Goal: Task Accomplishment & Management: Manage account settings

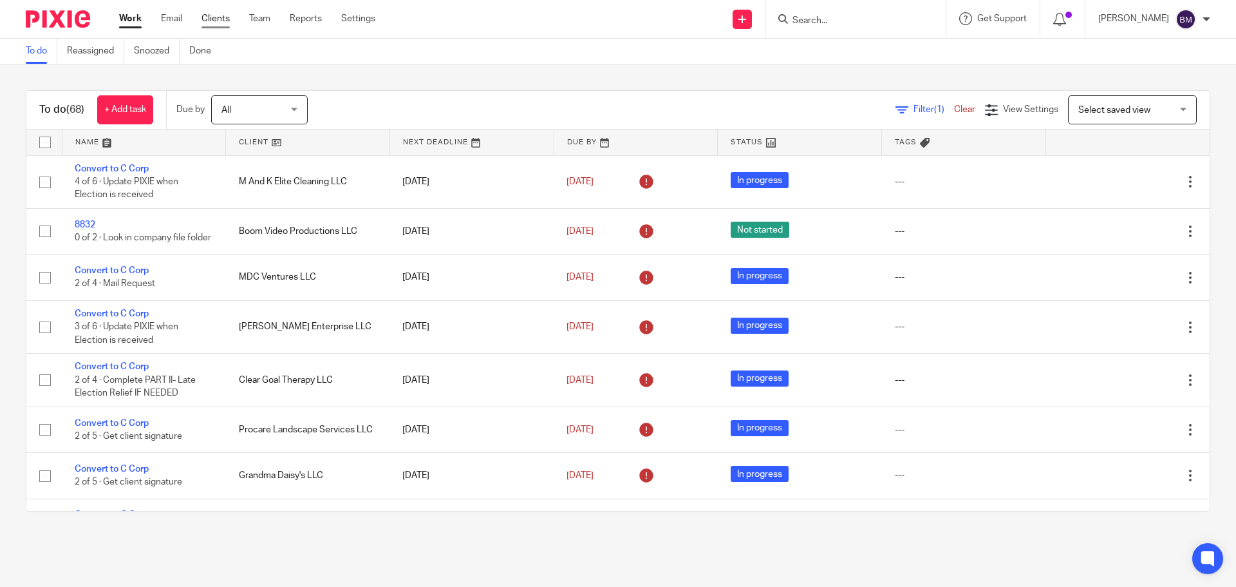
click at [211, 21] on link "Clients" at bounding box center [216, 18] width 28 height 13
click at [216, 16] on link "Clients" at bounding box center [216, 18] width 28 height 13
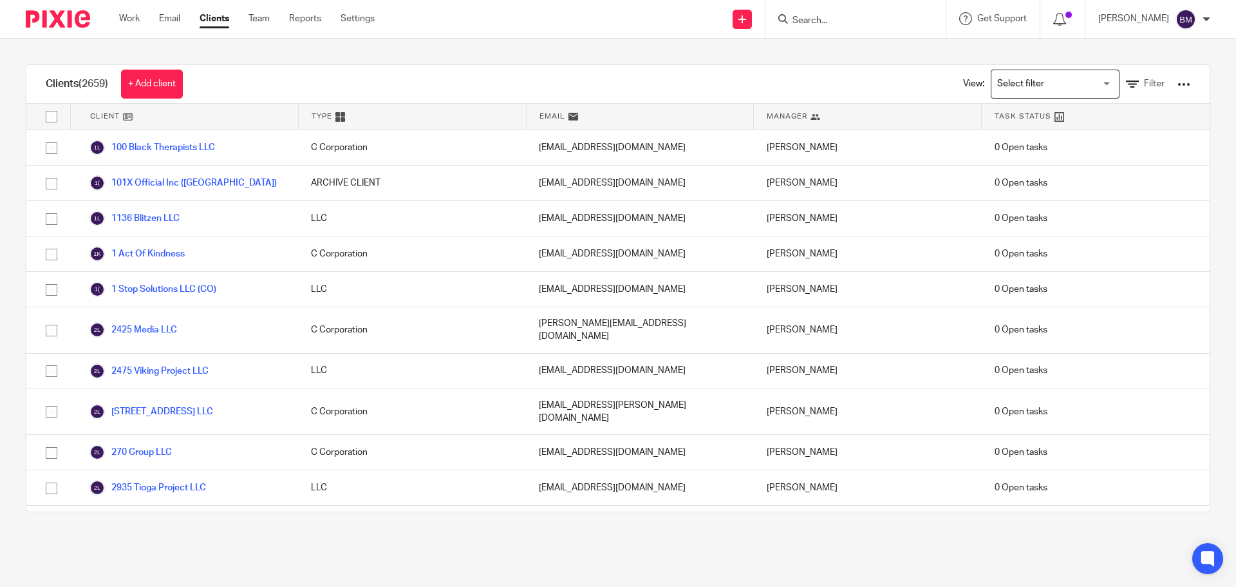
click at [830, 19] on input "Search" at bounding box center [849, 21] width 116 height 12
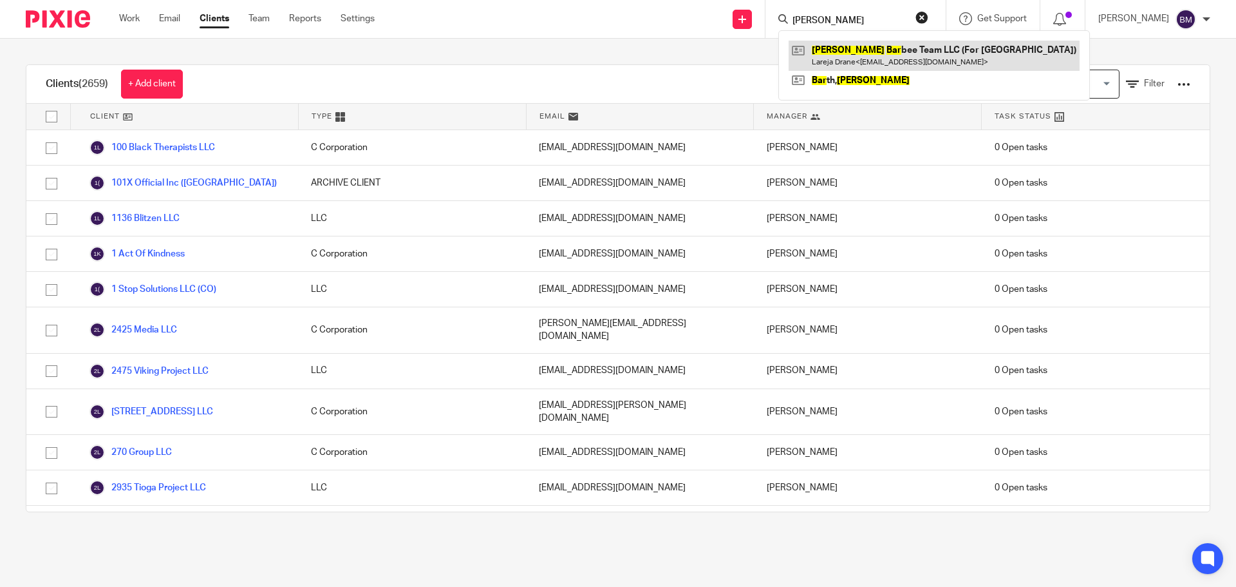
type input "john bar"
click at [891, 59] on link at bounding box center [934, 56] width 291 height 30
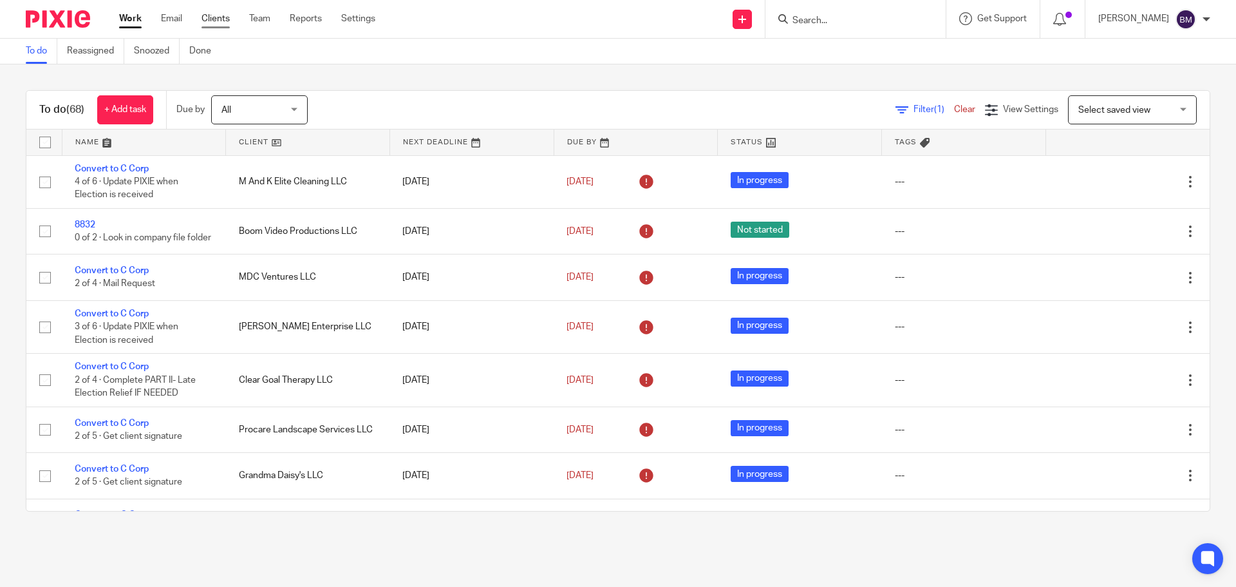
click at [214, 18] on link "Clients" at bounding box center [216, 18] width 28 height 13
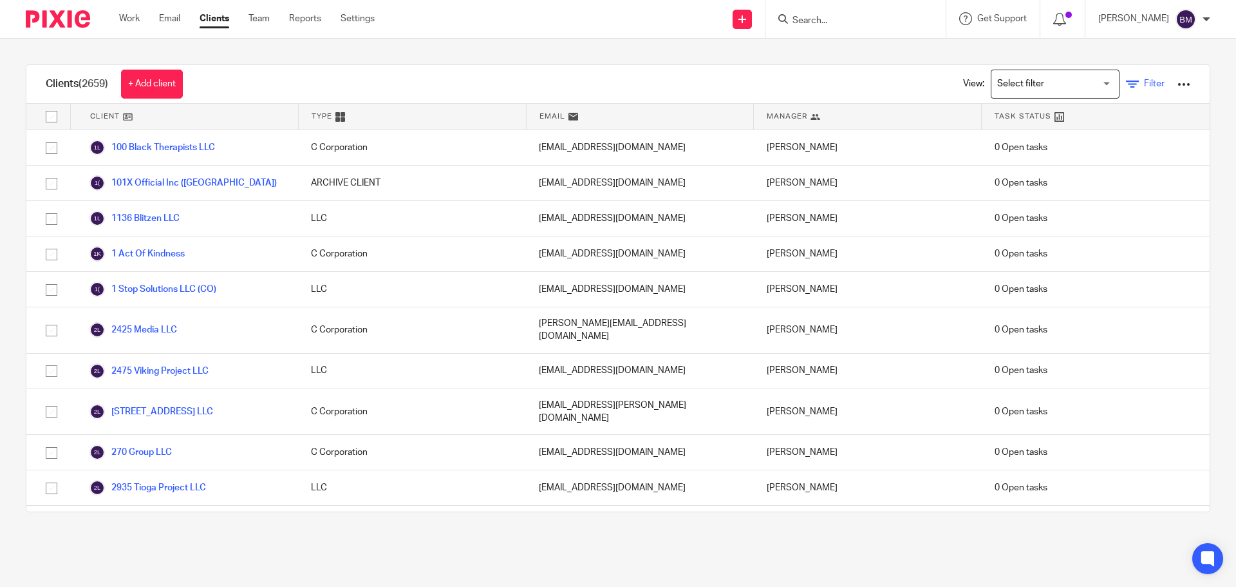
click at [1144, 83] on span "Filter" at bounding box center [1154, 83] width 21 height 9
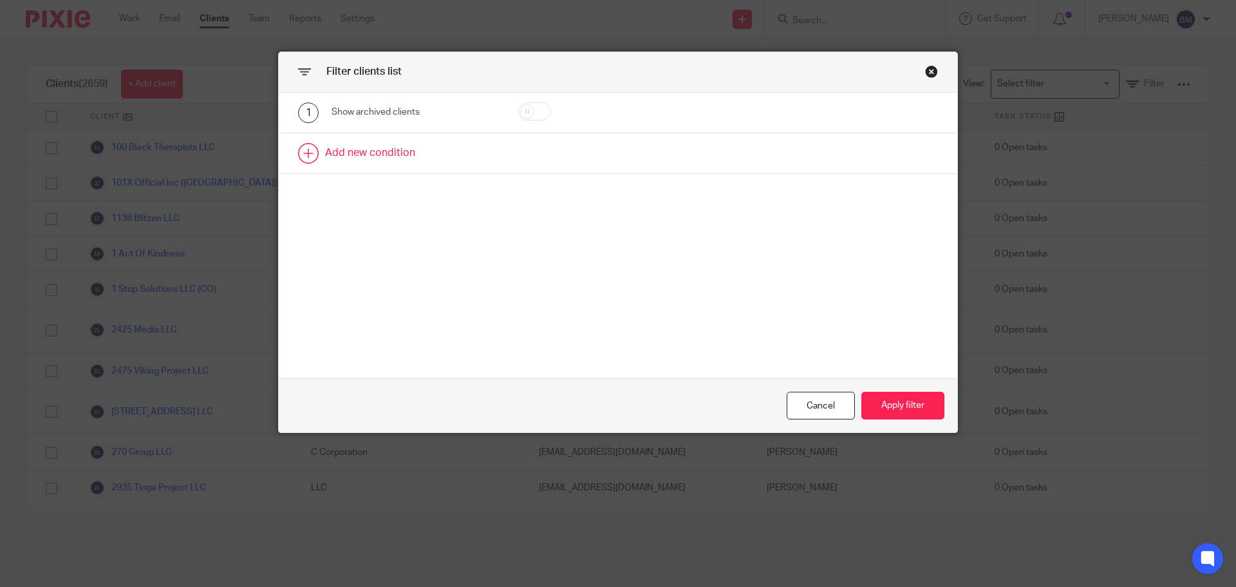
click at [358, 150] on link at bounding box center [618, 153] width 679 height 40
click at [358, 150] on div "Field" at bounding box center [404, 157] width 124 height 27
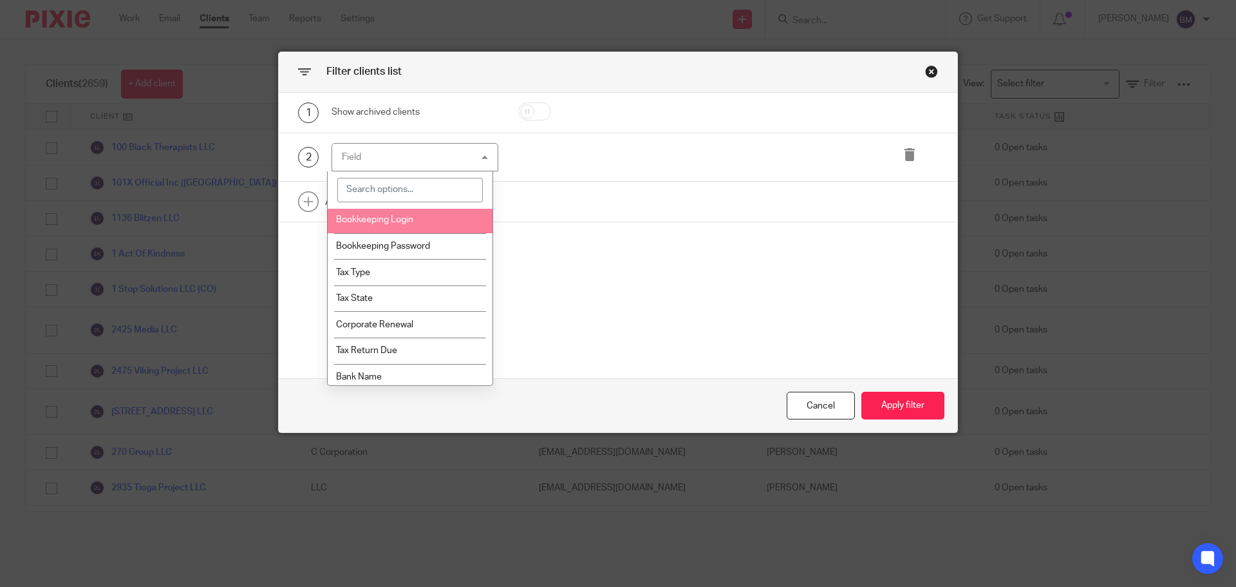
scroll to position [966, 0]
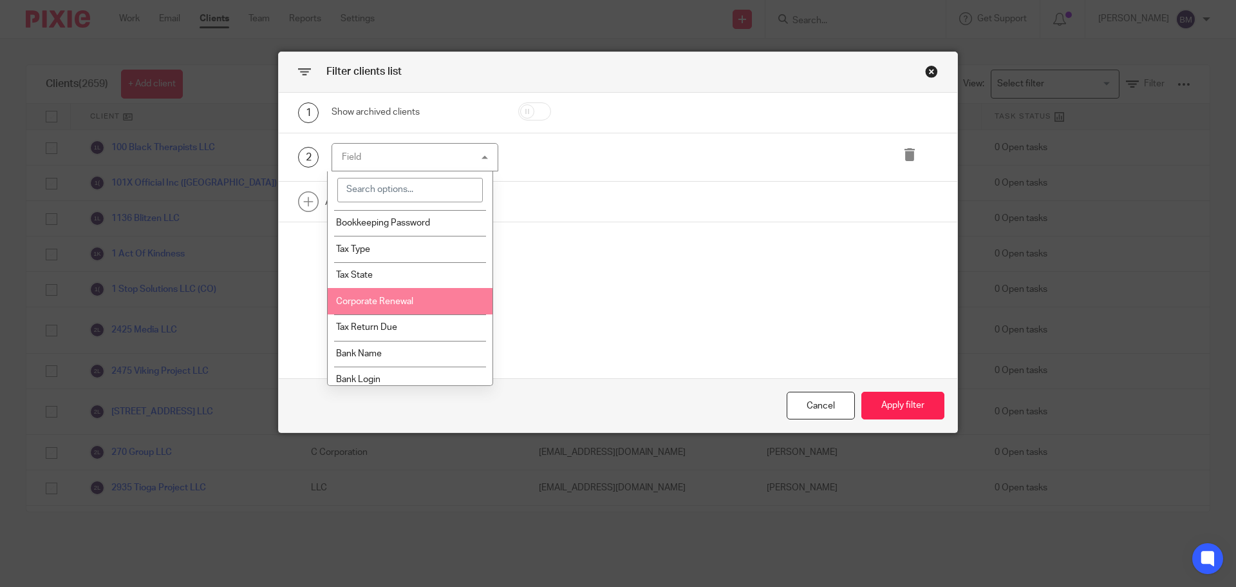
click at [395, 304] on span "Corporate Renewal" at bounding box center [374, 301] width 77 height 9
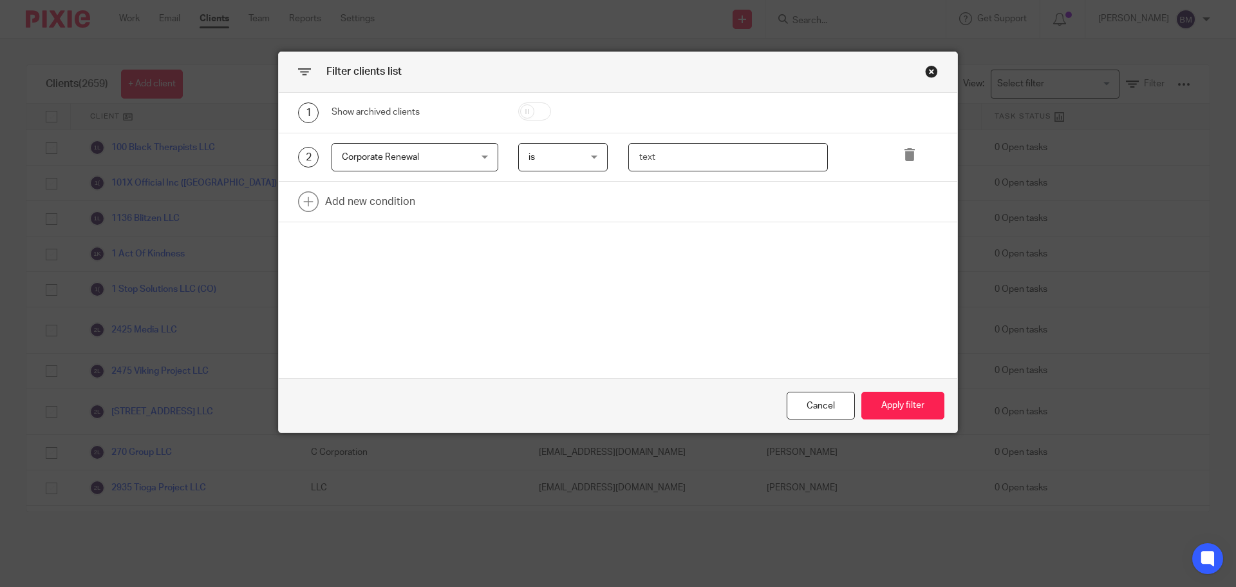
click at [629, 161] on input "text" at bounding box center [729, 157] width 200 height 29
type input "October"
click at [900, 404] on button "Apply filter" at bounding box center [903, 406] width 83 height 28
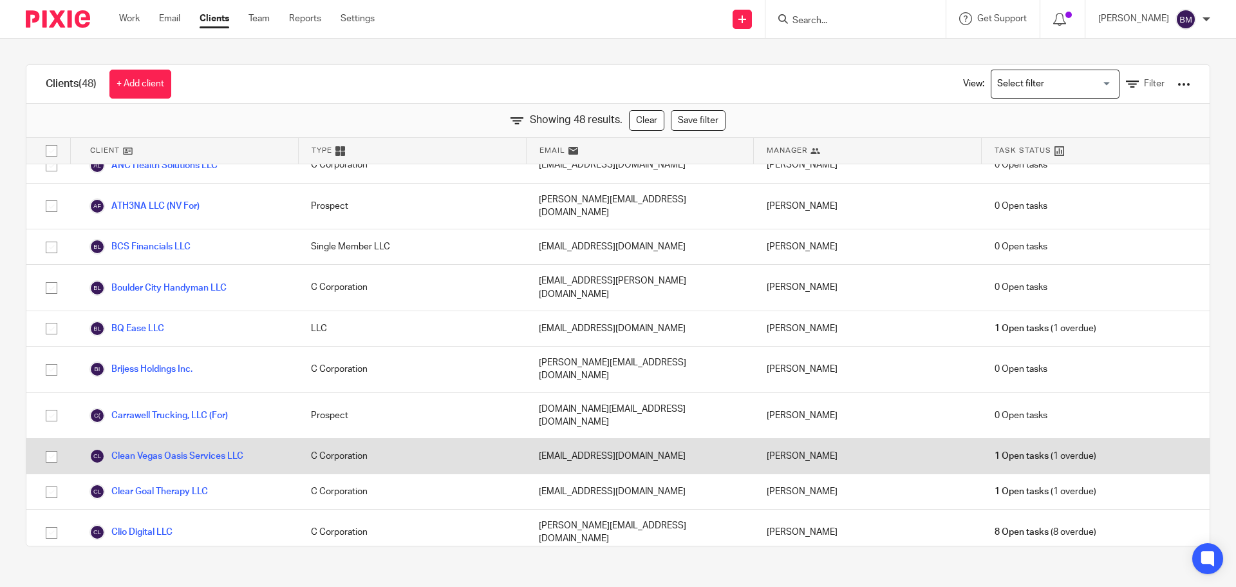
scroll to position [129, 0]
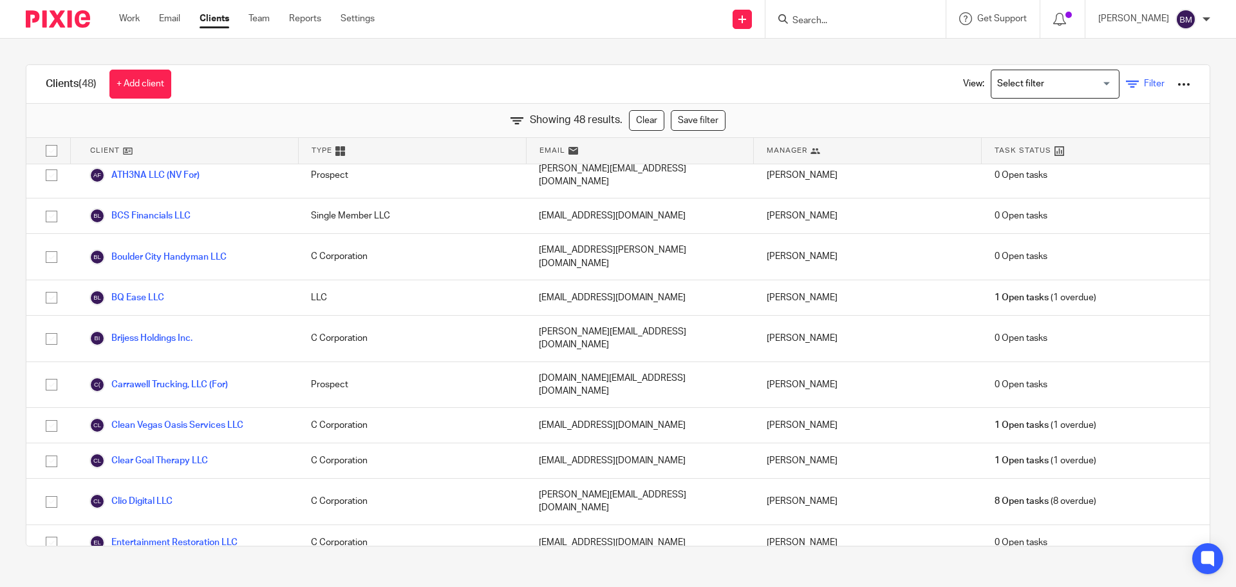
click at [1144, 83] on span "Filter" at bounding box center [1154, 83] width 21 height 9
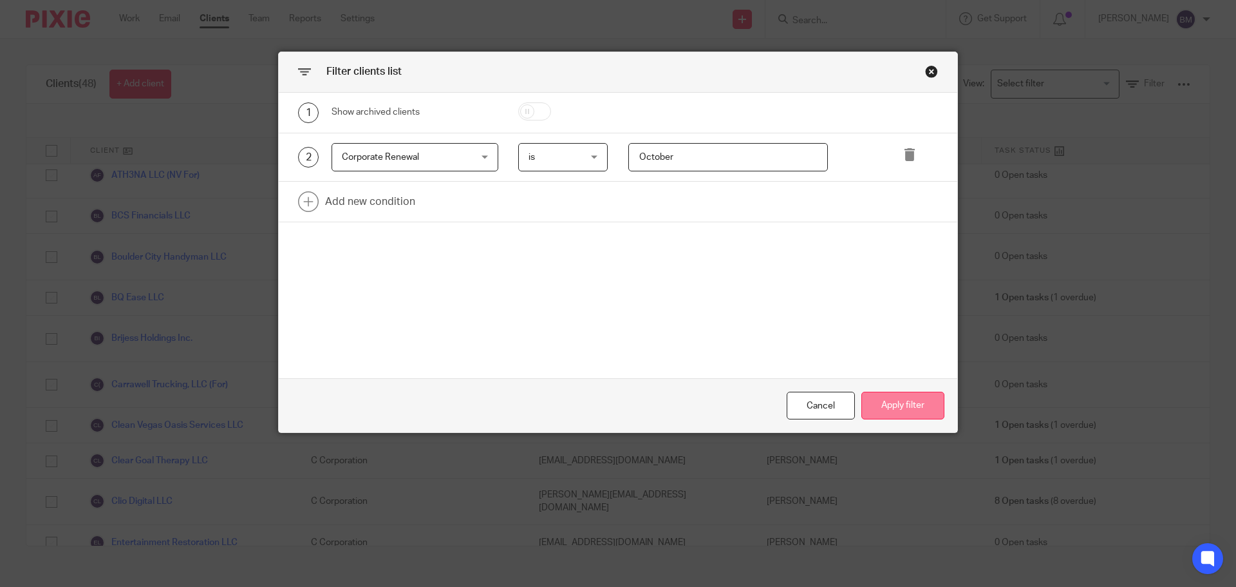
click at [900, 404] on button "Apply filter" at bounding box center [903, 406] width 83 height 28
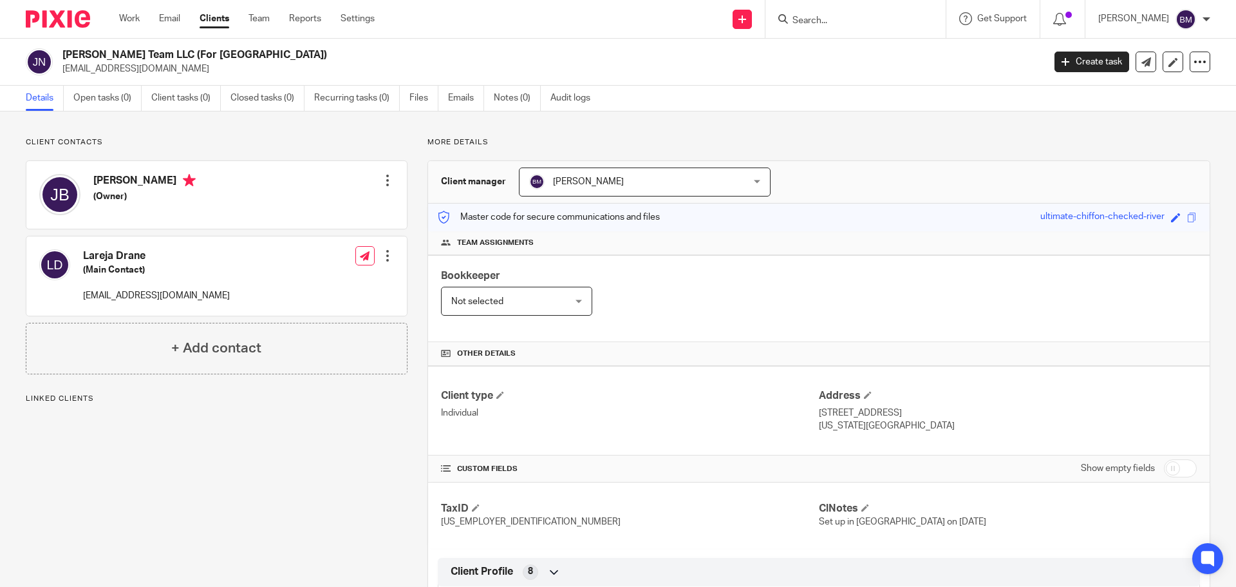
click at [1181, 469] on input "checkbox" at bounding box center [1180, 468] width 33 height 18
checkbox input "true"
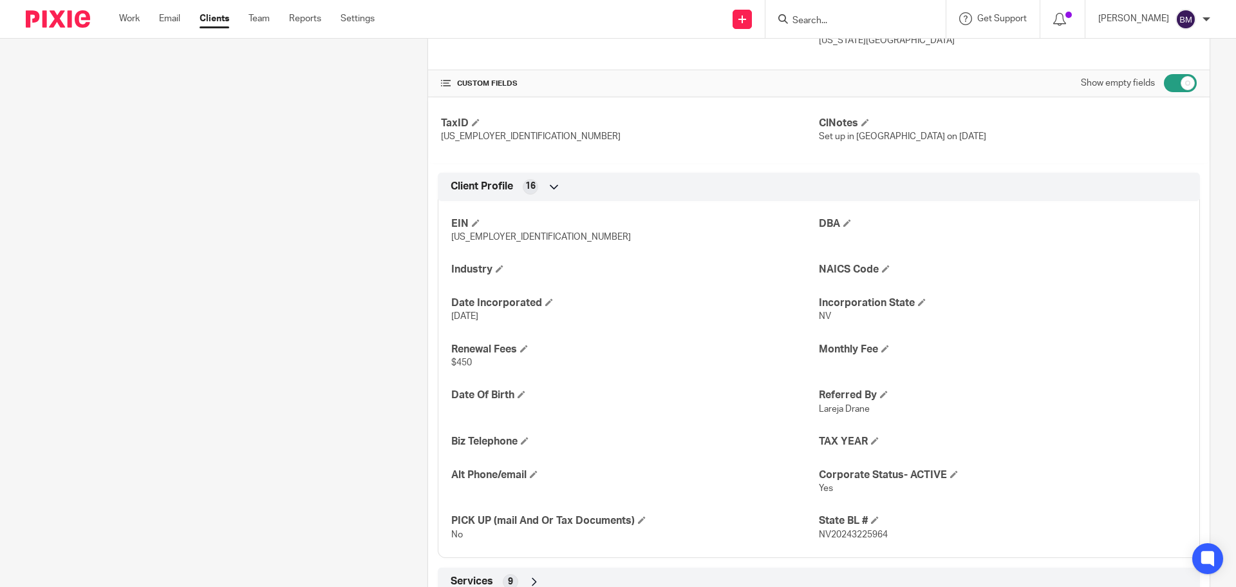
scroll to position [386, 0]
click at [522, 346] on span at bounding box center [524, 347] width 8 height 8
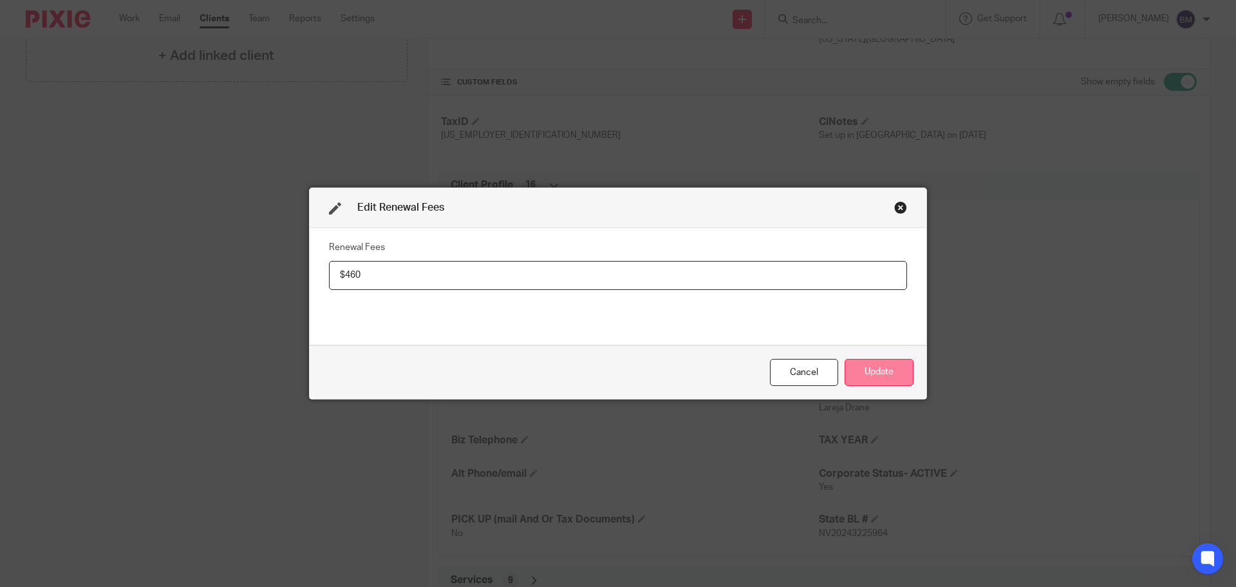
type input "$460"
click at [882, 376] on button "Update" at bounding box center [879, 373] width 69 height 28
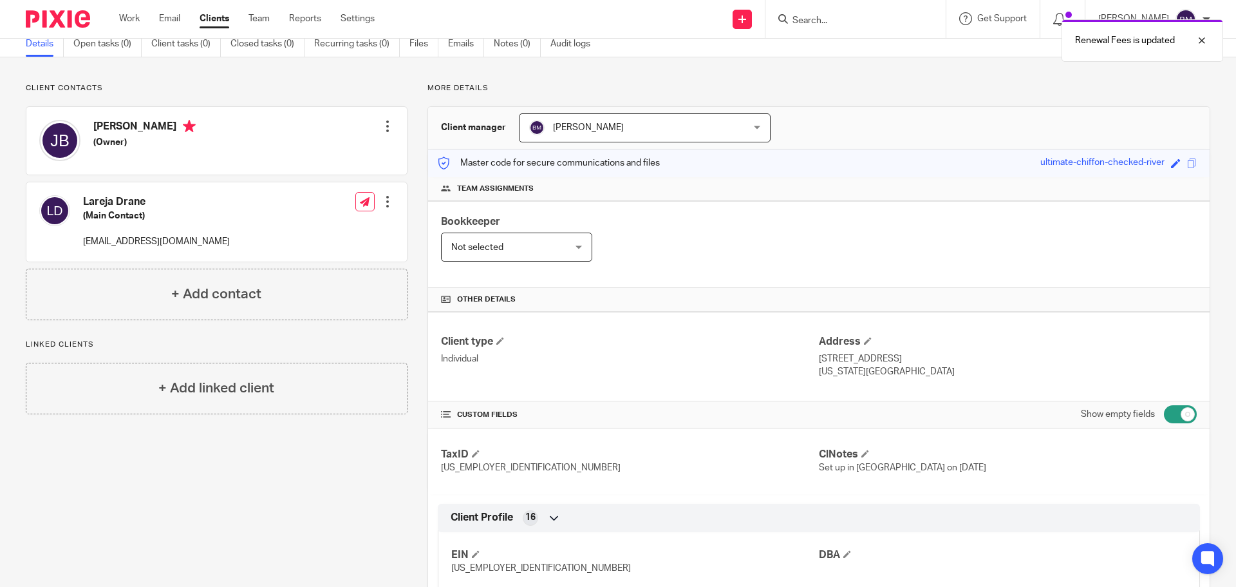
scroll to position [0, 0]
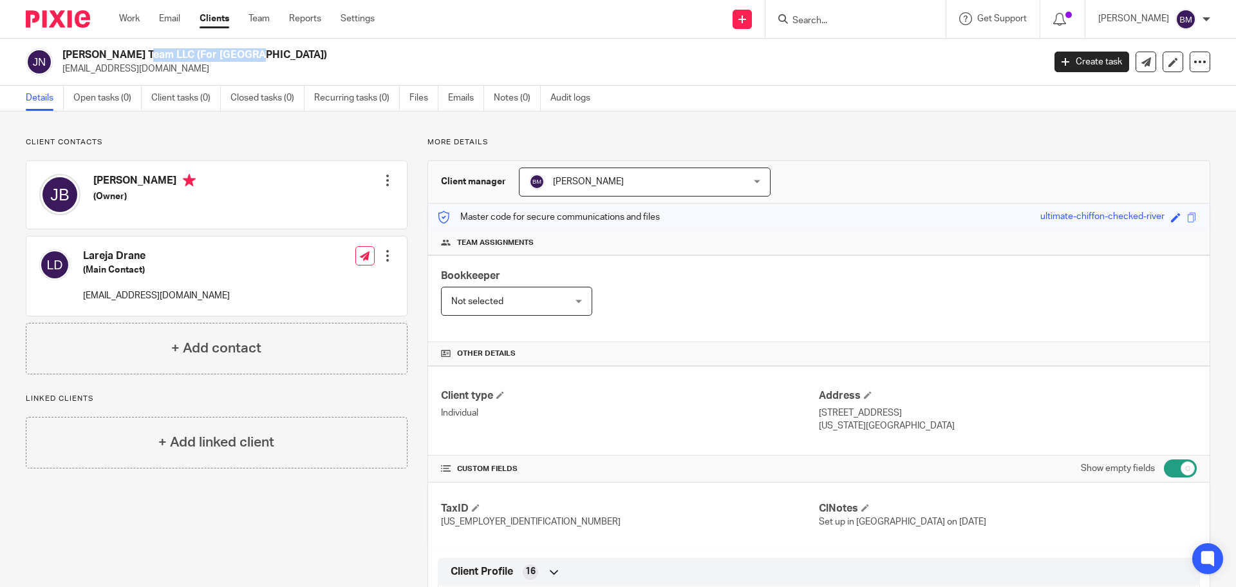
drag, startPoint x: 64, startPoint y: 55, endPoint x: 175, endPoint y: 54, distance: 110.8
click at [175, 54] on h2 "[PERSON_NAME] Team LLC (For [GEOGRAPHIC_DATA])" at bounding box center [451, 55] width 779 height 14
copy h2 "John Barbee Team LLC"
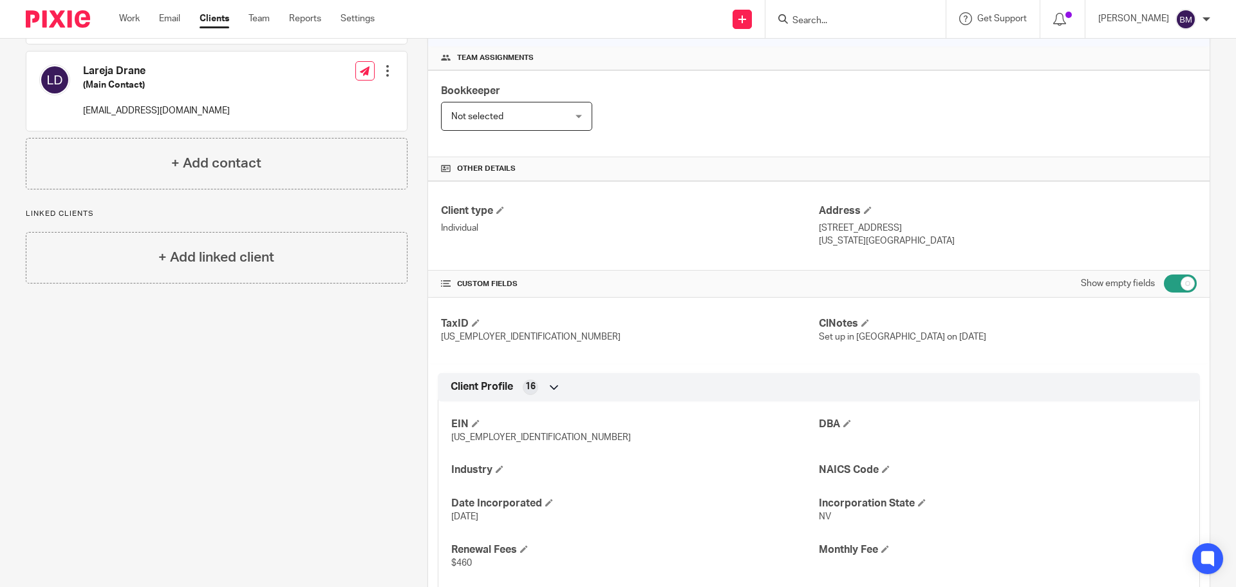
scroll to position [193, 0]
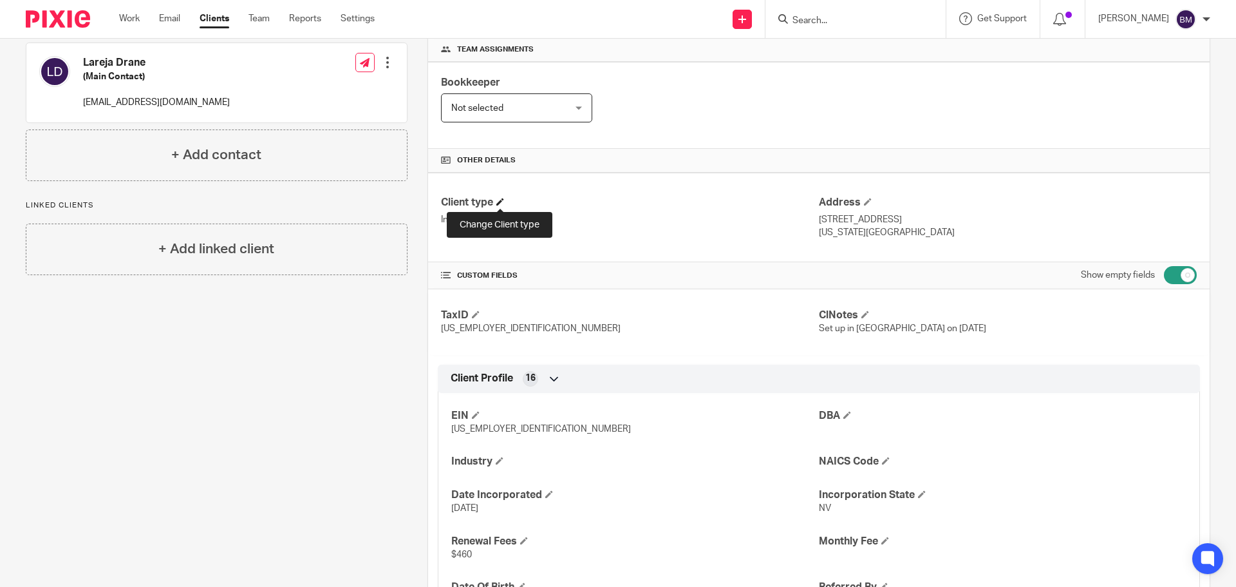
click at [498, 205] on span at bounding box center [501, 202] width 8 height 8
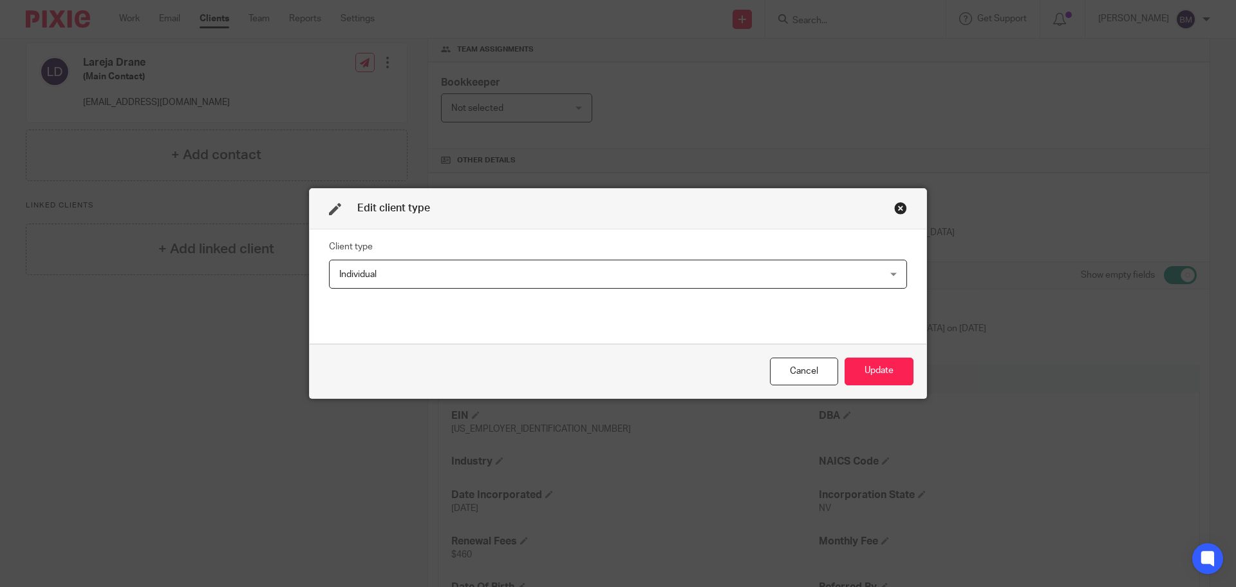
click at [896, 279] on div "Individual Individual" at bounding box center [618, 274] width 578 height 29
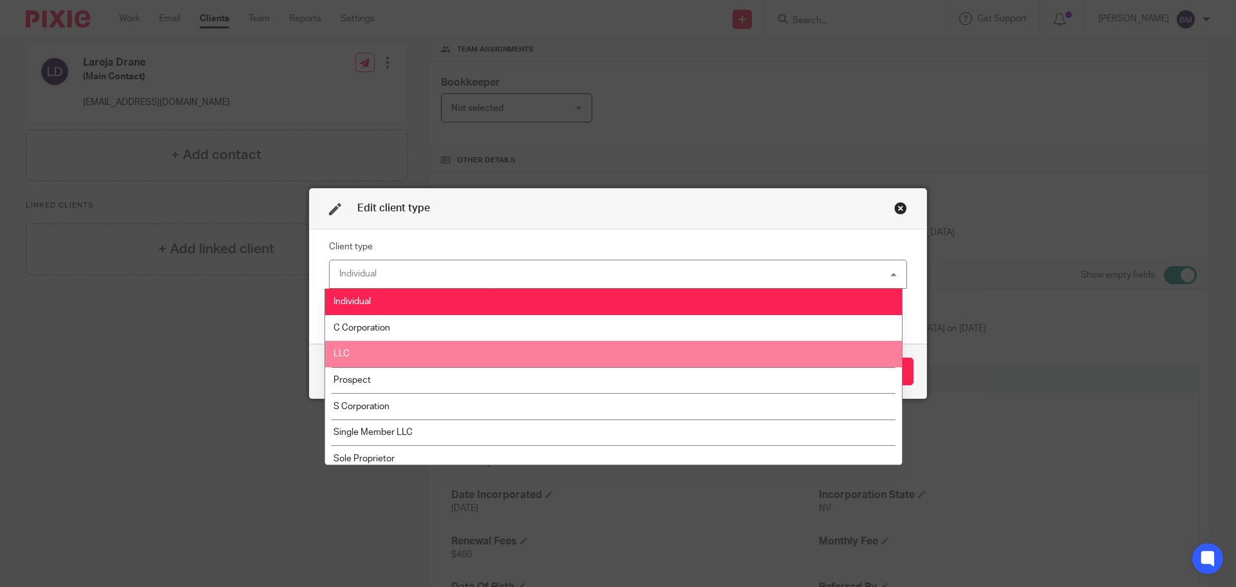
click at [506, 356] on li "LLC" at bounding box center [613, 354] width 577 height 26
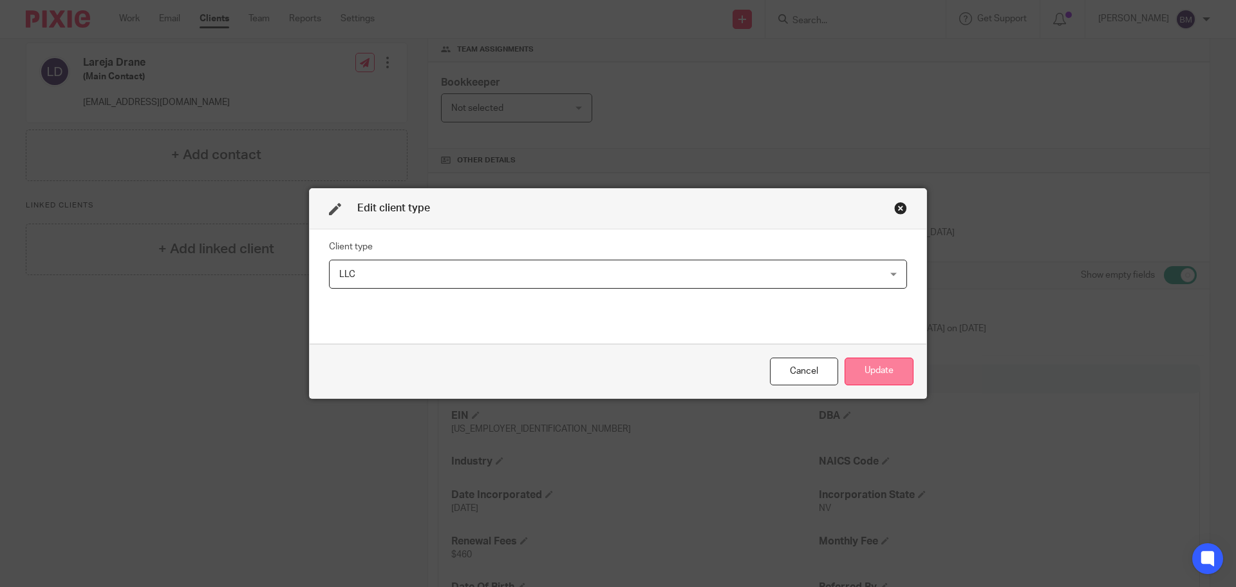
click at [892, 372] on button "Update" at bounding box center [879, 371] width 69 height 28
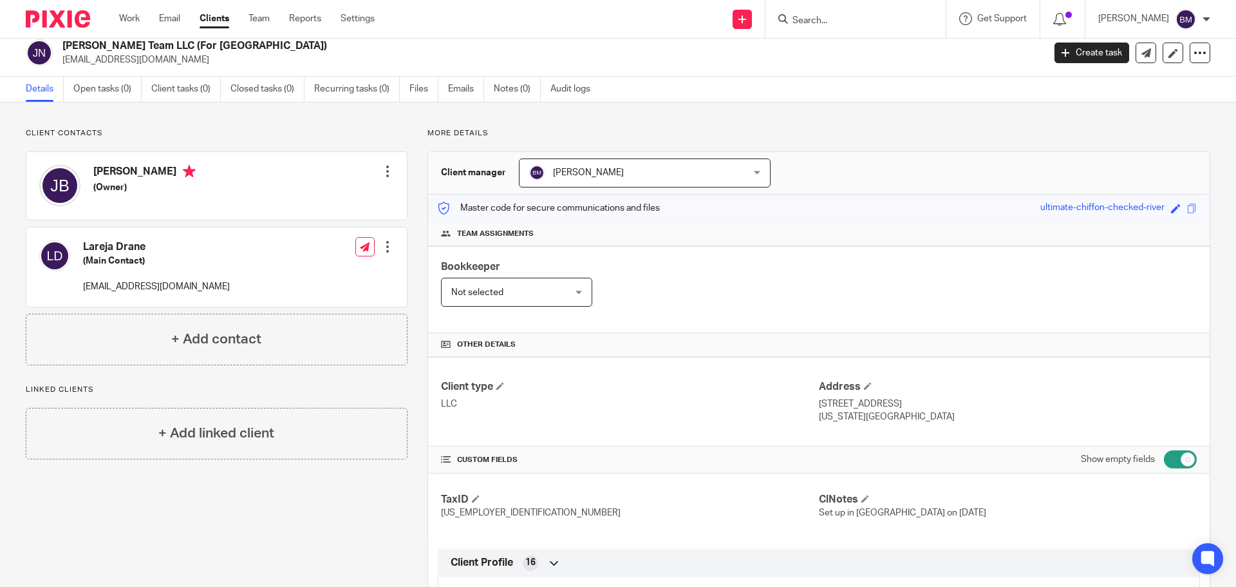
scroll to position [0, 0]
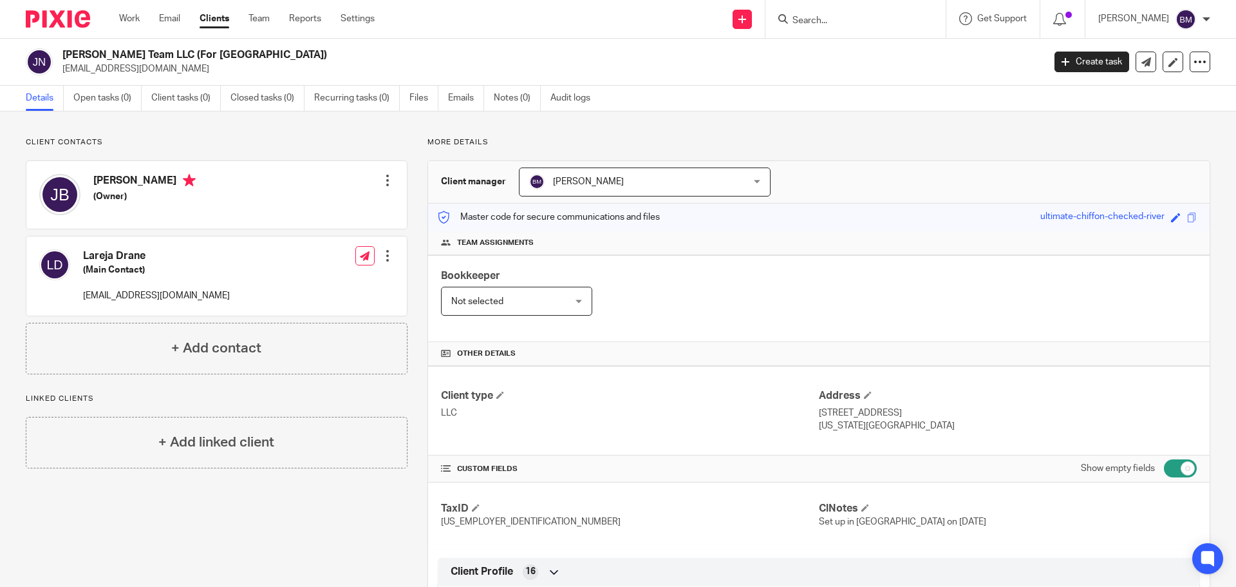
click at [864, 15] on input "Search" at bounding box center [849, 21] width 116 height 12
type input "bq"
click at [864, 55] on link at bounding box center [898, 56] width 218 height 30
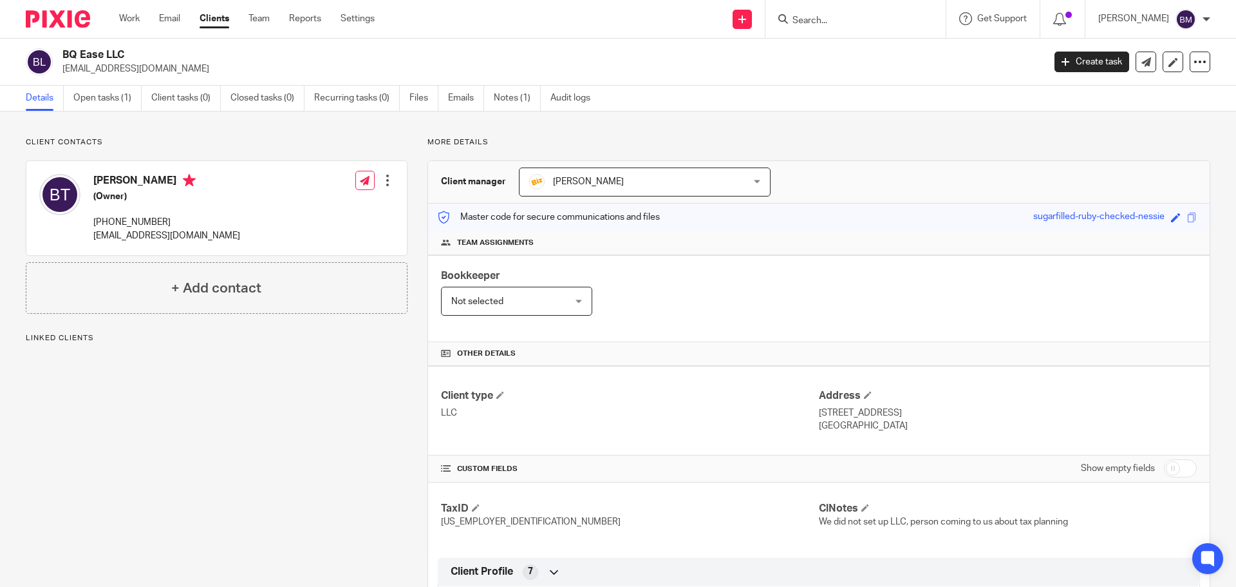
click at [1176, 468] on input "checkbox" at bounding box center [1180, 468] width 33 height 18
checkbox input "true"
drag, startPoint x: 63, startPoint y: 54, endPoint x: 131, endPoint y: 54, distance: 68.3
click at [131, 54] on h2 "BQ Ease LLC" at bounding box center [451, 55] width 779 height 14
copy h2 "BQ Ease LLC"
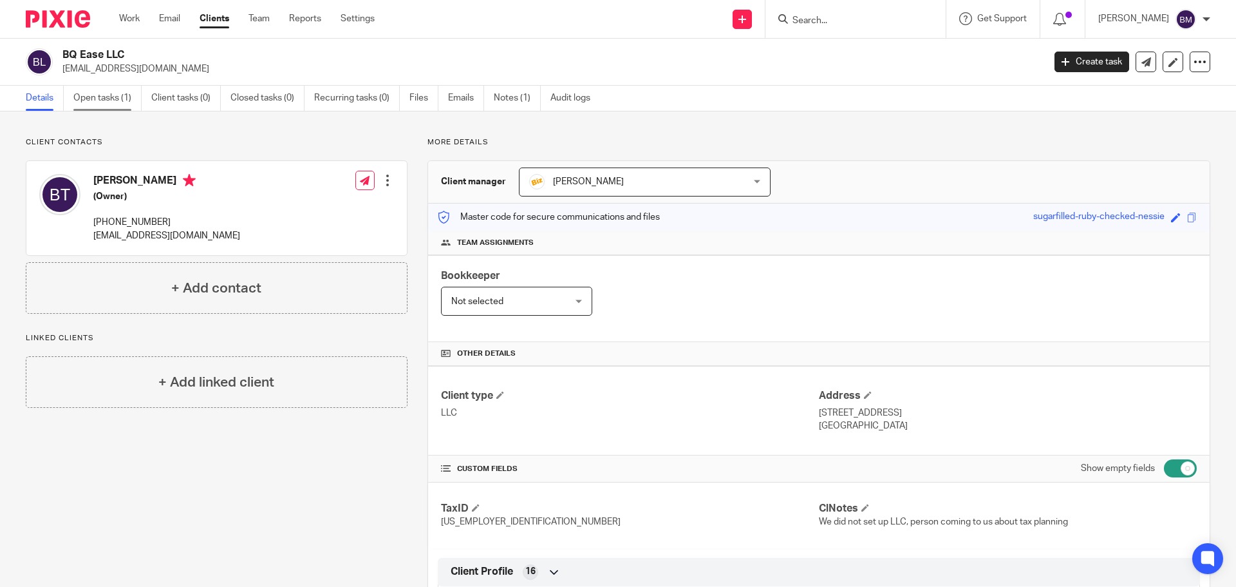
click at [109, 97] on link "Open tasks (1)" at bounding box center [107, 98] width 68 height 25
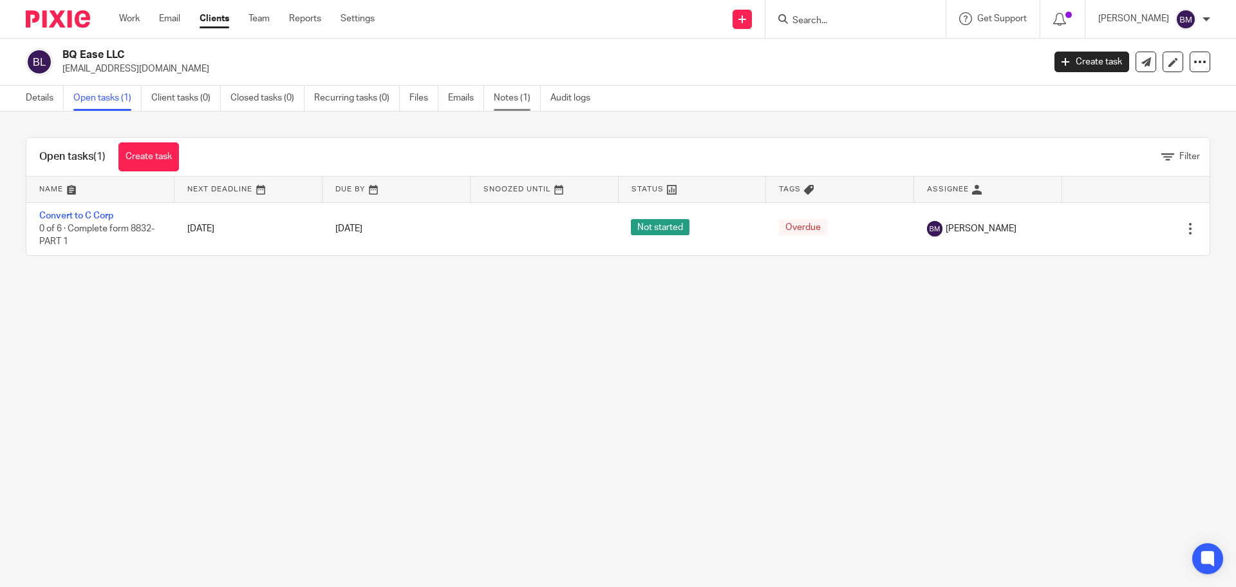
click at [516, 92] on link "Notes (1)" at bounding box center [517, 98] width 47 height 25
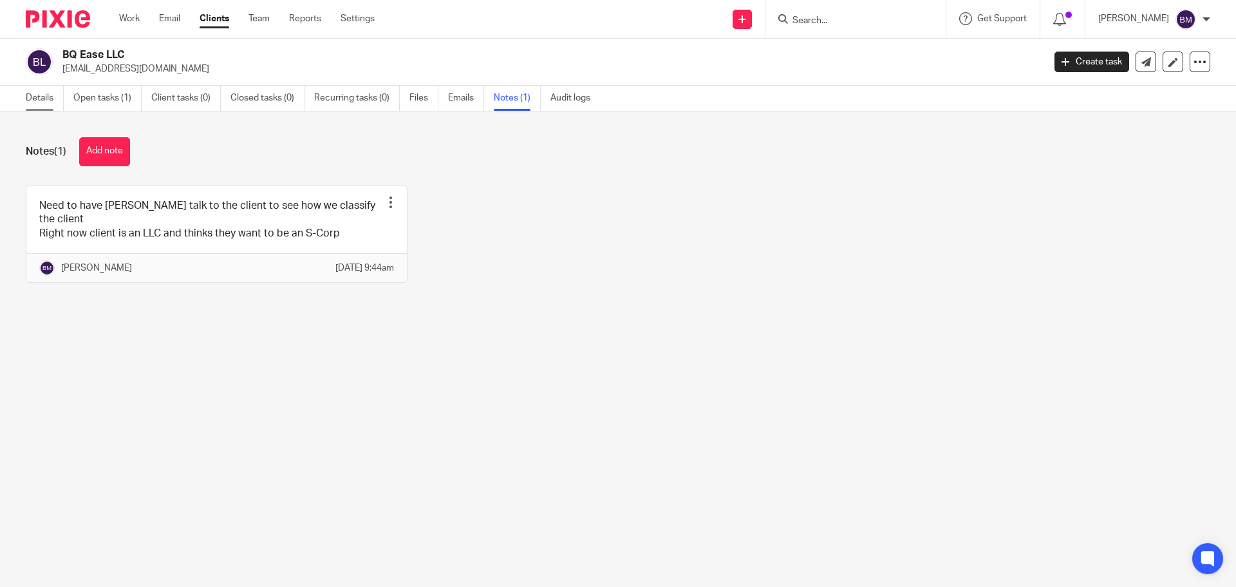
click at [34, 101] on link "Details" at bounding box center [45, 98] width 38 height 25
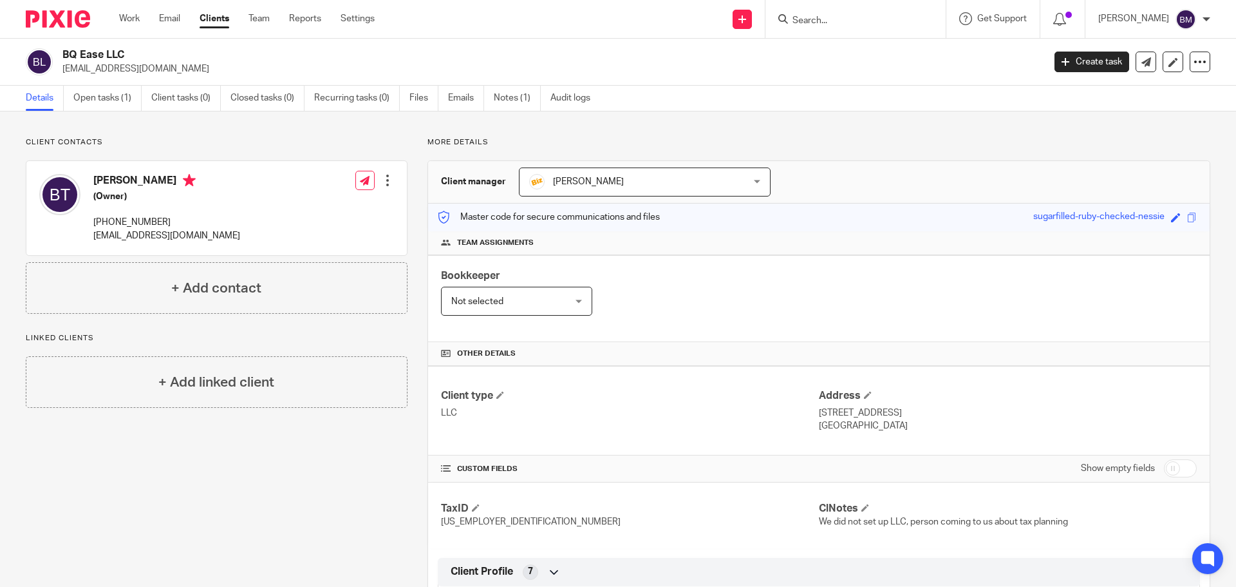
click at [814, 17] on input "Search" at bounding box center [849, 21] width 116 height 12
paste input "Carrawell Trucking, LLC"
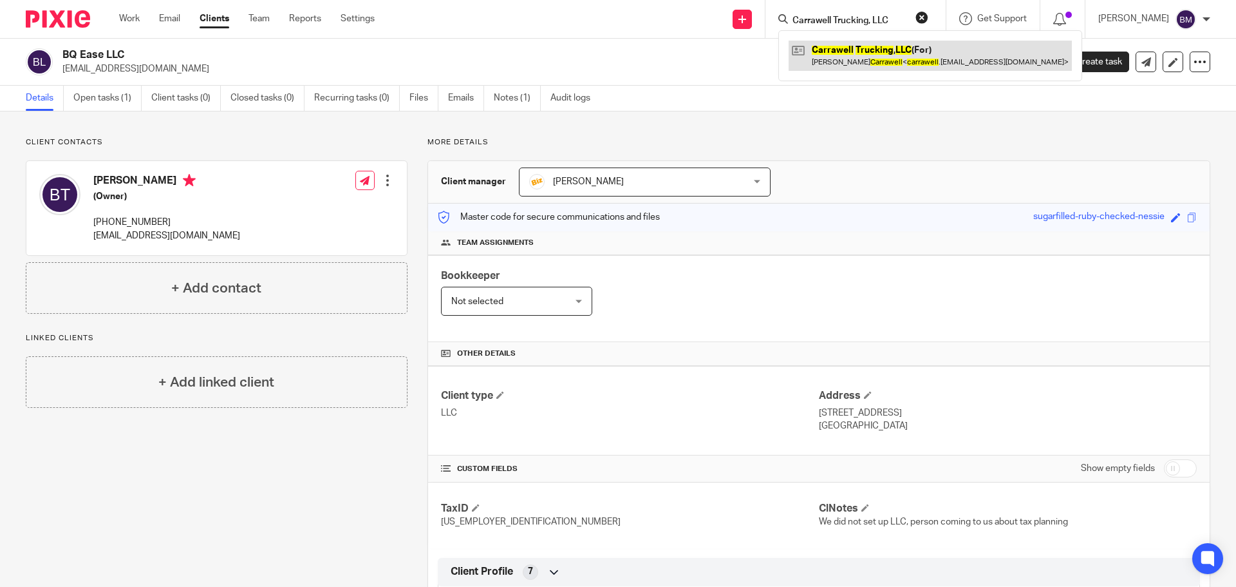
type input "Carrawell Trucking, LLC"
click at [856, 60] on link at bounding box center [930, 56] width 283 height 30
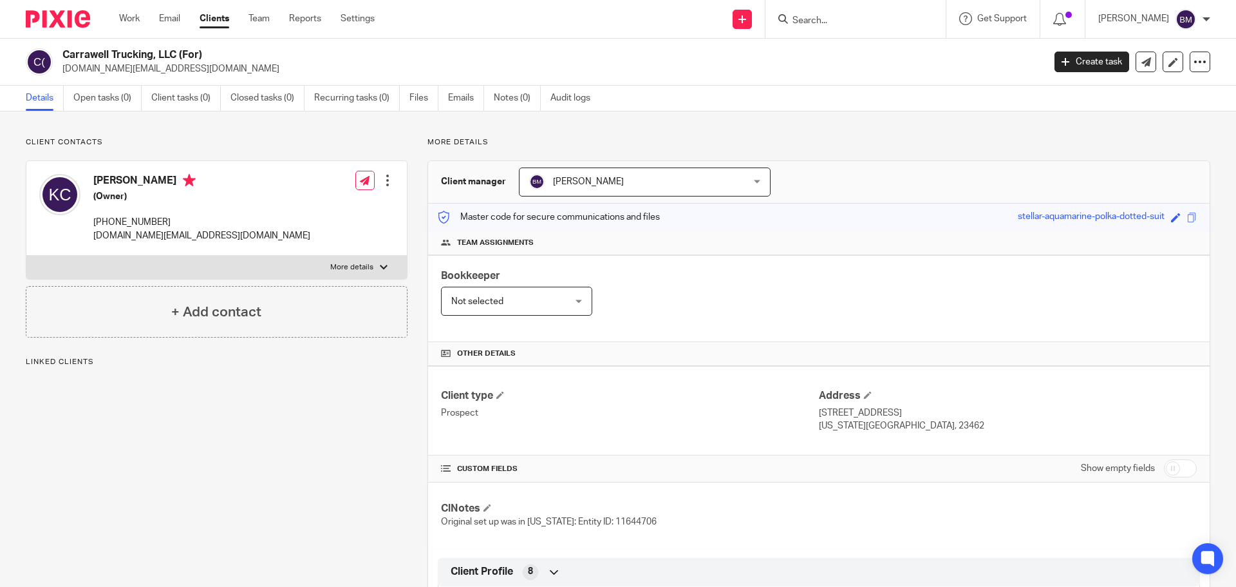
click at [1175, 468] on input "checkbox" at bounding box center [1180, 468] width 33 height 18
checkbox input "true"
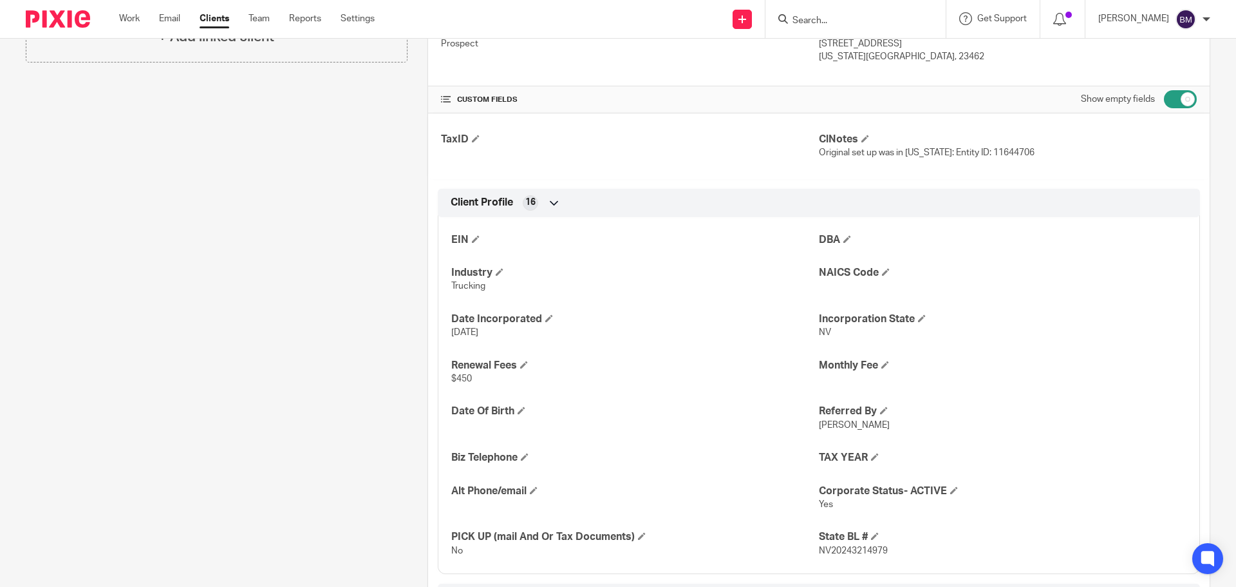
scroll to position [386, 0]
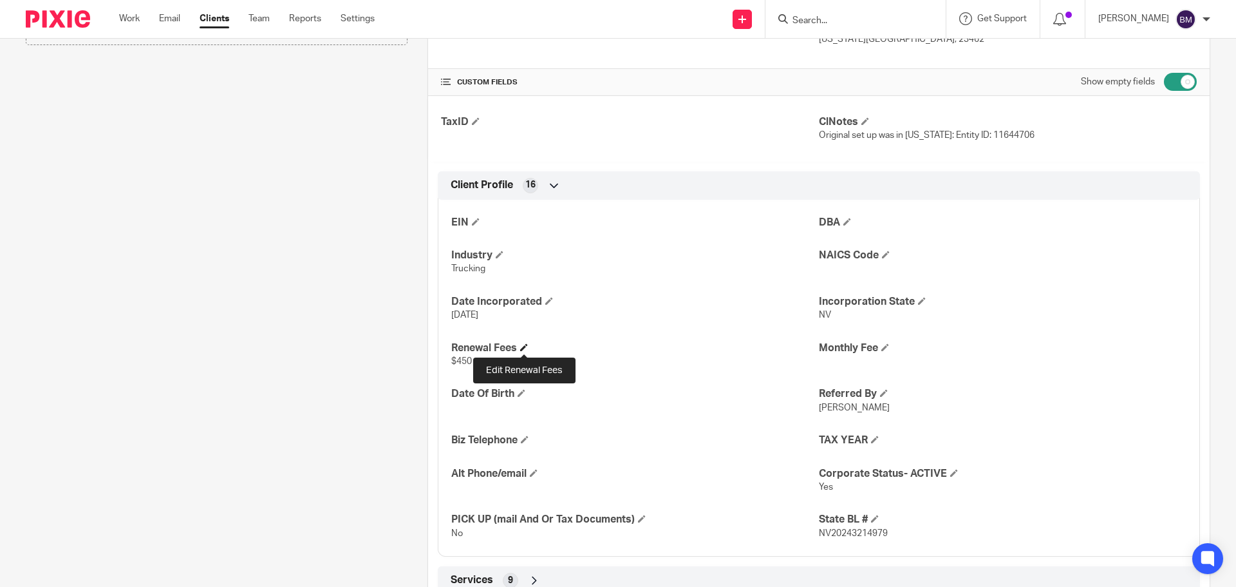
click at [527, 348] on span at bounding box center [524, 347] width 8 height 8
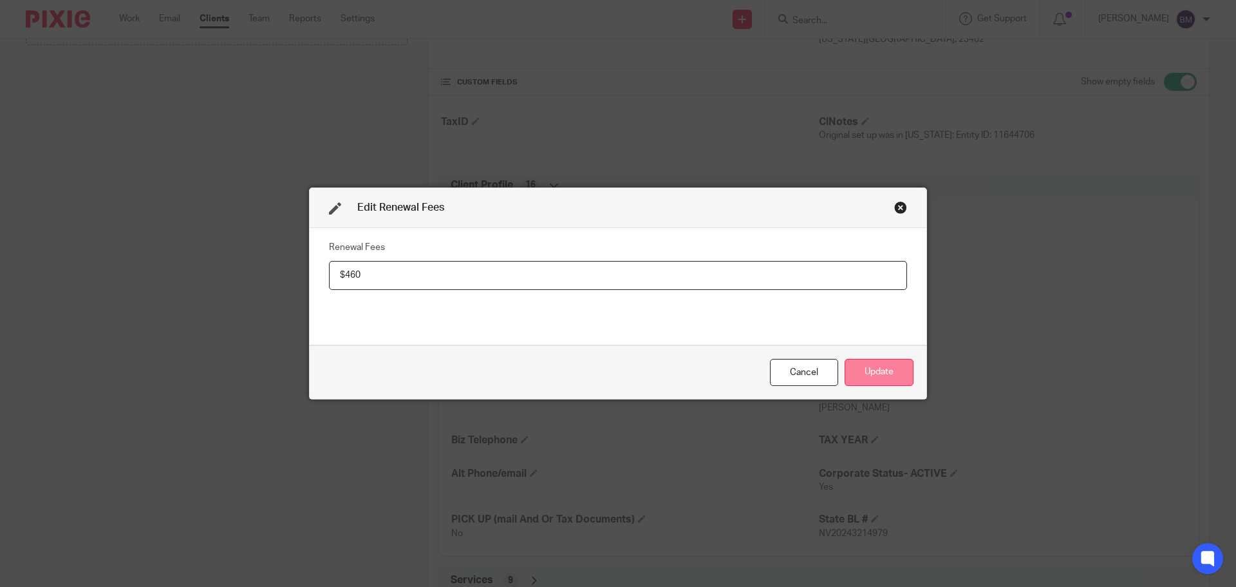
type input "$460"
click at [875, 369] on button "Update" at bounding box center [879, 373] width 69 height 28
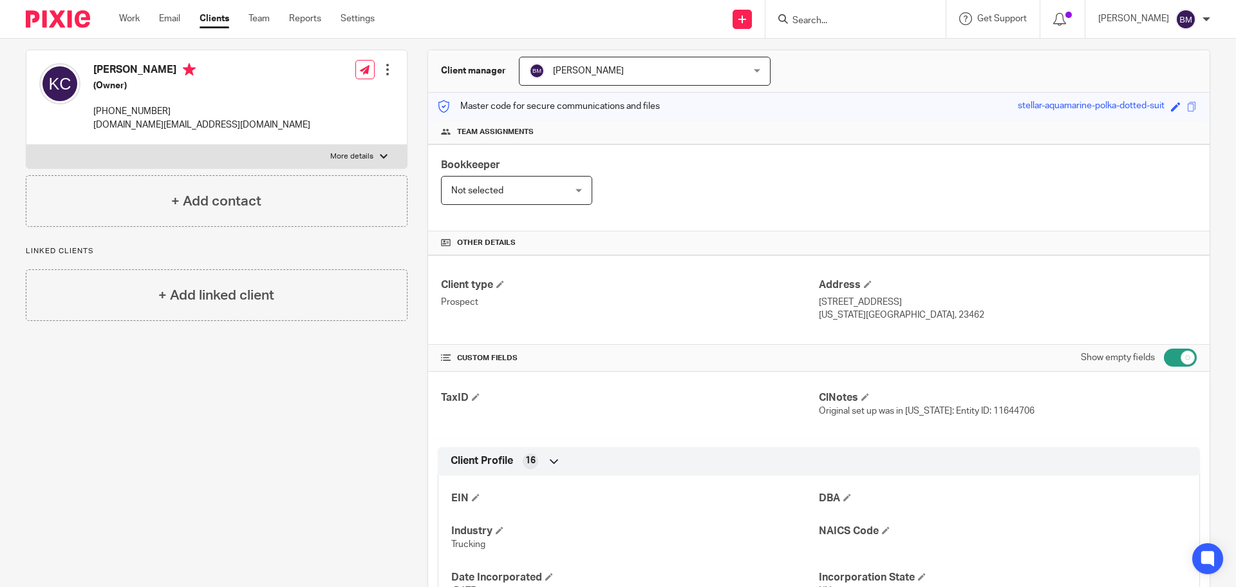
scroll to position [0, 0]
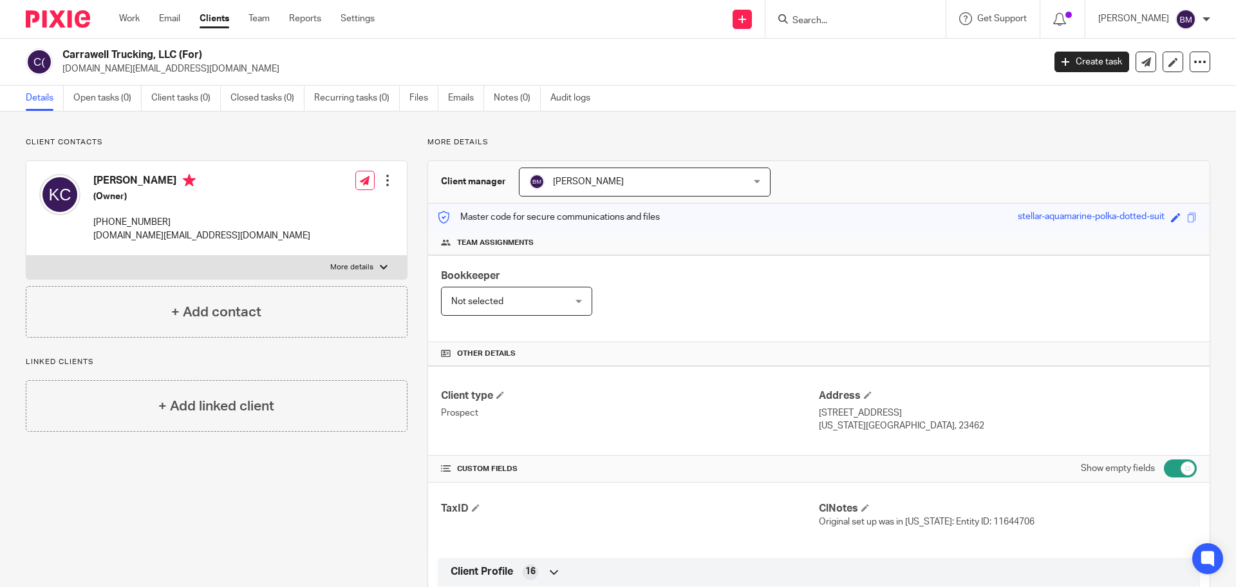
click at [815, 22] on input "Search" at bounding box center [849, 21] width 116 height 12
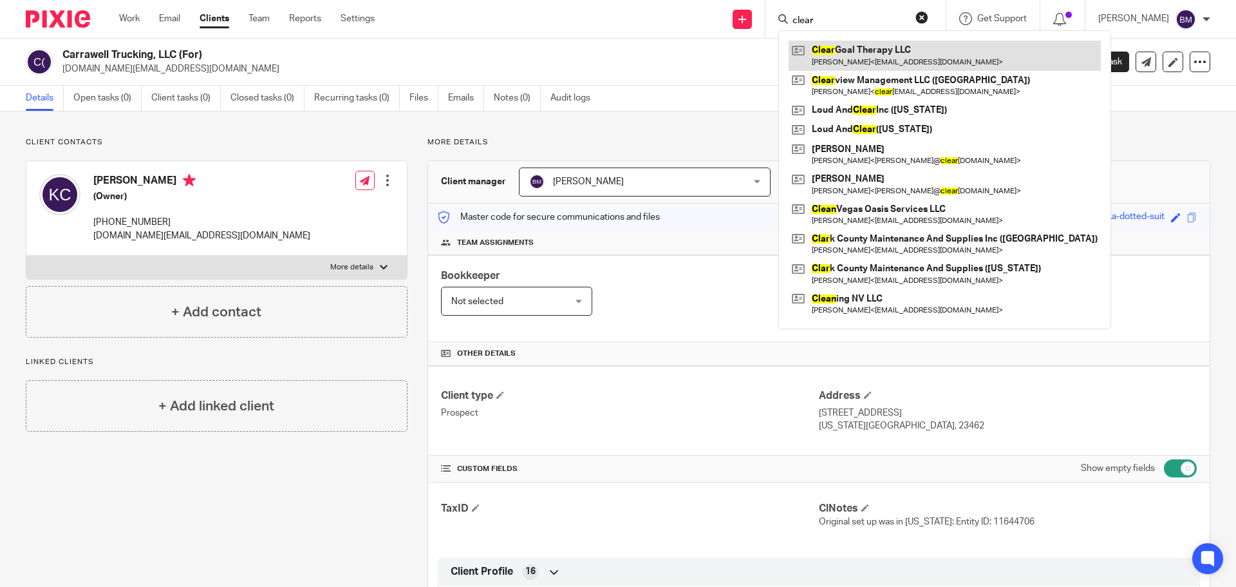
type input "clear"
click at [846, 52] on link at bounding box center [945, 56] width 312 height 30
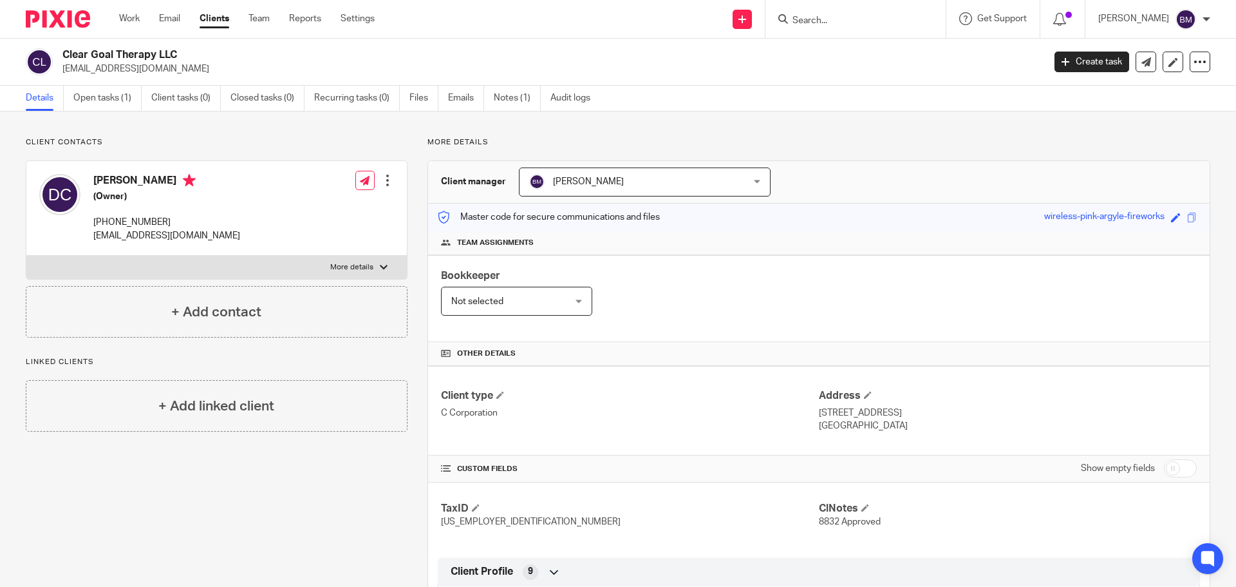
click at [832, 15] on input "Search" at bounding box center [849, 21] width 116 height 12
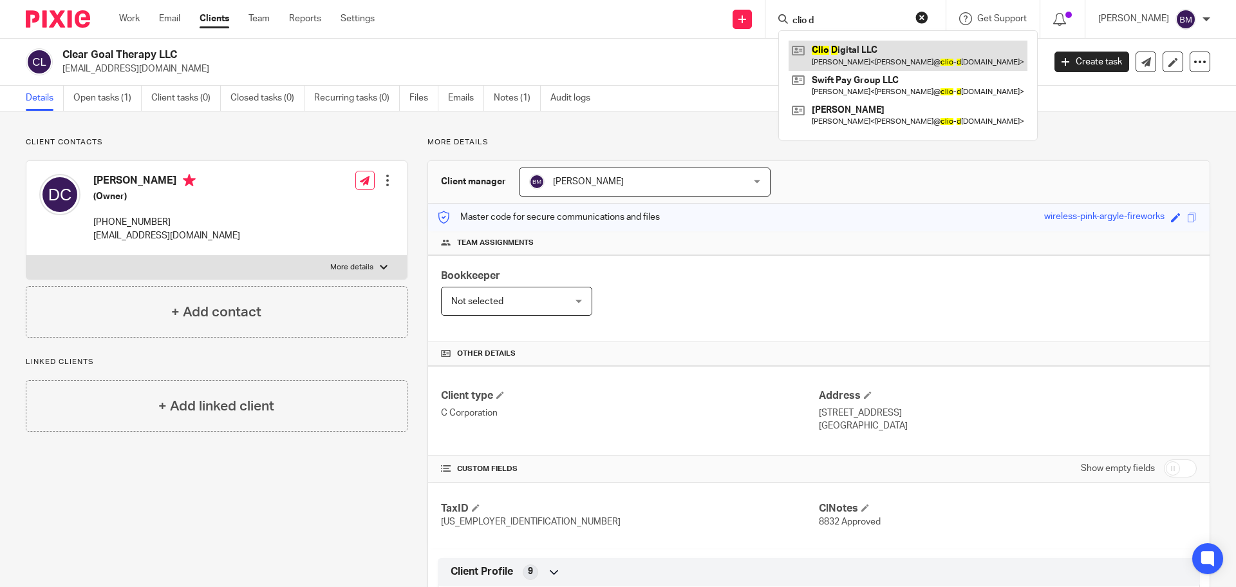
type input "clio d"
click at [857, 56] on link at bounding box center [908, 56] width 239 height 30
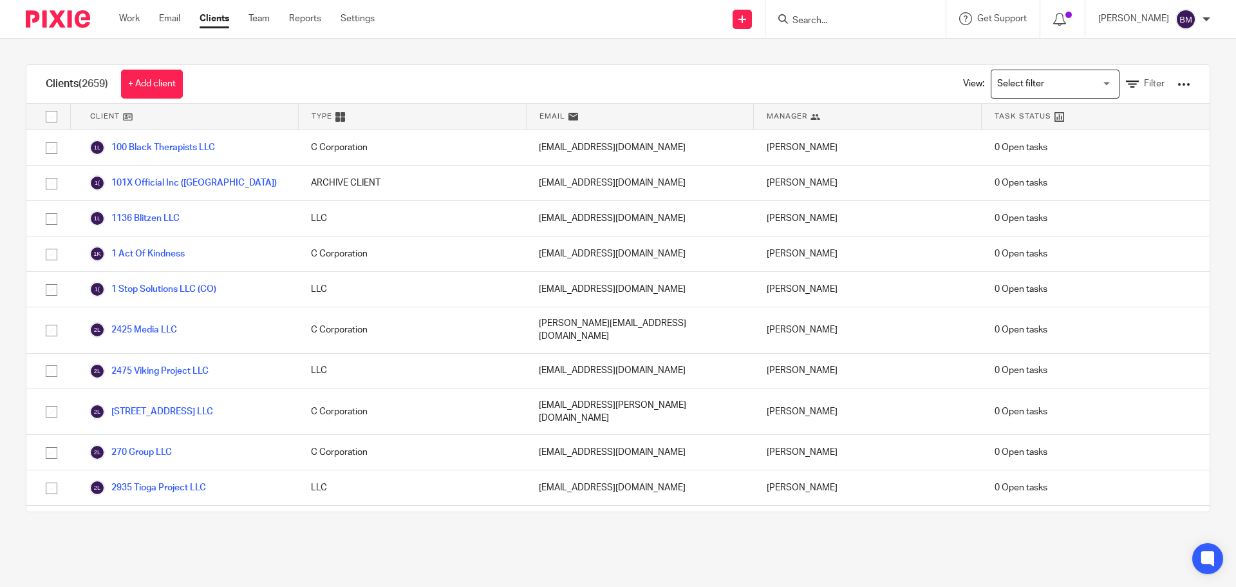
click at [823, 19] on input "Search" at bounding box center [849, 21] width 116 height 12
type input "clean vegas"
click at [878, 55] on link at bounding box center [898, 56] width 218 height 30
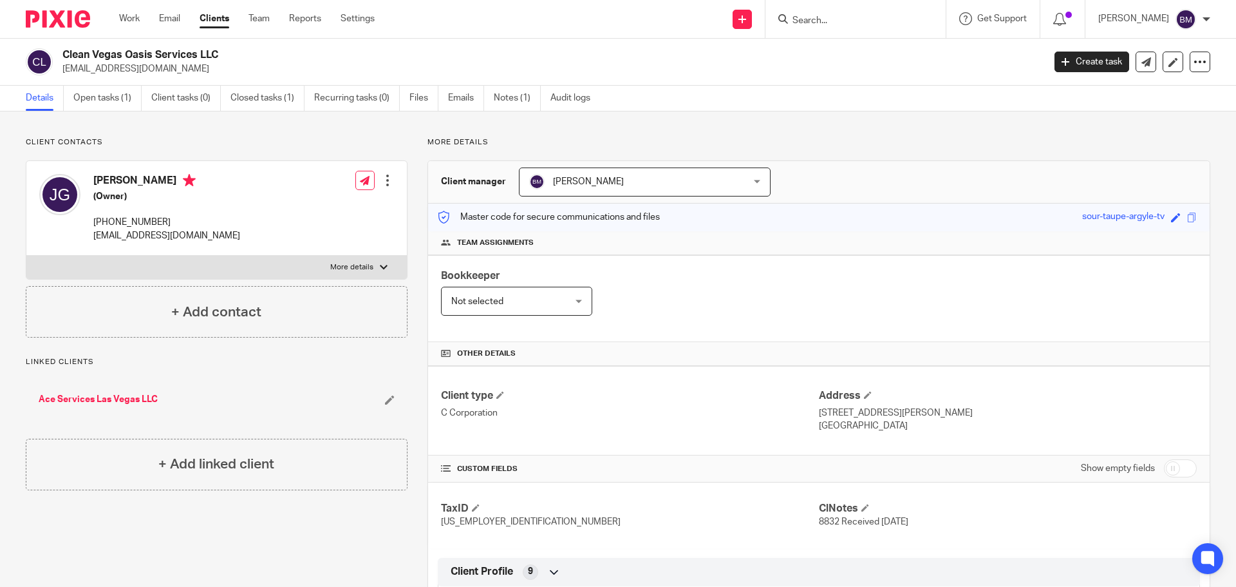
click at [1171, 467] on input "checkbox" at bounding box center [1180, 468] width 33 height 18
checkbox input "true"
drag, startPoint x: 64, startPoint y: 55, endPoint x: 227, endPoint y: 56, distance: 162.3
click at [227, 56] on h2 "Clean Vegas Oasis Services LLC" at bounding box center [451, 55] width 779 height 14
copy h2 "Clean Vegas Oasis Services LLC"
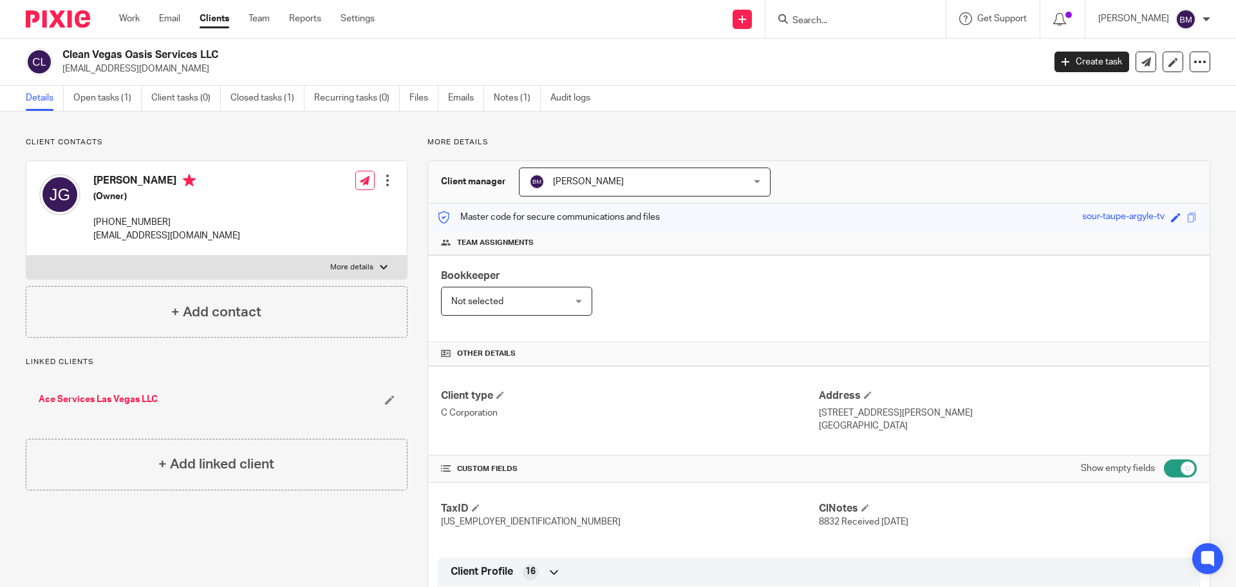
click at [380, 267] on div at bounding box center [384, 267] width 8 height 8
click at [26, 256] on input "More details" at bounding box center [26, 255] width 1 height 1
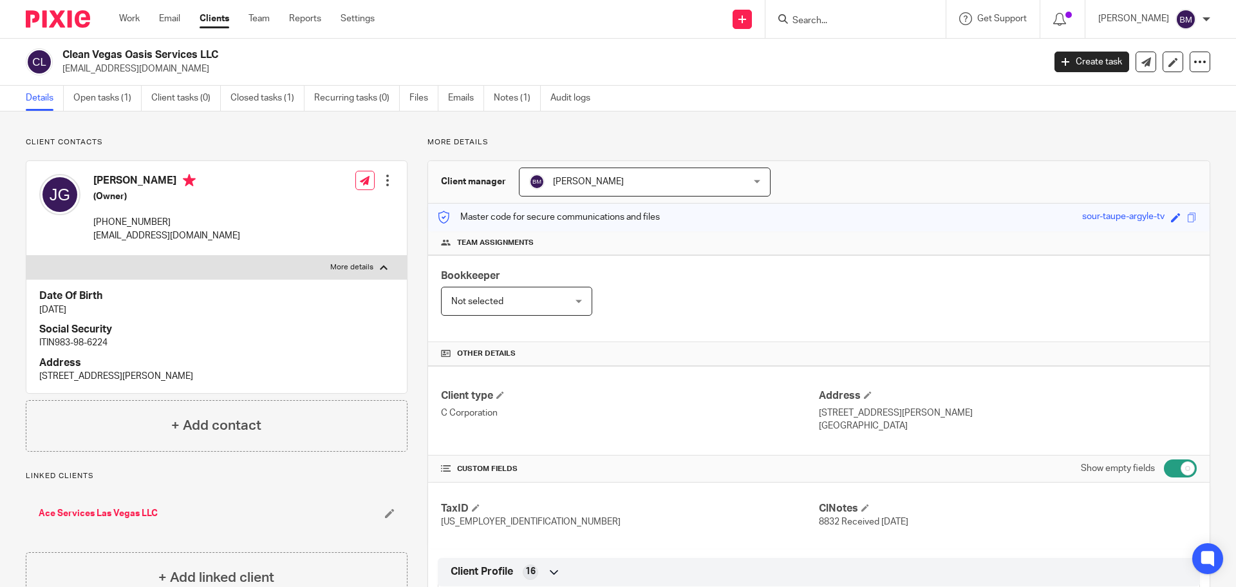
click at [380, 267] on div at bounding box center [384, 267] width 8 height 8
click at [26, 256] on input "More details" at bounding box center [26, 255] width 1 height 1
checkbox input "false"
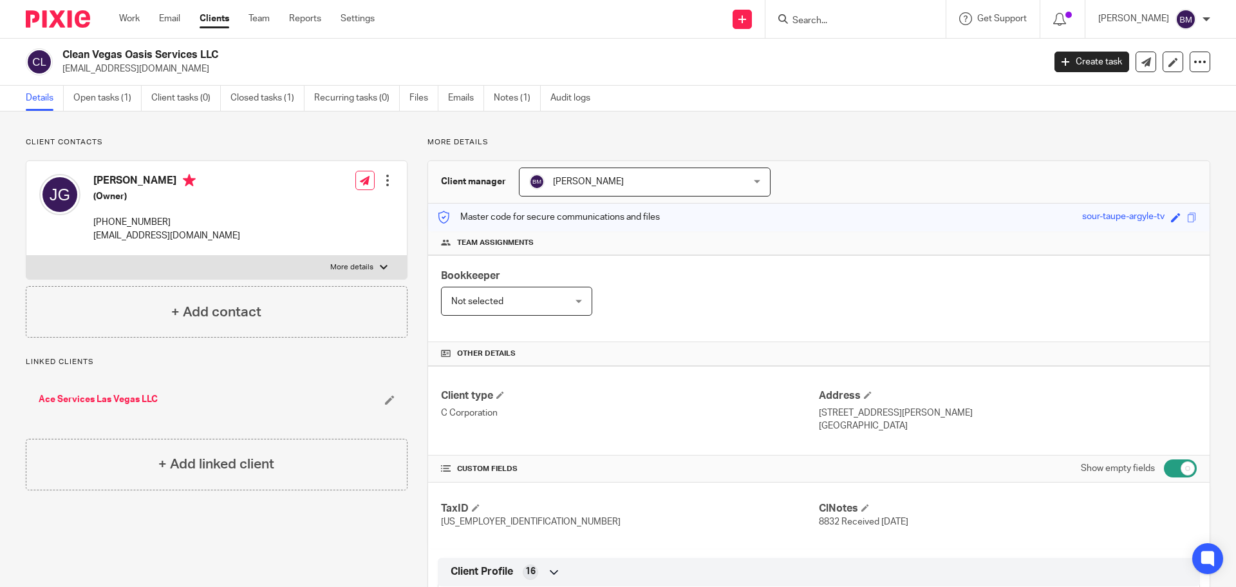
click at [214, 18] on link "Clients" at bounding box center [215, 18] width 30 height 13
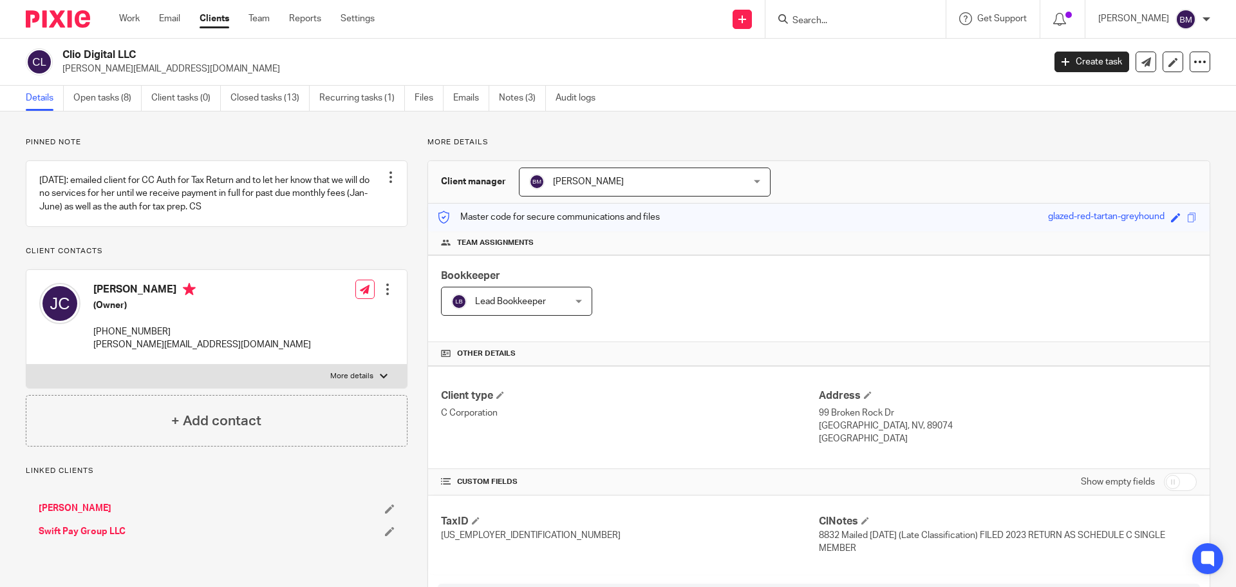
click at [1179, 478] on input "checkbox" at bounding box center [1180, 482] width 33 height 18
checkbox input "true"
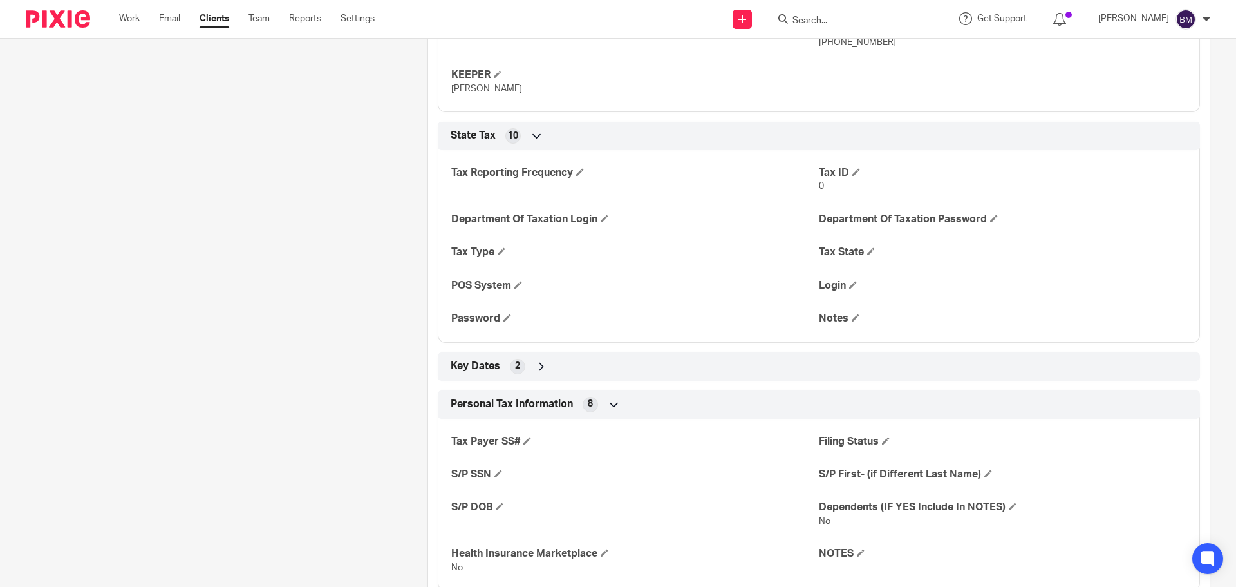
scroll to position [1739, 0]
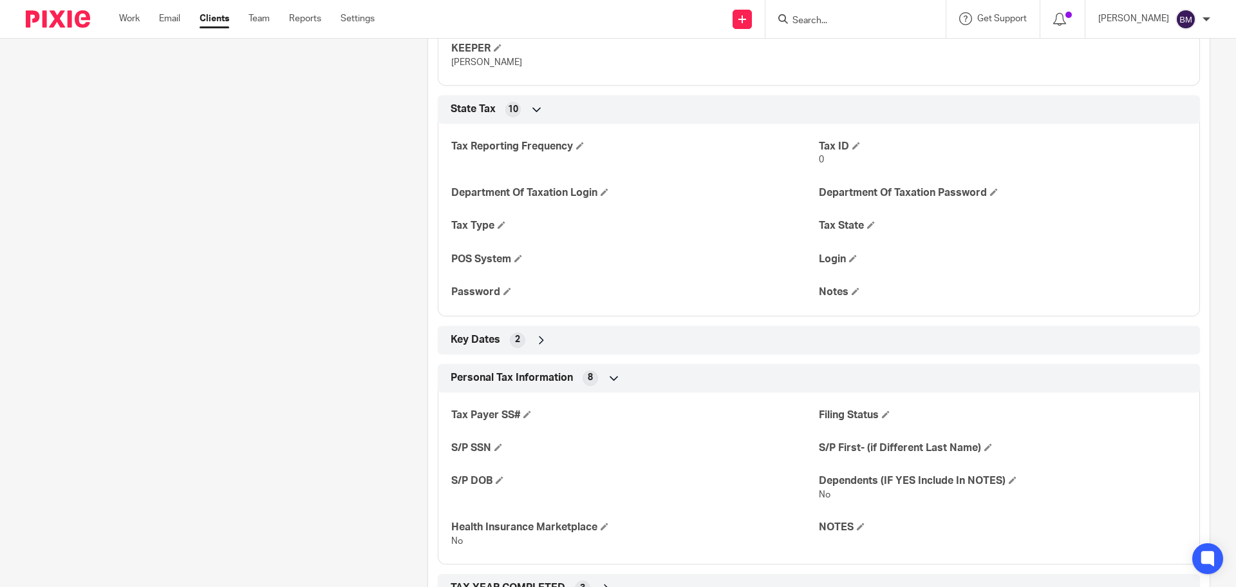
click at [535, 341] on icon at bounding box center [541, 340] width 13 height 13
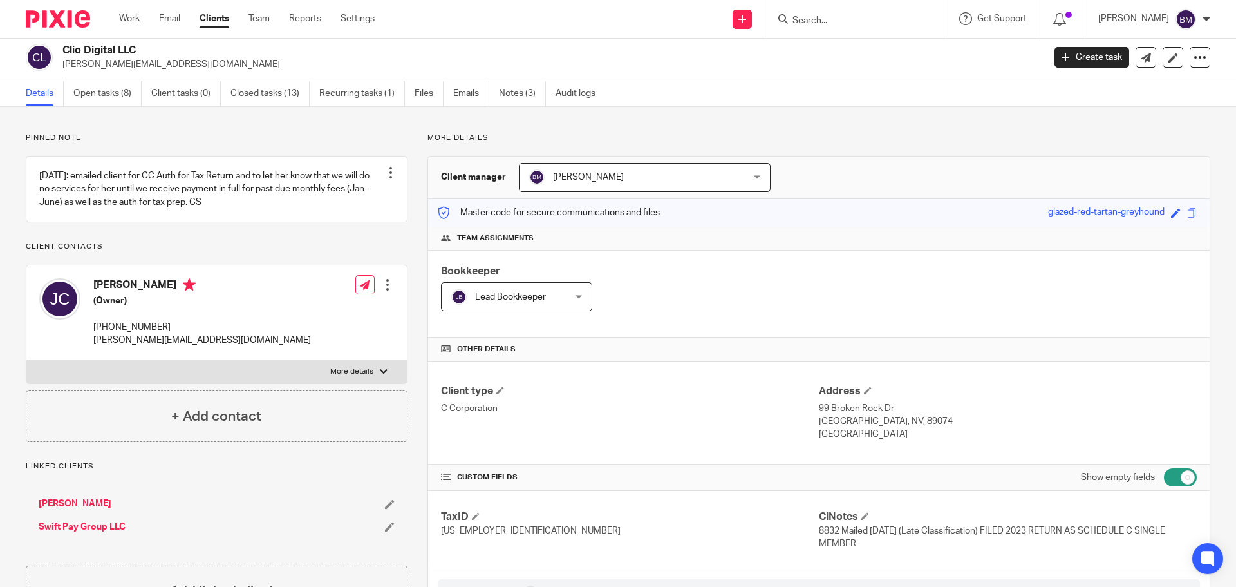
scroll to position [0, 0]
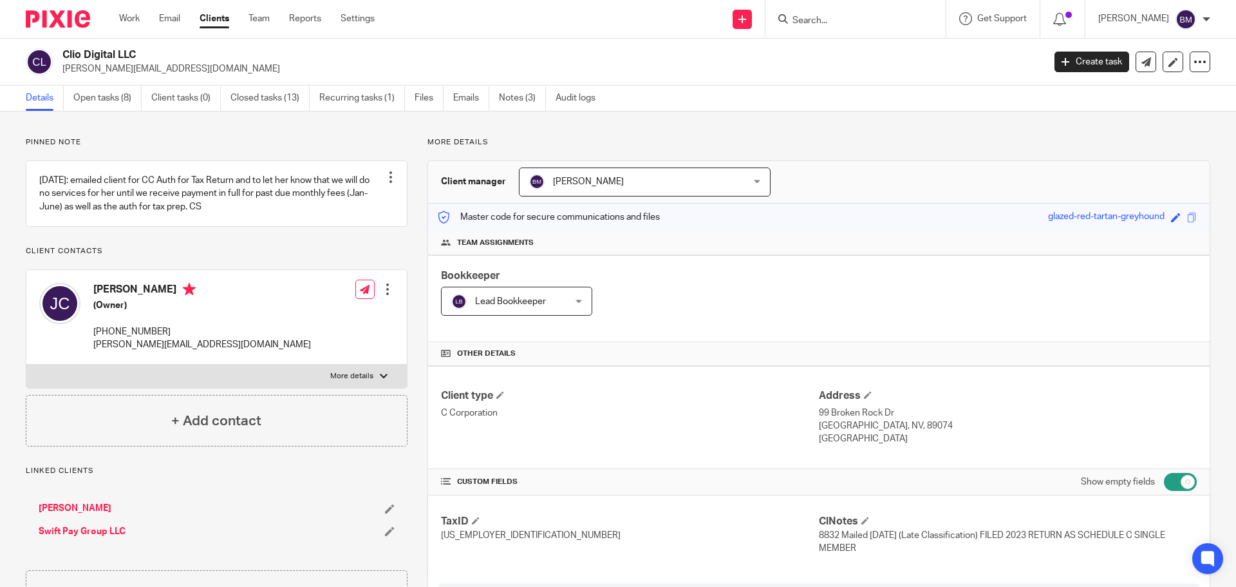
click at [840, 16] on input "Search" at bounding box center [849, 21] width 116 height 12
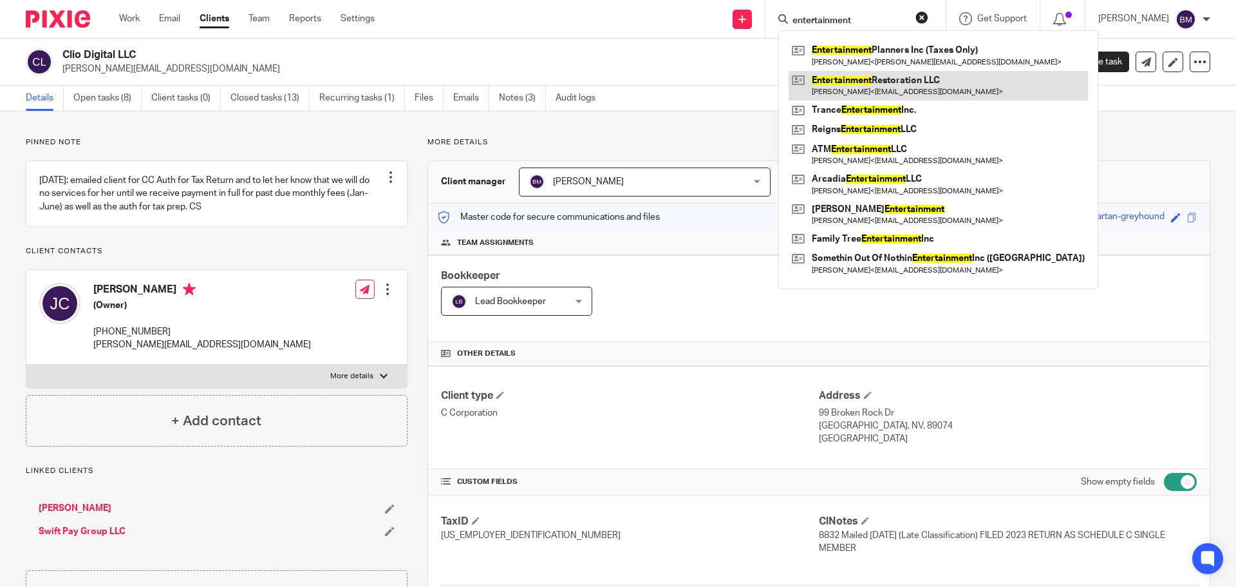
type input "entertainment"
click at [861, 85] on link at bounding box center [938, 86] width 299 height 30
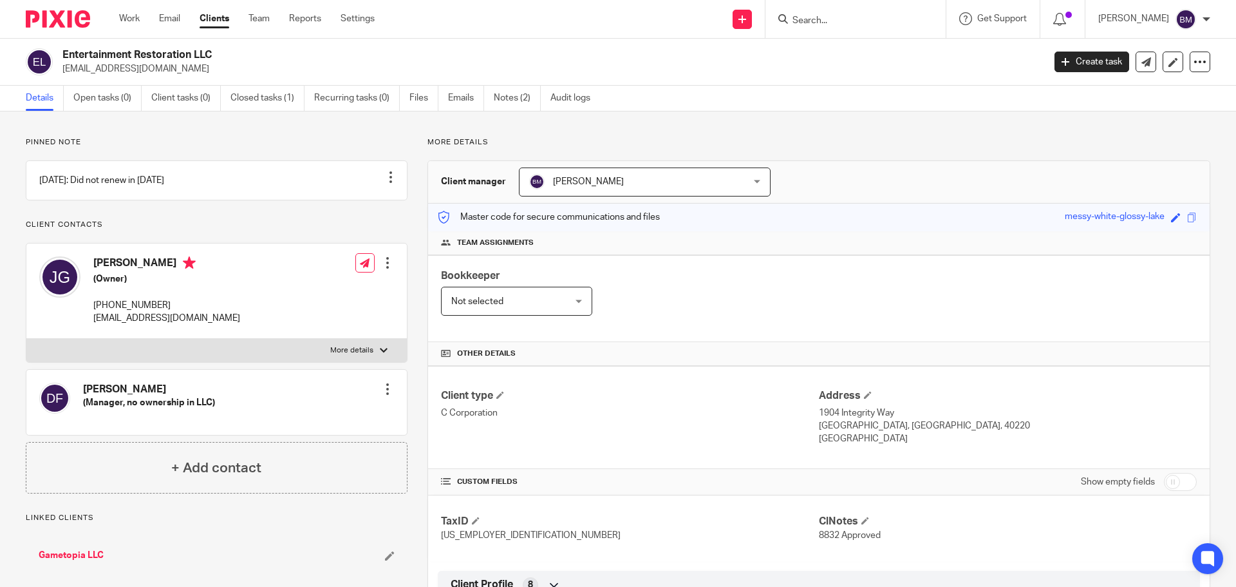
drag, startPoint x: 65, startPoint y: 54, endPoint x: 219, endPoint y: 49, distance: 154.0
click at [219, 49] on h2 "Entertainment Restoration LLC" at bounding box center [451, 55] width 779 height 14
copy h2 "Entertainment Restoration LLC"
click at [1176, 479] on input "checkbox" at bounding box center [1180, 482] width 33 height 18
checkbox input "true"
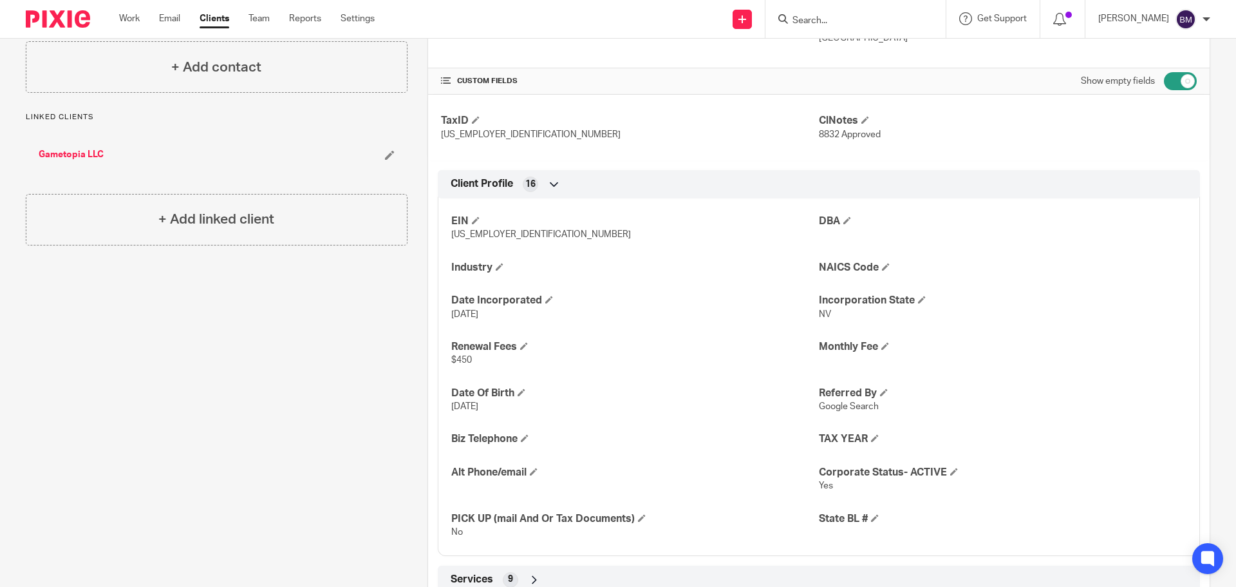
scroll to position [451, 0]
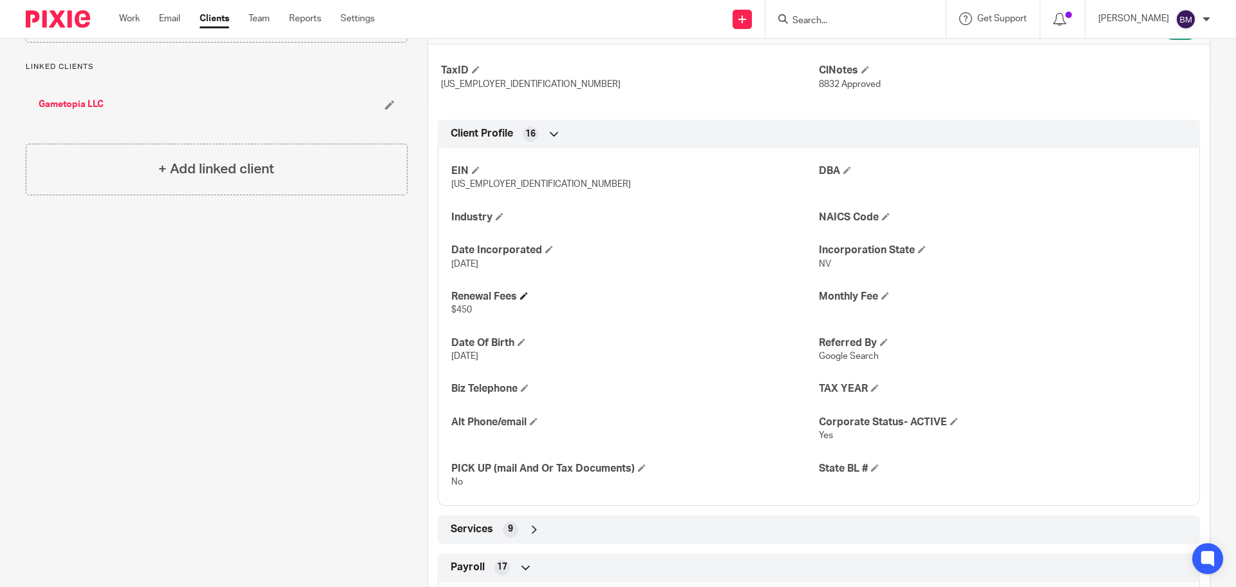
click at [520, 296] on h4 "Renewal Fees" at bounding box center [635, 297] width 368 height 14
click at [525, 297] on span at bounding box center [524, 296] width 8 height 8
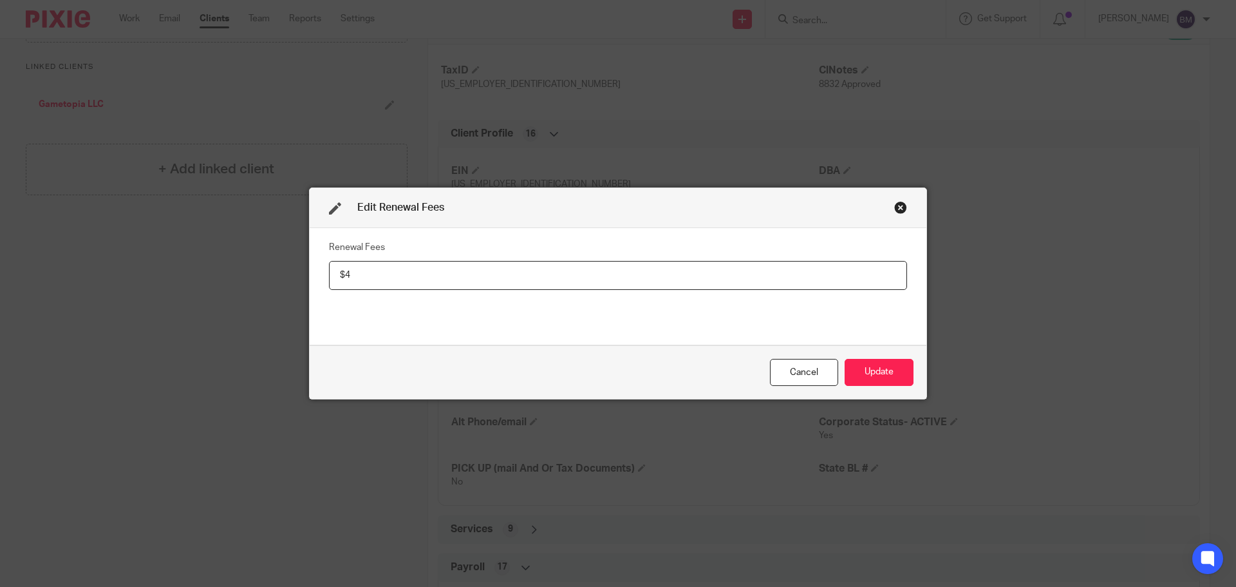
type input "$"
click at [867, 367] on button "Update" at bounding box center [879, 373] width 69 height 28
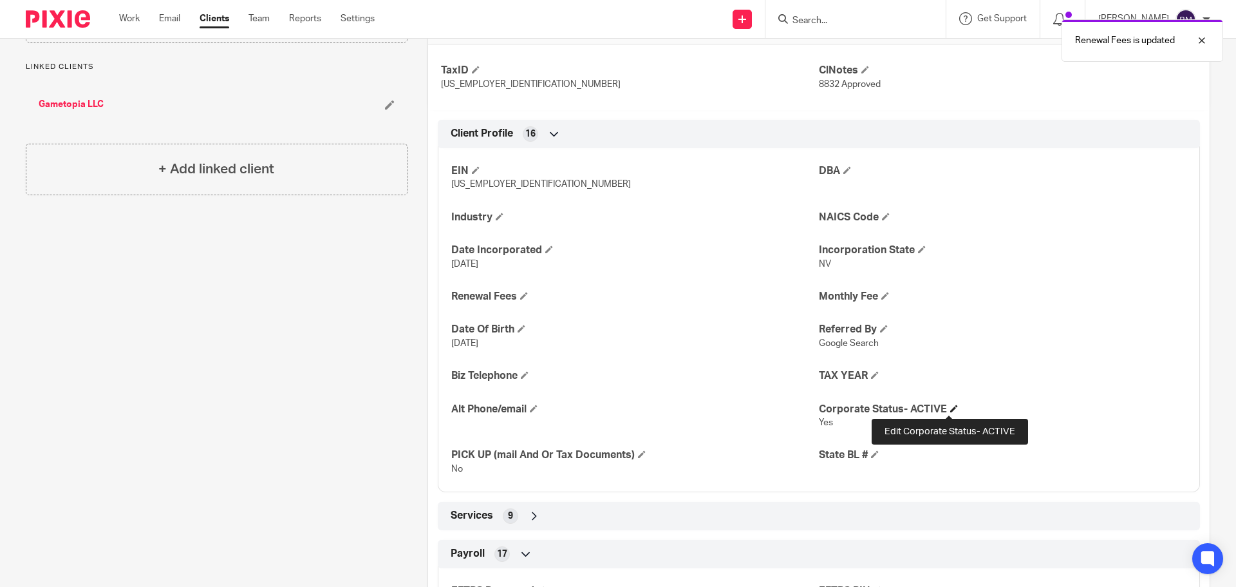
click at [951, 410] on span at bounding box center [955, 408] width 8 height 8
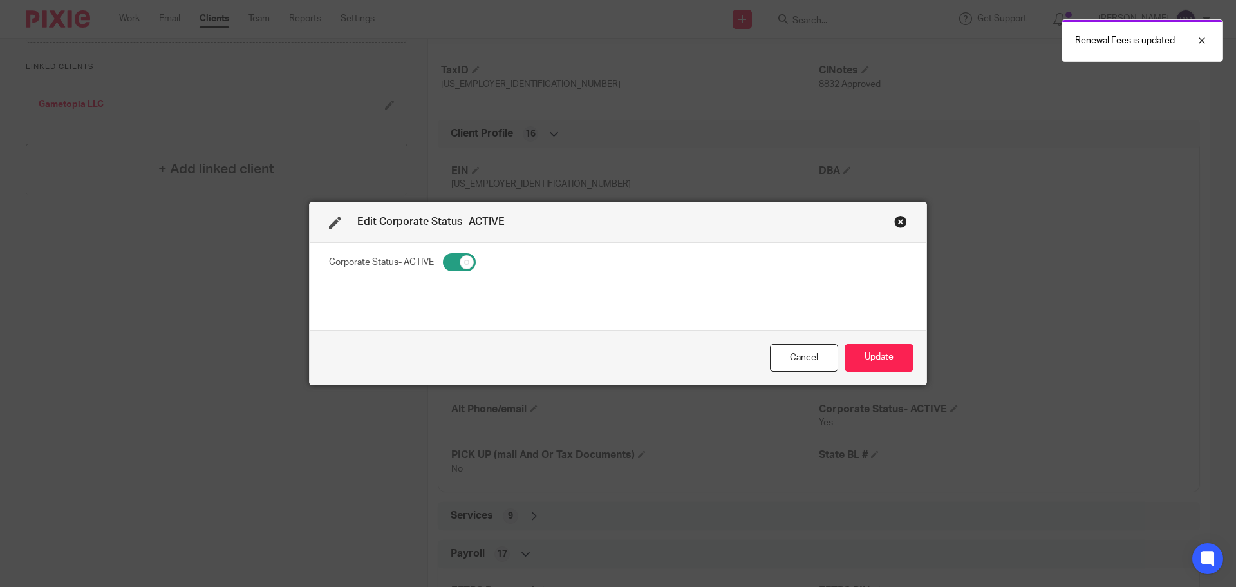
click at [446, 258] on input "checkbox" at bounding box center [459, 262] width 33 height 18
checkbox input "false"
click at [864, 357] on button "Update" at bounding box center [879, 358] width 69 height 28
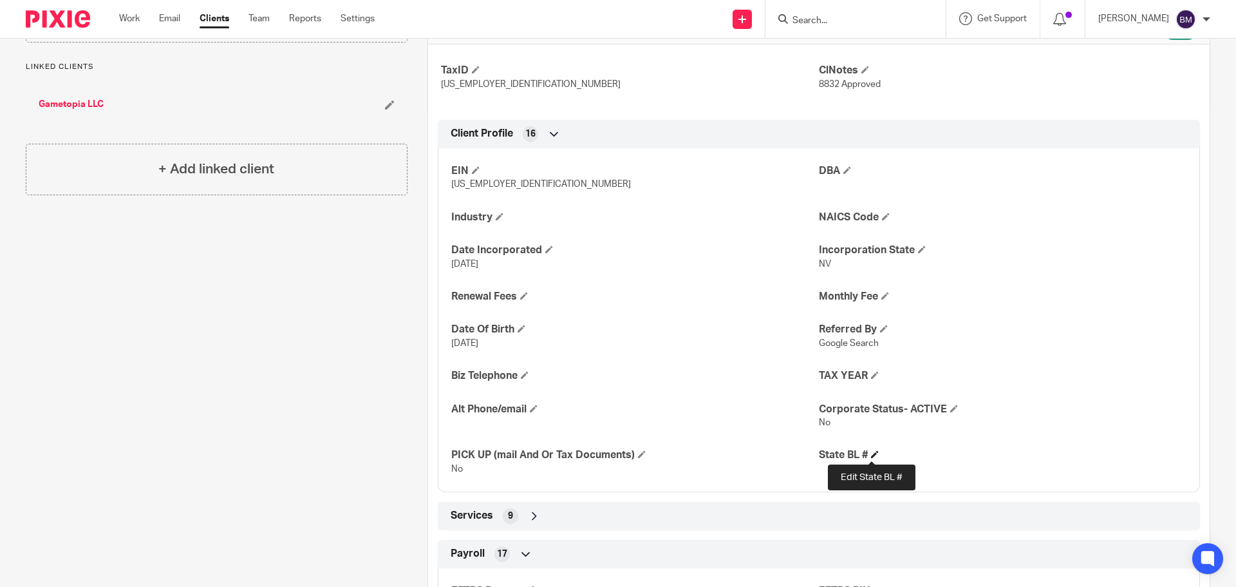
click at [871, 451] on span at bounding box center [875, 454] width 8 height 8
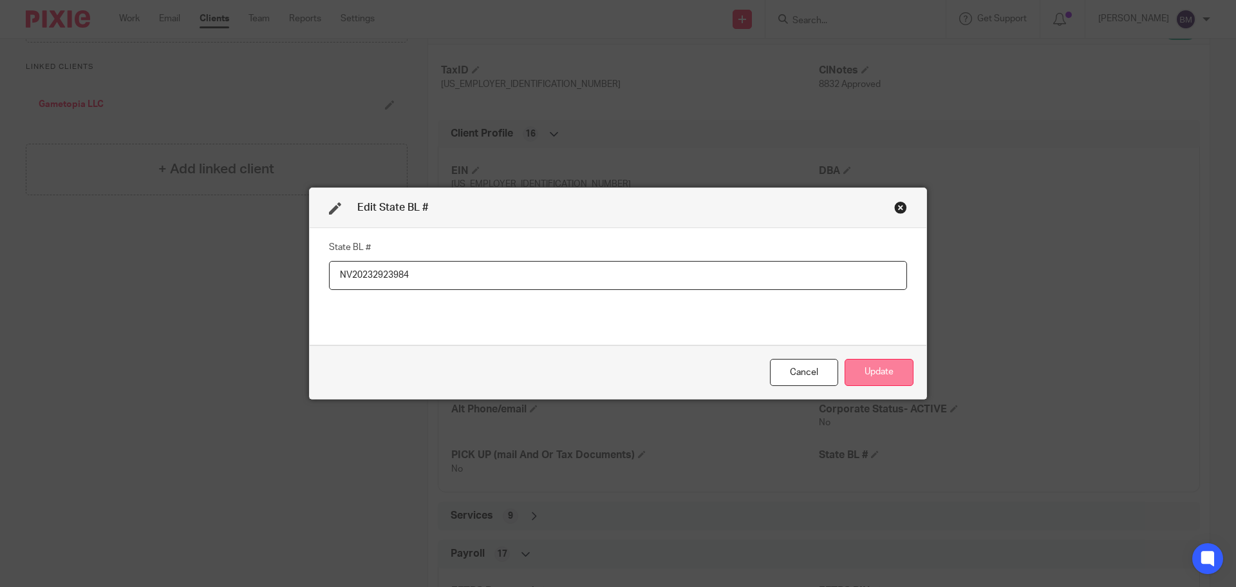
type input "NV20232923984"
click at [874, 377] on button "Update" at bounding box center [879, 373] width 69 height 28
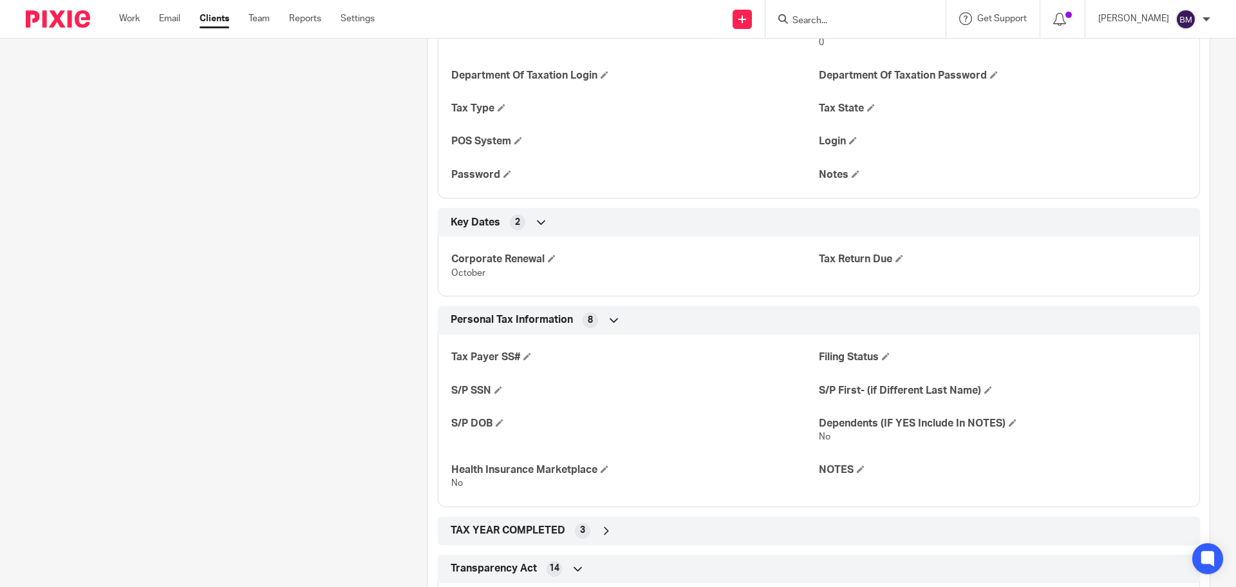
scroll to position [1739, 0]
click at [551, 256] on span at bounding box center [552, 258] width 8 height 8
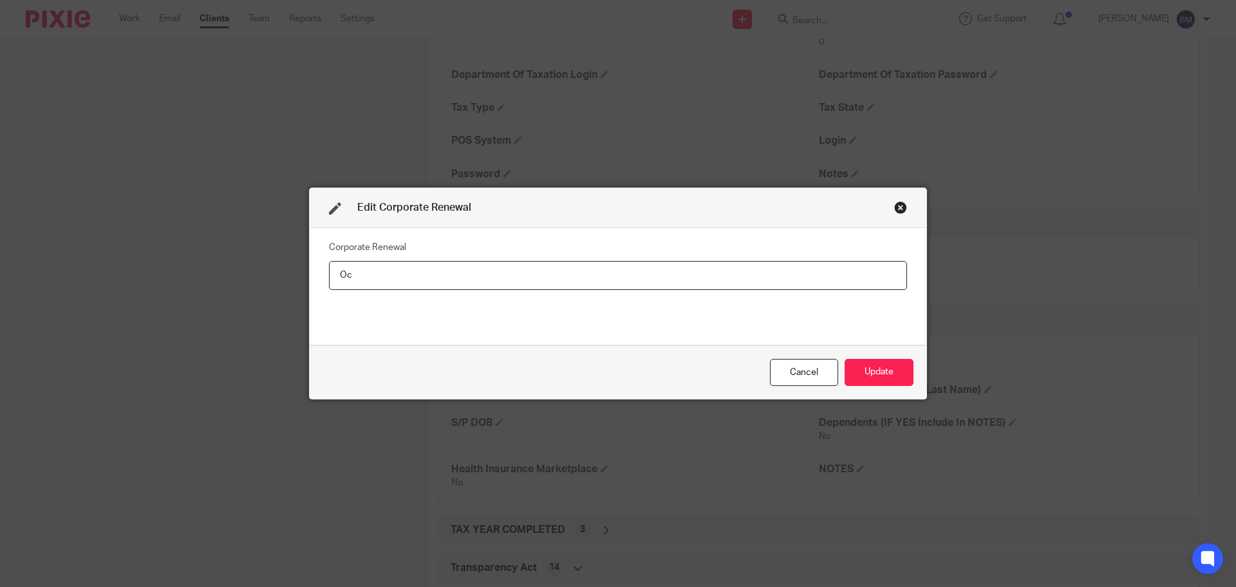
type input "O"
click at [882, 379] on button "Update" at bounding box center [879, 373] width 69 height 28
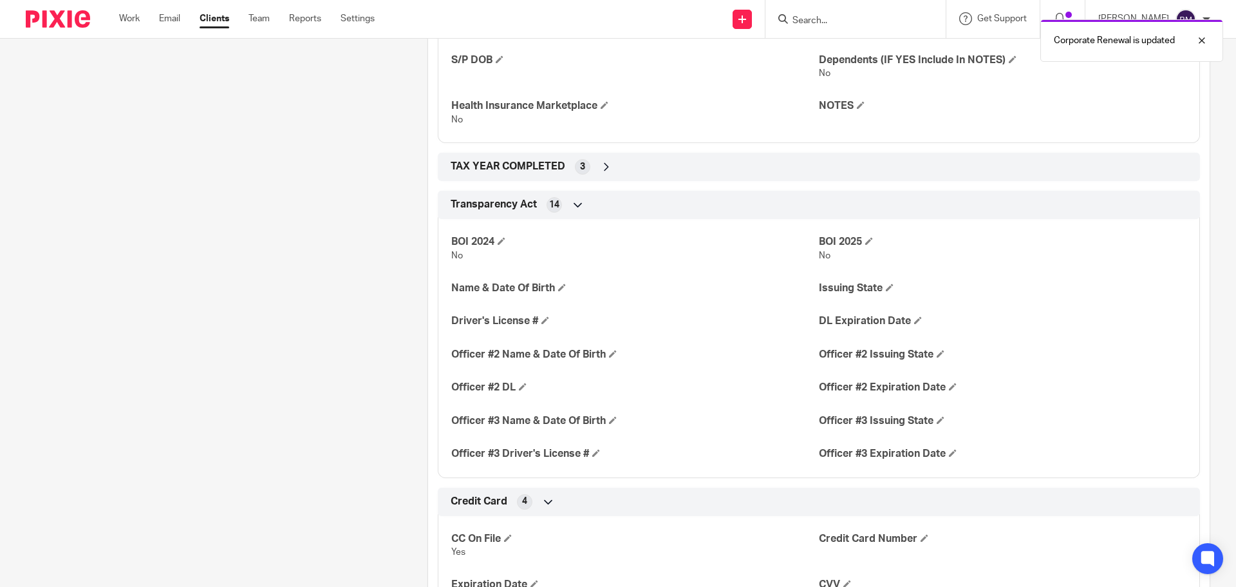
scroll to position [2146, 0]
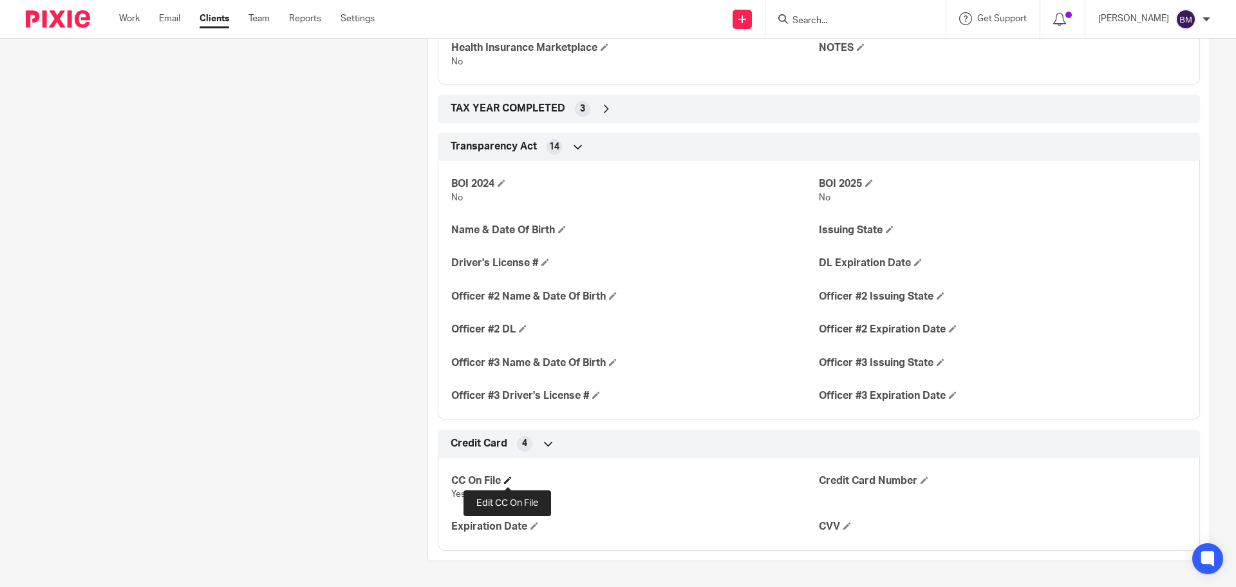
click at [506, 480] on span at bounding box center [508, 480] width 8 height 8
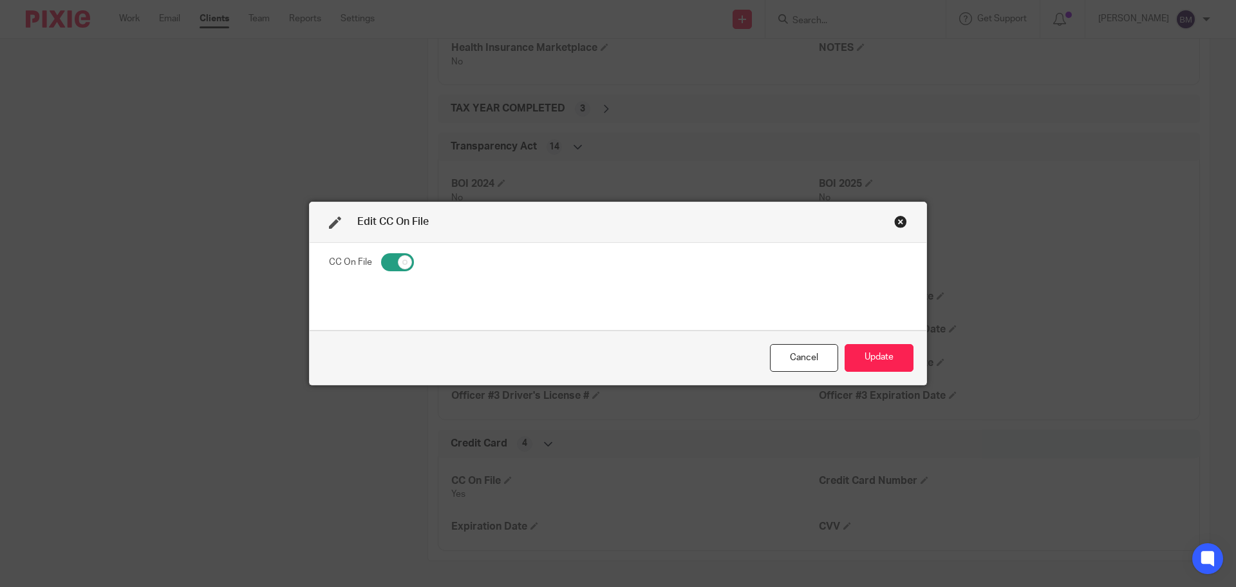
click at [377, 254] on fieldset "CC On File" at bounding box center [618, 263] width 578 height 23
click at [383, 258] on input "checkbox" at bounding box center [397, 262] width 33 height 18
checkbox input "false"
click at [886, 352] on button "Update" at bounding box center [879, 358] width 69 height 28
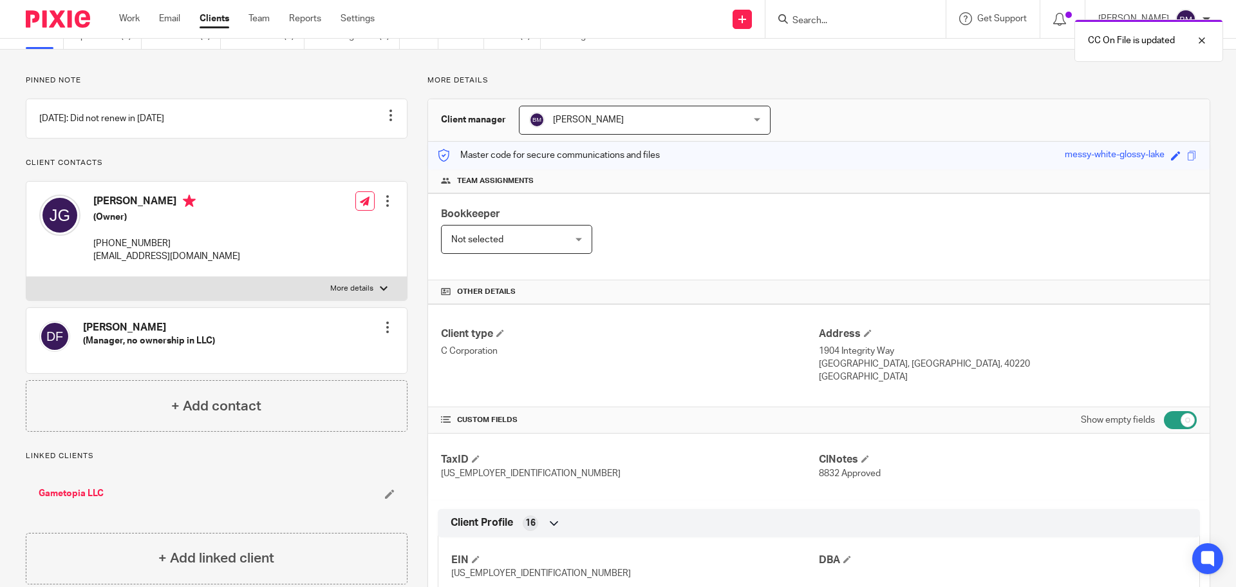
scroll to position [0, 0]
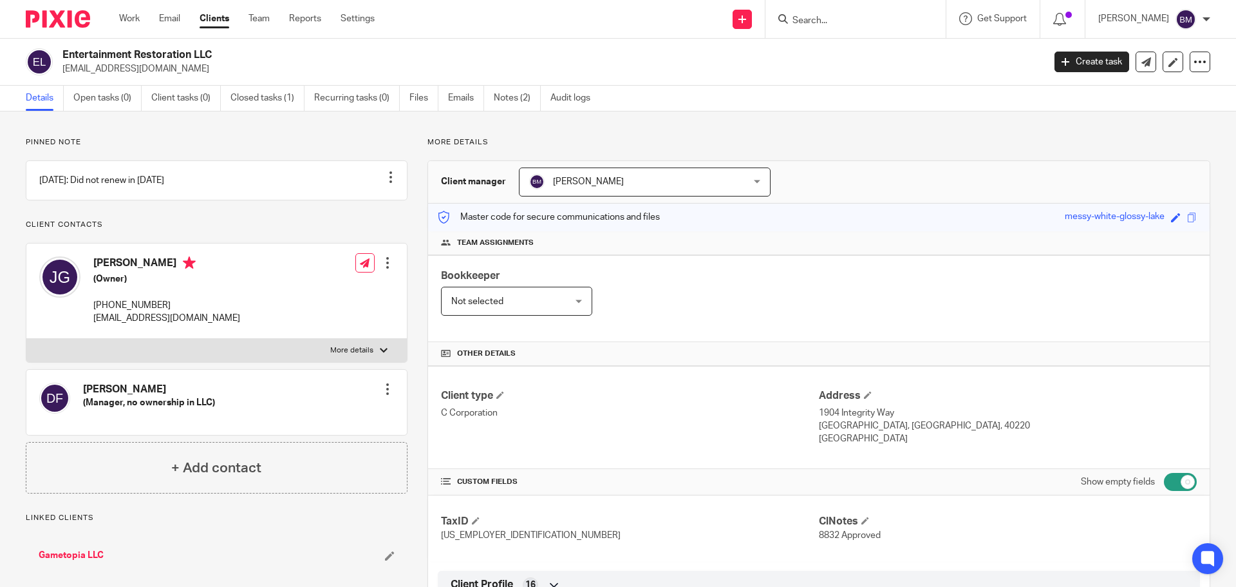
click at [218, 19] on link "Clients" at bounding box center [215, 18] width 30 height 13
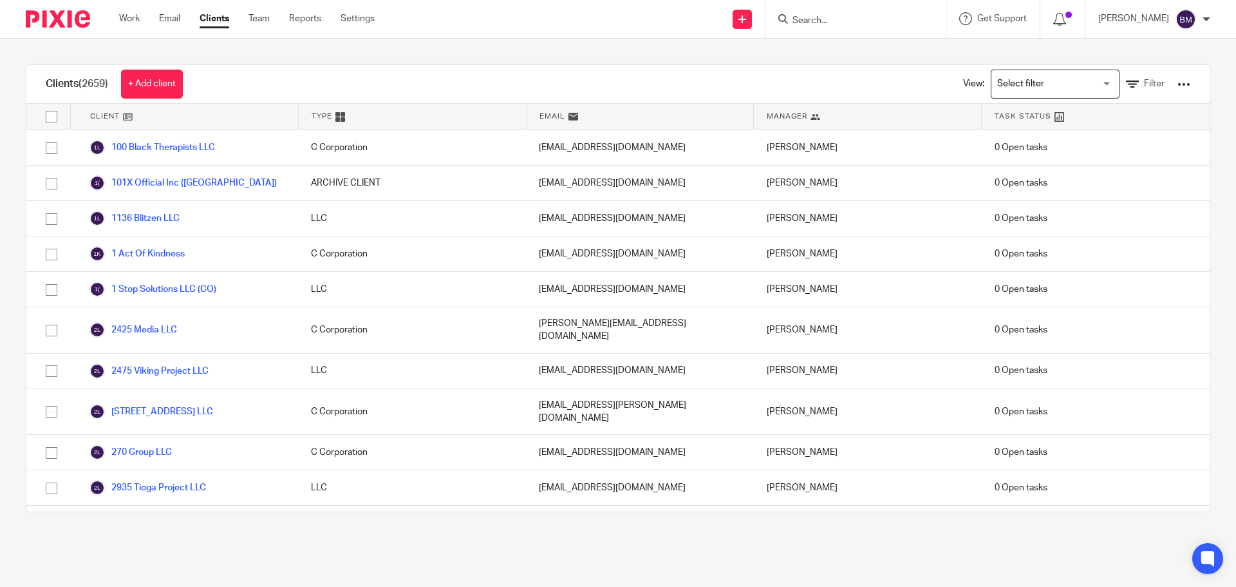
click at [821, 20] on input "Search" at bounding box center [849, 21] width 116 height 12
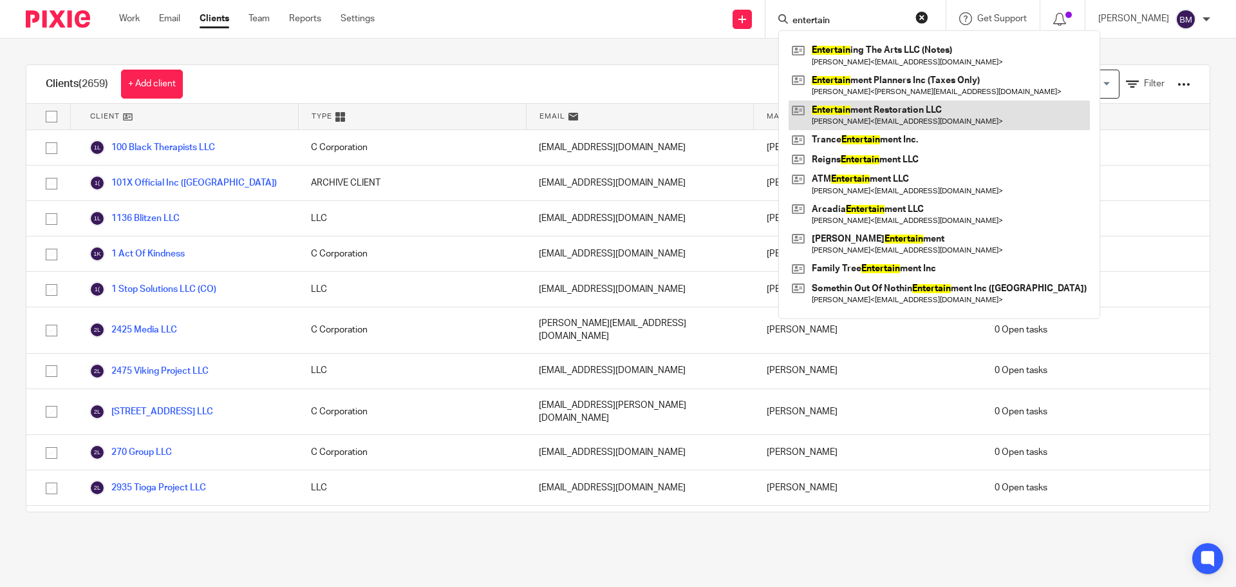
type input "entertain"
click at [878, 113] on link at bounding box center [939, 115] width 301 height 30
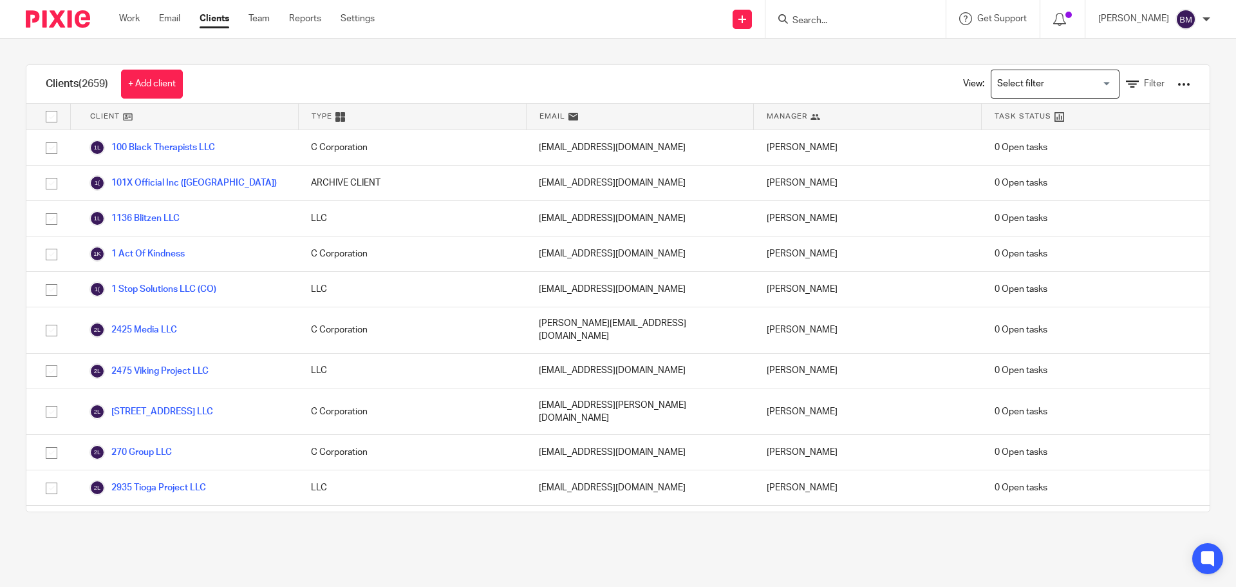
click at [823, 20] on input "Search" at bounding box center [849, 21] width 116 height 12
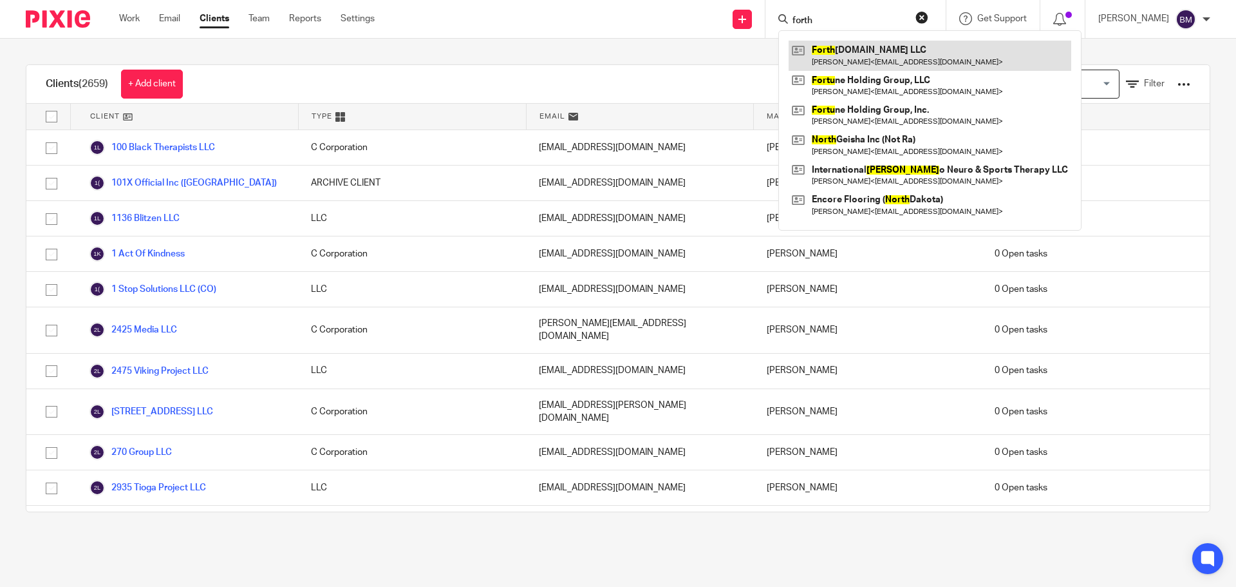
type input "forth"
click at [867, 48] on link at bounding box center [930, 56] width 283 height 30
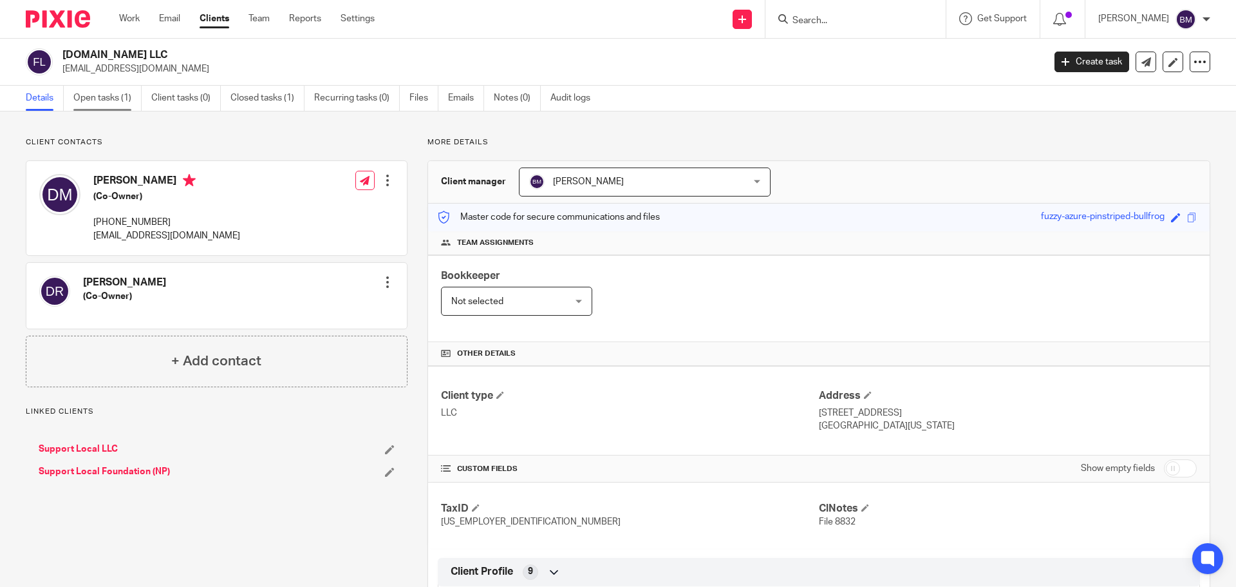
click at [113, 99] on link "Open tasks (1)" at bounding box center [107, 98] width 68 height 25
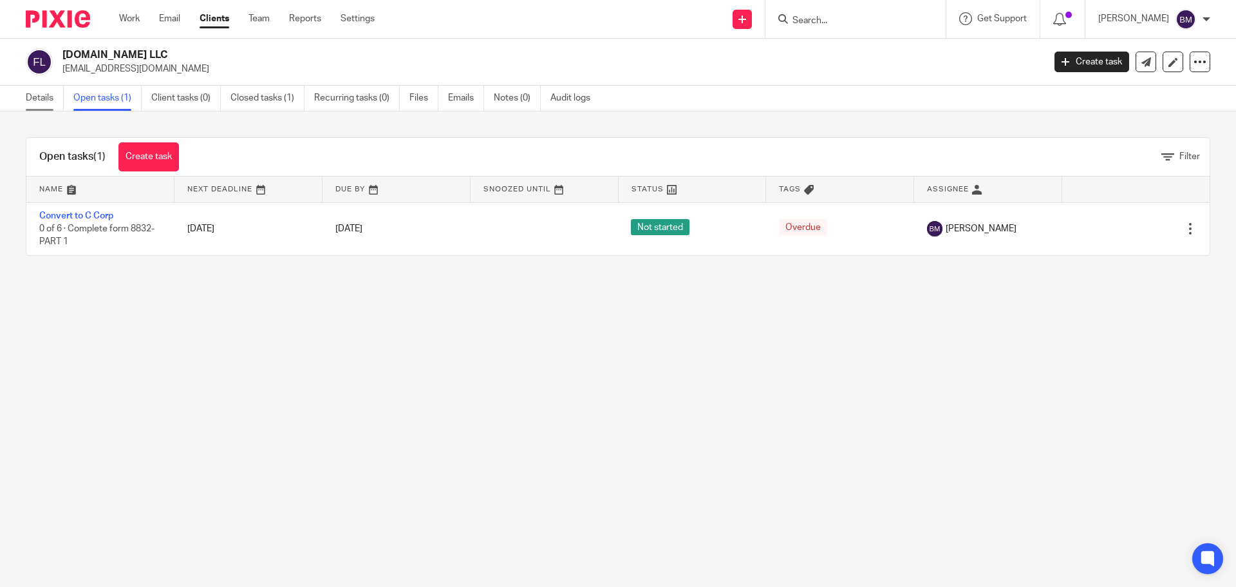
click at [35, 97] on link "Details" at bounding box center [45, 98] width 38 height 25
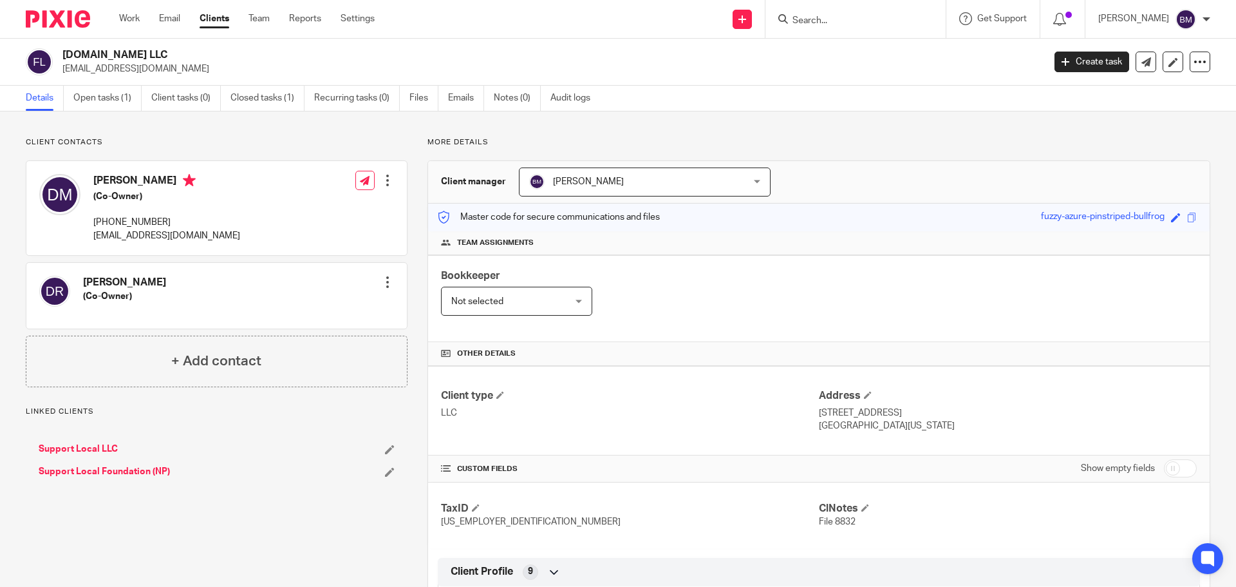
click at [1177, 468] on input "checkbox" at bounding box center [1180, 468] width 33 height 18
checkbox input "true"
drag, startPoint x: 63, startPoint y: 54, endPoint x: 225, endPoint y: 55, distance: 161.6
click at [225, 55] on h2 "[DOMAIN_NAME] LLC" at bounding box center [451, 55] width 779 height 14
copy h2 "[DOMAIN_NAME] LLC"
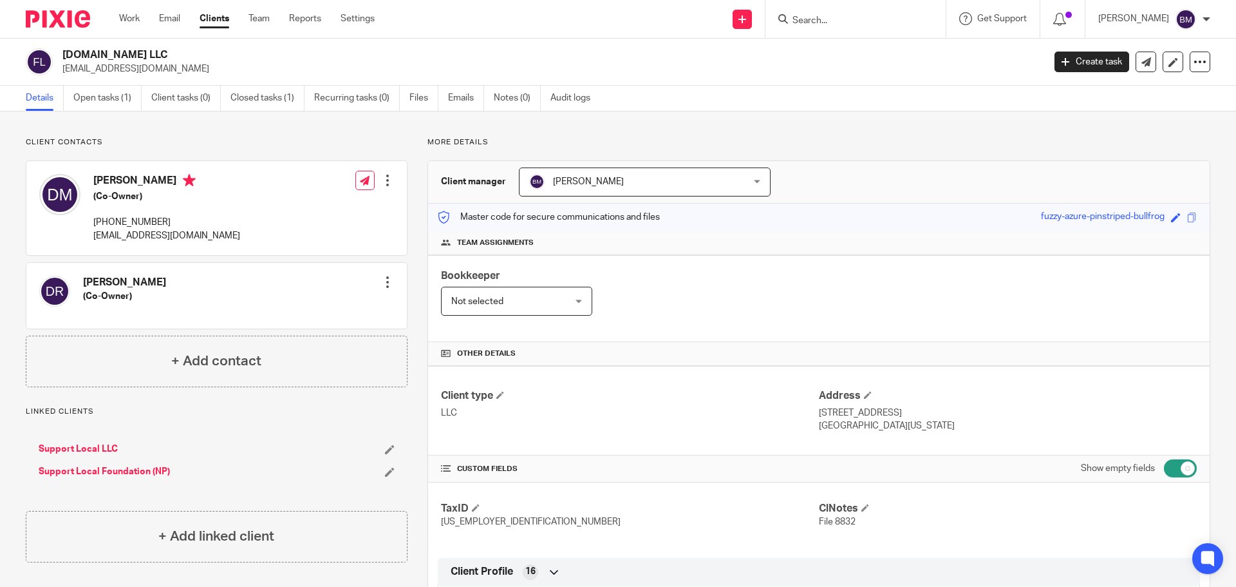
click at [245, 52] on h2 "[DOMAIN_NAME] LLC" at bounding box center [451, 55] width 779 height 14
click at [214, 68] on p "[EMAIL_ADDRESS][DOMAIN_NAME]" at bounding box center [548, 68] width 973 height 13
drag, startPoint x: 220, startPoint y: 55, endPoint x: 65, endPoint y: 57, distance: 155.2
click at [65, 57] on h2 "[DOMAIN_NAME] LLC" at bounding box center [451, 55] width 779 height 14
copy h2 "[DOMAIN_NAME] LLC"
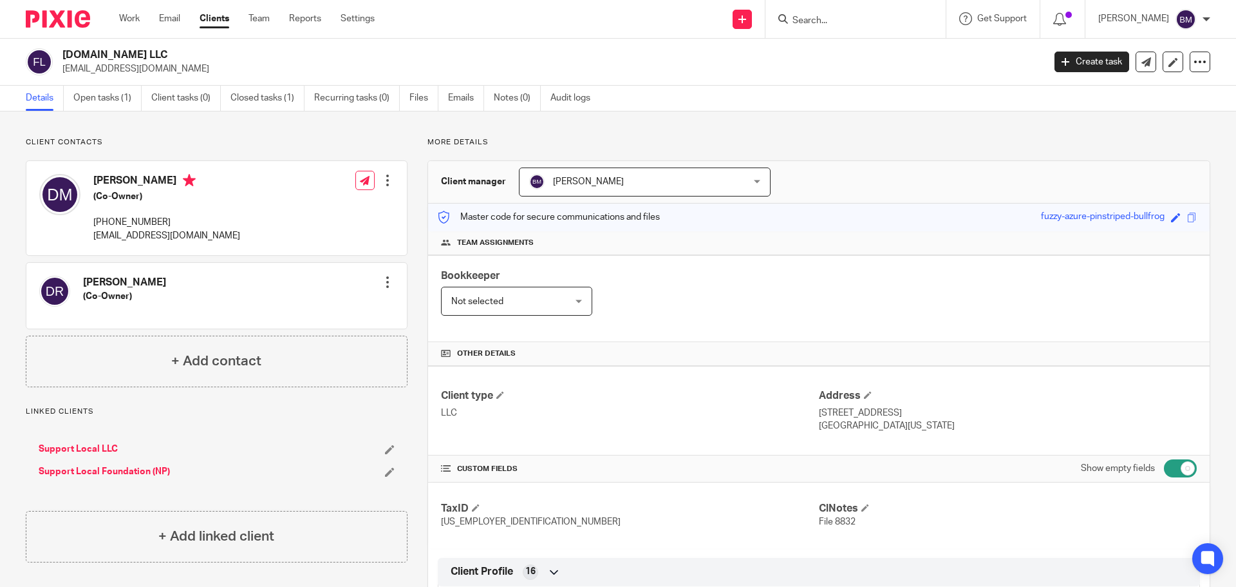
click at [258, 149] on div "Client contacts [PERSON_NAME] (Co-Owner) Edit contact Create client from contac…" at bounding box center [217, 262] width 382 height 250
click at [844, 18] on input "Search" at bounding box center [849, 21] width 116 height 12
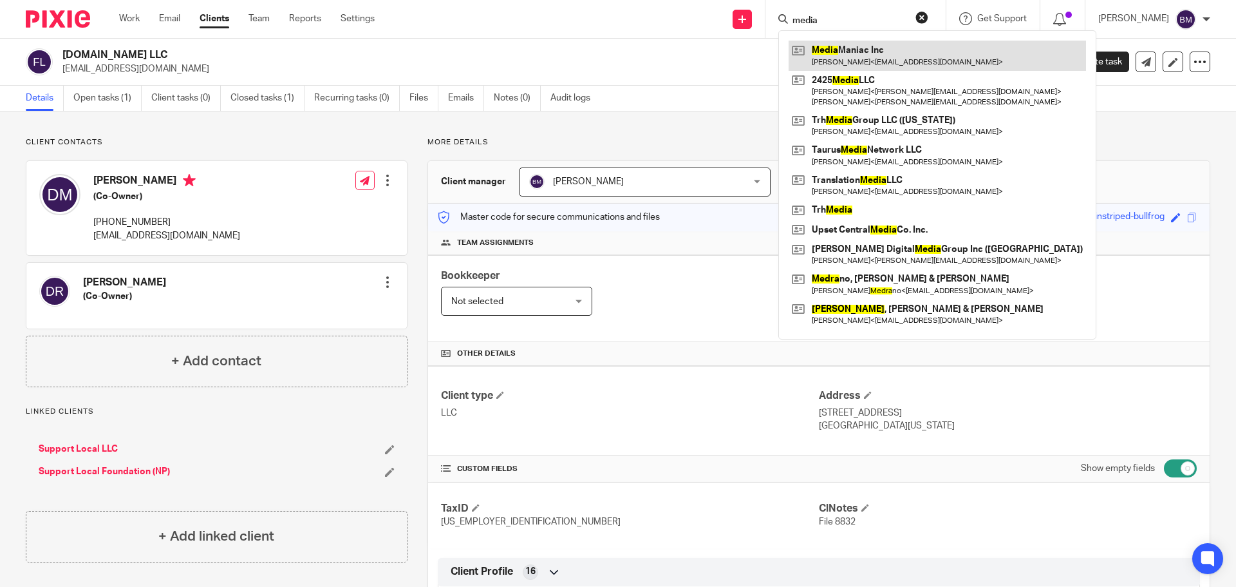
type input "media"
click at [879, 62] on link at bounding box center [938, 56] width 298 height 30
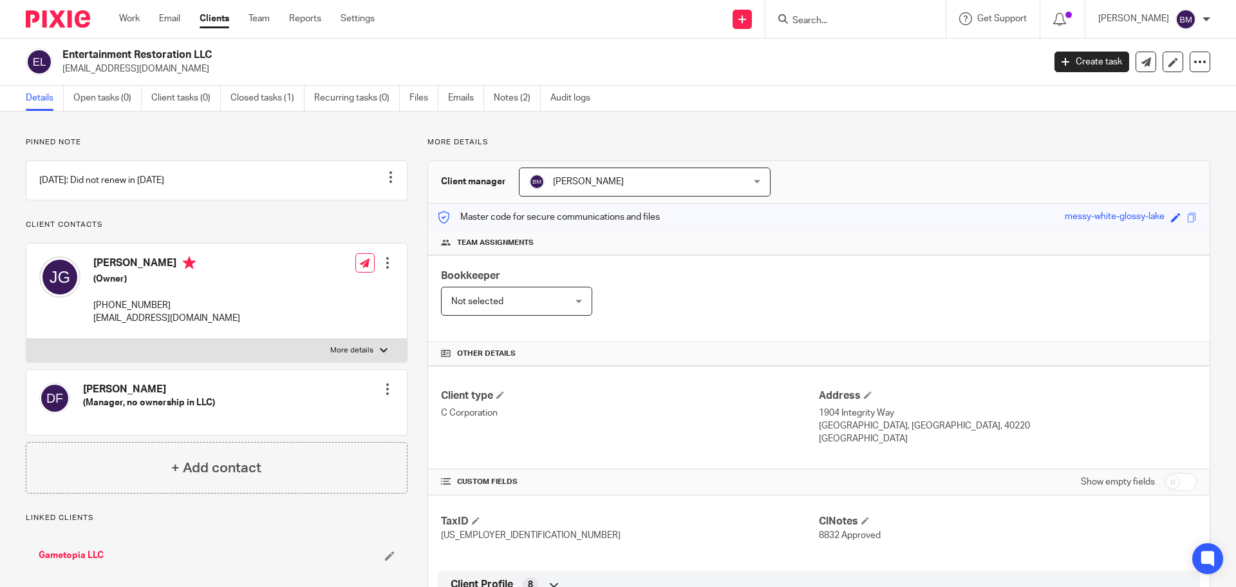
click at [1177, 484] on input "checkbox" at bounding box center [1180, 482] width 33 height 18
checkbox input "true"
click at [520, 99] on link "Notes (2)" at bounding box center [517, 98] width 47 height 25
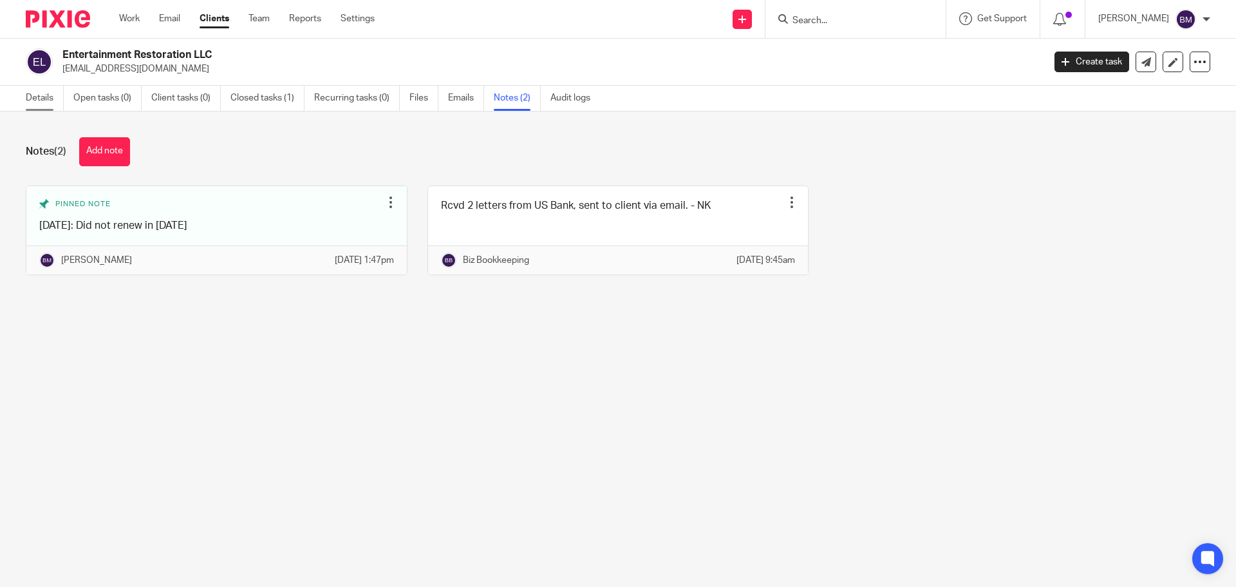
click at [35, 97] on link "Details" at bounding box center [45, 98] width 38 height 25
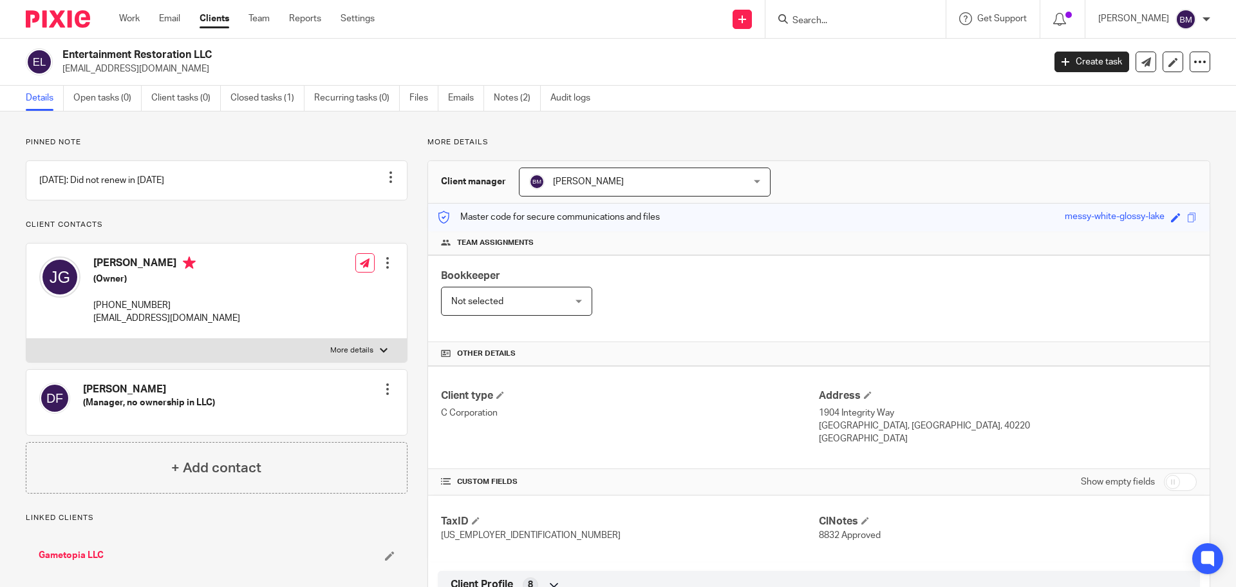
drag, startPoint x: 298, startPoint y: 0, endPoint x: 529, endPoint y: 54, distance: 237.4
click at [529, 54] on h2 "Entertainment Restoration LLC" at bounding box center [451, 55] width 779 height 14
click at [211, 21] on link "Clients" at bounding box center [215, 18] width 30 height 13
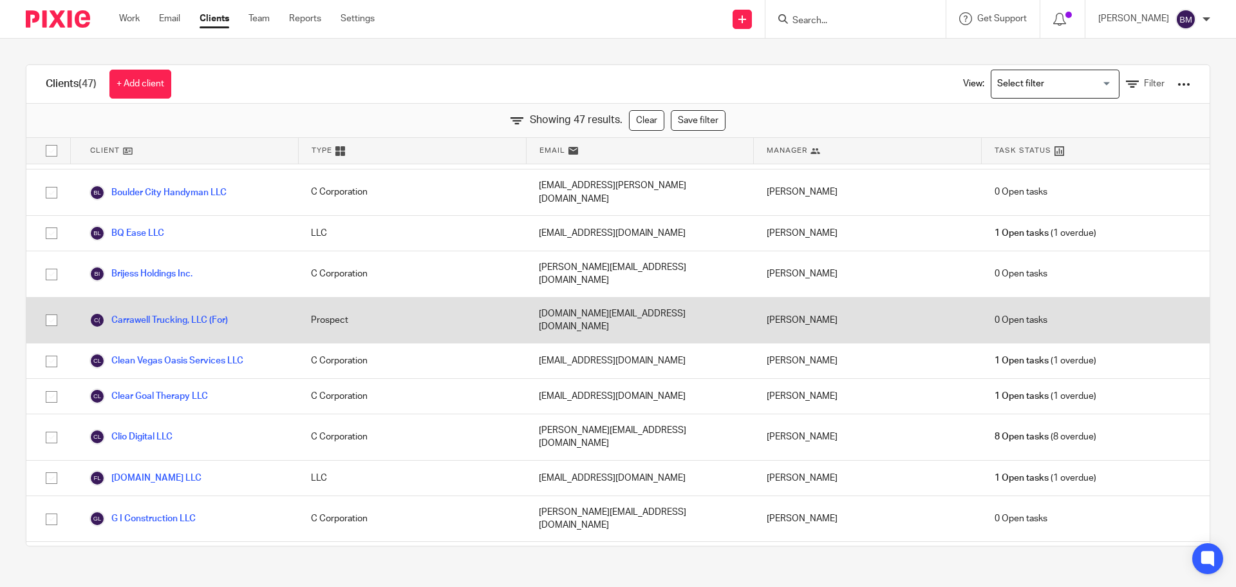
scroll to position [258, 0]
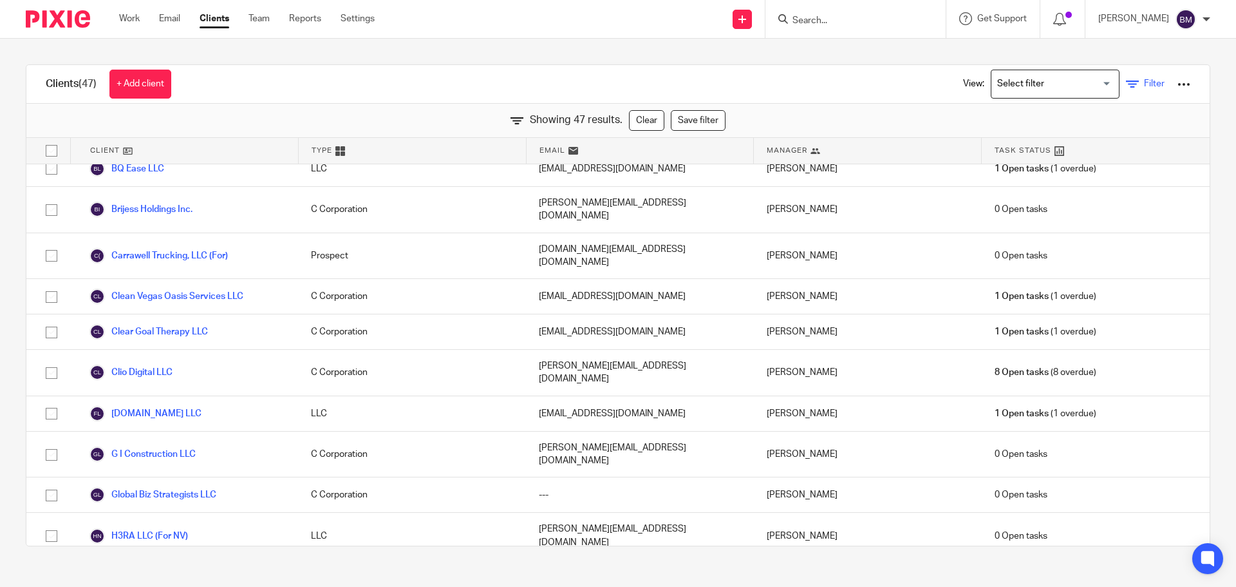
click at [1144, 82] on span "Filter" at bounding box center [1154, 83] width 21 height 9
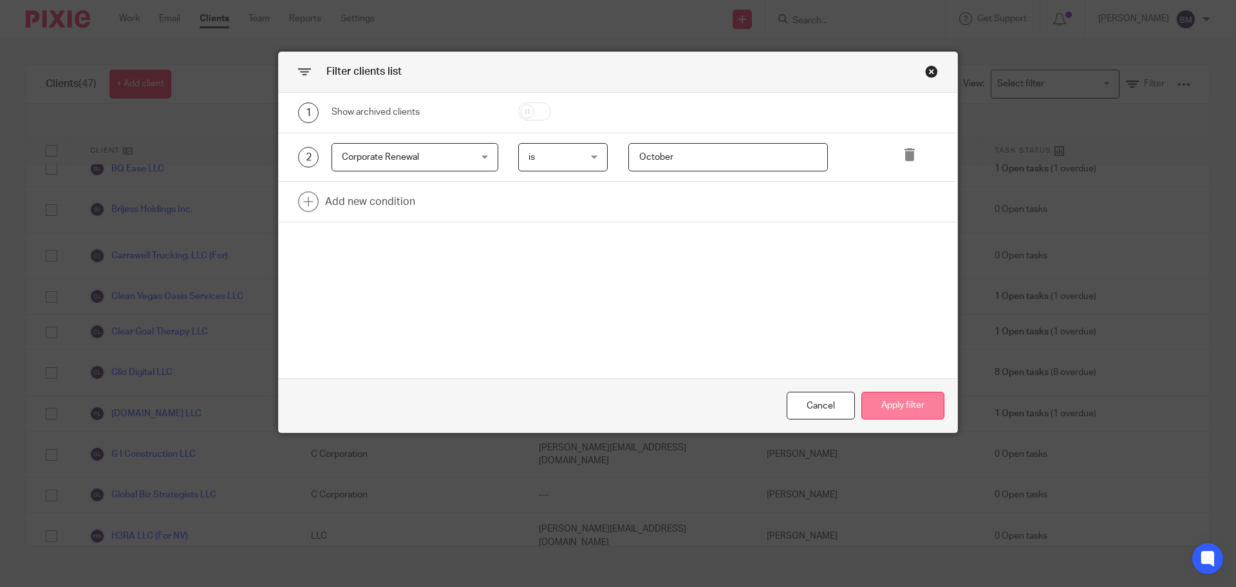
click at [895, 404] on button "Apply filter" at bounding box center [903, 406] width 83 height 28
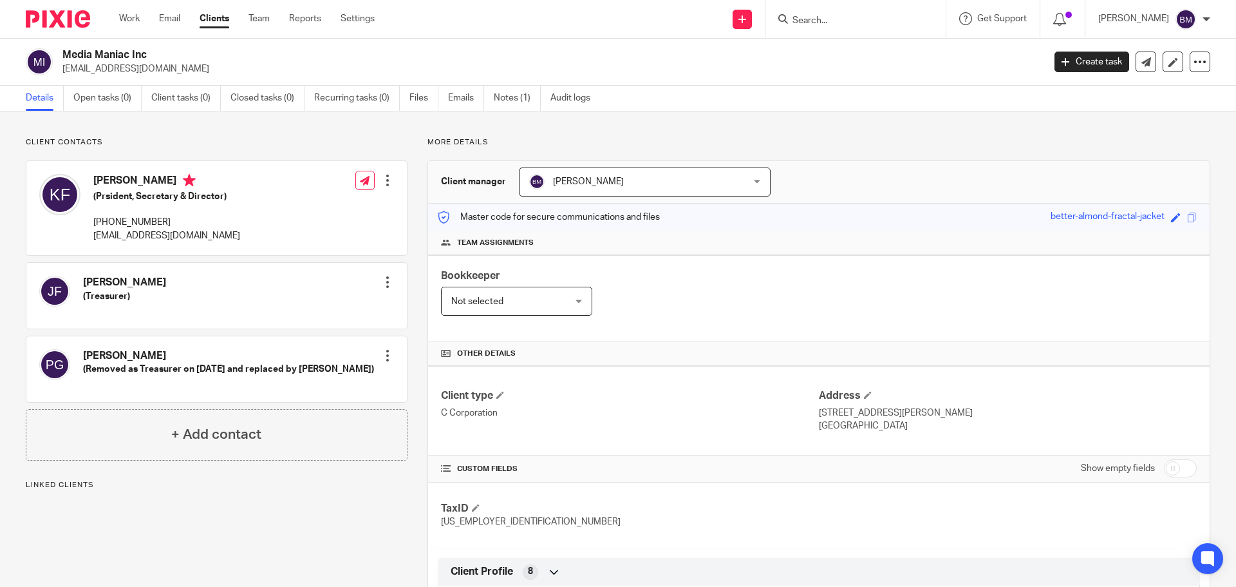
drag, startPoint x: 64, startPoint y: 68, endPoint x: 187, endPoint y: 70, distance: 123.0
click at [187, 70] on p "[EMAIL_ADDRESS][DOMAIN_NAME]" at bounding box center [548, 68] width 973 height 13
copy p "[EMAIL_ADDRESS][DOMAIN_NAME]"
click at [822, 19] on input "Search" at bounding box center [849, 21] width 116 height 12
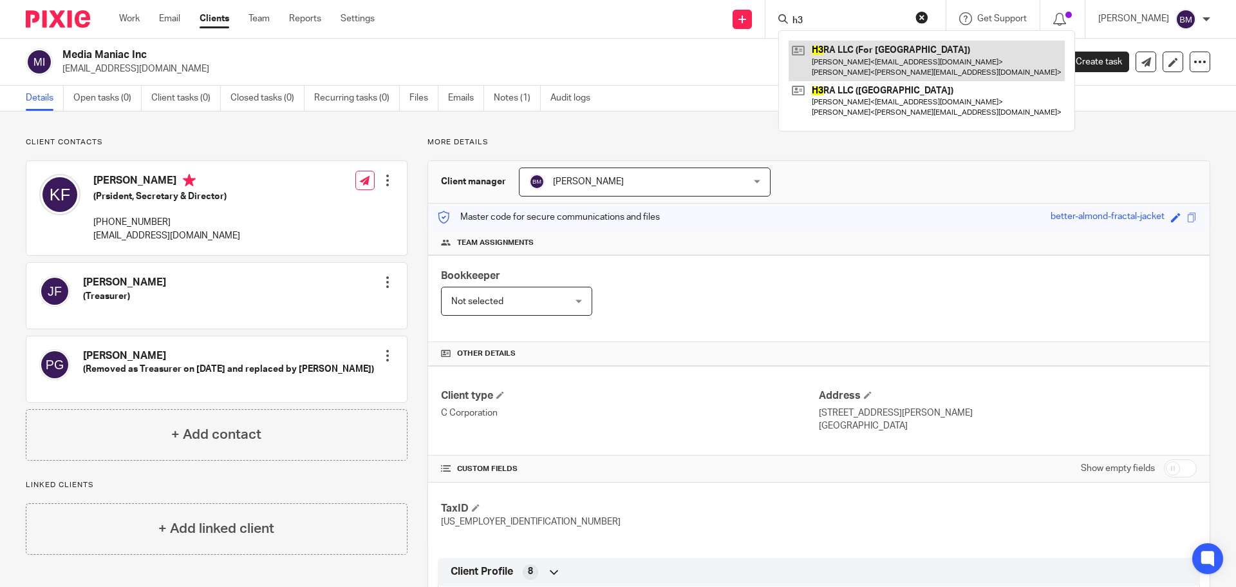
type input "h3"
click at [871, 62] on link at bounding box center [927, 61] width 276 height 40
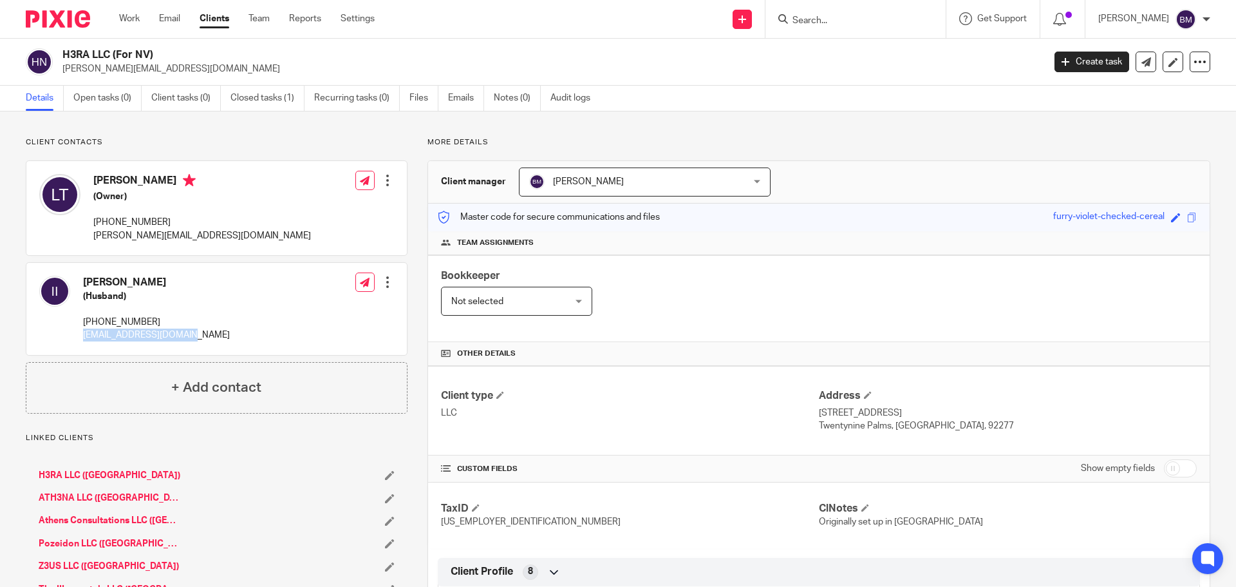
drag, startPoint x: 83, startPoint y: 334, endPoint x: 203, endPoint y: 337, distance: 119.8
click at [203, 337] on div "Isaac Tate III (Husband) (619) 494-6522 iamisaactate@gmail.com Edit contact Cre…" at bounding box center [216, 309] width 381 height 92
copy p "[EMAIL_ADDRESS][DOMAIN_NAME]"
drag, startPoint x: 93, startPoint y: 236, endPoint x: 225, endPoint y: 239, distance: 132.0
click at [225, 239] on div "Latasha Tate (Owner) (619) 452-4399 tasha.gray10@yahoo.com Edit contact Create …" at bounding box center [216, 208] width 381 height 94
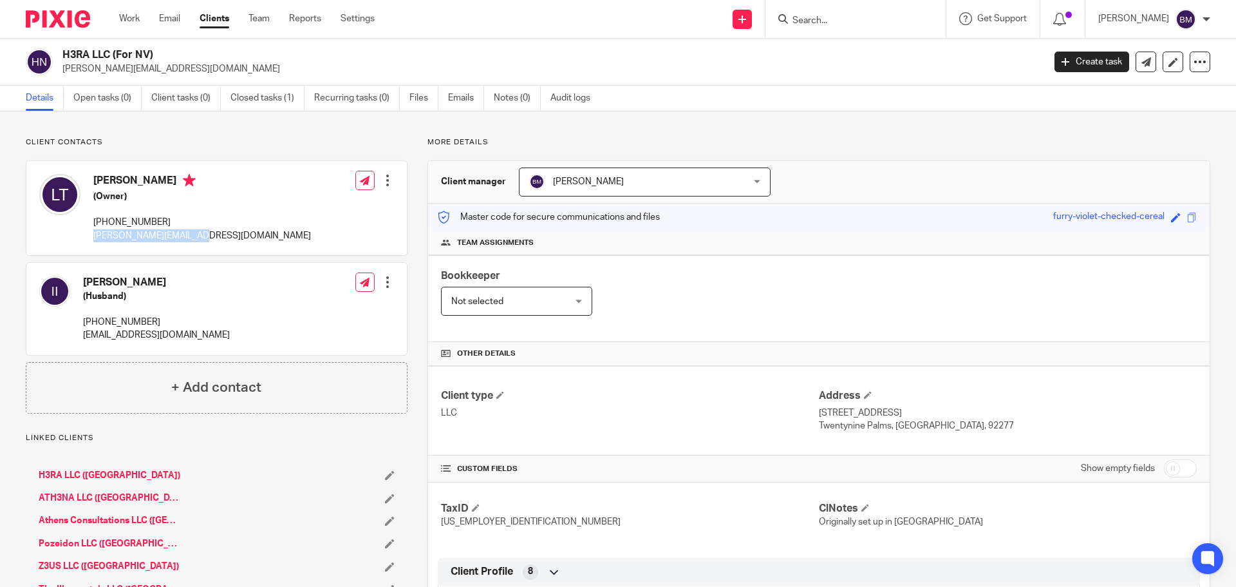
copy p "tasha.gray10@yahoo.com"
drag, startPoint x: 149, startPoint y: 320, endPoint x: 80, endPoint y: 319, distance: 68.9
click at [80, 319] on div "Isaac Tate III (Husband) (619) 494-6522 iamisaactate@gmail.com" at bounding box center [134, 308] width 191 height 79
copy p "[PHONE_NUMBER]"
click at [1182, 469] on input "checkbox" at bounding box center [1180, 468] width 33 height 18
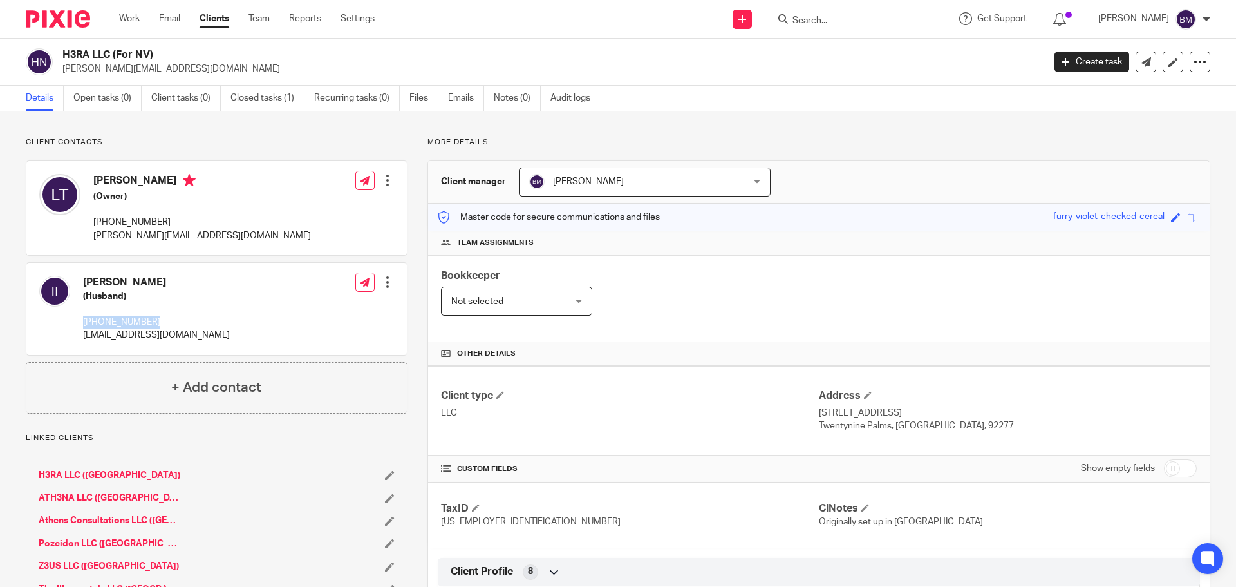
checkbox input "true"
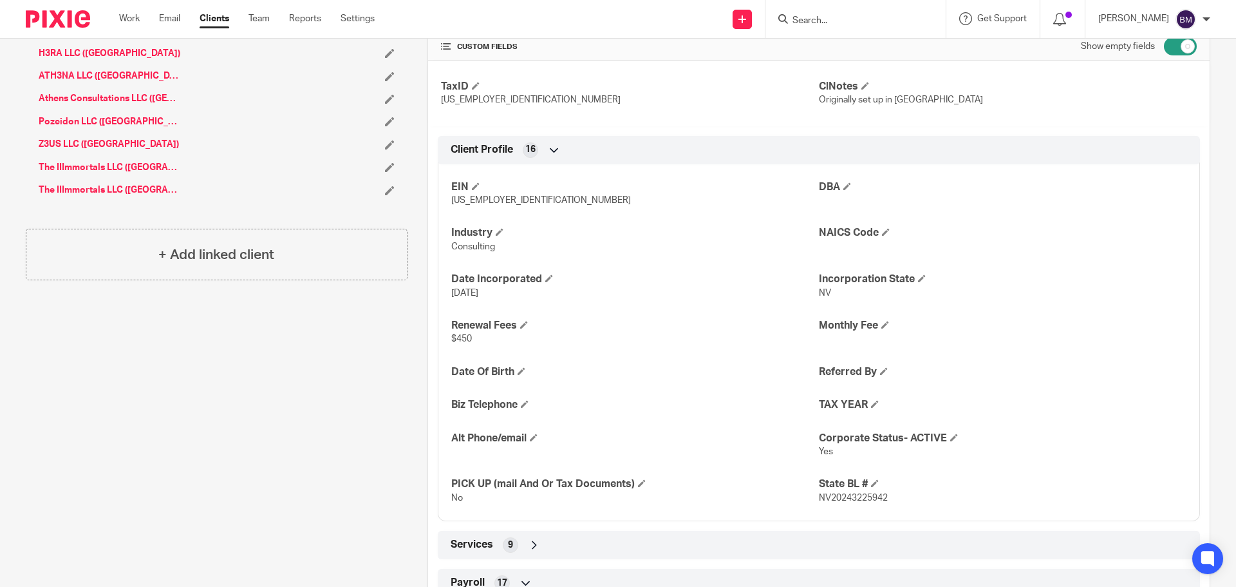
scroll to position [451, 0]
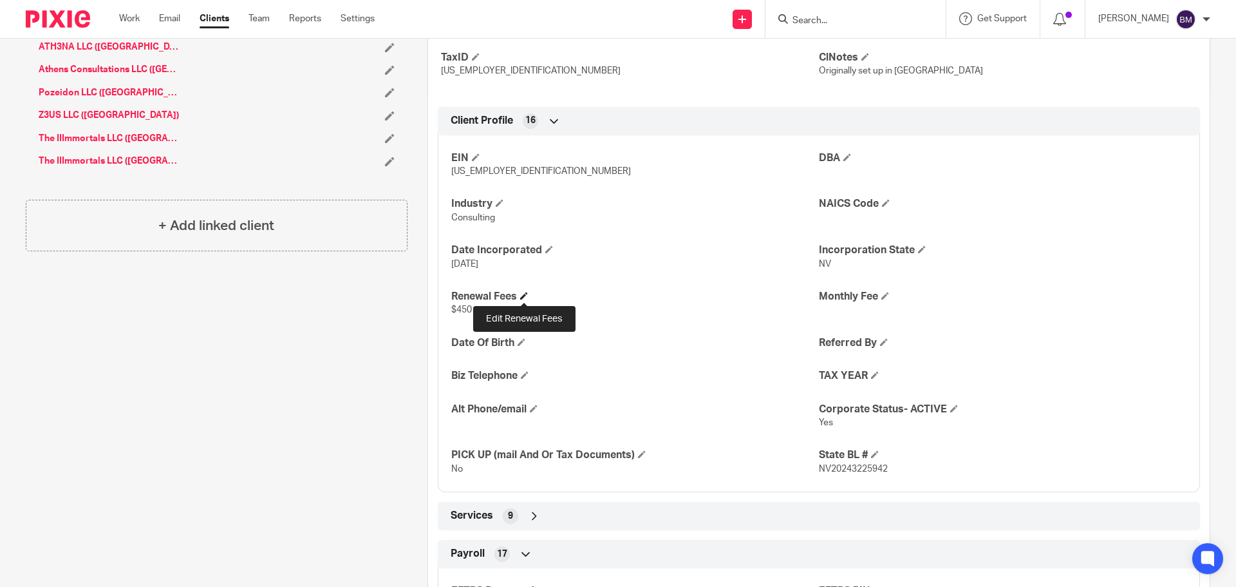
click at [524, 296] on span at bounding box center [524, 296] width 8 height 8
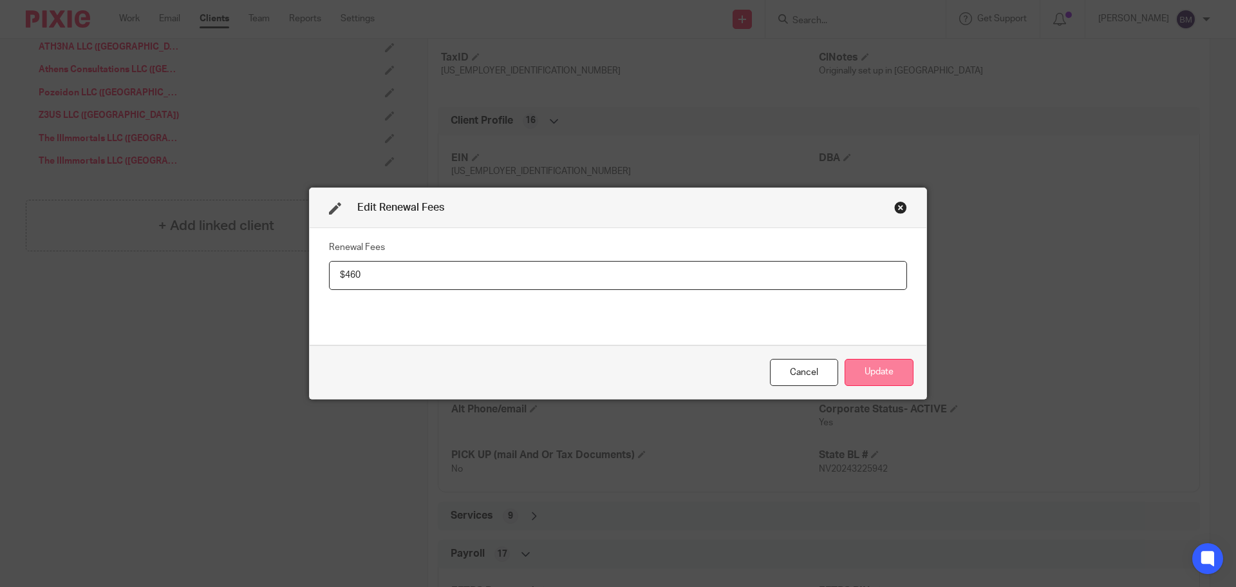
type input "$460"
click at [873, 367] on button "Update" at bounding box center [879, 373] width 69 height 28
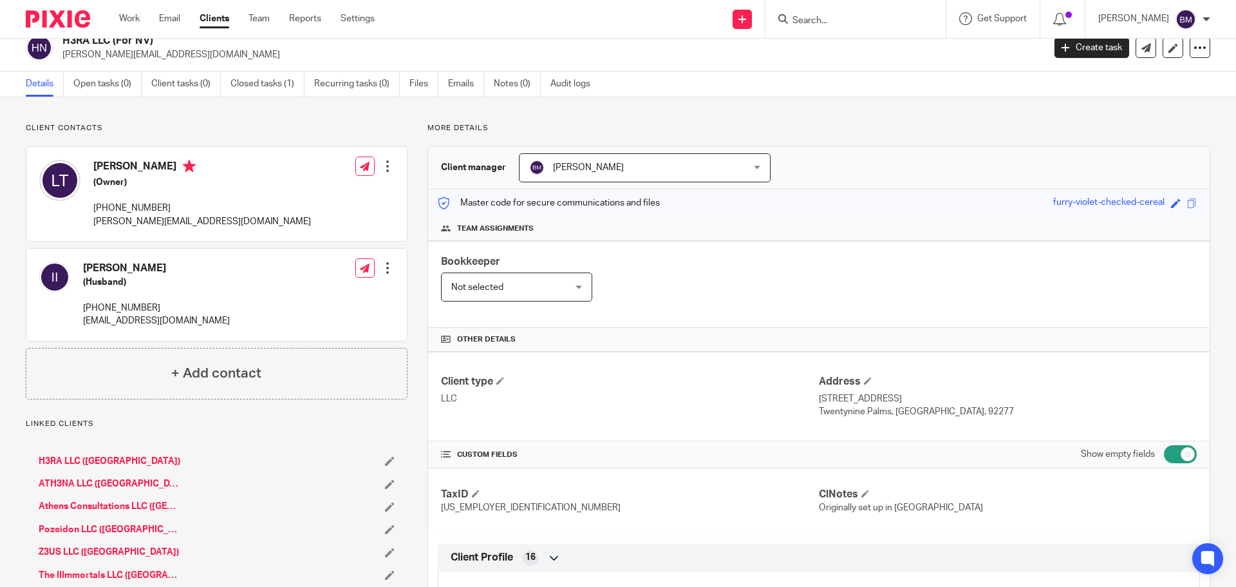
scroll to position [6, 0]
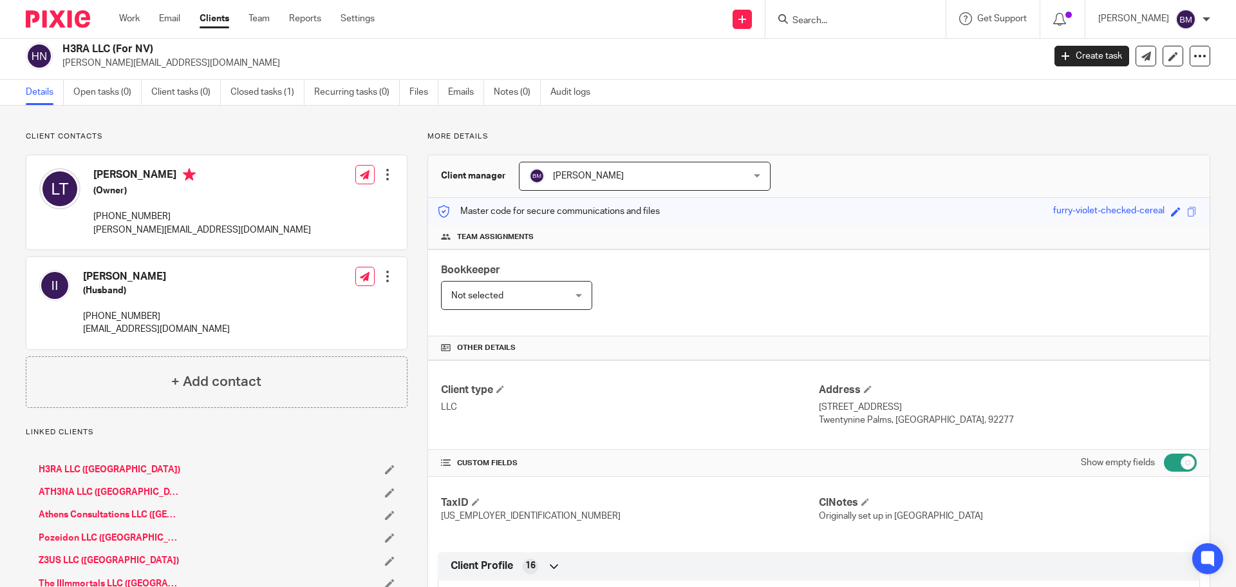
click at [880, 210] on div "Master code for secure communications and files furry-violet-checked-cereal Sav…" at bounding box center [819, 212] width 782 height 28
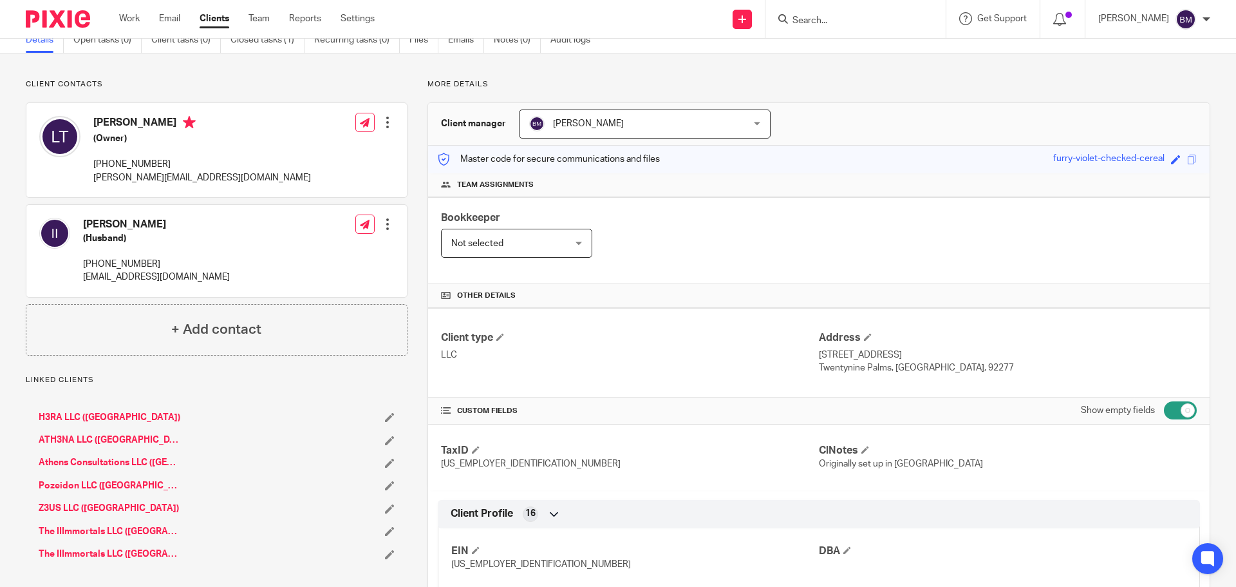
scroll to position [0, 0]
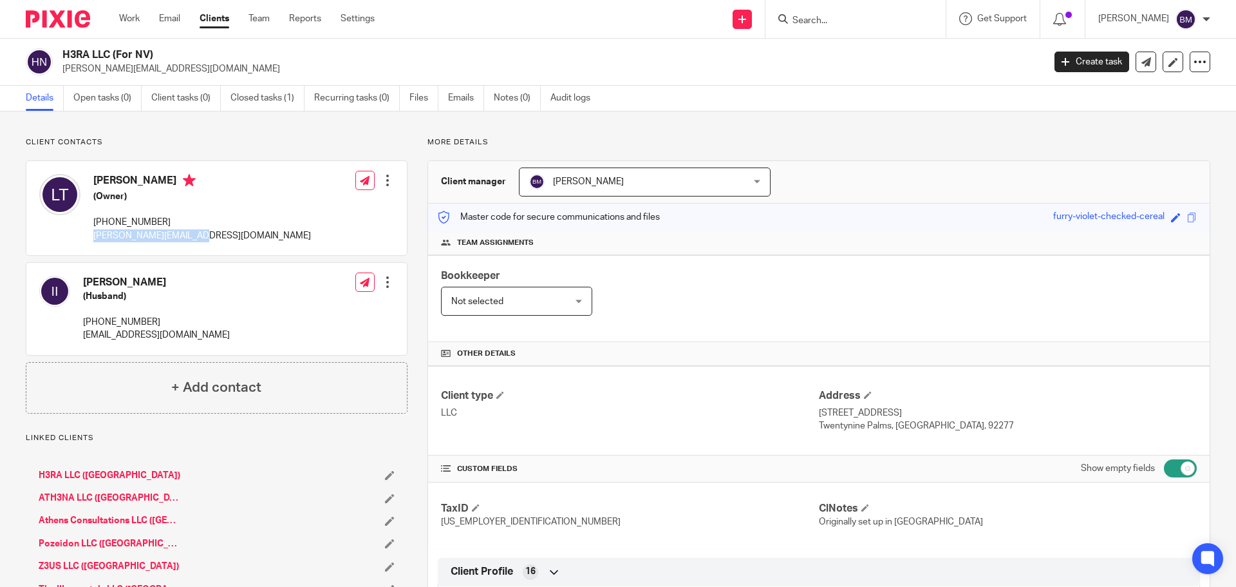
drag, startPoint x: 91, startPoint y: 235, endPoint x: 204, endPoint y: 235, distance: 112.7
click at [204, 235] on div "Latasha Tate (Owner) (619) 452-4399 tasha.gray10@yahoo.com Edit contact Create …" at bounding box center [216, 208] width 381 height 94
copy p "tasha.gray10@yahoo.com"
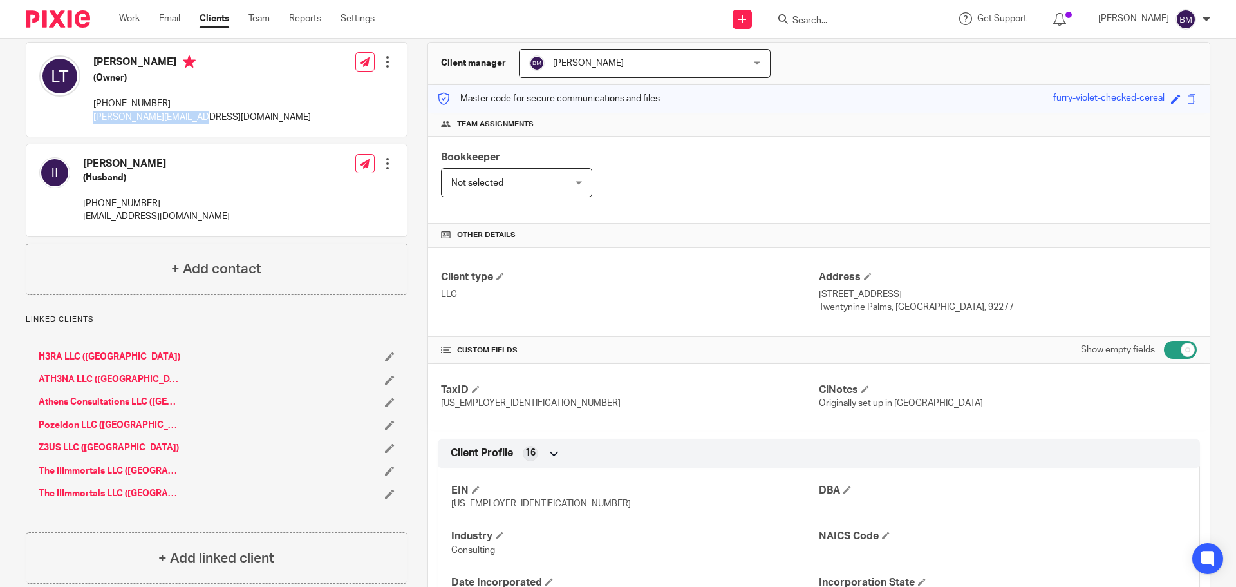
scroll to position [129, 0]
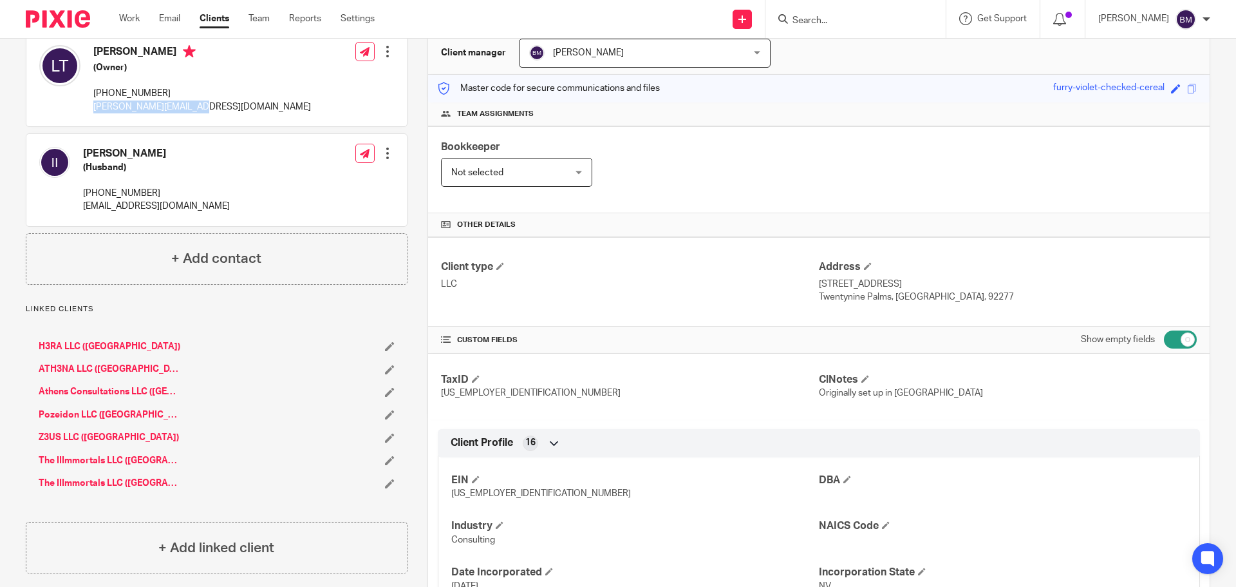
click at [90, 484] on link "The IIImmortals LLC ([GEOGRAPHIC_DATA])" at bounding box center [110, 483] width 142 height 13
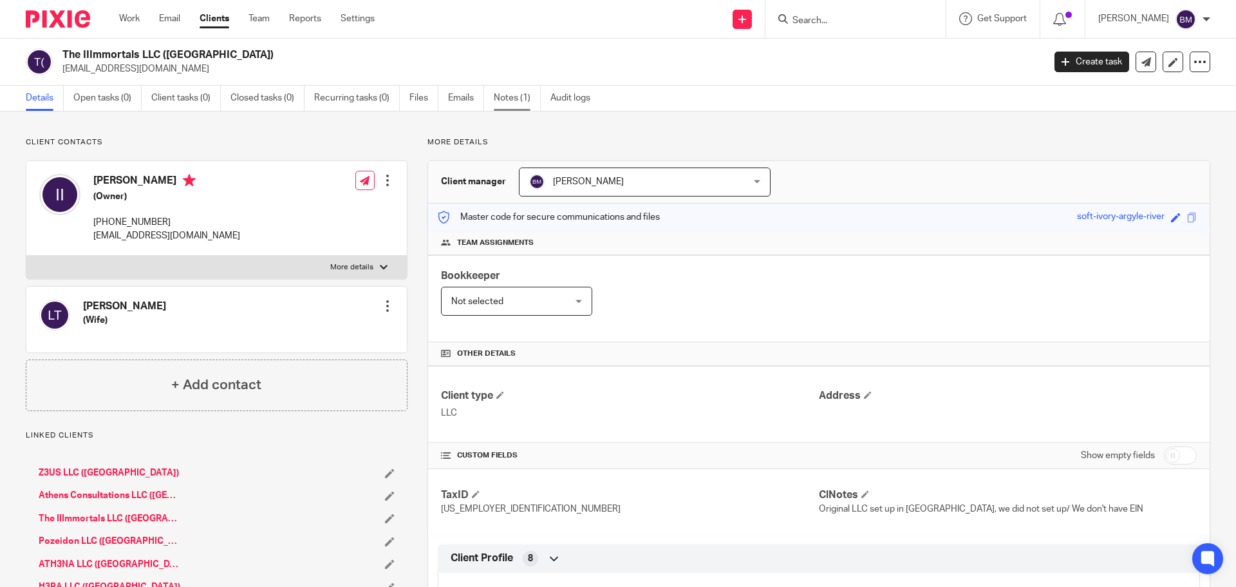
click at [504, 95] on link "Notes (1)" at bounding box center [517, 98] width 47 height 25
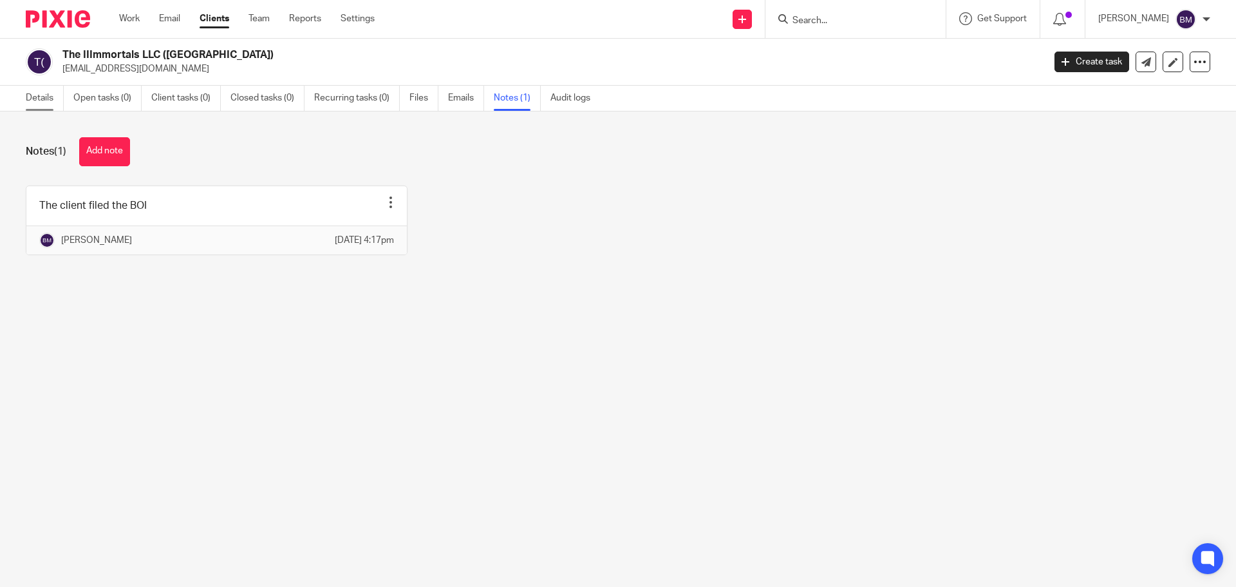
click at [40, 96] on link "Details" at bounding box center [45, 98] width 38 height 25
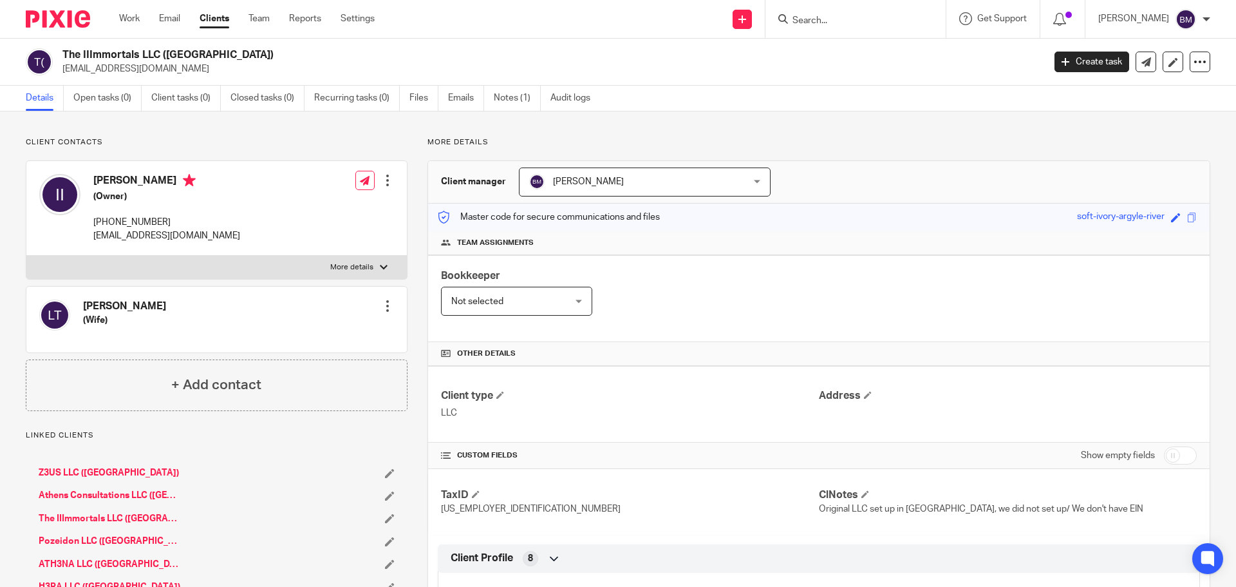
click at [1180, 454] on input "checkbox" at bounding box center [1180, 455] width 33 height 18
checkbox input "true"
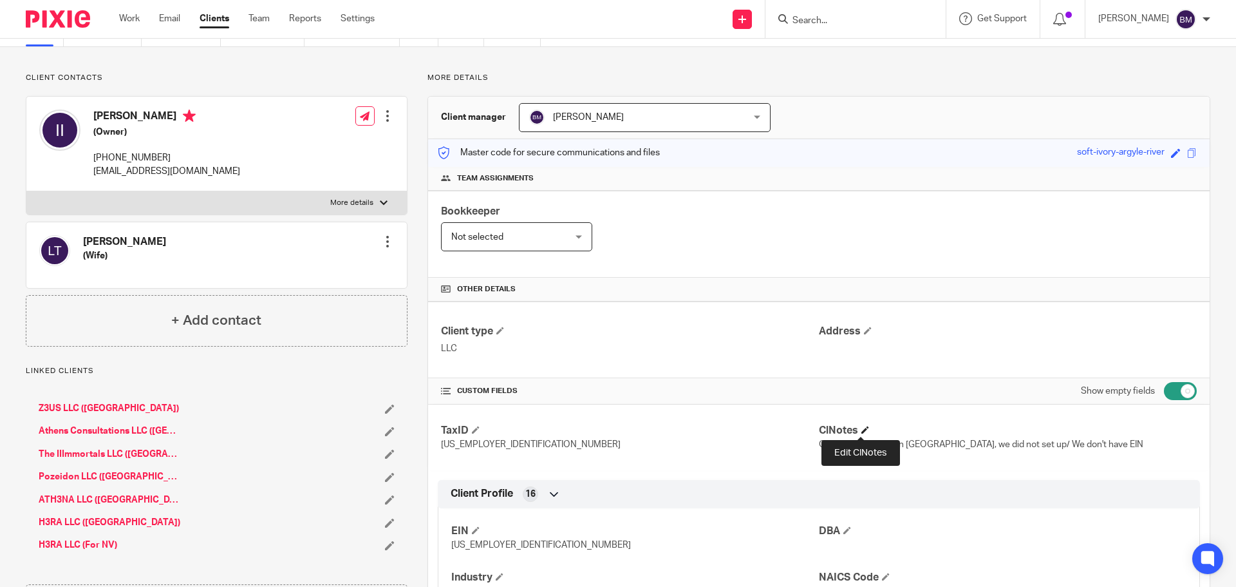
click at [862, 430] on span at bounding box center [866, 430] width 8 height 8
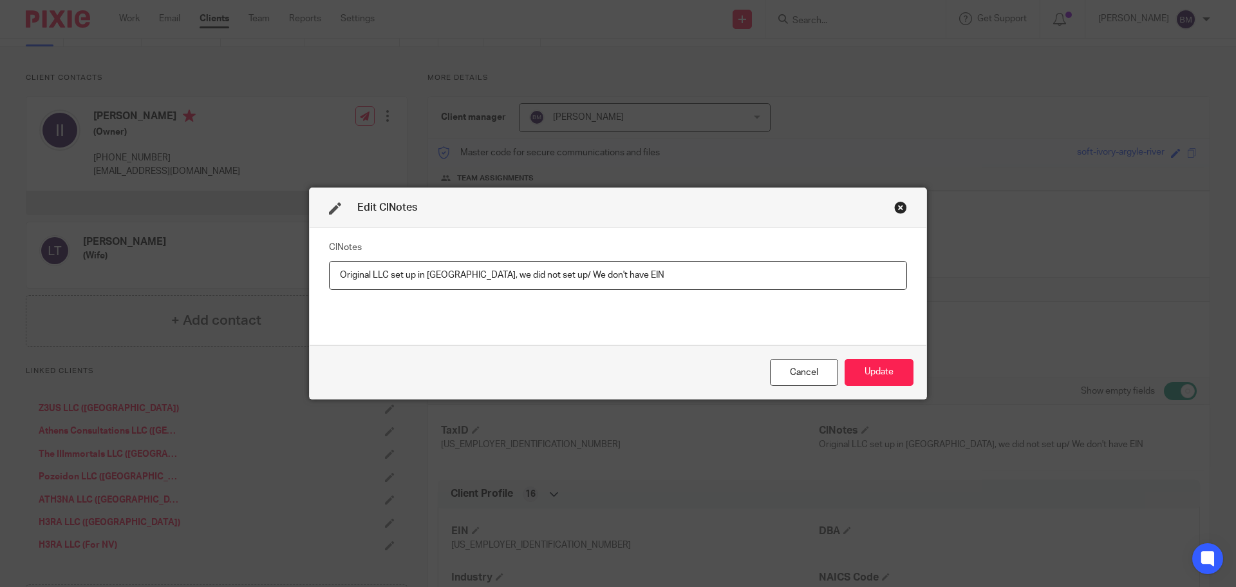
click at [598, 277] on input "Original LLC set up in [GEOGRAPHIC_DATA], we did not set up/ We don't have EIN" at bounding box center [618, 275] width 578 height 29
type input "Original LLC set up in [GEOGRAPHIC_DATA], we did not set up"
click at [871, 370] on button "Update" at bounding box center [879, 373] width 69 height 28
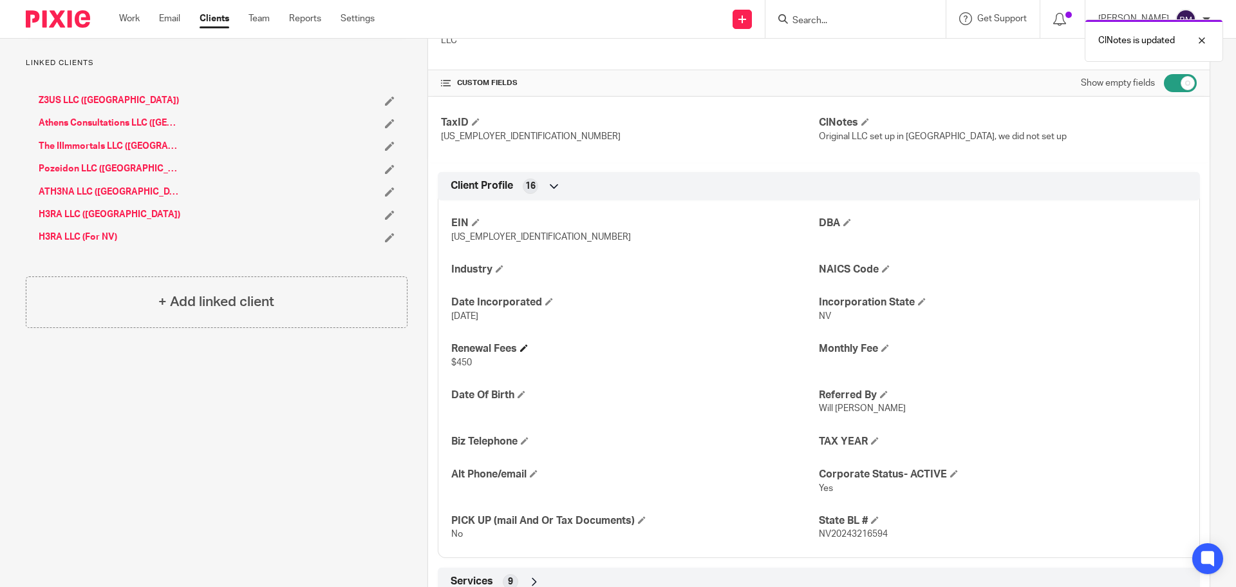
scroll to position [386, 0]
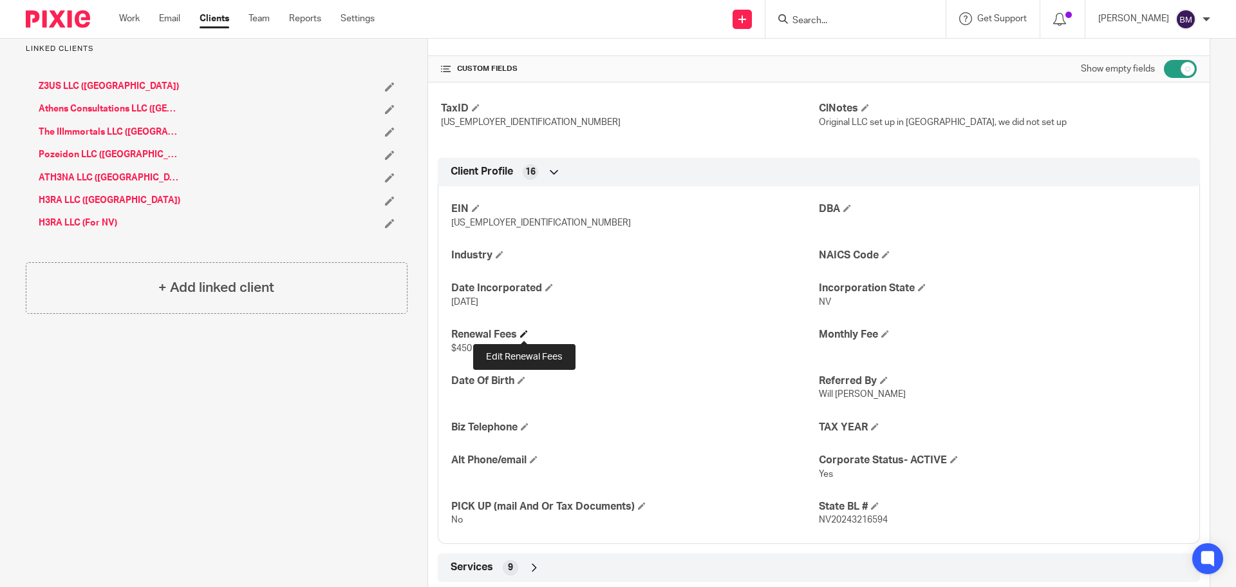
click at [523, 334] on span at bounding box center [524, 334] width 8 height 8
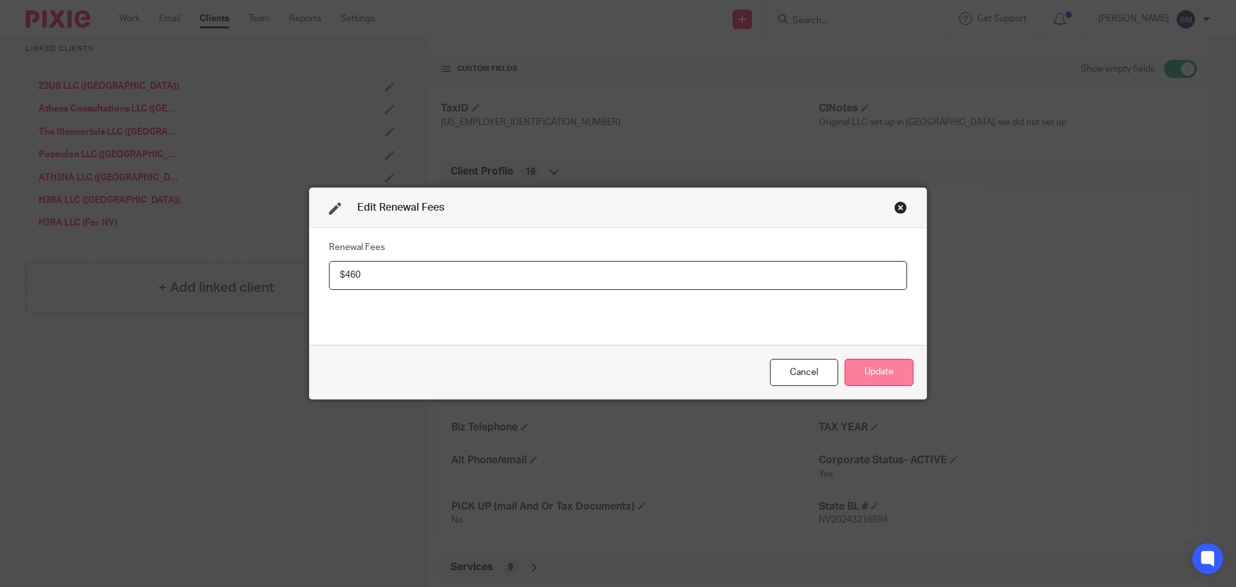
type input "$460"
click at [865, 370] on button "Update" at bounding box center [879, 373] width 69 height 28
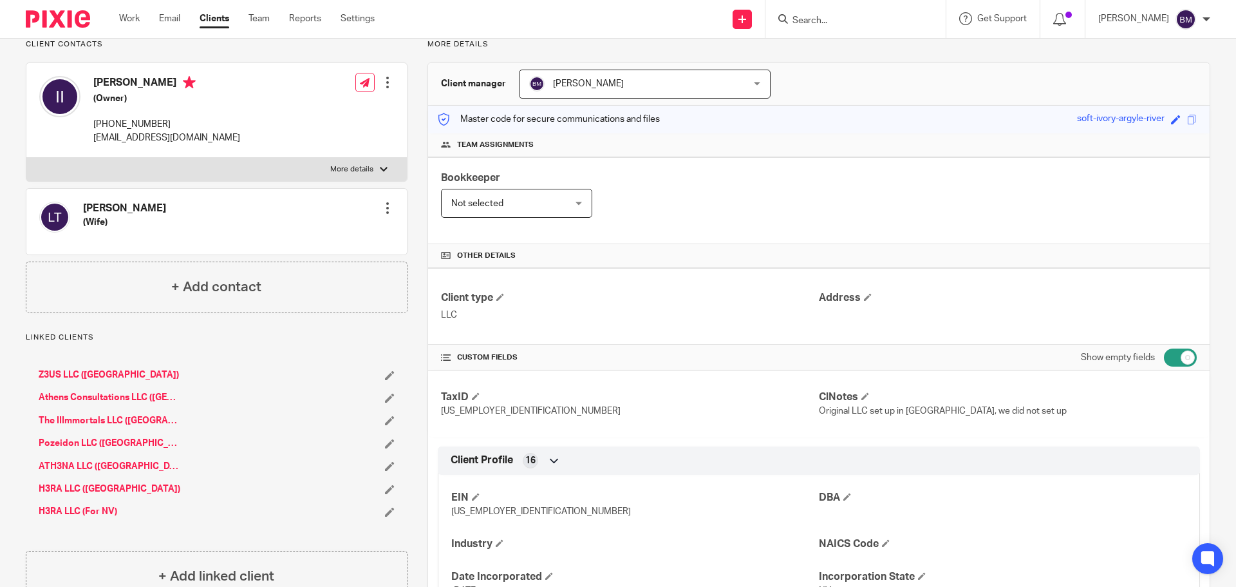
scroll to position [0, 0]
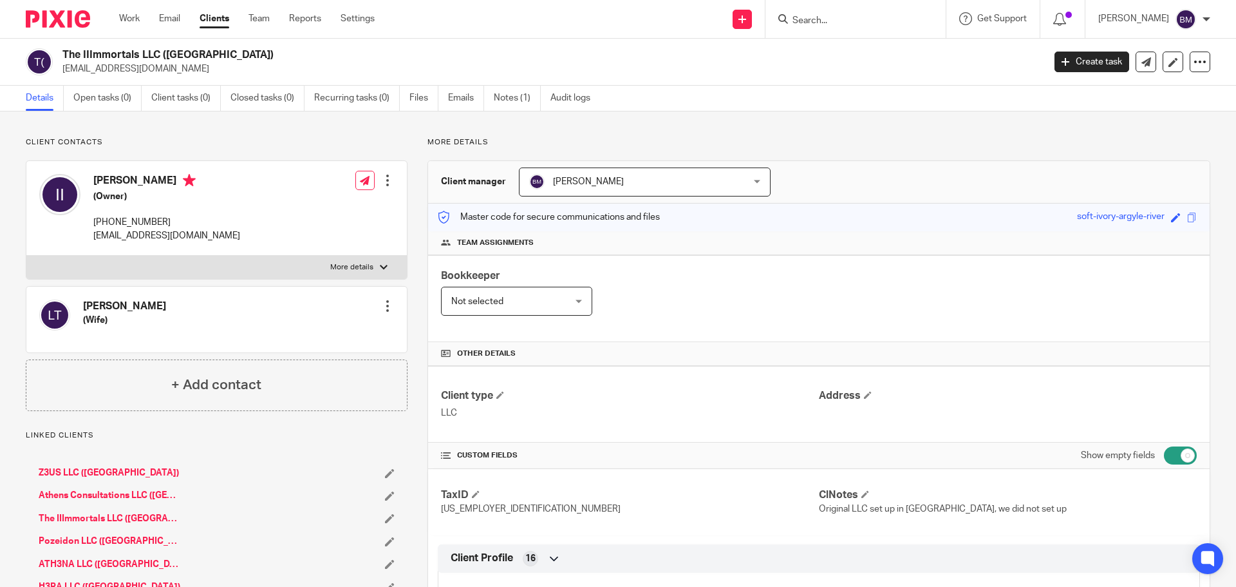
click at [213, 18] on link "Clients" at bounding box center [215, 18] width 30 height 13
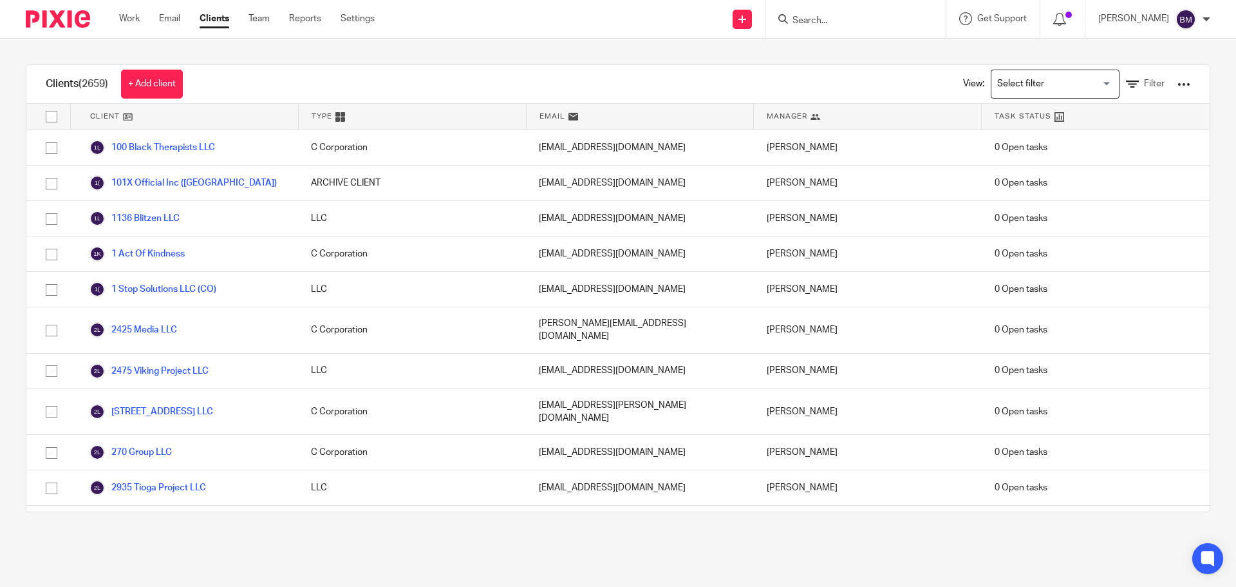
click at [821, 17] on input "Search" at bounding box center [849, 21] width 116 height 12
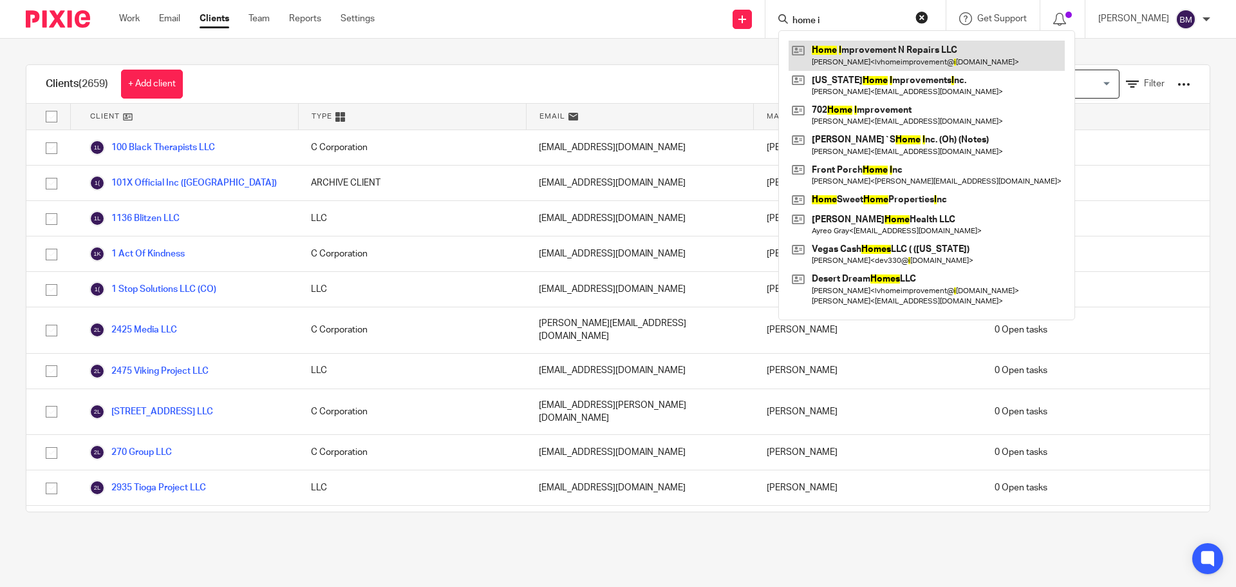
type input "home i"
click at [864, 60] on link at bounding box center [927, 56] width 276 height 30
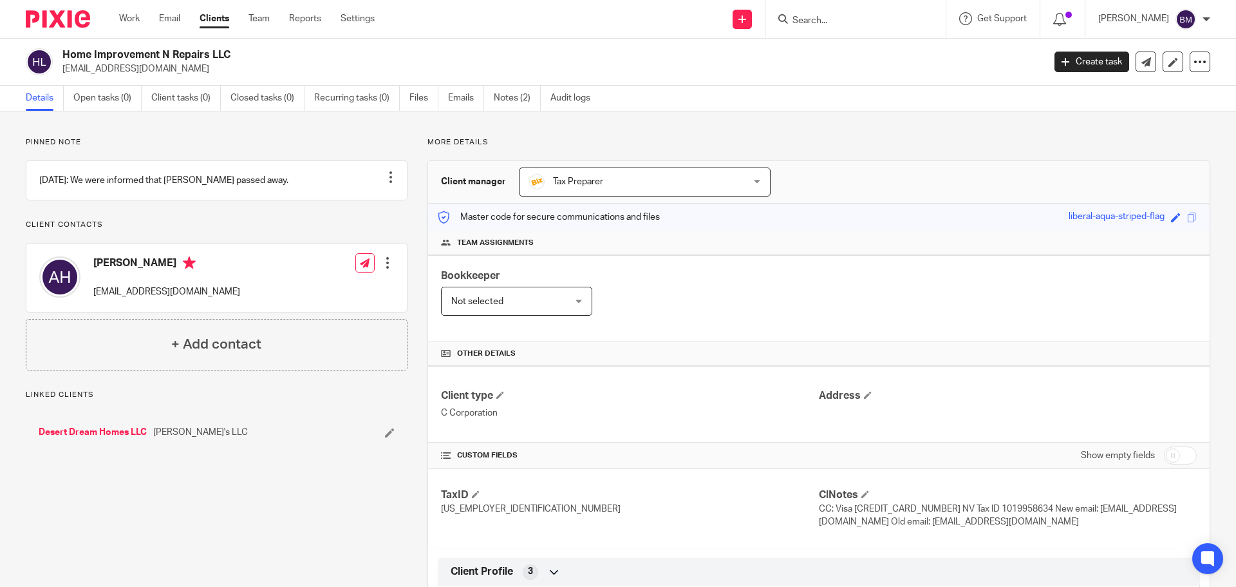
drag, startPoint x: 61, startPoint y: 55, endPoint x: 245, endPoint y: 59, distance: 184.2
click at [245, 59] on div "Home Improvement N Repairs LLC [EMAIL_ADDRESS][DOMAIN_NAME]" at bounding box center [531, 61] width 1010 height 27
copy h2 "Home Improvement N Repairs LLC"
click at [1182, 462] on input "checkbox" at bounding box center [1180, 455] width 33 height 18
checkbox input "true"
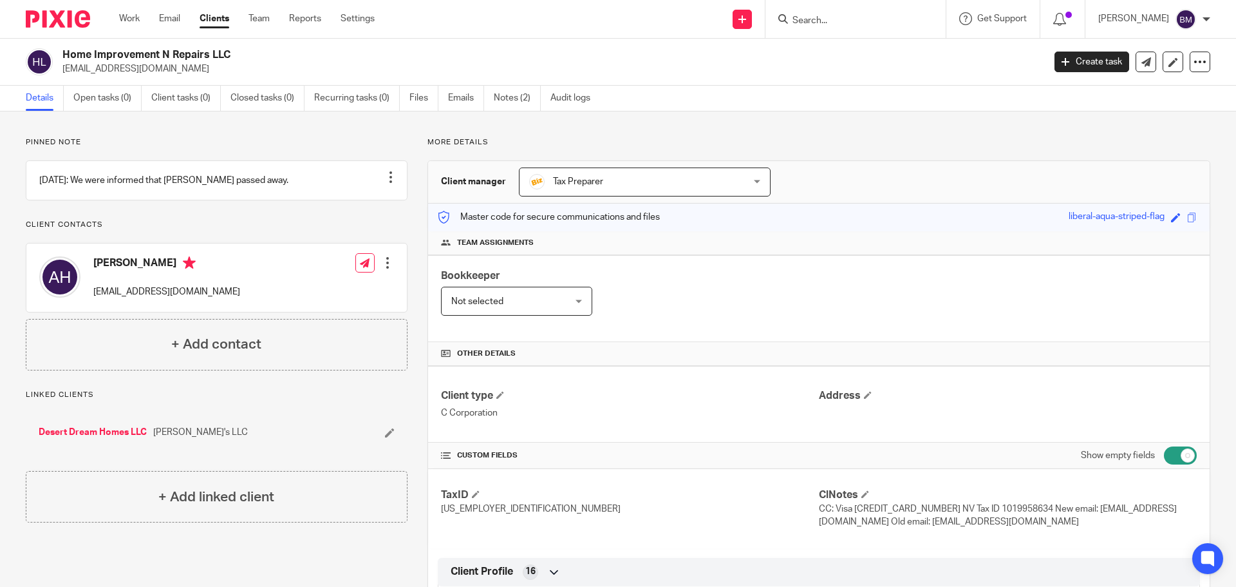
click at [755, 187] on div "Tax Preparer Tax Preparer" at bounding box center [645, 181] width 252 height 29
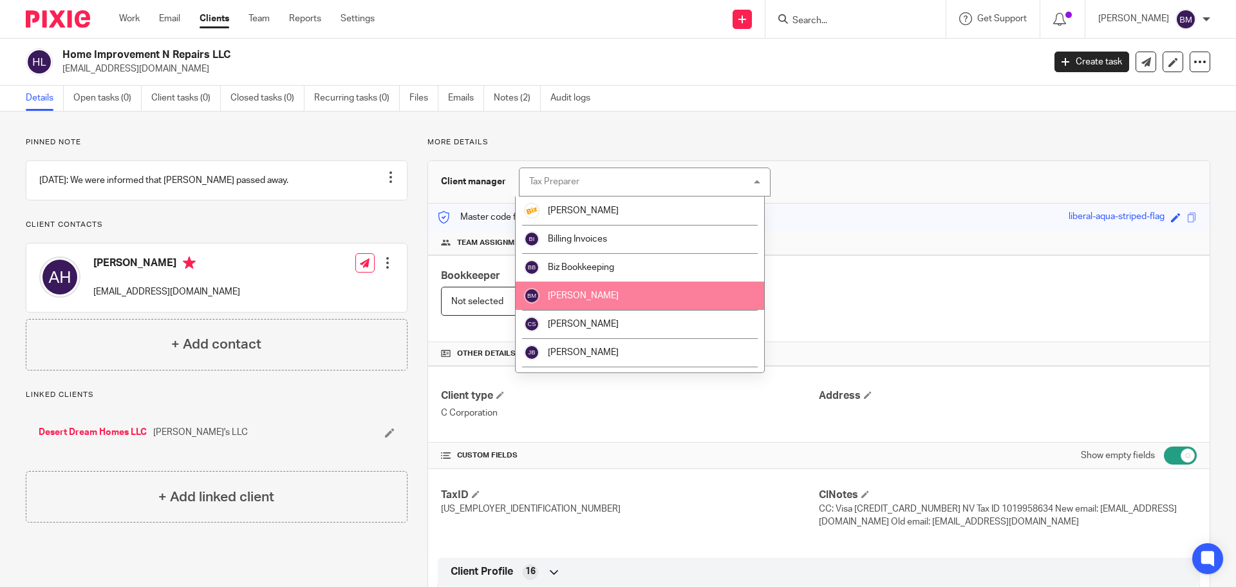
click at [594, 299] on span "[PERSON_NAME]" at bounding box center [583, 295] width 71 height 9
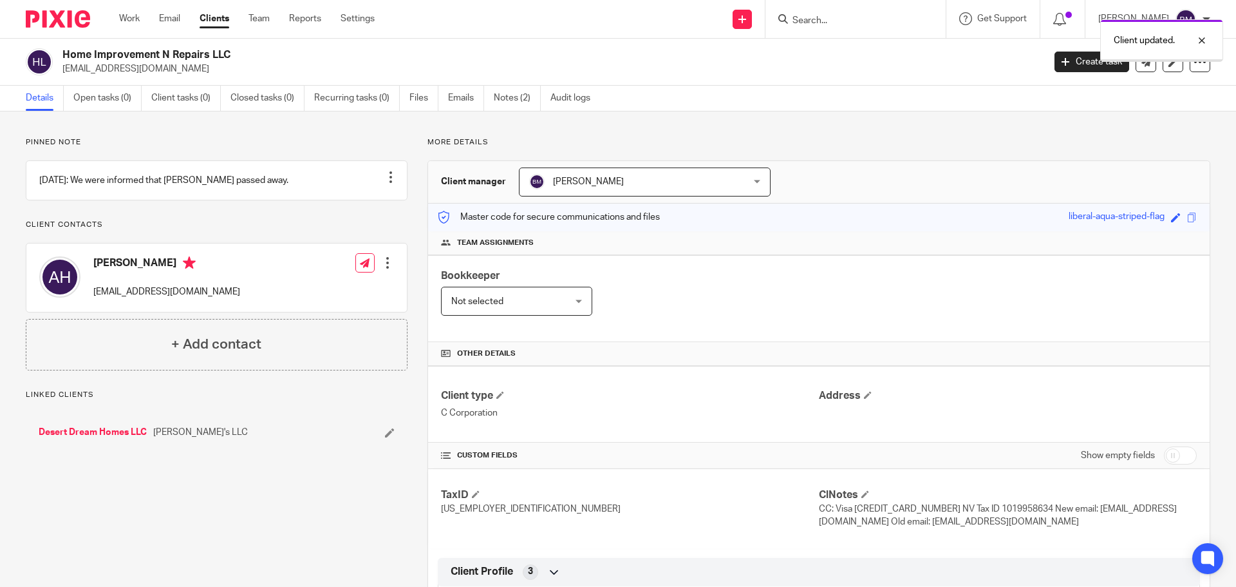
click at [1180, 458] on input "checkbox" at bounding box center [1180, 455] width 33 height 18
checkbox input "true"
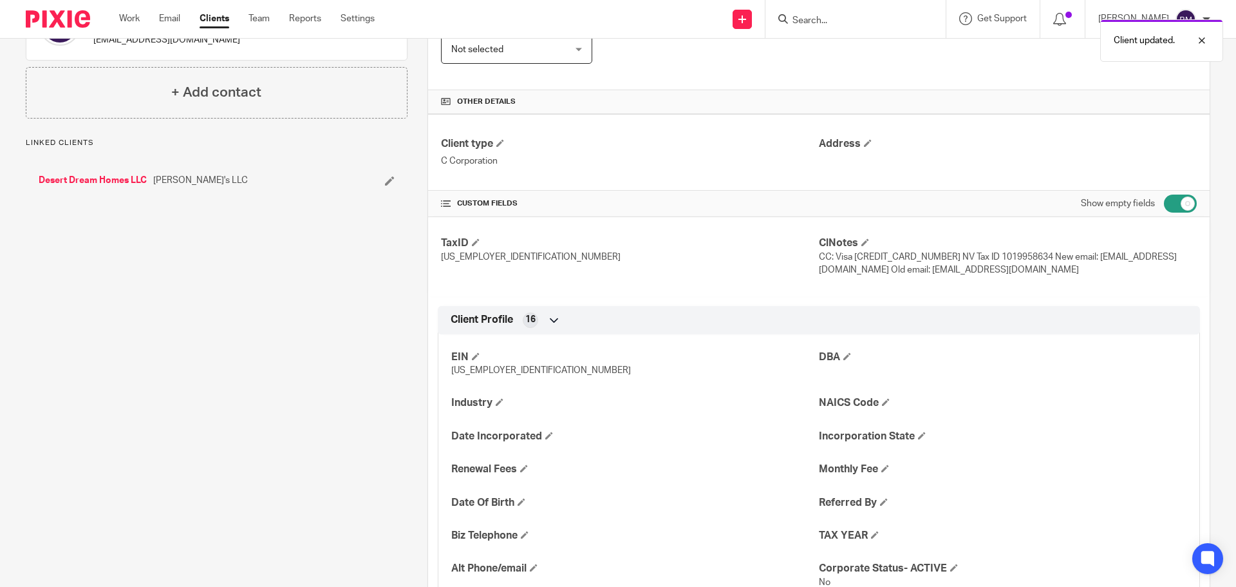
scroll to position [258, 0]
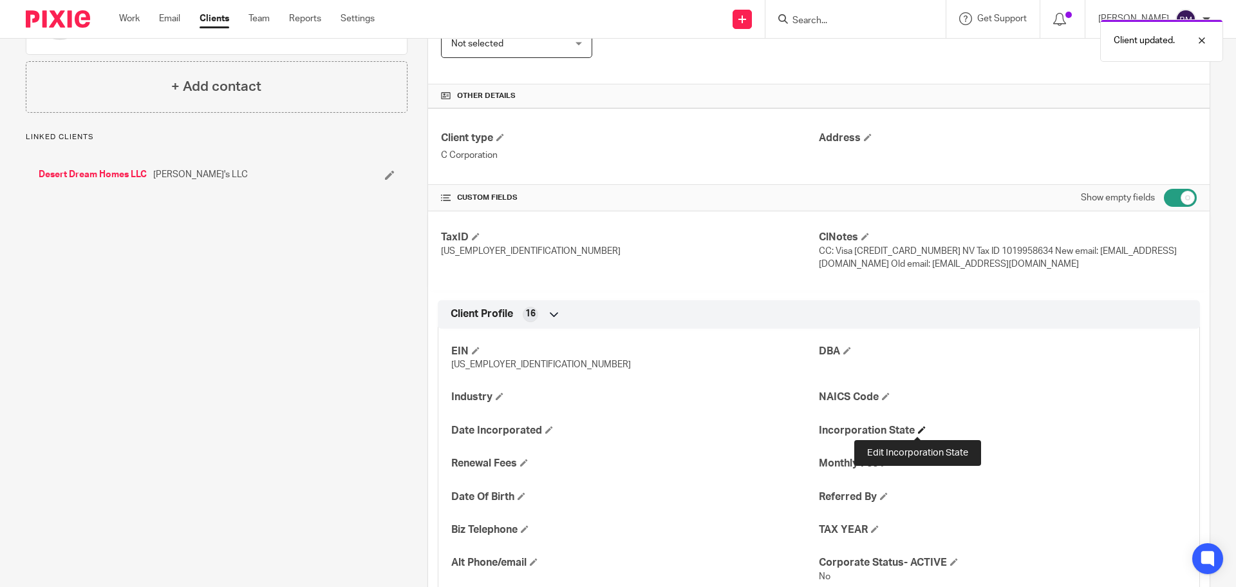
click at [918, 429] on span at bounding box center [922, 430] width 8 height 8
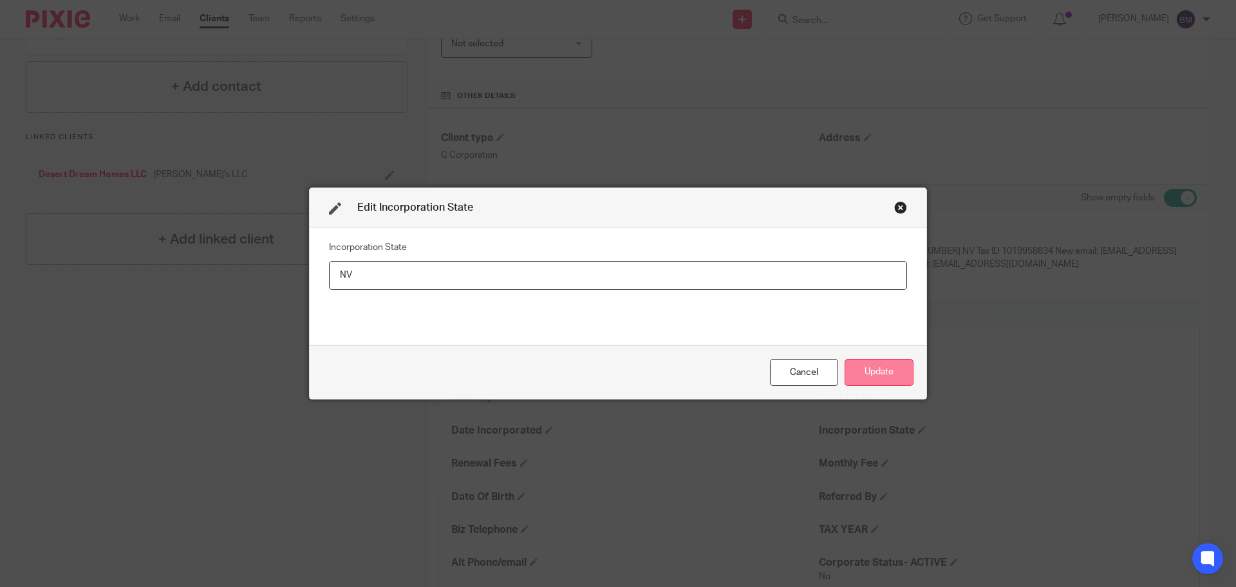
type input "NV"
click at [876, 372] on button "Update" at bounding box center [879, 373] width 69 height 28
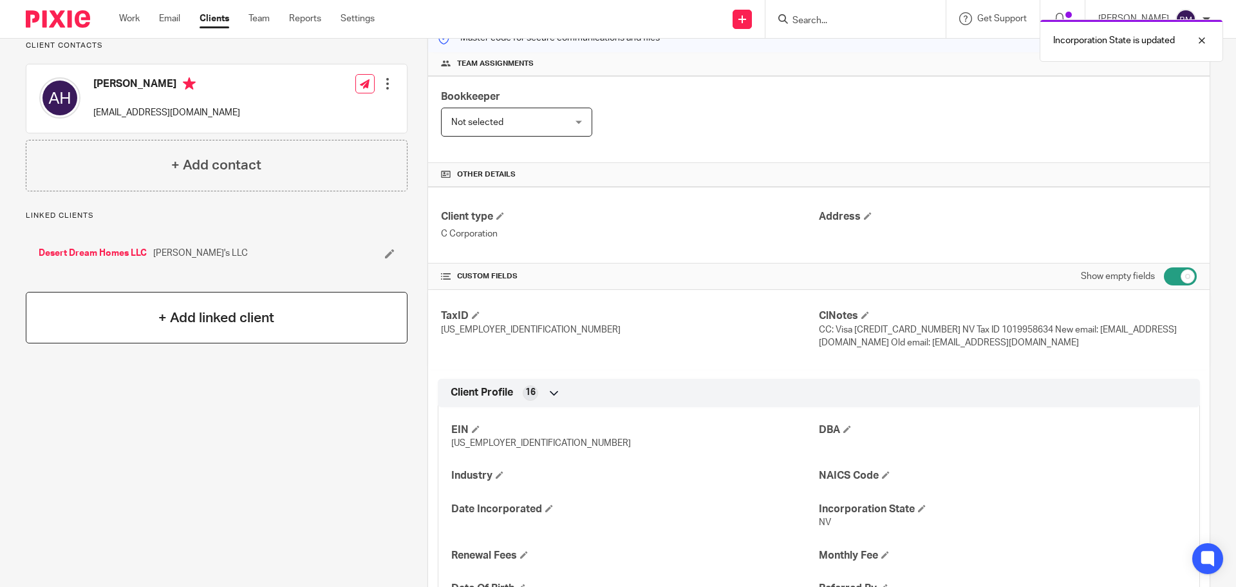
scroll to position [0, 0]
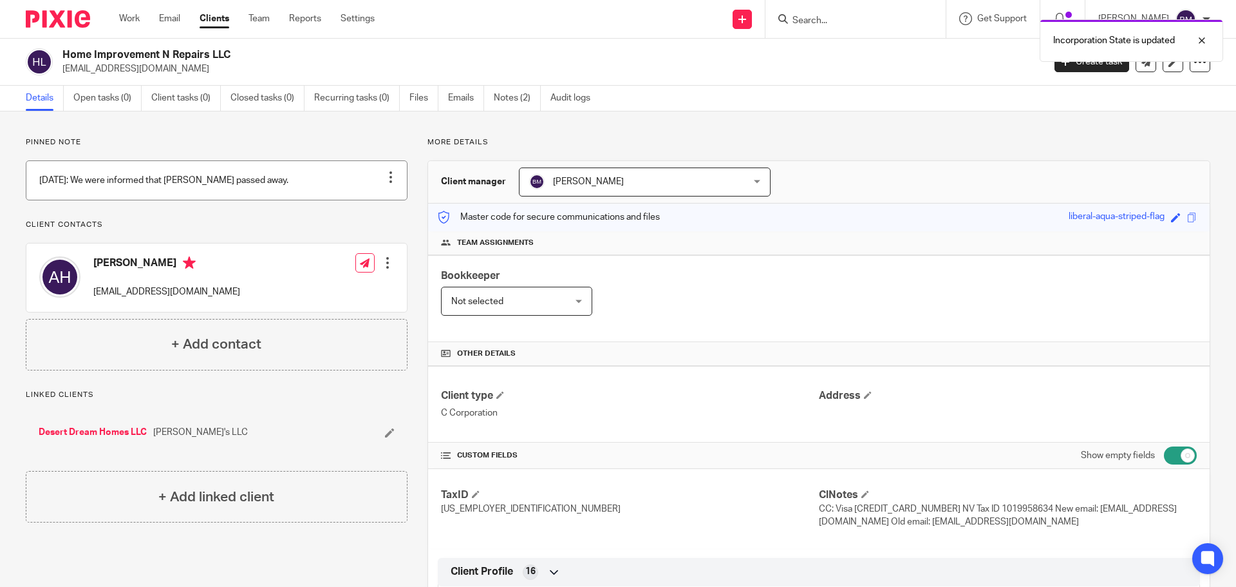
click at [389, 182] on div at bounding box center [390, 177] width 13 height 13
click at [357, 229] on span "Edit note" at bounding box center [364, 227] width 36 height 9
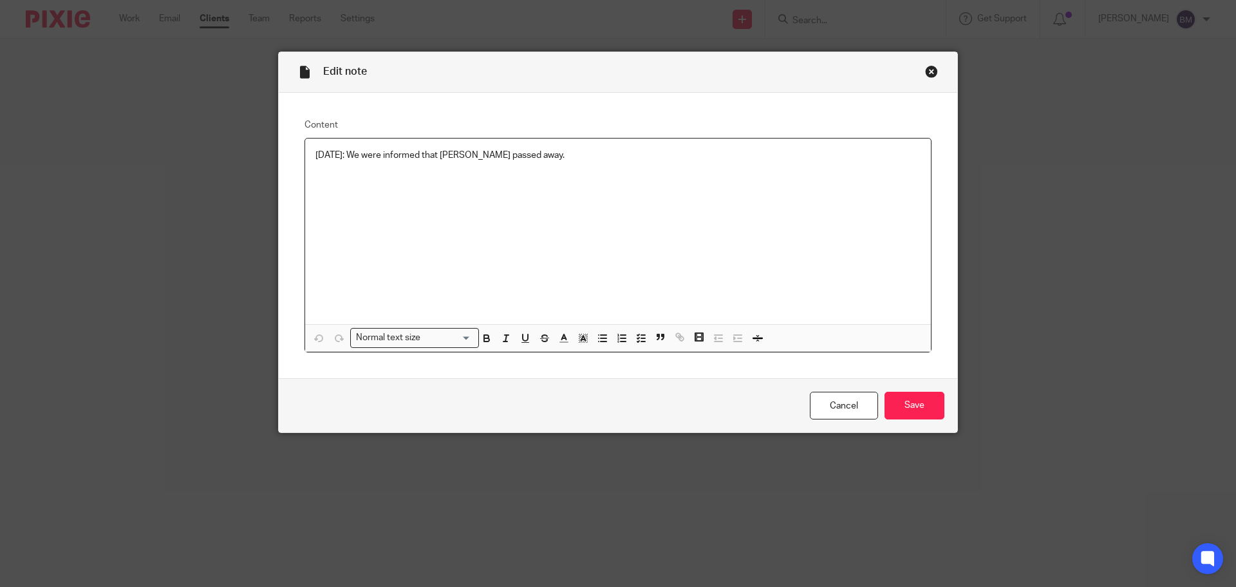
click at [535, 153] on p "[DATE]: We were informed that [PERSON_NAME] passed away." at bounding box center [618, 155] width 605 height 13
click at [908, 409] on input "Save" at bounding box center [915, 406] width 60 height 28
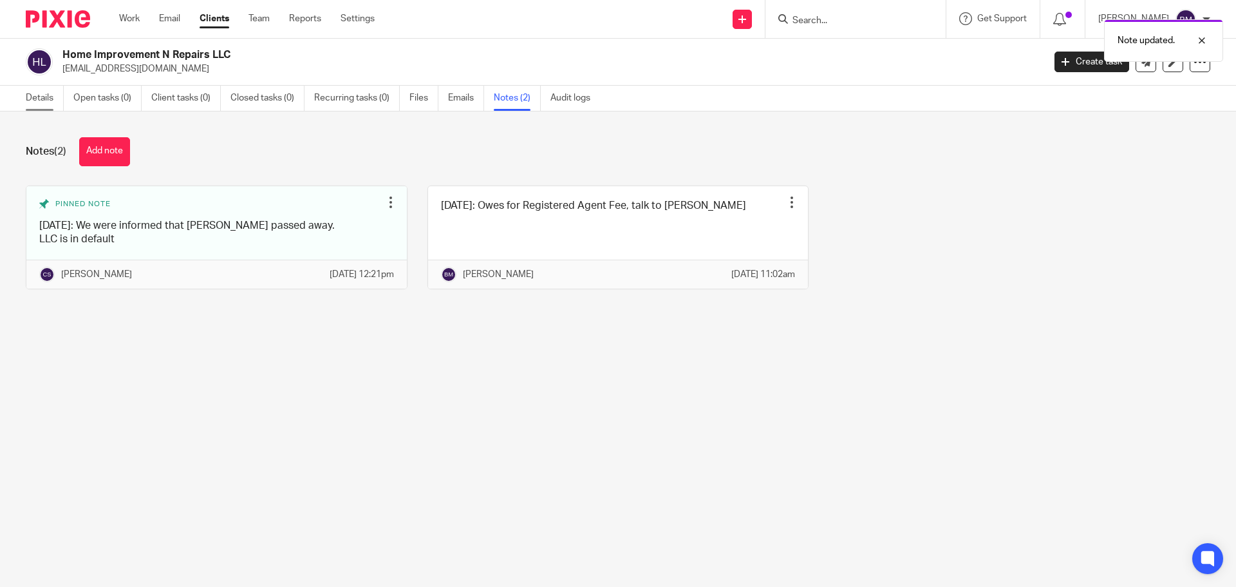
click at [43, 104] on link "Details" at bounding box center [45, 98] width 38 height 25
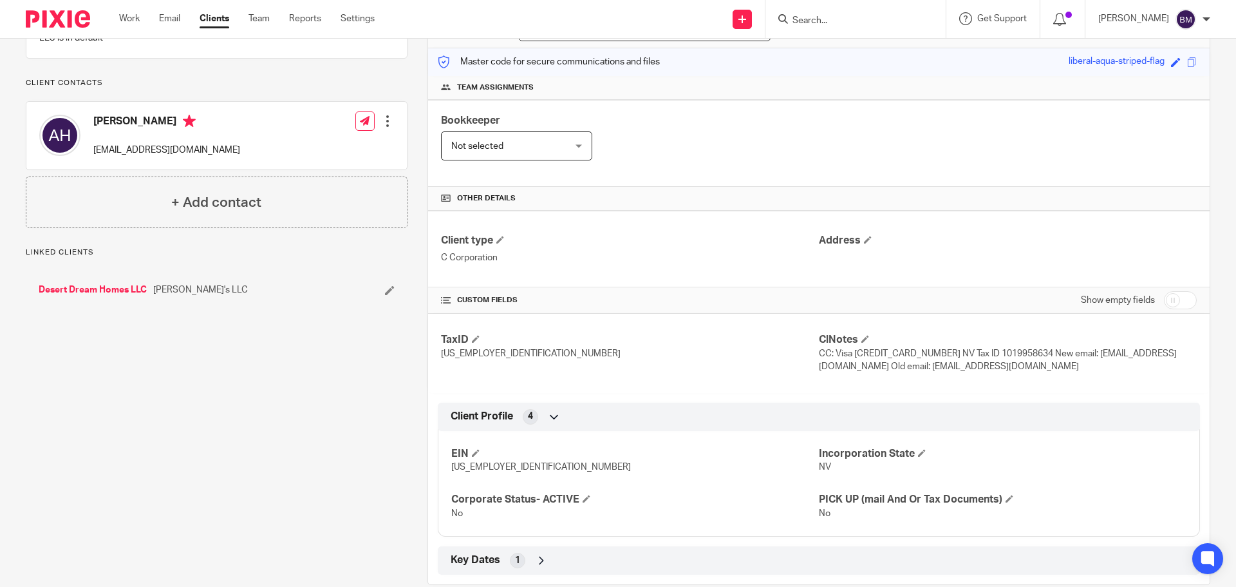
scroll to position [179, 0]
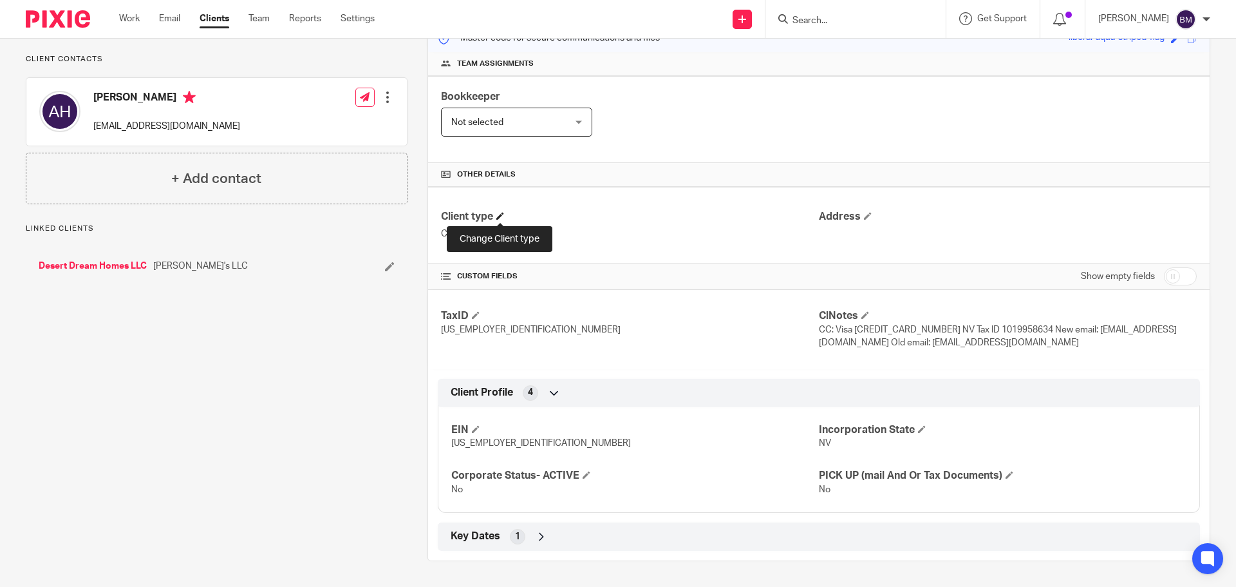
click at [497, 216] on span at bounding box center [501, 216] width 8 height 8
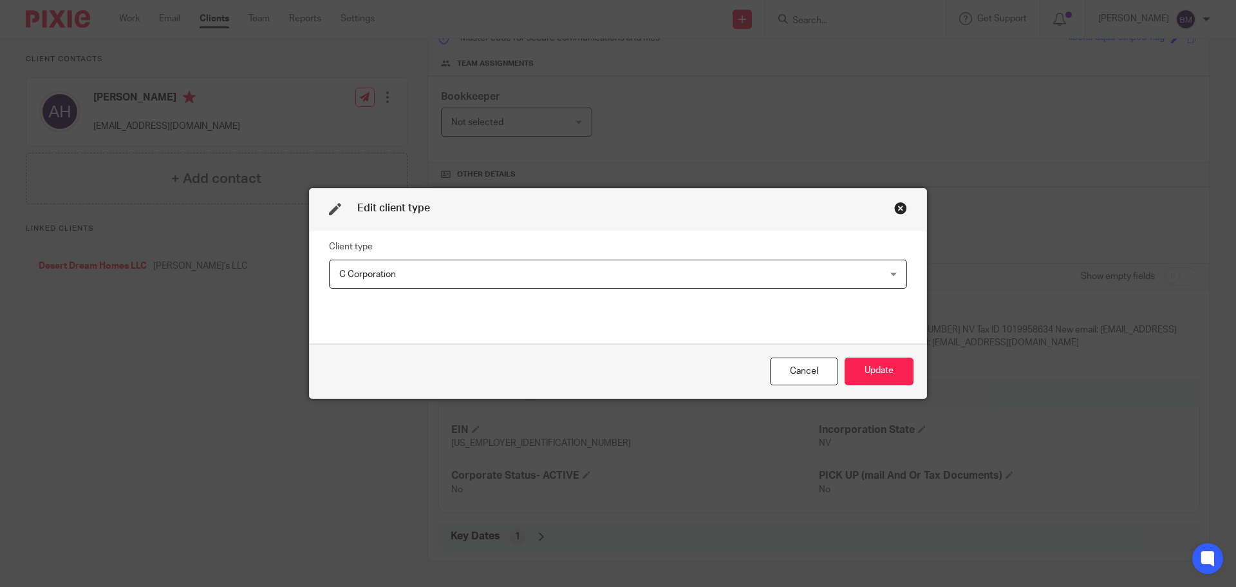
click at [889, 279] on div "C Corporation C Corporation" at bounding box center [618, 274] width 578 height 29
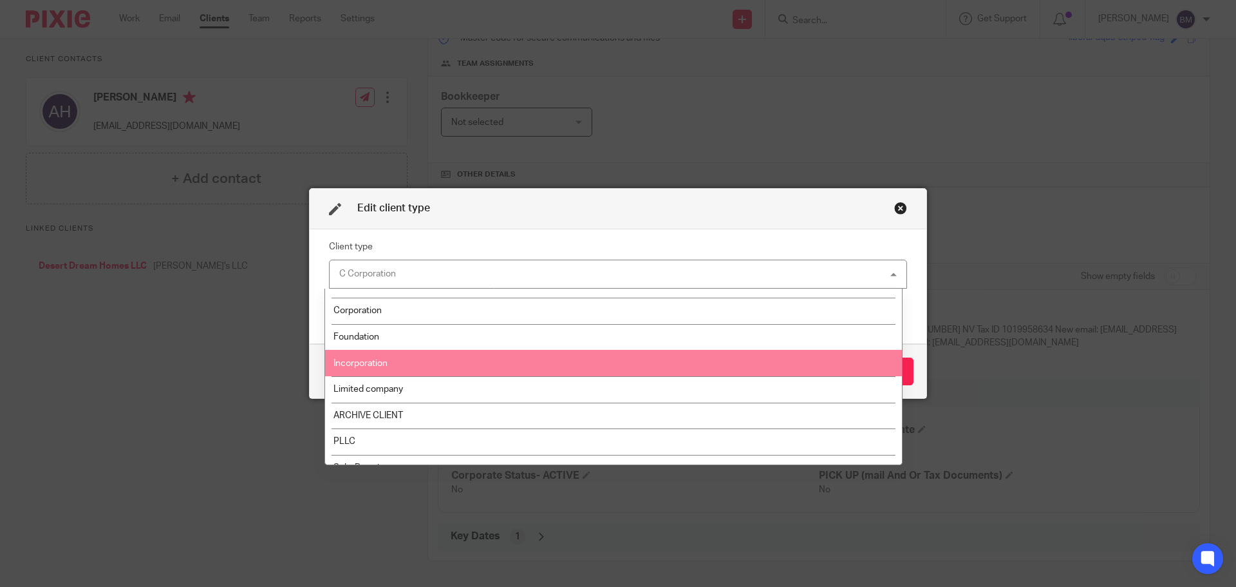
scroll to position [258, 0]
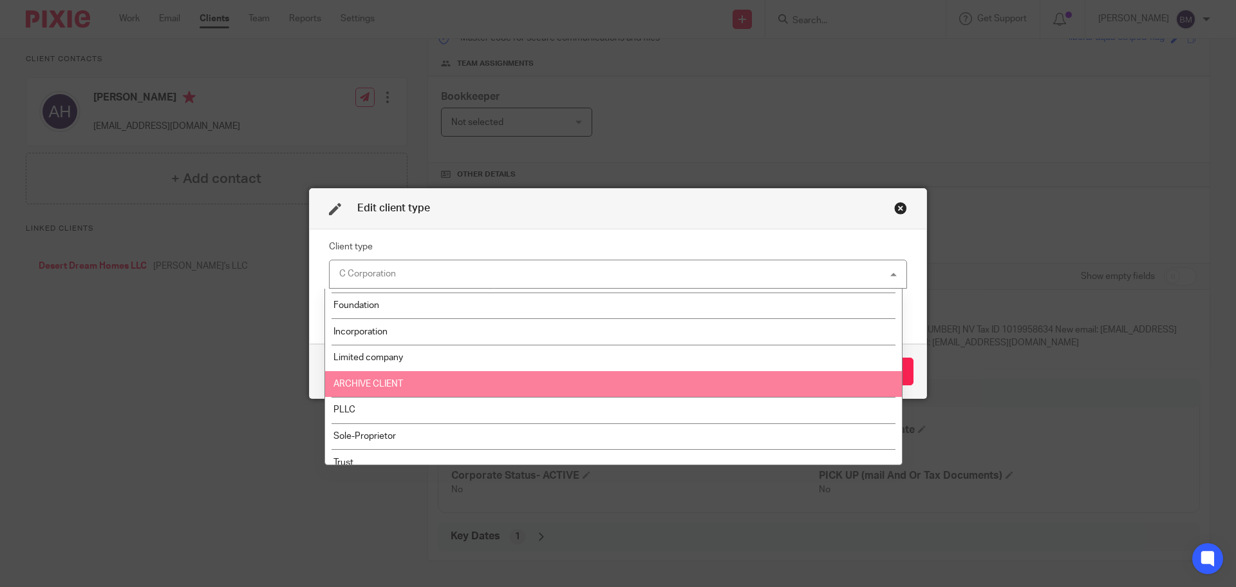
click at [401, 374] on li "ARCHIVE CLIENT" at bounding box center [613, 384] width 577 height 26
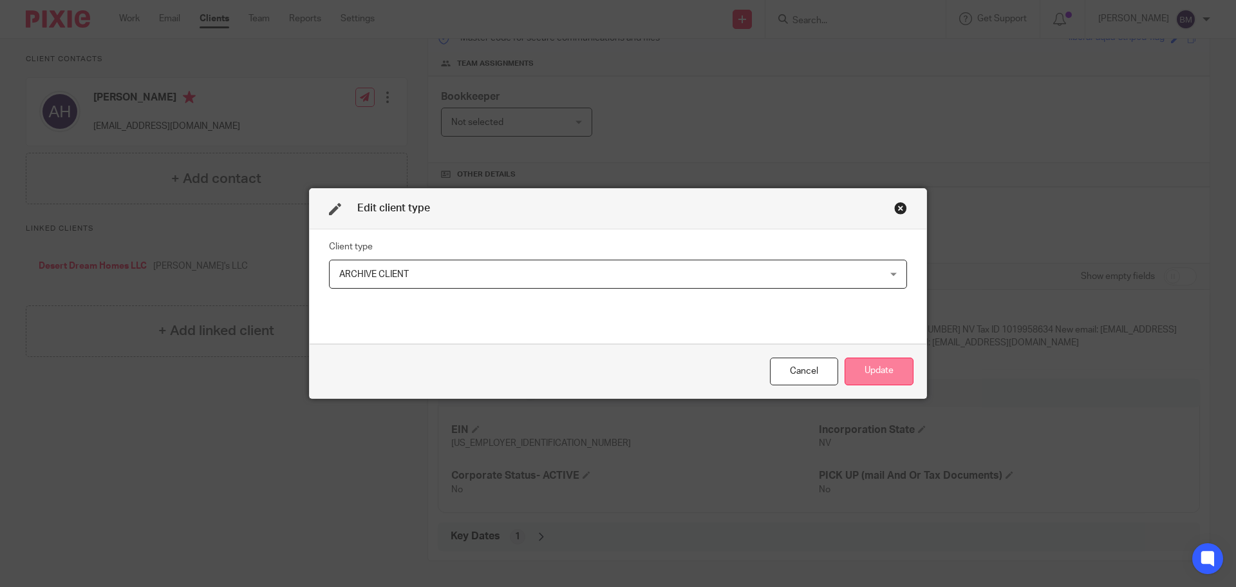
click at [868, 373] on button "Update" at bounding box center [879, 371] width 69 height 28
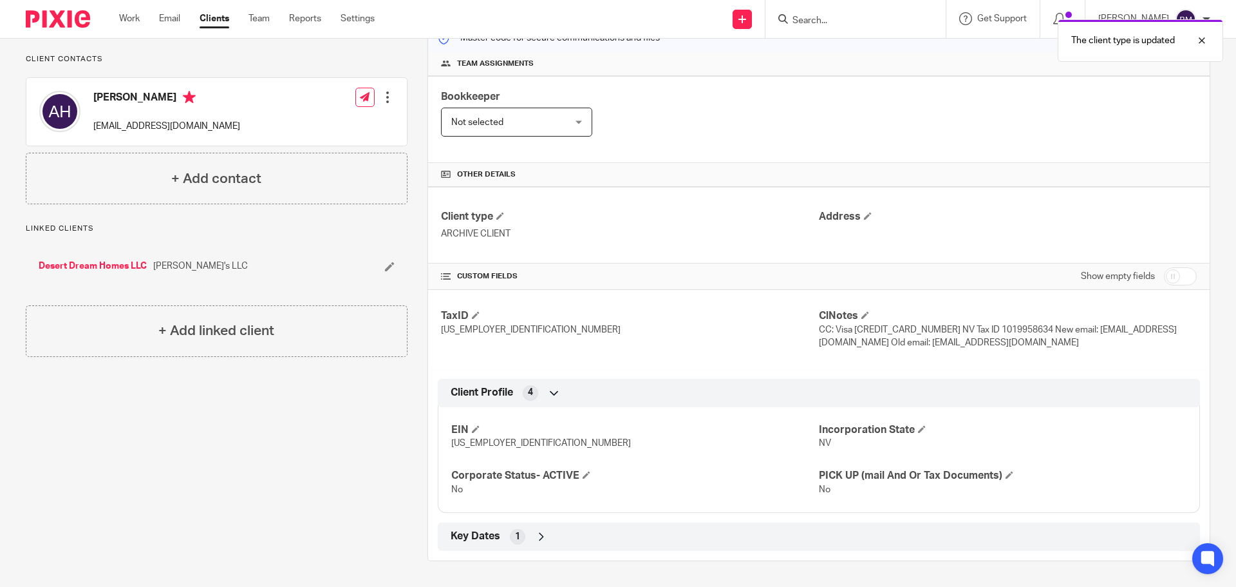
click at [1183, 277] on input "checkbox" at bounding box center [1180, 276] width 33 height 18
checkbox input "true"
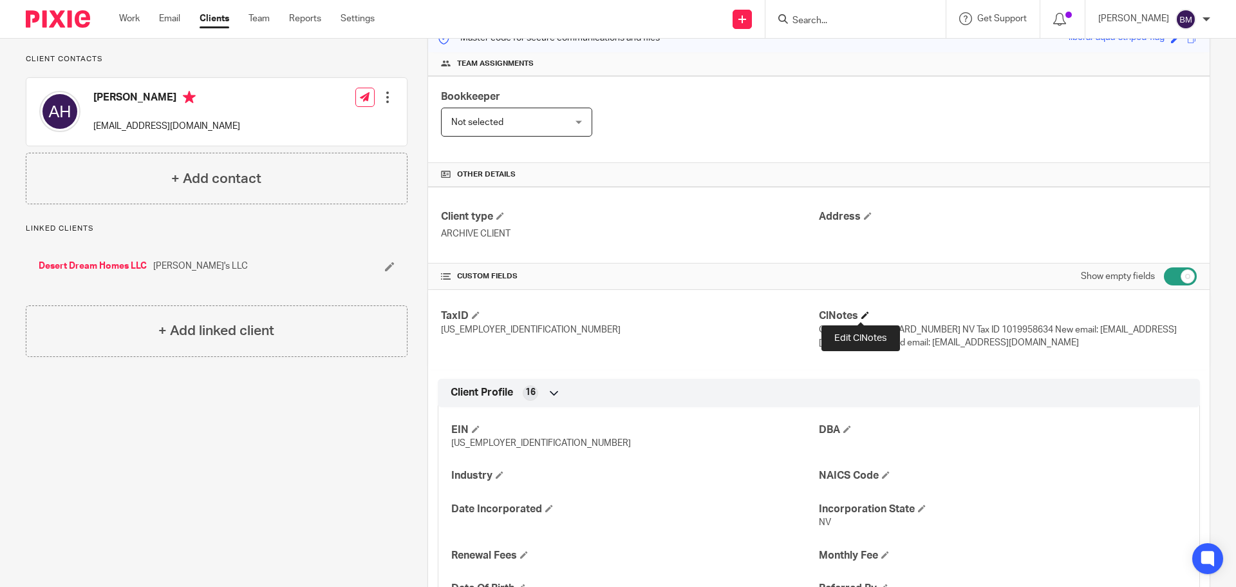
click at [862, 314] on span at bounding box center [866, 315] width 8 height 8
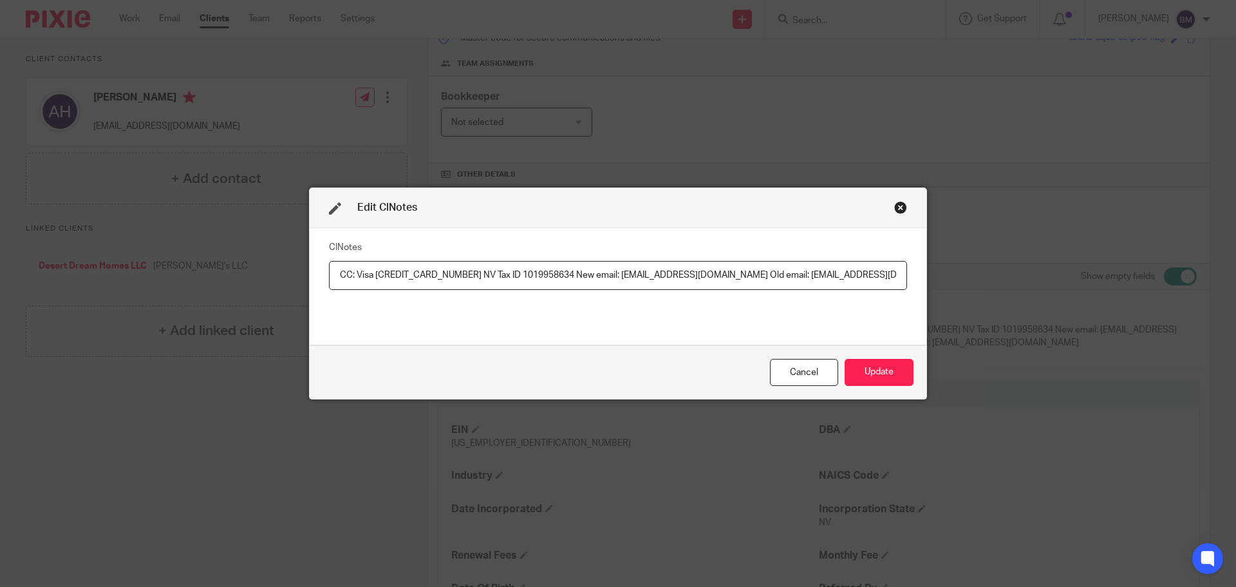
click at [891, 276] on input "CC: Visa [CREDIT_CARD_NUMBER] NV Tax ID 1019958634 New email: [EMAIL_ADDRESS][D…" at bounding box center [618, 275] width 578 height 29
type input "C"
click at [866, 372] on button "Update" at bounding box center [879, 373] width 69 height 28
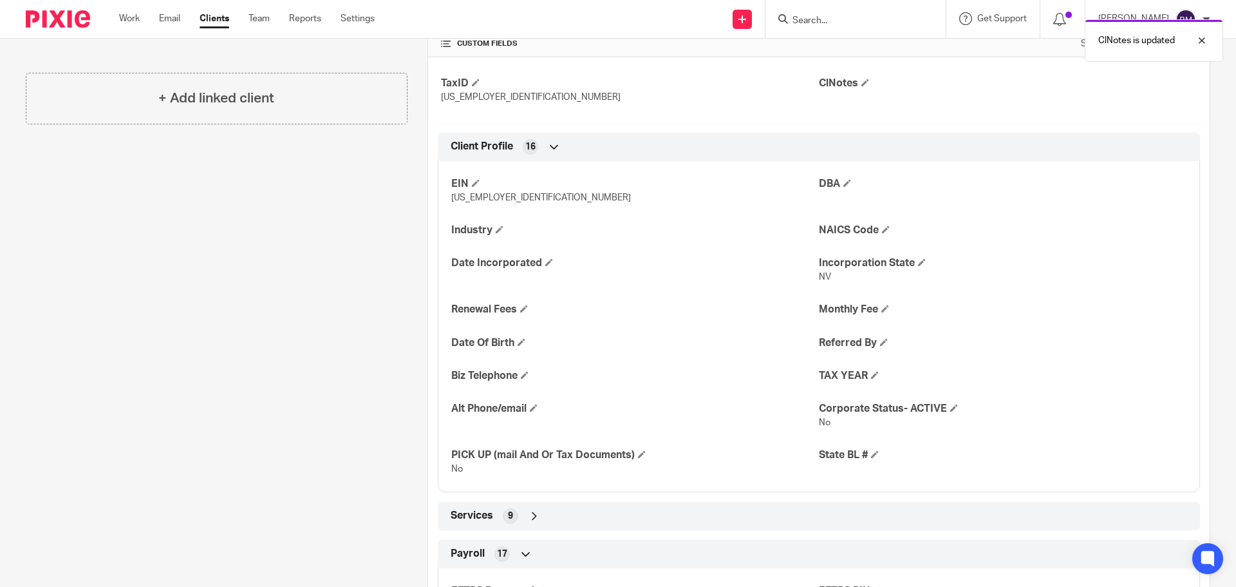
scroll to position [437, 0]
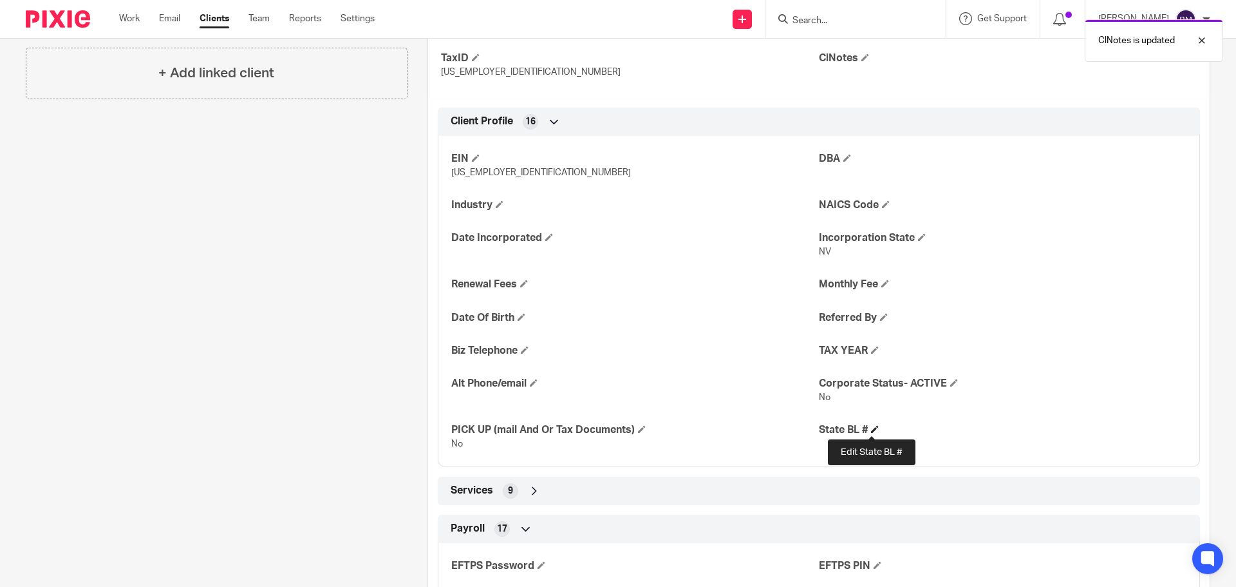
click at [873, 426] on span at bounding box center [875, 429] width 8 height 8
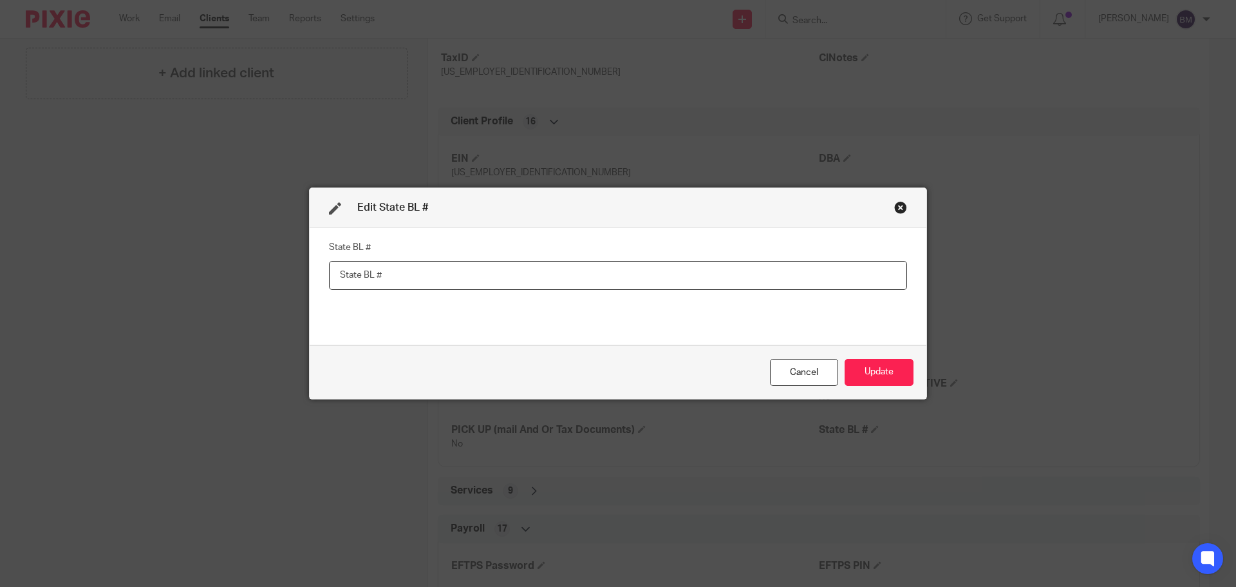
paste input "NV20151589498"
type input "NV20151589498"
click at [885, 369] on button "Update" at bounding box center [879, 373] width 69 height 28
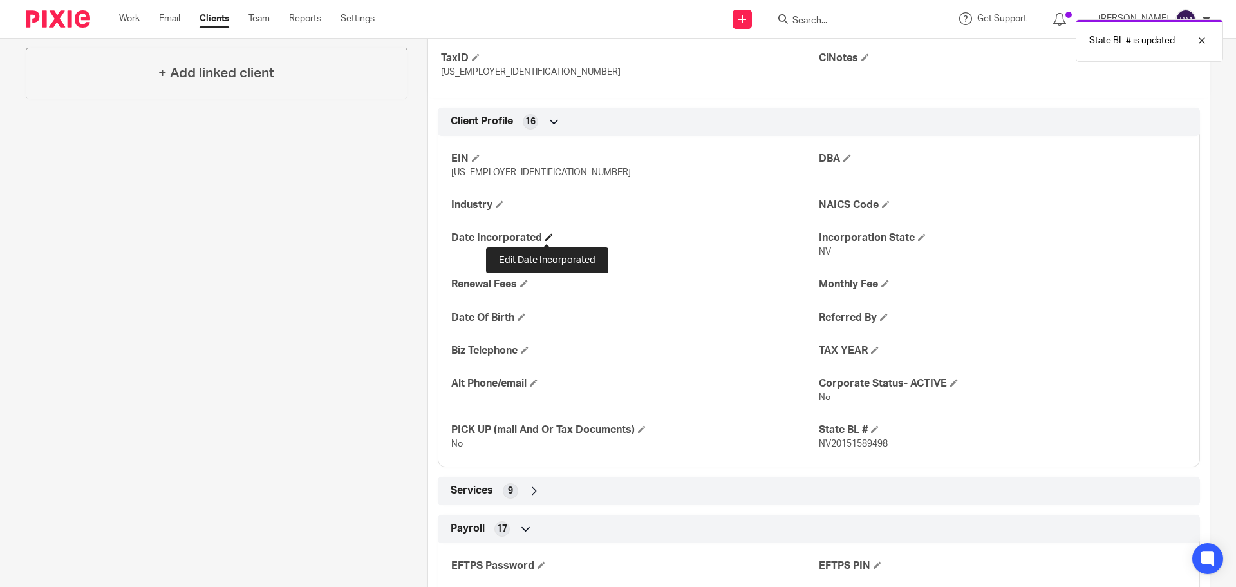
click at [545, 236] on span at bounding box center [549, 237] width 8 height 8
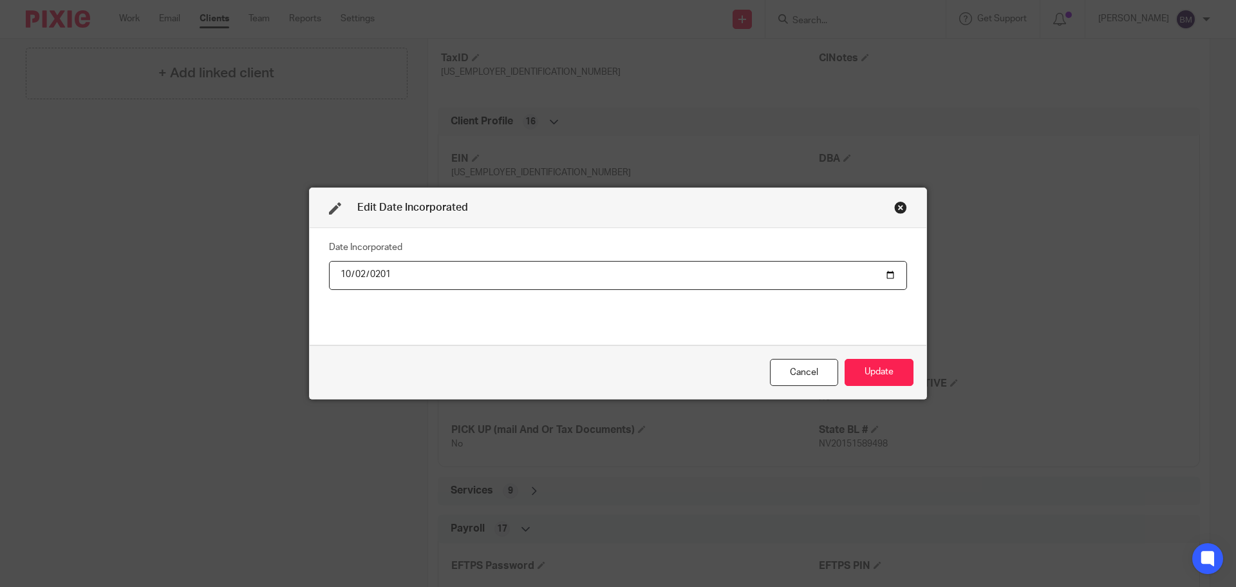
type input "[DATE]"
click at [641, 319] on div "Date Incorporated [DATE]" at bounding box center [618, 286] width 578 height 97
click at [871, 369] on button "Update" at bounding box center [879, 373] width 69 height 28
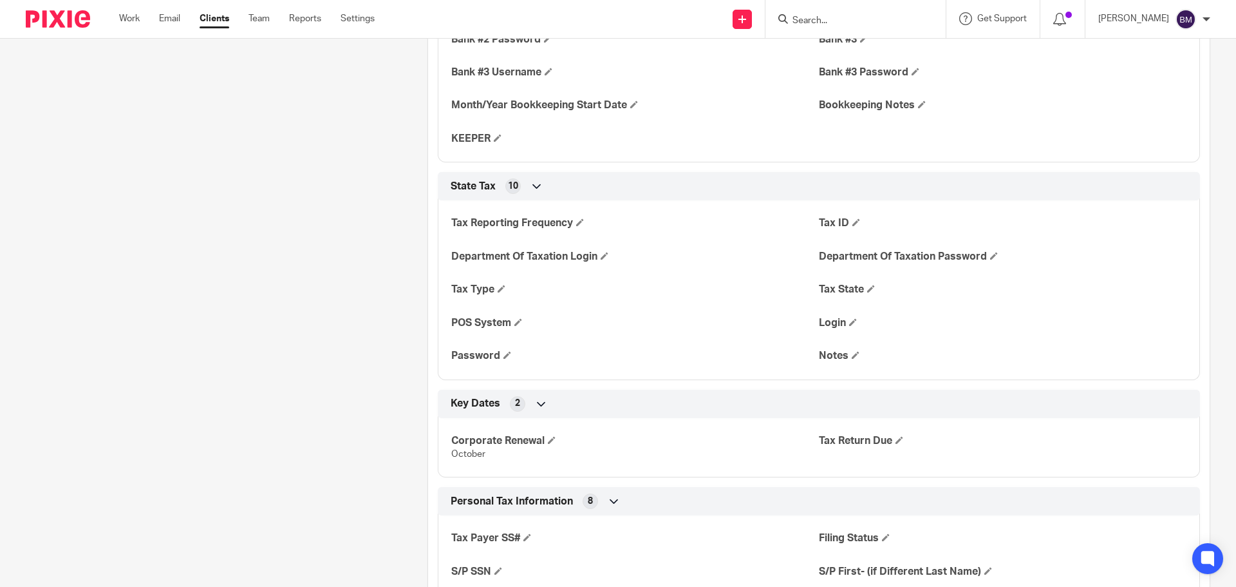
scroll to position [1531, 0]
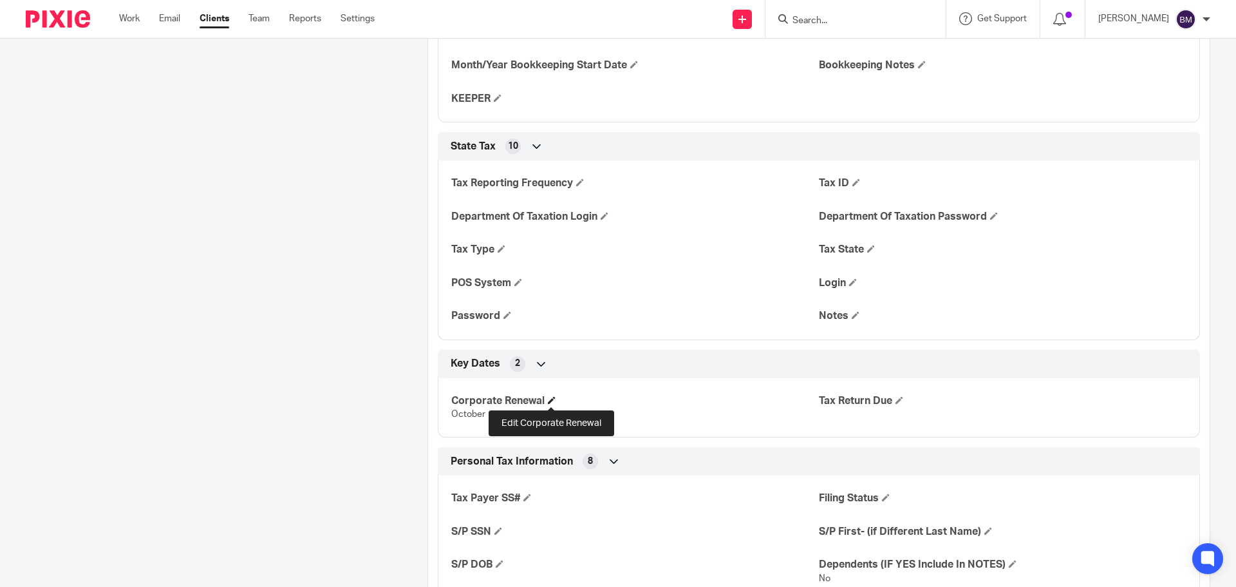
click at [551, 397] on span at bounding box center [552, 400] width 8 height 8
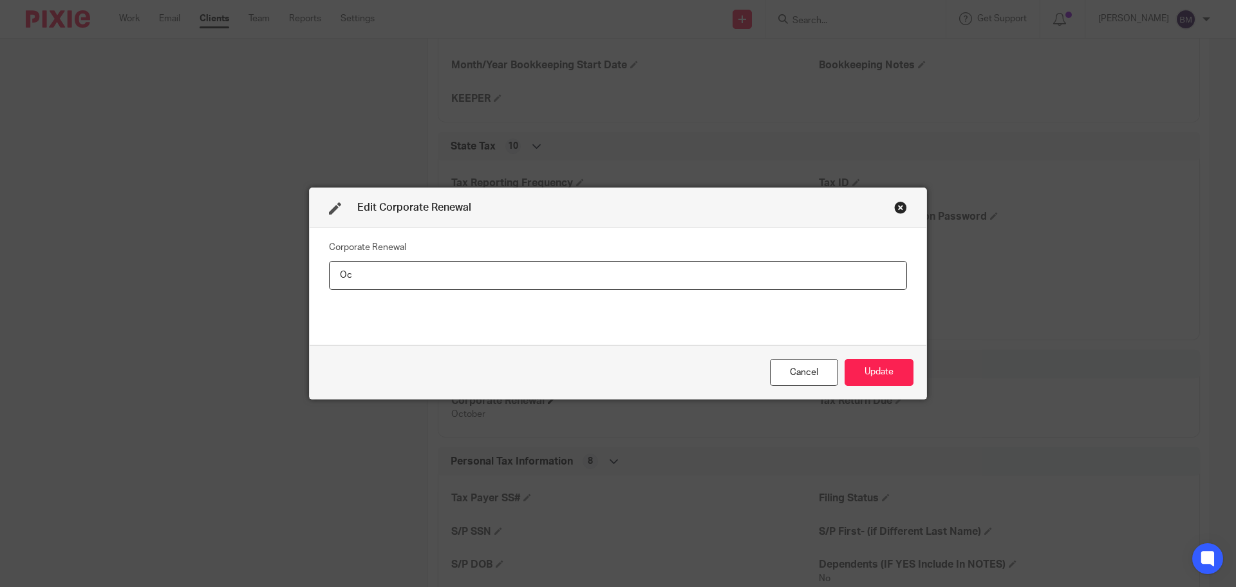
type input "O"
click at [886, 371] on button "Update" at bounding box center [879, 373] width 69 height 28
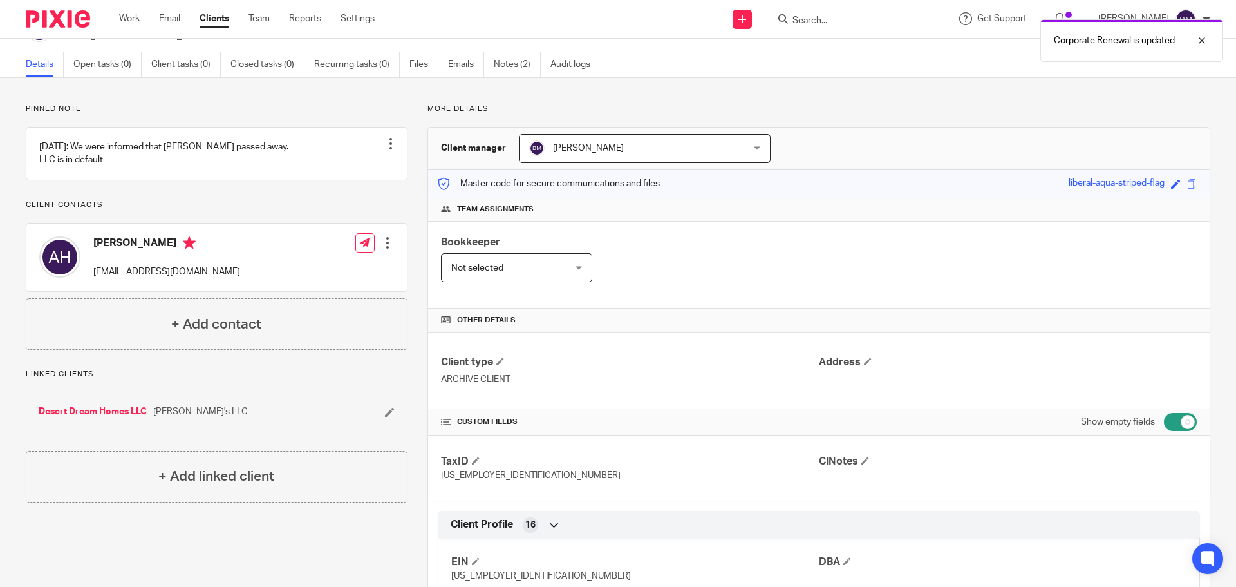
scroll to position [0, 0]
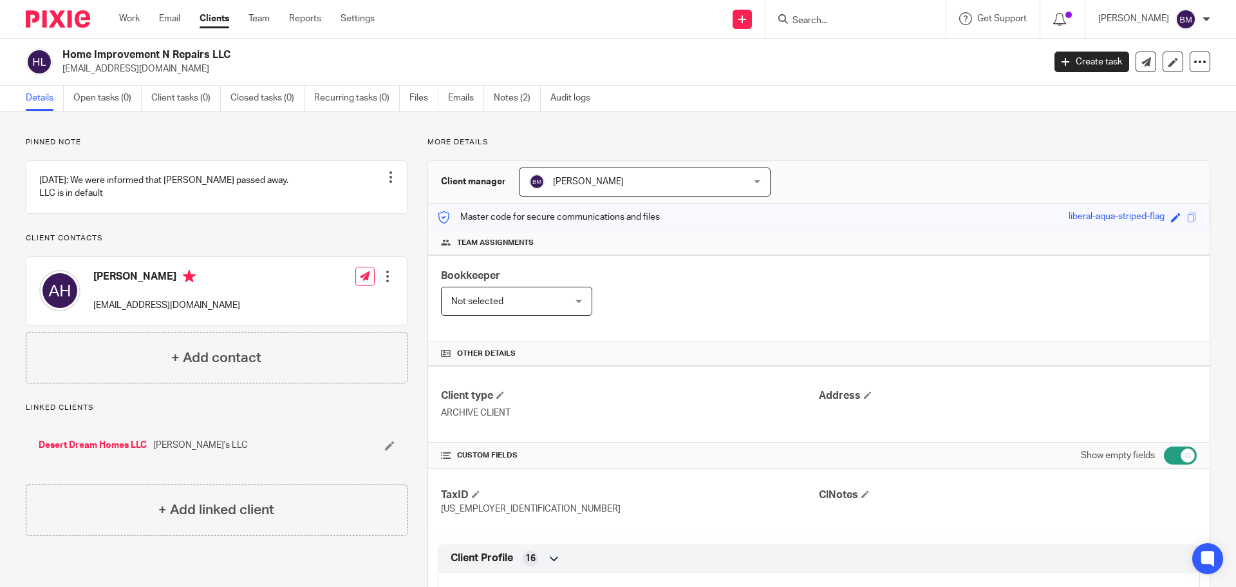
click at [211, 18] on link "Clients" at bounding box center [215, 18] width 30 height 13
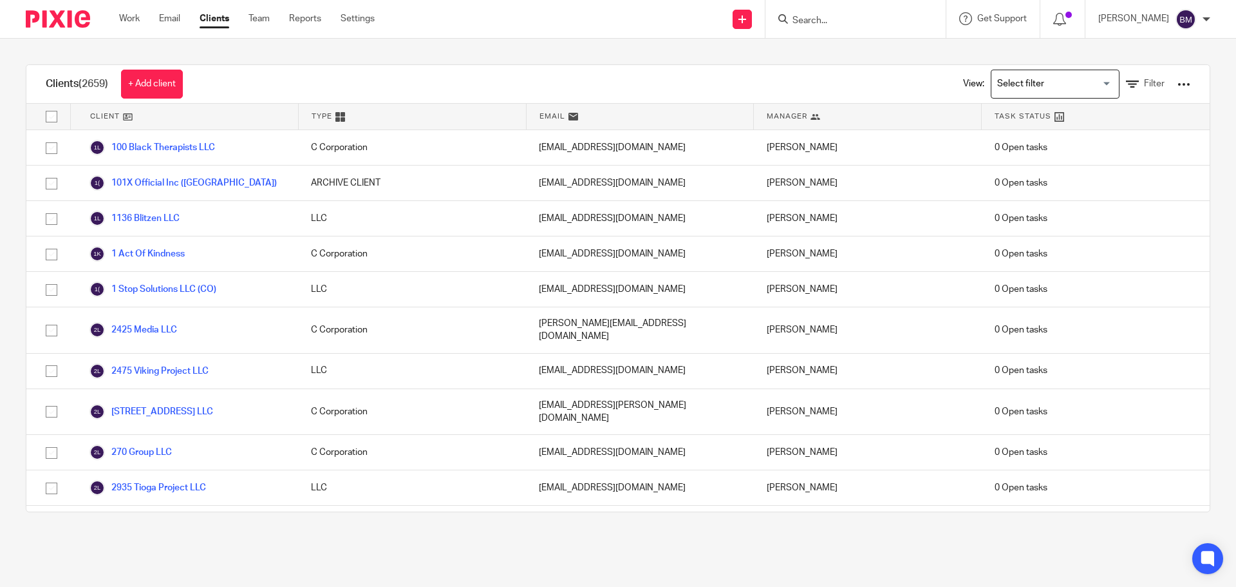
click at [837, 19] on input "Search" at bounding box center [849, 21] width 116 height 12
type input "hope for the"
click at [867, 52] on link at bounding box center [898, 56] width 218 height 30
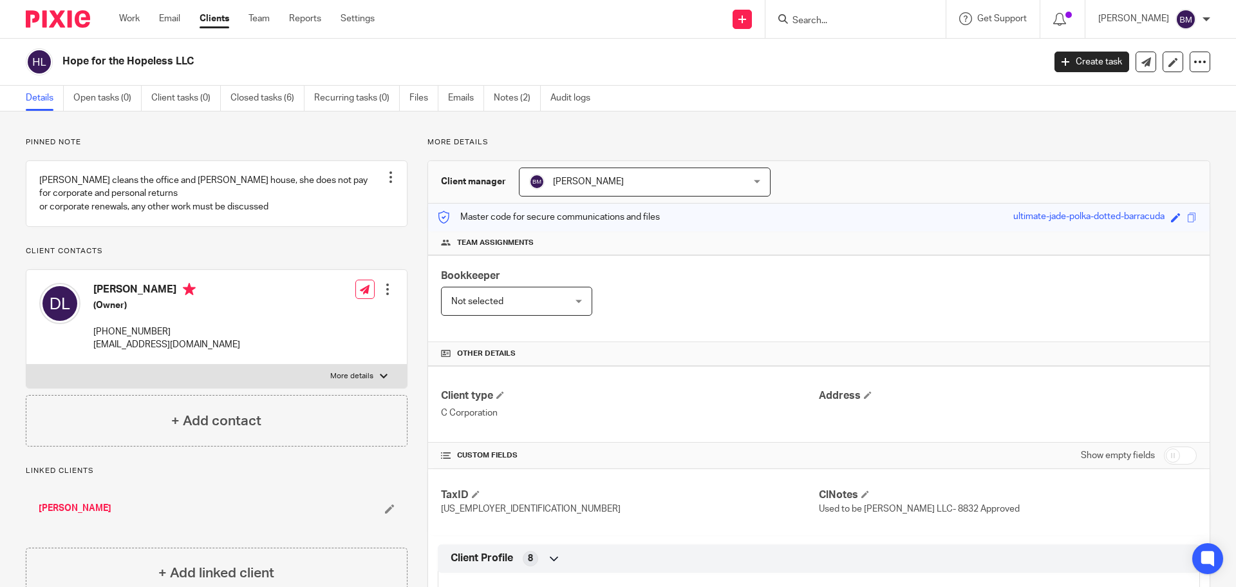
click at [1179, 453] on input "checkbox" at bounding box center [1180, 455] width 33 height 18
checkbox input "true"
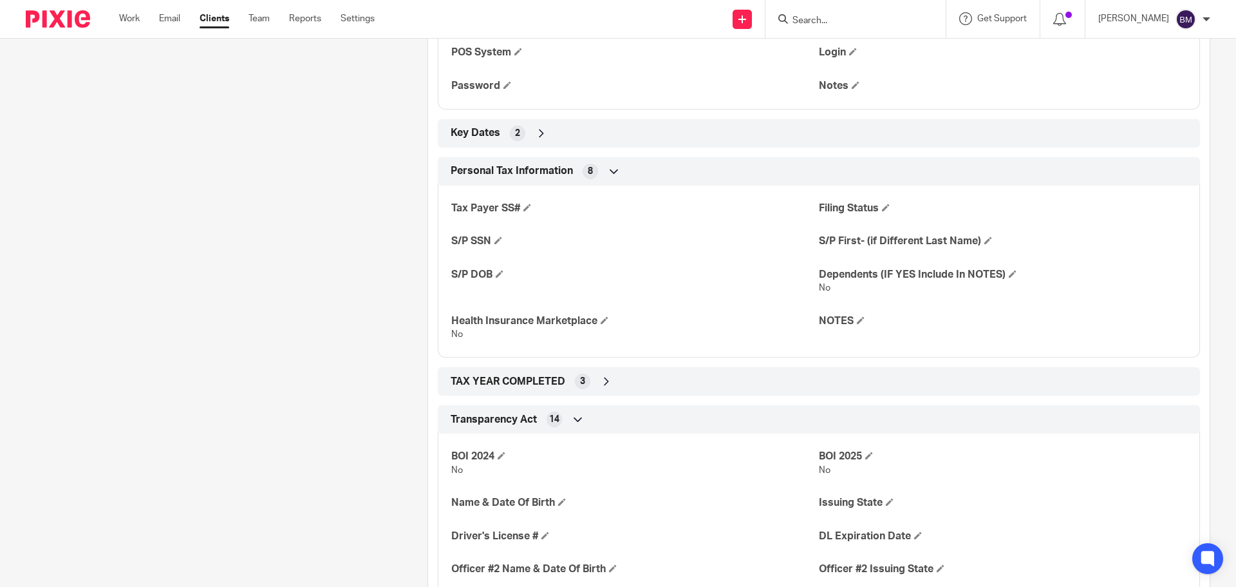
scroll to position [1803, 0]
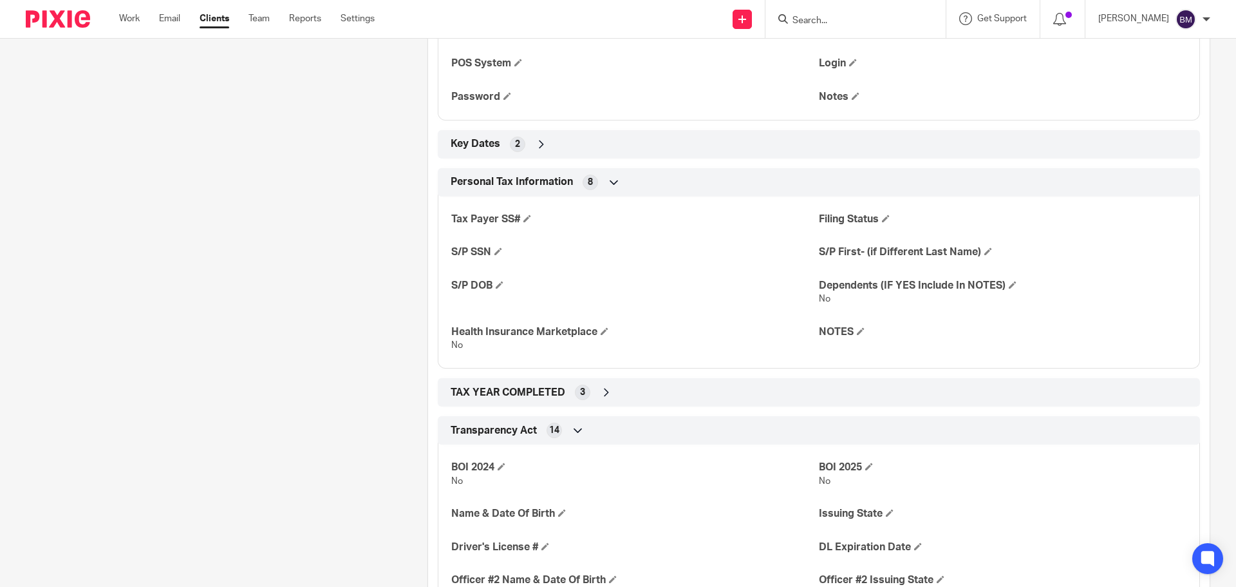
click at [535, 140] on icon at bounding box center [541, 144] width 13 height 13
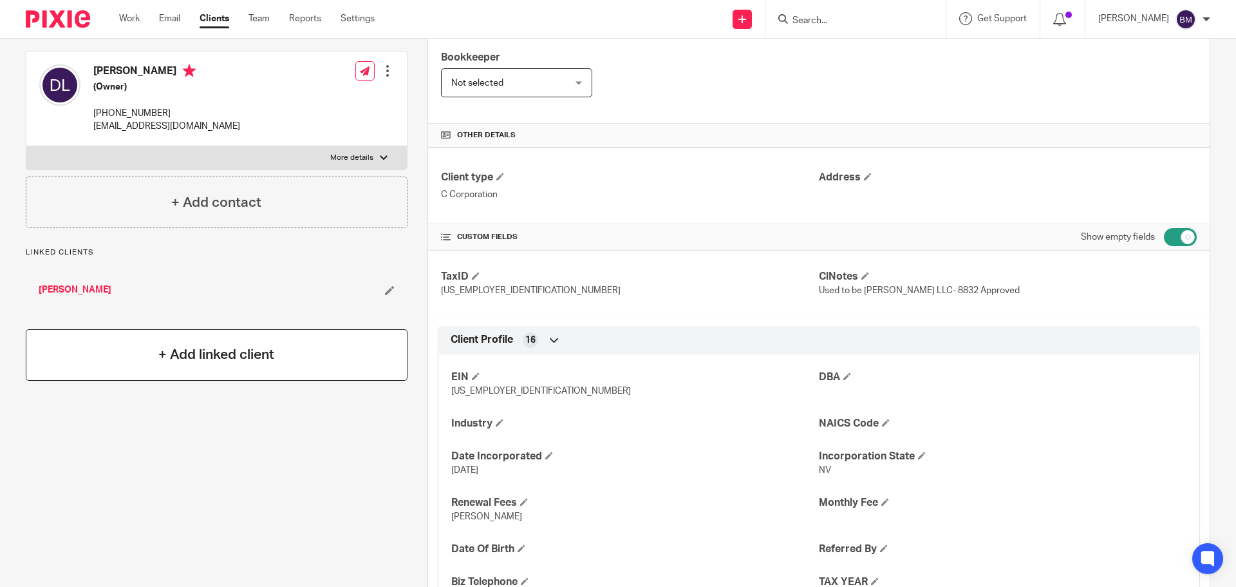
scroll to position [0, 0]
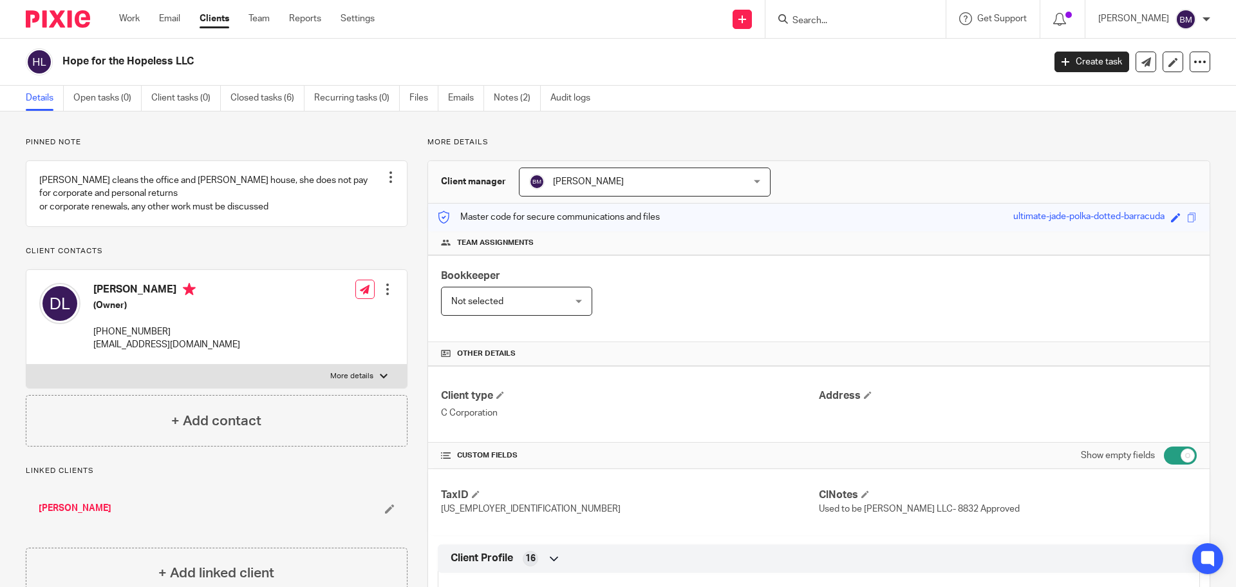
click at [380, 380] on div at bounding box center [384, 376] width 8 height 8
click at [26, 365] on input "More details" at bounding box center [26, 364] width 1 height 1
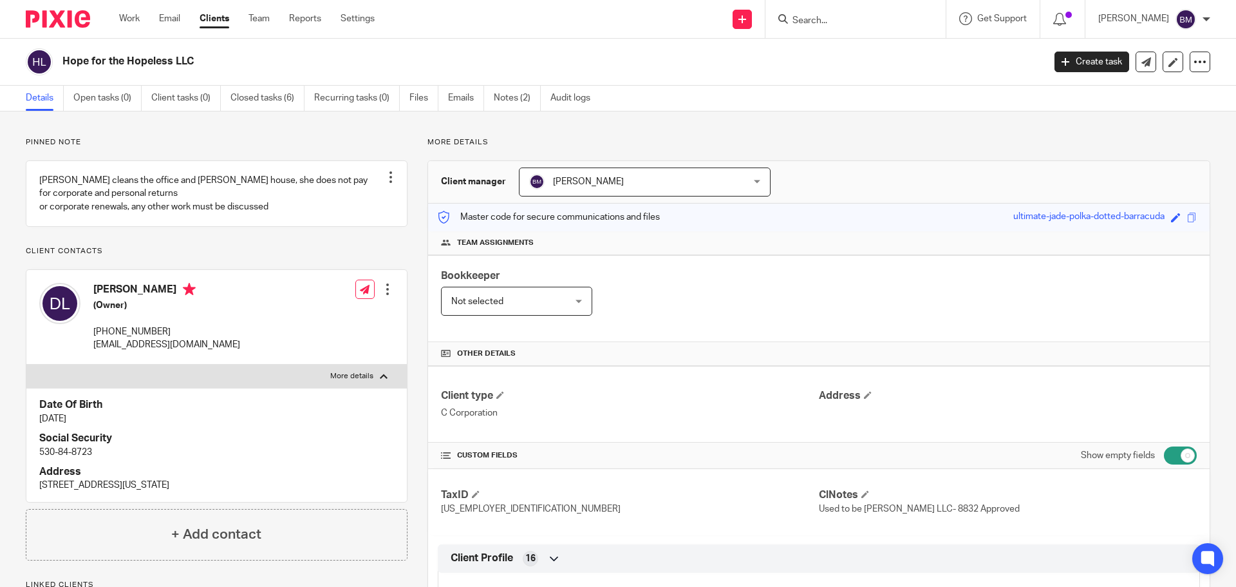
click at [380, 380] on div at bounding box center [384, 376] width 8 height 8
click at [26, 365] on input "More details" at bounding box center [26, 364] width 1 height 1
checkbox input "false"
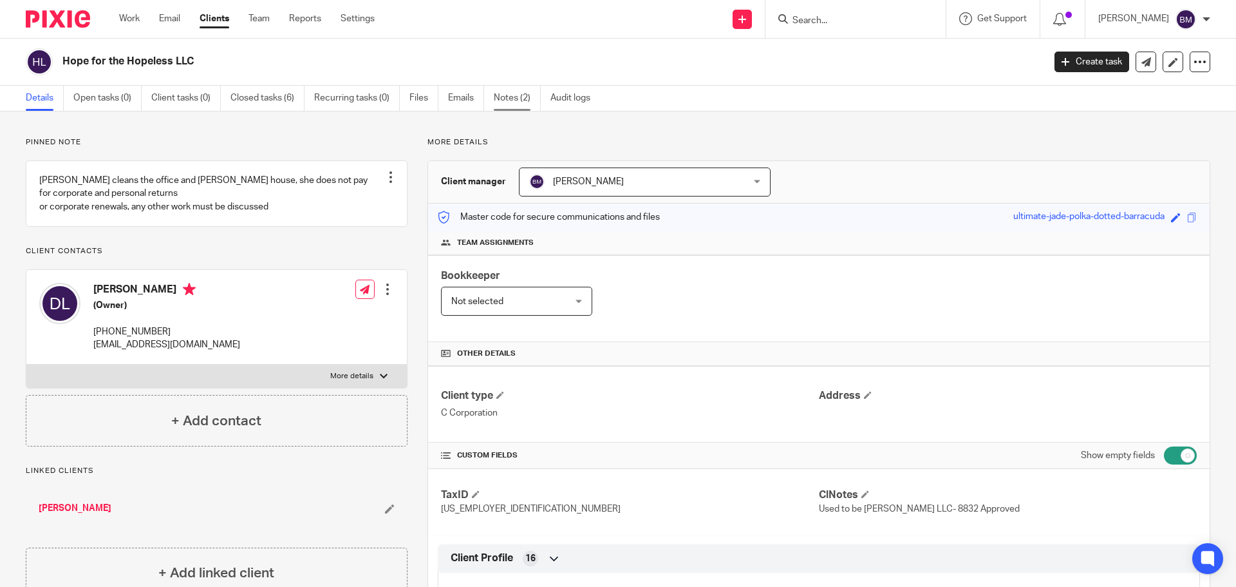
click at [507, 91] on link "Notes (2)" at bounding box center [517, 98] width 47 height 25
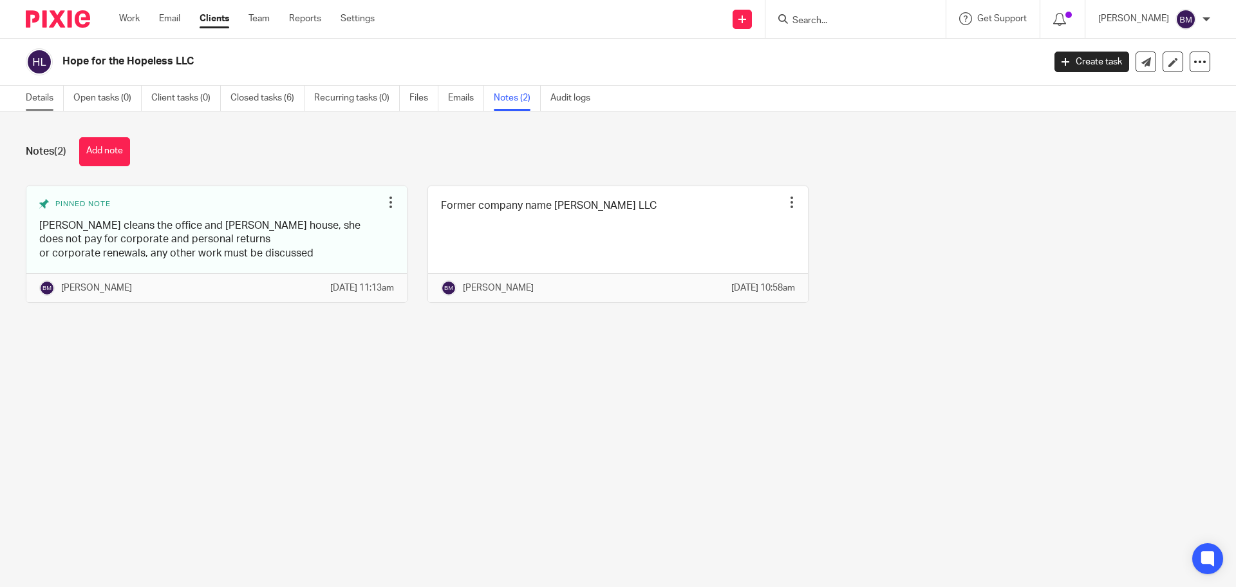
click at [42, 101] on link "Details" at bounding box center [45, 98] width 38 height 25
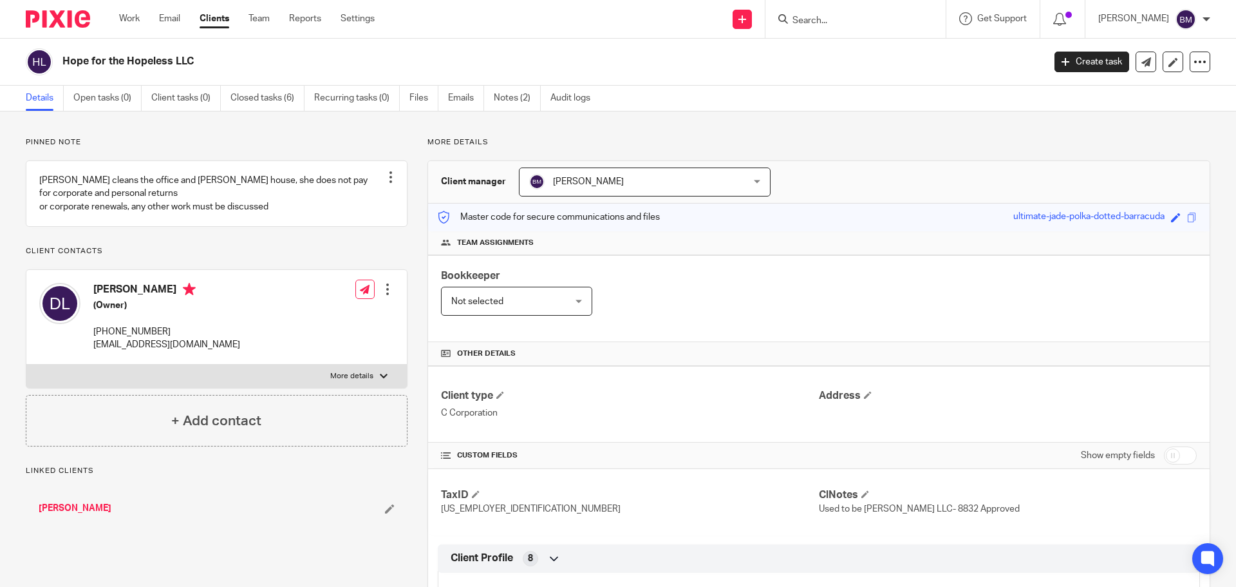
click at [1175, 458] on input "checkbox" at bounding box center [1180, 455] width 33 height 18
checkbox input "true"
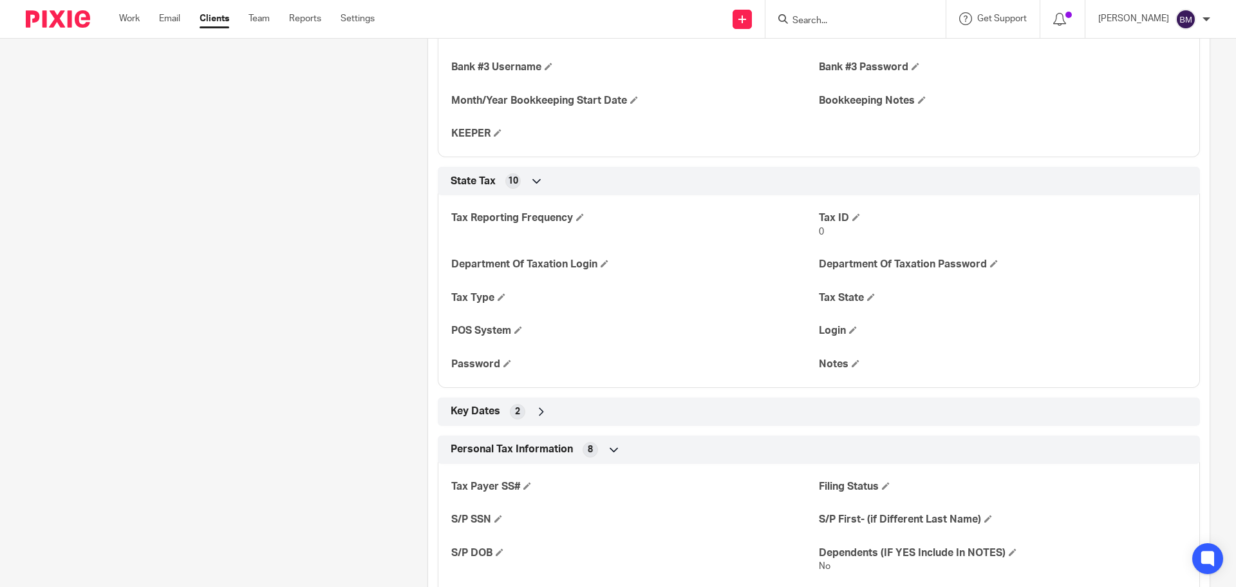
scroll to position [1546, 0]
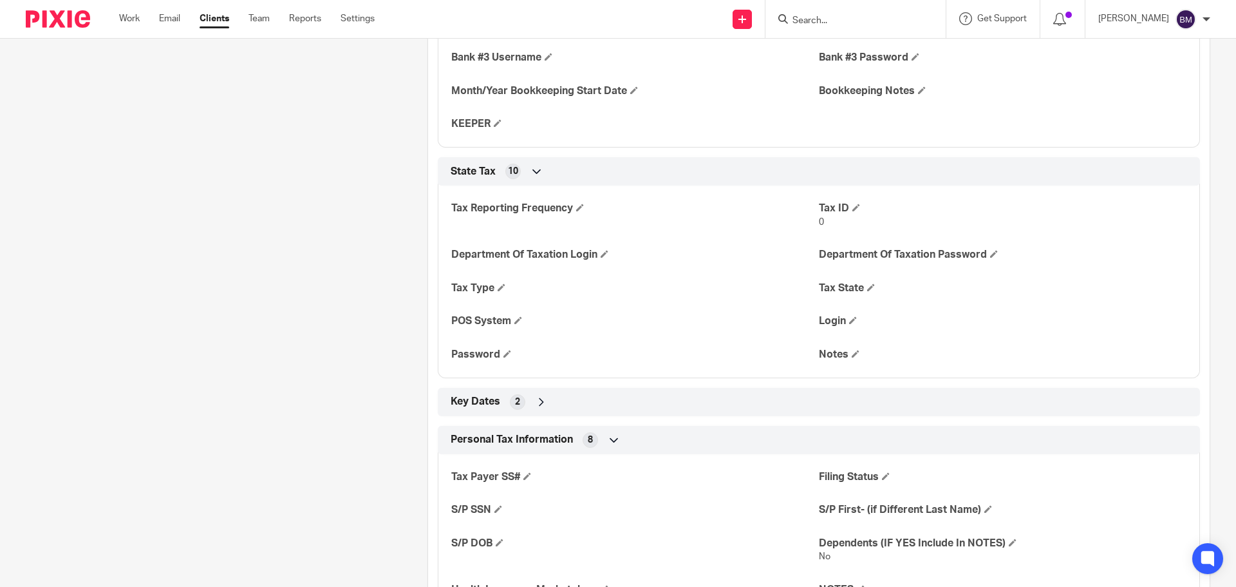
click at [544, 406] on div "Key Dates 2" at bounding box center [819, 402] width 743 height 22
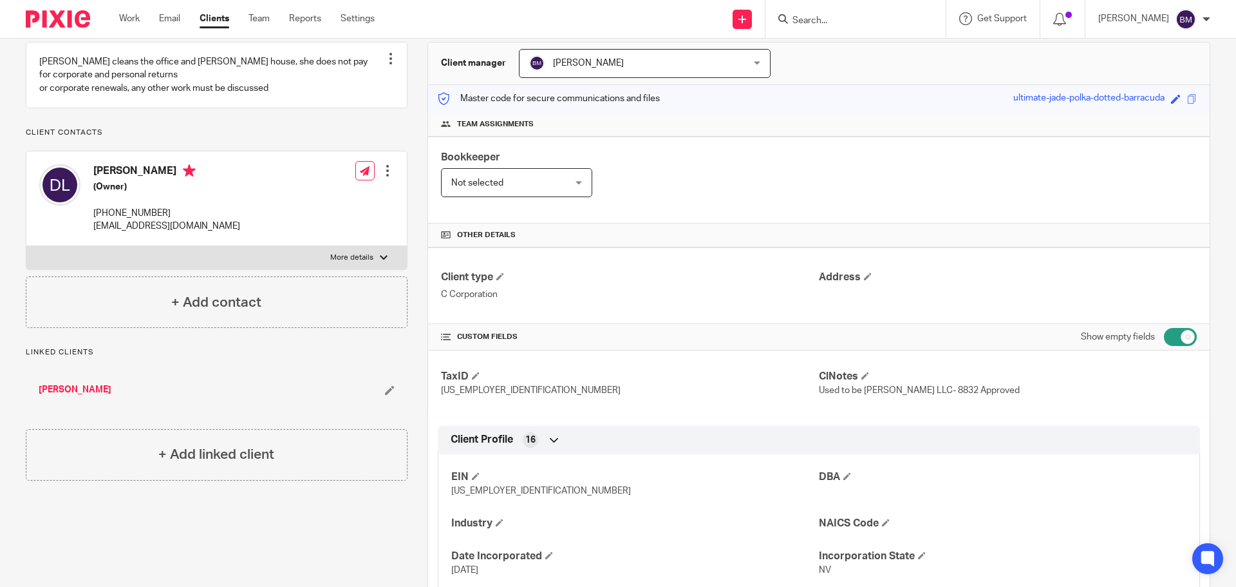
scroll to position [0, 0]
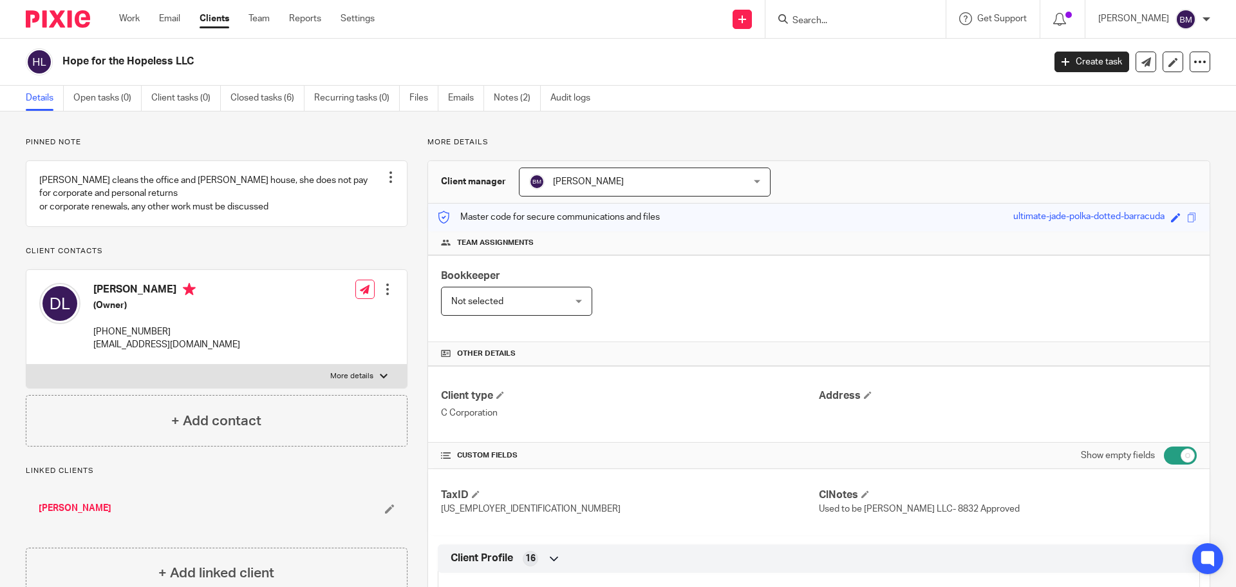
click at [222, 23] on link "Clients" at bounding box center [215, 18] width 30 height 13
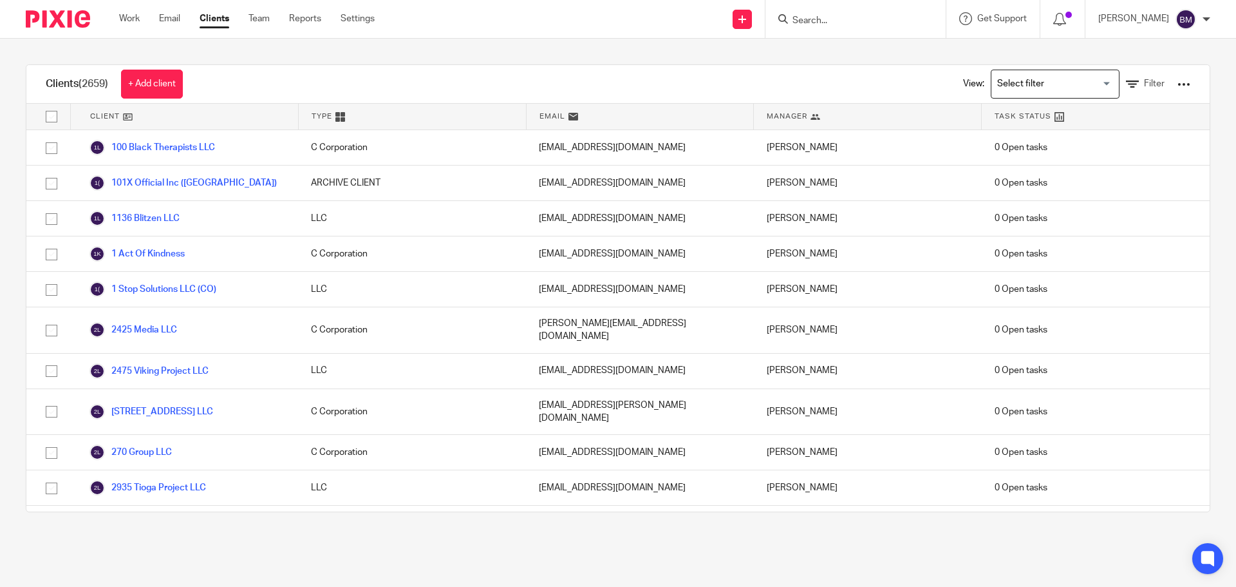
click at [816, 19] on input "Search" at bounding box center [849, 21] width 116 height 12
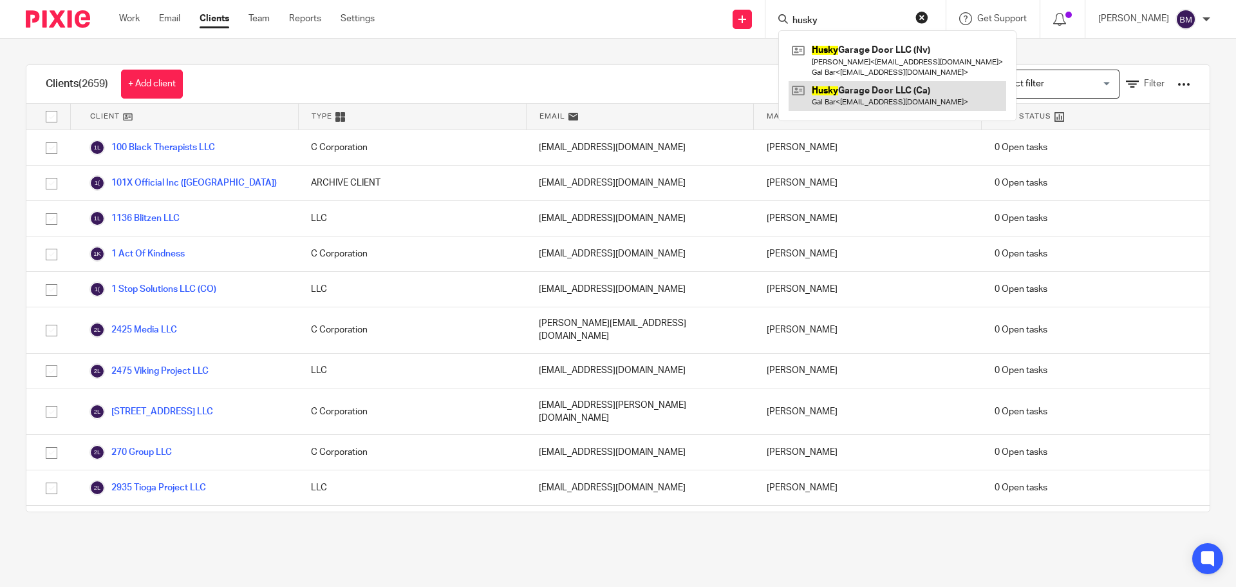
type input "husky"
click at [852, 95] on link at bounding box center [898, 96] width 218 height 30
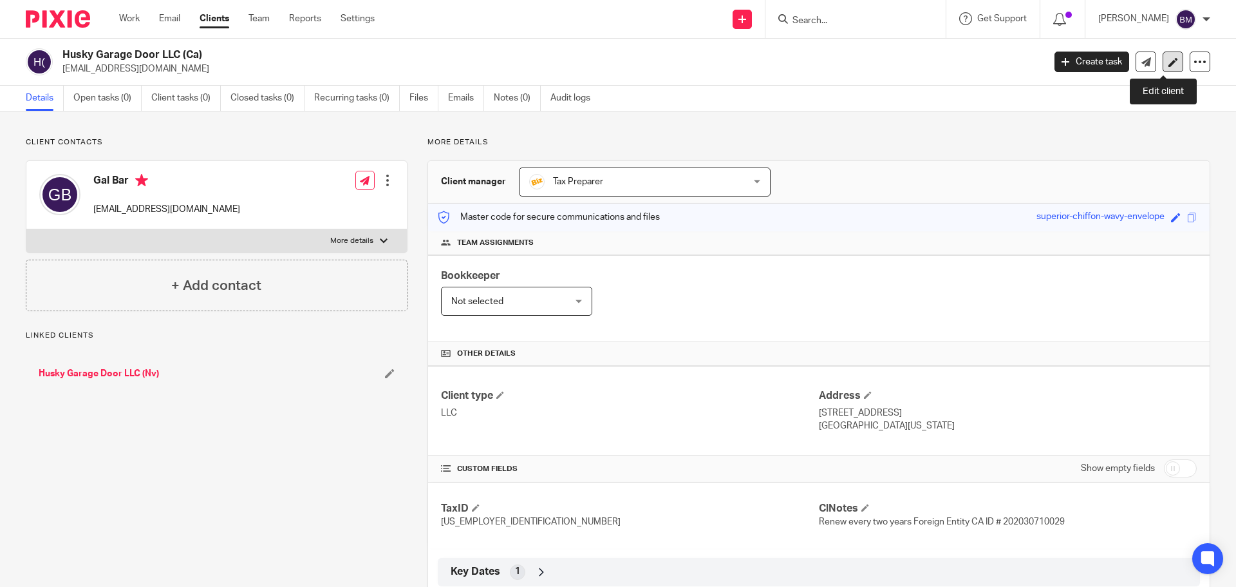
click at [1169, 62] on icon at bounding box center [1174, 62] width 10 height 10
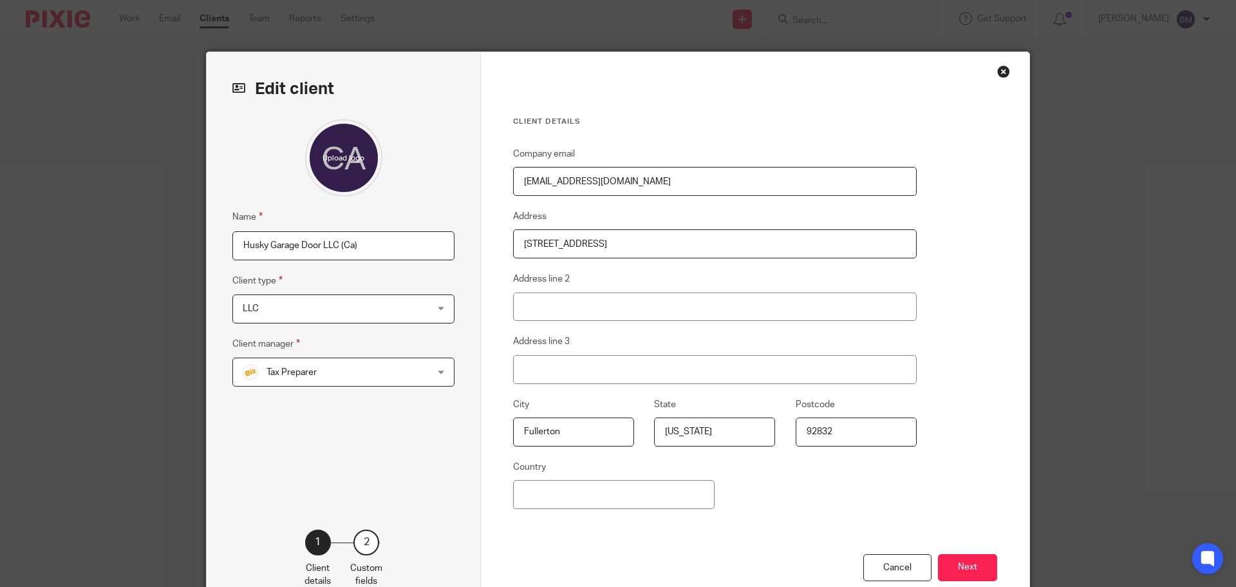
click at [347, 248] on input "Husky Garage Door LLC (Ca)" at bounding box center [343, 245] width 222 height 29
type input "Husky Garage Door LLC ([GEOGRAPHIC_DATA])"
click at [437, 377] on div "Tax Preparer Tax Preparer" at bounding box center [343, 371] width 222 height 29
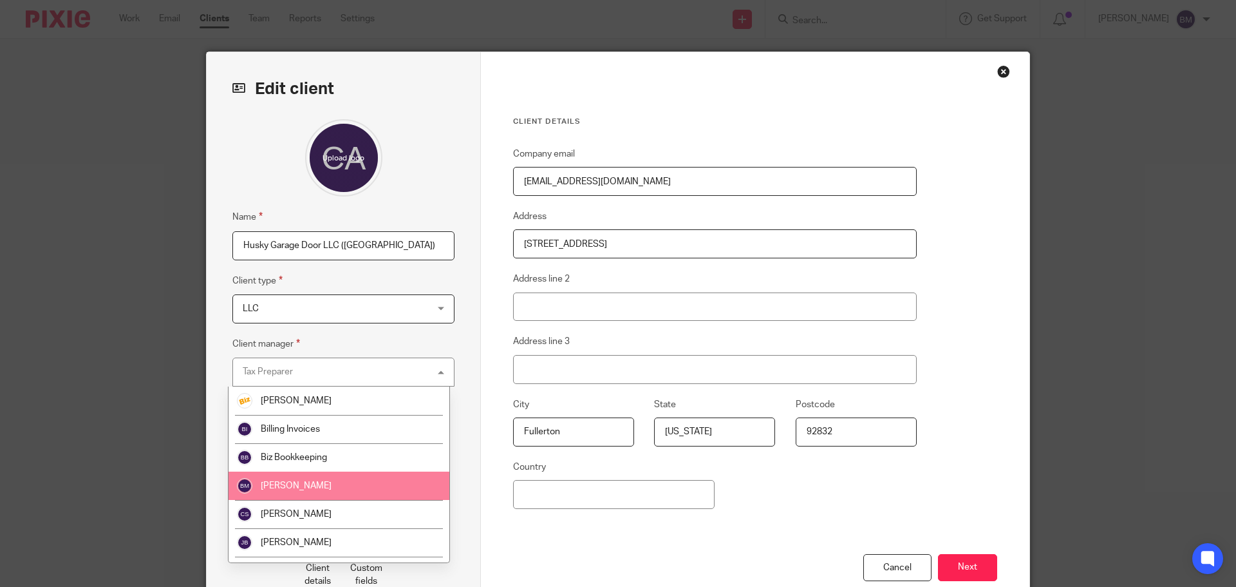
click at [301, 489] on span "[PERSON_NAME]" at bounding box center [296, 485] width 71 height 9
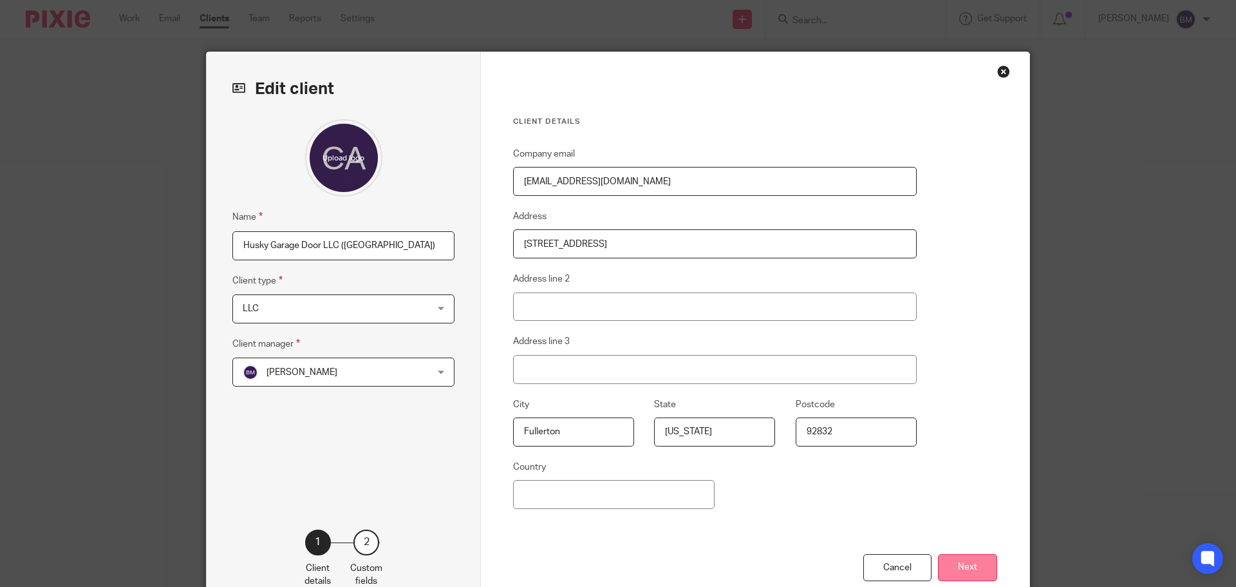
click at [967, 561] on button "Next" at bounding box center [967, 568] width 59 height 28
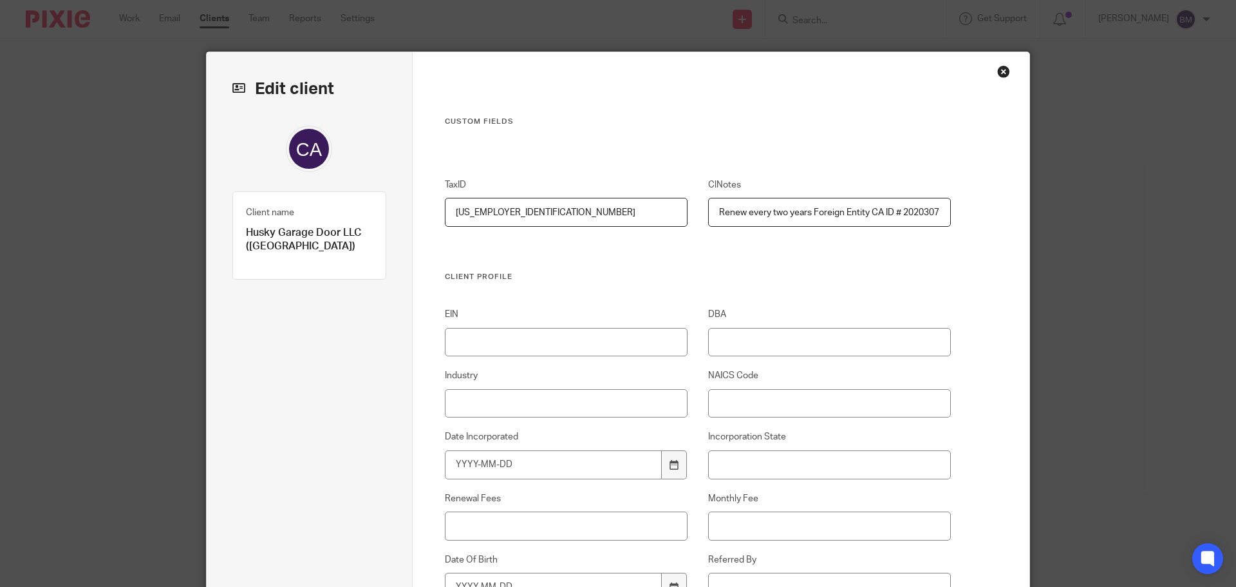
drag, startPoint x: 509, startPoint y: 213, endPoint x: 397, endPoint y: 206, distance: 112.2
click at [456, 338] on input "EIN" at bounding box center [566, 342] width 243 height 29
paste input "82-3290063"
type input "82-3290063"
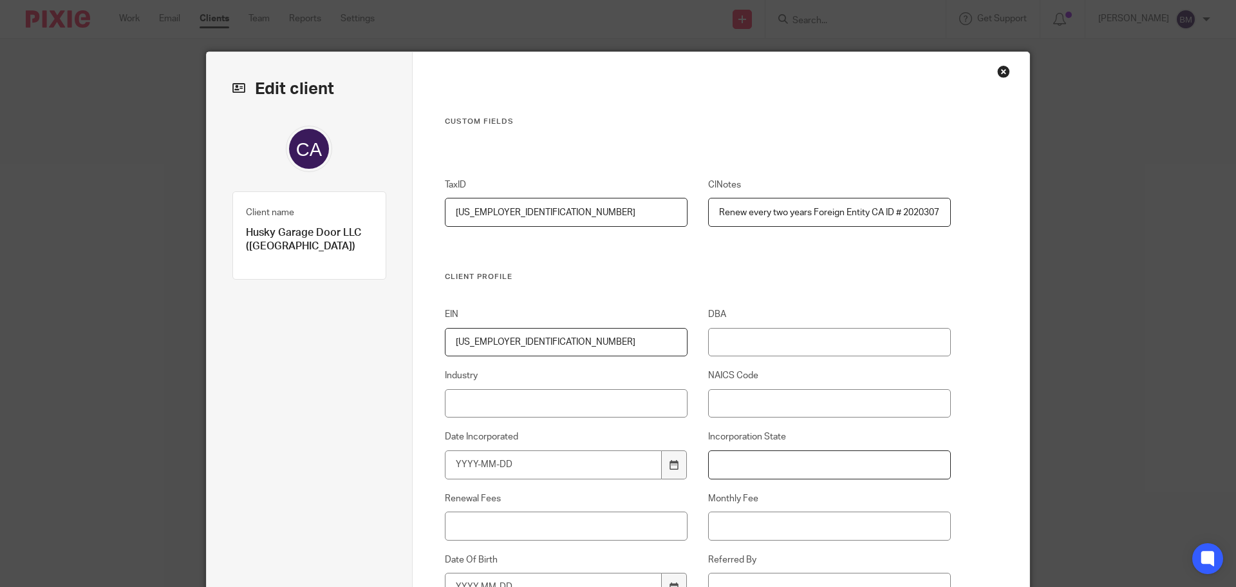
click at [746, 465] on input "Incorporation State" at bounding box center [829, 464] width 243 height 29
type input "CA"
click at [486, 401] on input "Industry" at bounding box center [566, 403] width 243 height 29
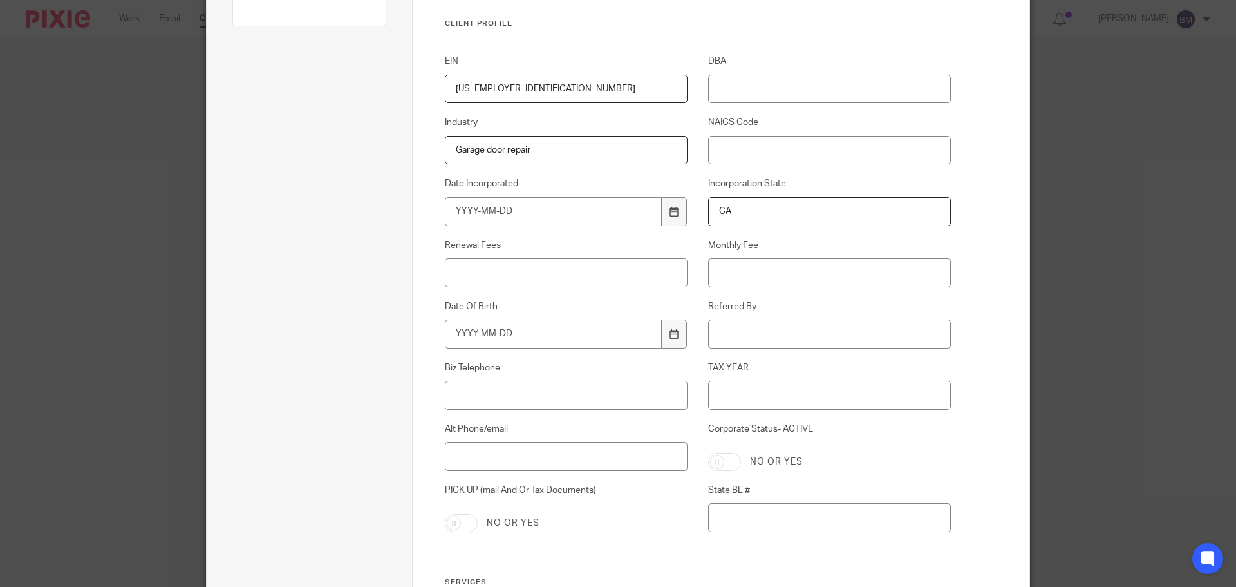
scroll to position [258, 0]
type input "Garage door repair"
click at [724, 456] on input "Corporate Status- ACTIVE" at bounding box center [724, 457] width 33 height 18
checkbox input "true"
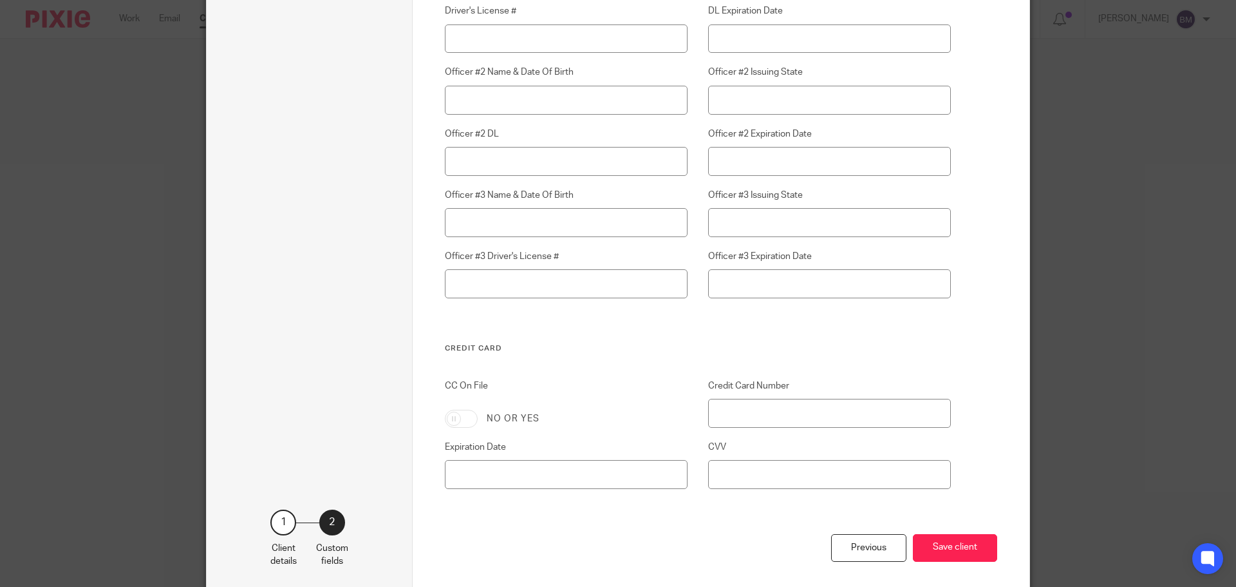
scroll to position [3604, 0]
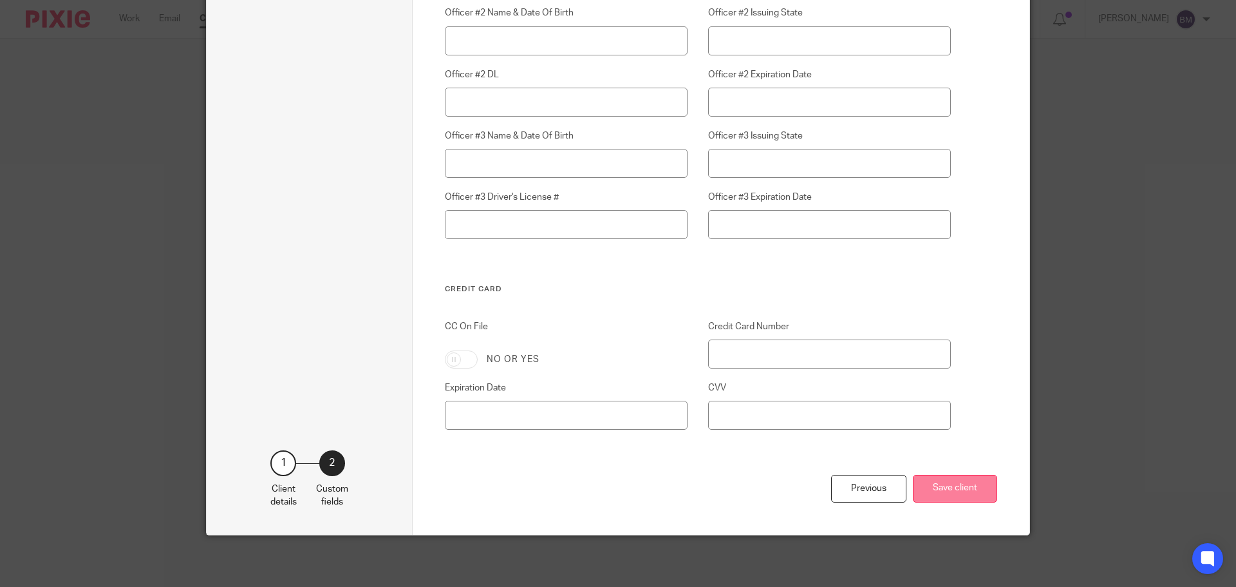
click at [952, 489] on button "Save client" at bounding box center [955, 489] width 84 height 28
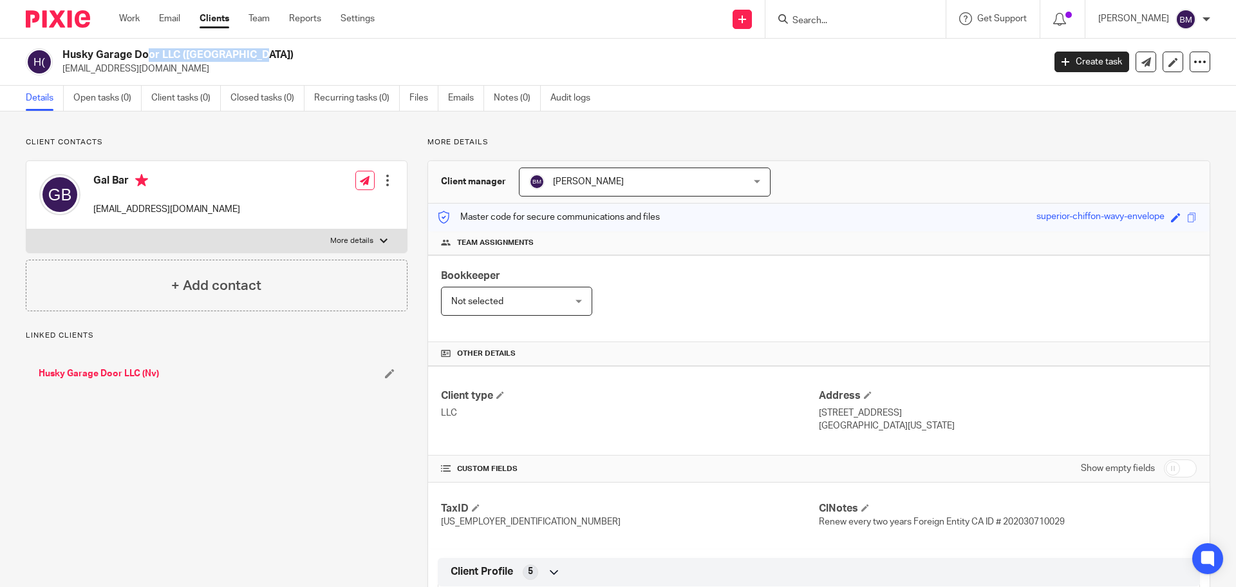
drag, startPoint x: 61, startPoint y: 53, endPoint x: 178, endPoint y: 52, distance: 117.2
click at [178, 52] on div "Husky Garage Door LLC ([GEOGRAPHIC_DATA]) [EMAIL_ADDRESS][DOMAIN_NAME]" at bounding box center [531, 61] width 1010 height 27
copy h2 "Husky Garage Door LLC"
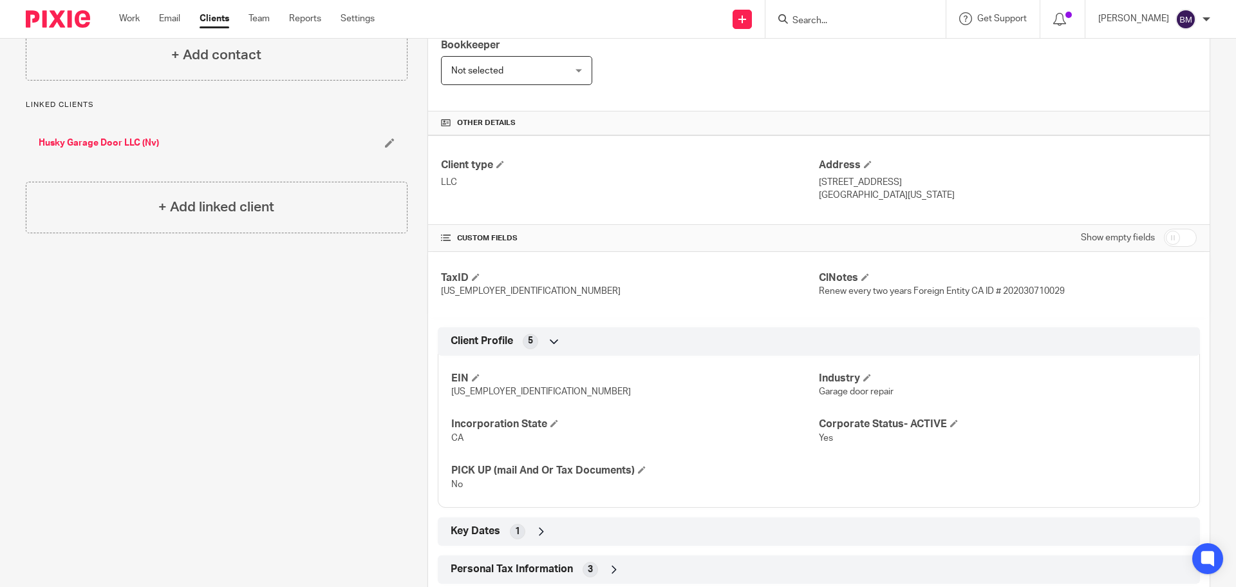
scroll to position [263, 0]
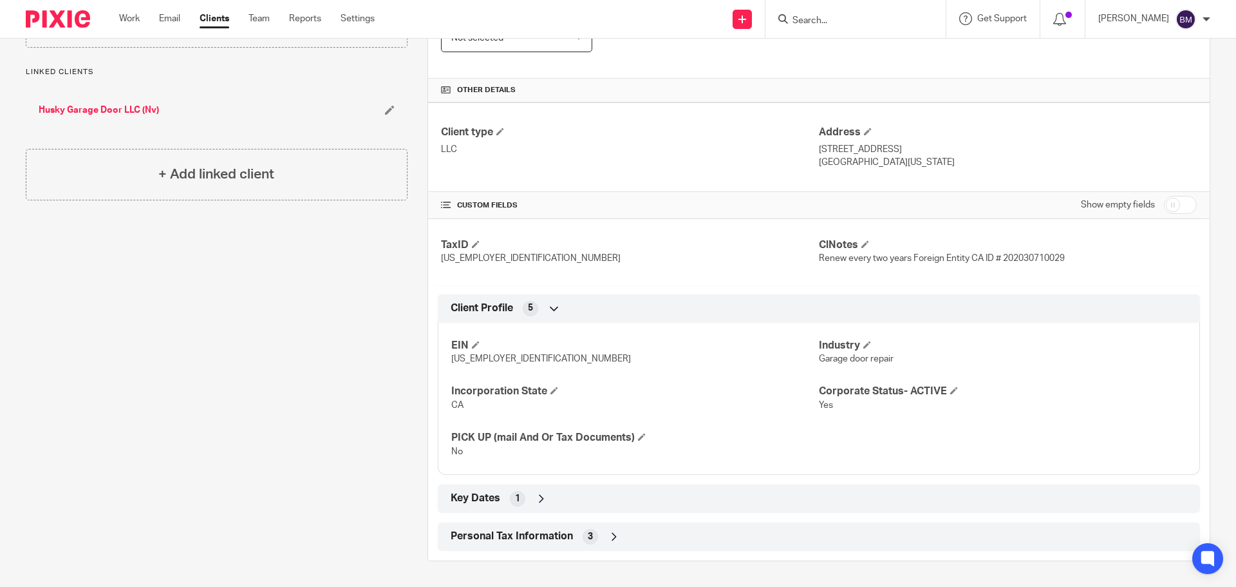
click at [1178, 204] on input "checkbox" at bounding box center [1180, 205] width 33 height 18
checkbox input "true"
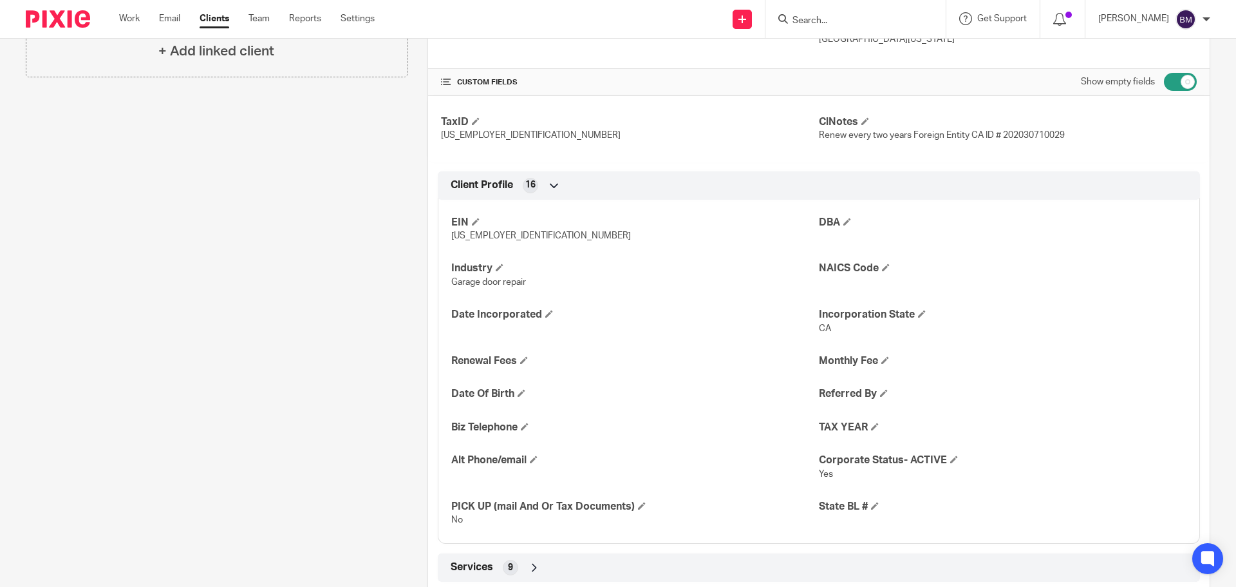
scroll to position [392, 0]
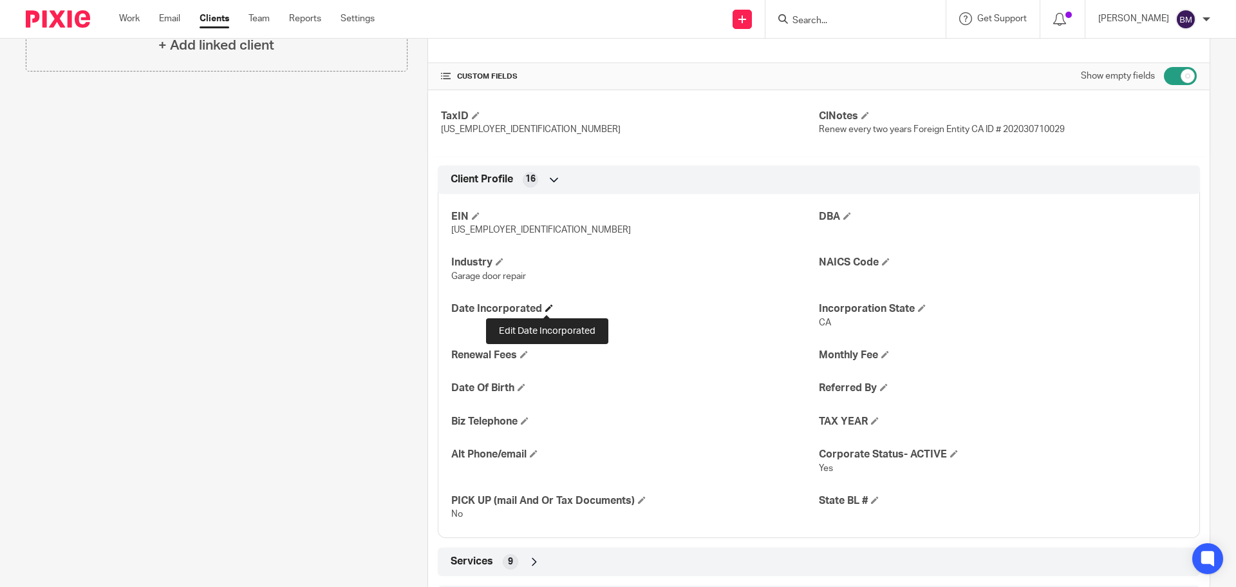
click at [547, 310] on span at bounding box center [549, 308] width 8 height 8
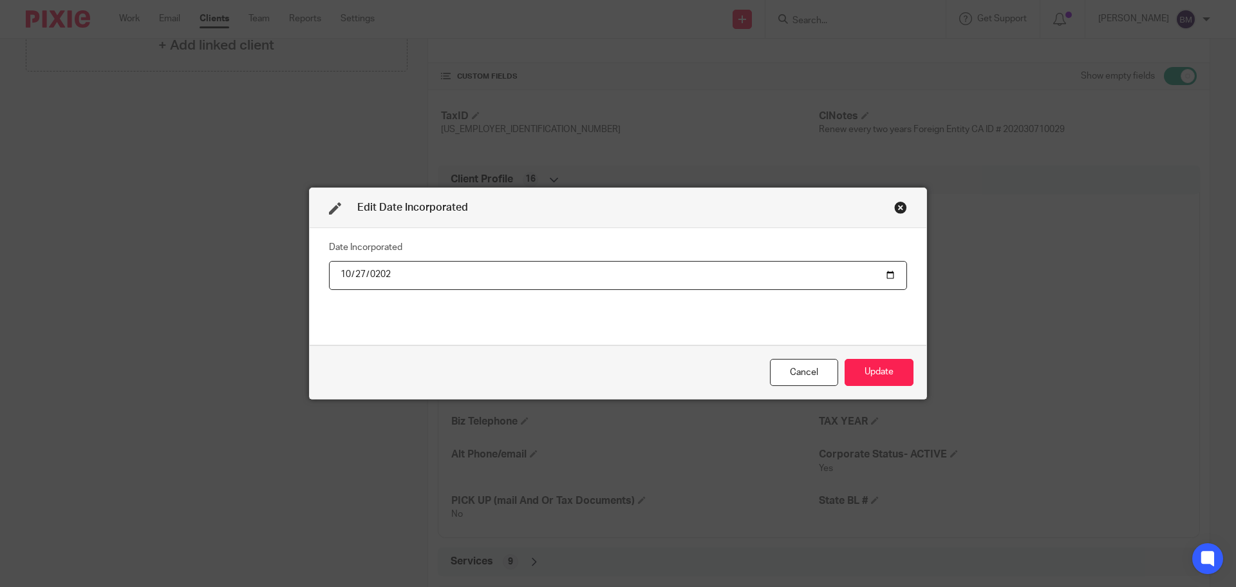
type input "2020-10-27"
click at [547, 310] on div "Date Incorporated 2020-10-27" at bounding box center [618, 286] width 578 height 97
click at [874, 366] on button "Update" at bounding box center [879, 373] width 69 height 28
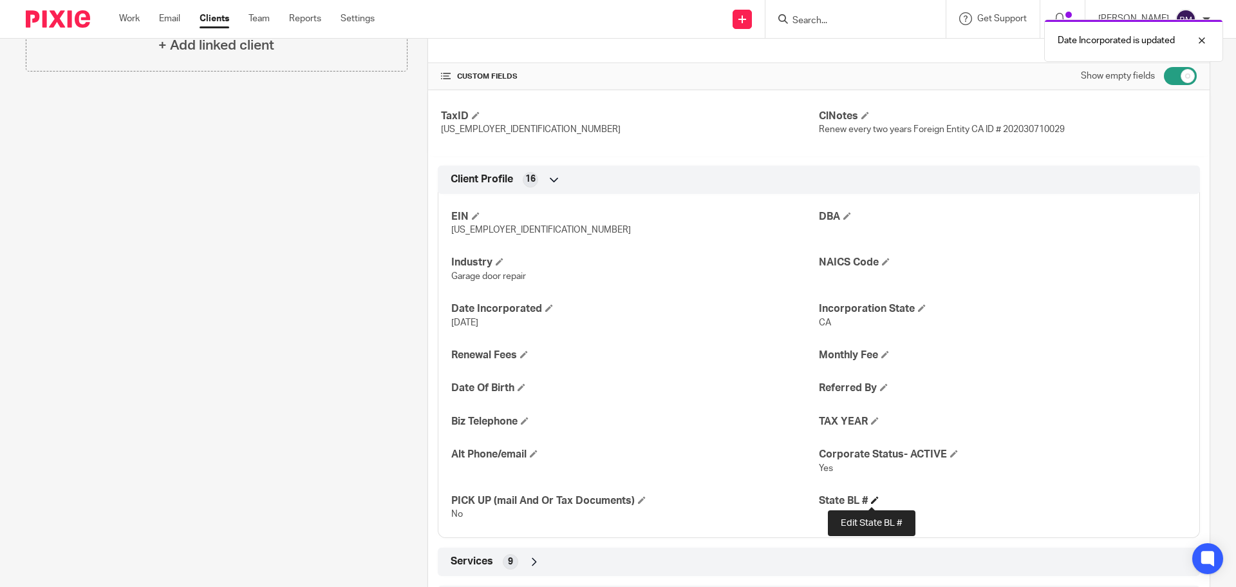
click at [874, 501] on span at bounding box center [875, 500] width 8 height 8
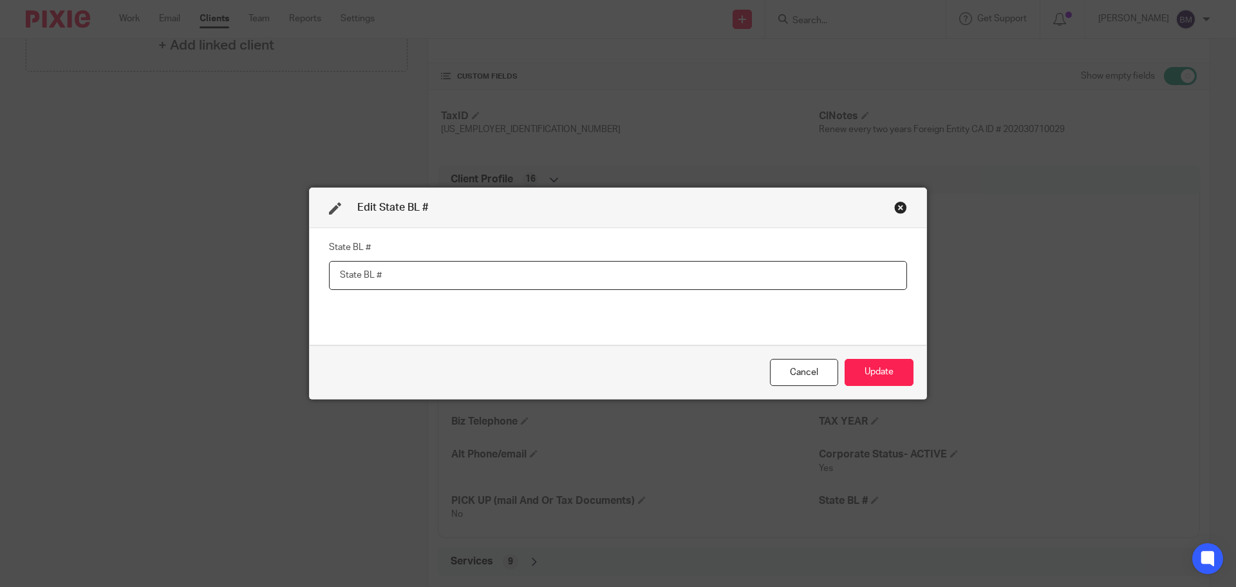
click at [343, 274] on input "text" at bounding box center [618, 275] width 578 height 29
paste input "202030710029"
type input "202030710029"
click at [872, 375] on button "Update" at bounding box center [879, 373] width 69 height 28
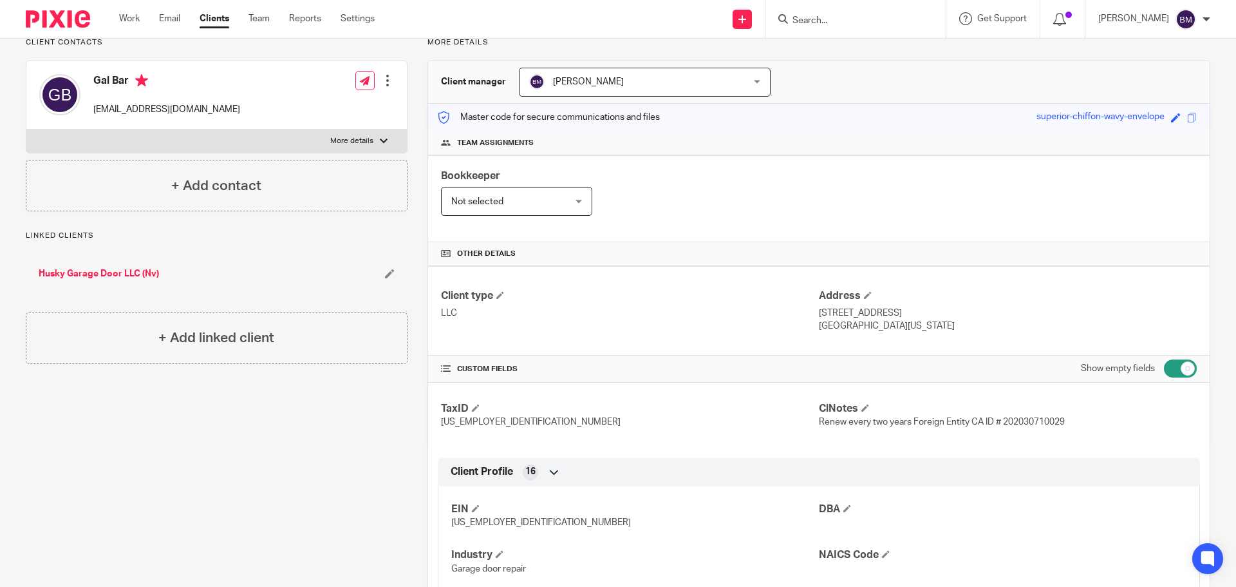
scroll to position [73, 0]
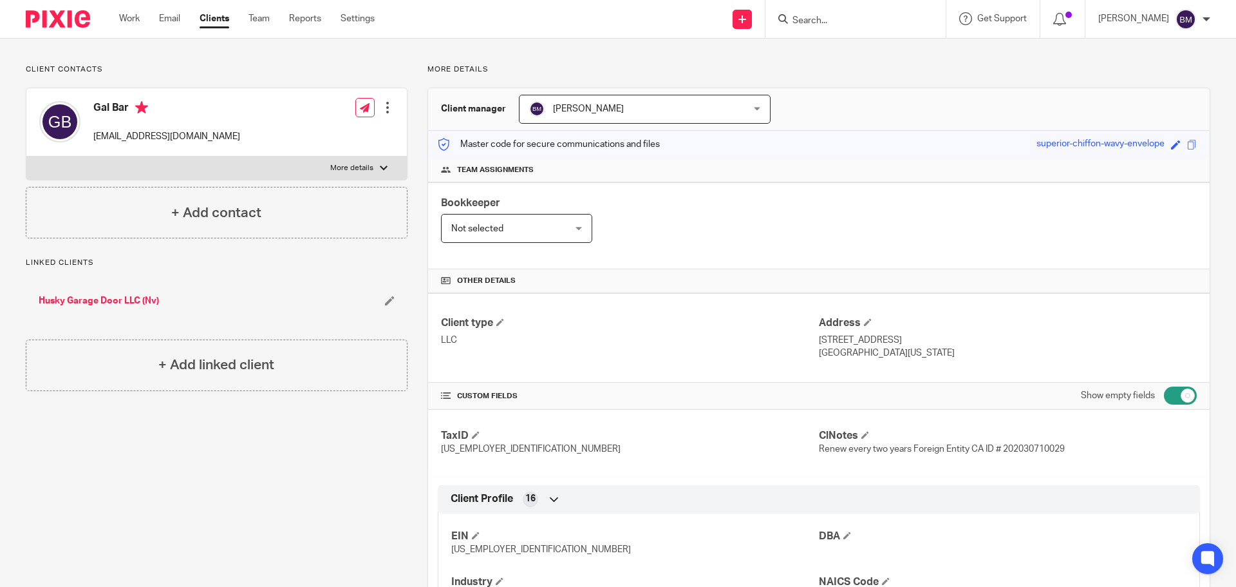
click at [386, 111] on div at bounding box center [387, 107] width 13 height 13
click at [310, 135] on link "Edit contact" at bounding box center [326, 136] width 123 height 19
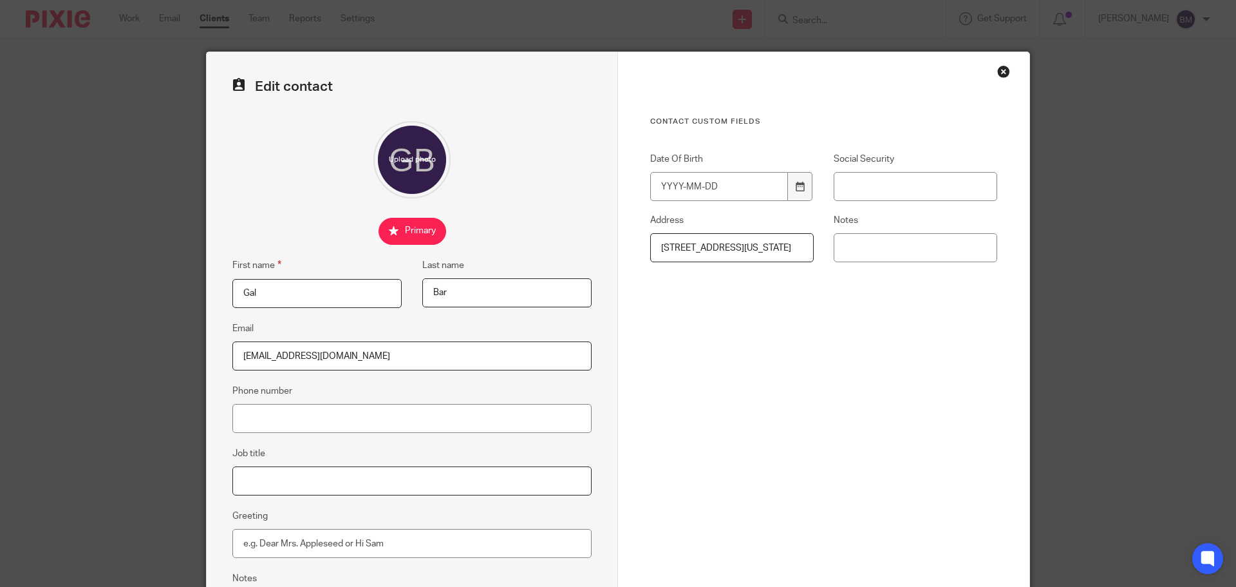
click at [243, 482] on input "Job title" at bounding box center [411, 480] width 359 height 29
type input "Owner"
click at [272, 548] on input "Greeting" at bounding box center [411, 543] width 359 height 29
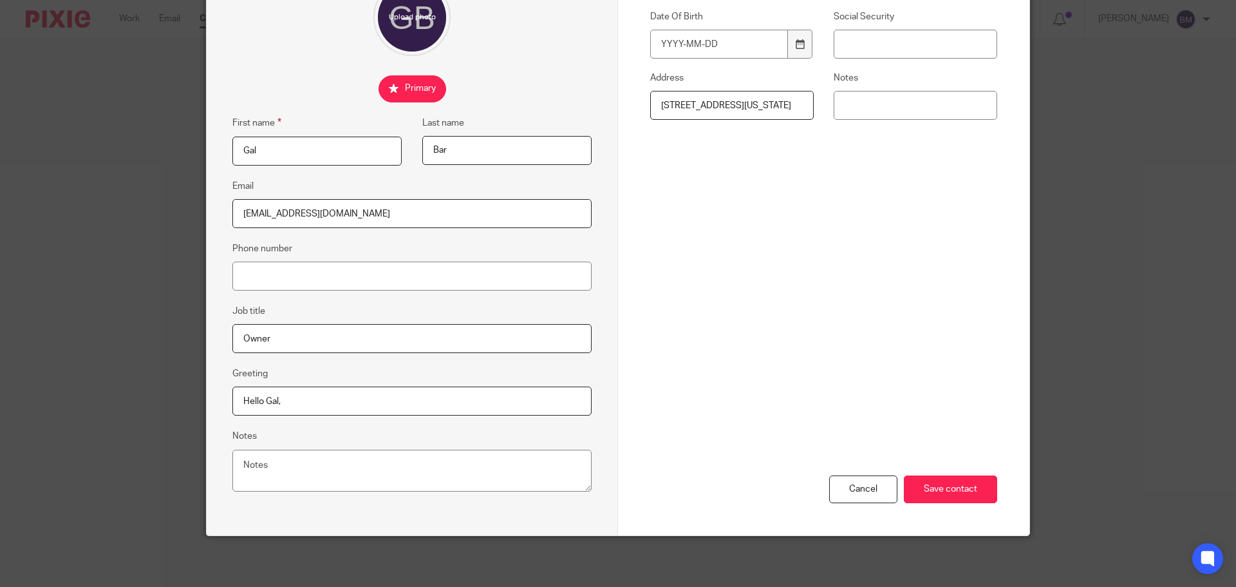
scroll to position [143, 0]
type input "Hello Gal,"
click at [946, 488] on input "Save contact" at bounding box center [950, 489] width 93 height 28
click at [255, 272] on input "Phone number" at bounding box center [411, 275] width 359 height 29
paste input "[PHONE_NUMBER]"
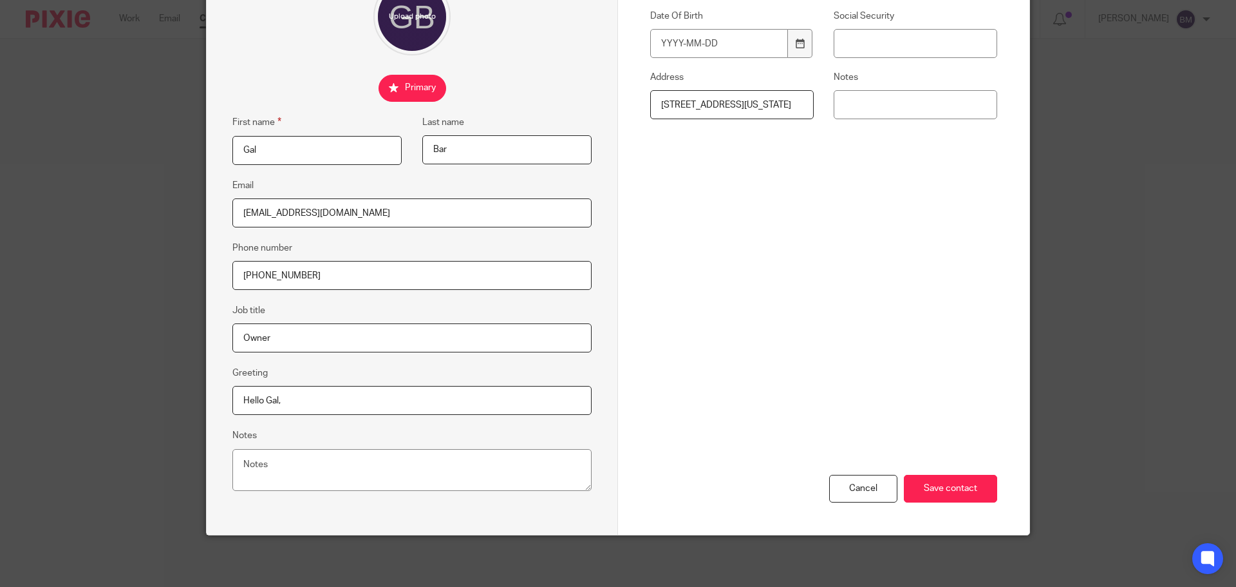
type input "[PHONE_NUMBER]"
click at [797, 303] on div "Cancel Save contact" at bounding box center [823, 418] width 347 height 231
click at [956, 486] on input "Save contact" at bounding box center [950, 489] width 93 height 28
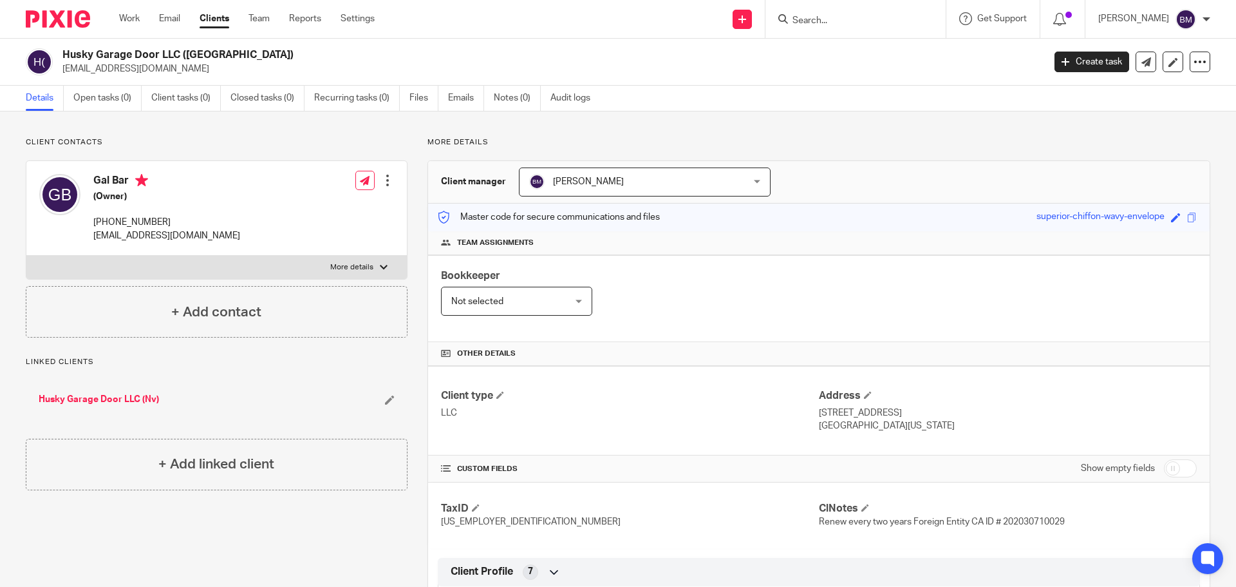
click at [384, 182] on div at bounding box center [387, 180] width 13 height 13
click at [312, 207] on link "Edit contact" at bounding box center [326, 209] width 123 height 19
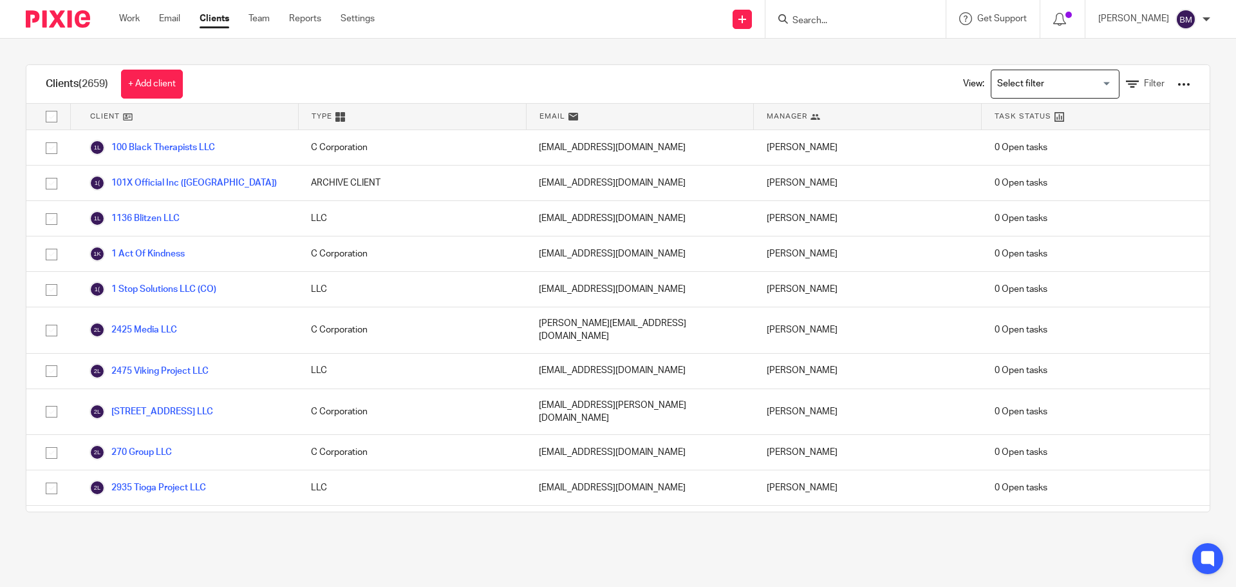
click at [814, 12] on form at bounding box center [859, 19] width 137 height 16
click at [822, 16] on input "Search" at bounding box center [849, 21] width 116 height 12
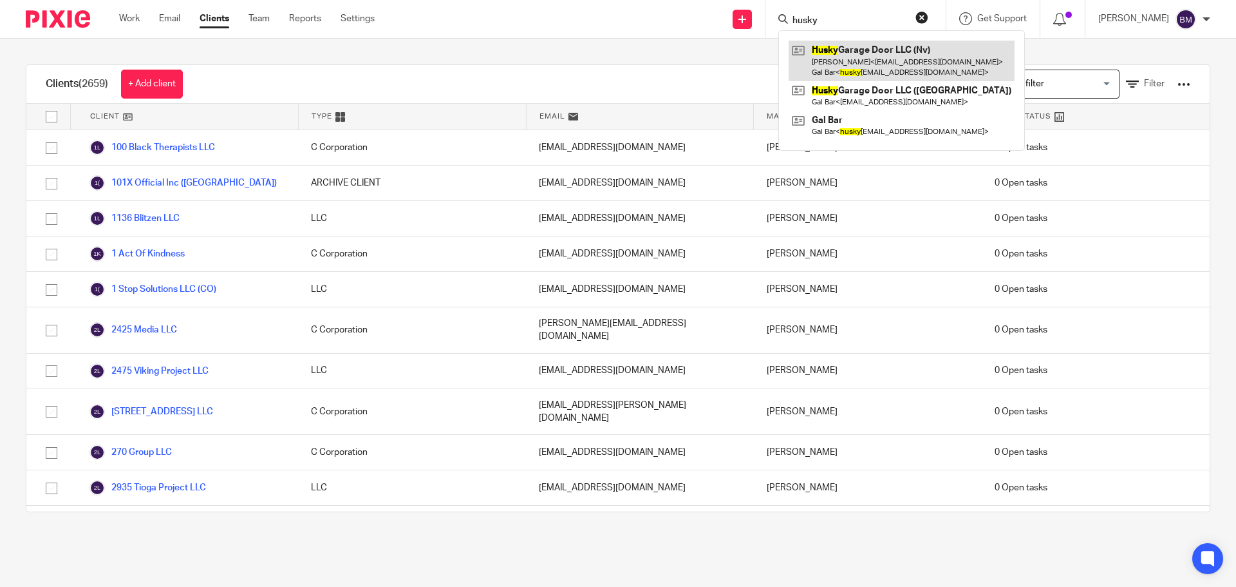
type input "husky"
click at [858, 61] on link at bounding box center [902, 61] width 226 height 40
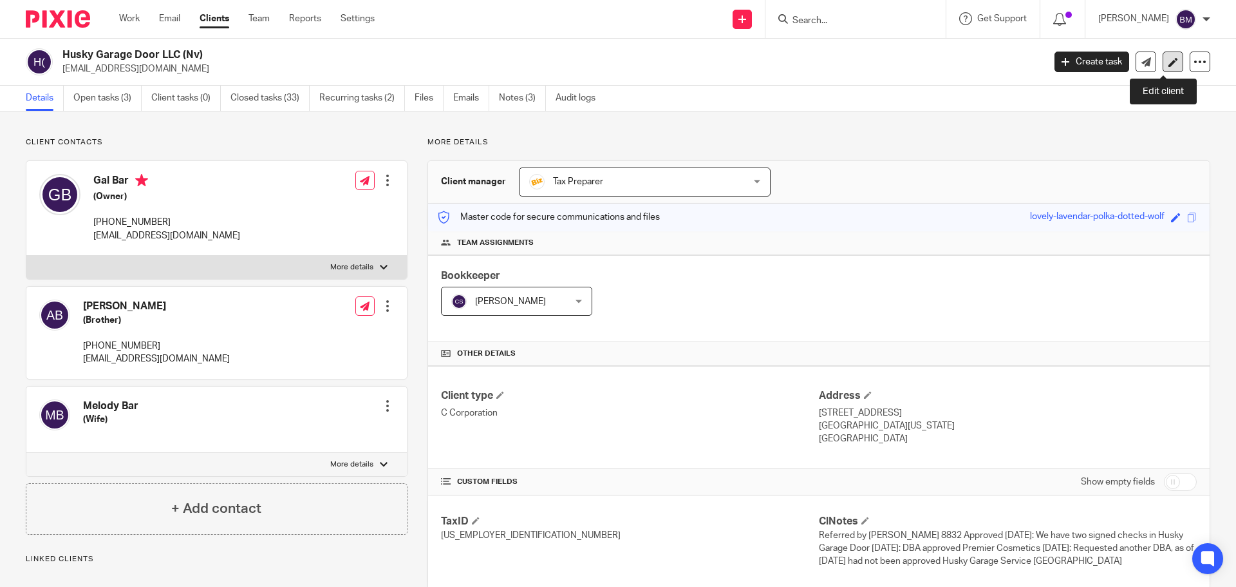
click at [1169, 64] on icon at bounding box center [1174, 62] width 10 height 10
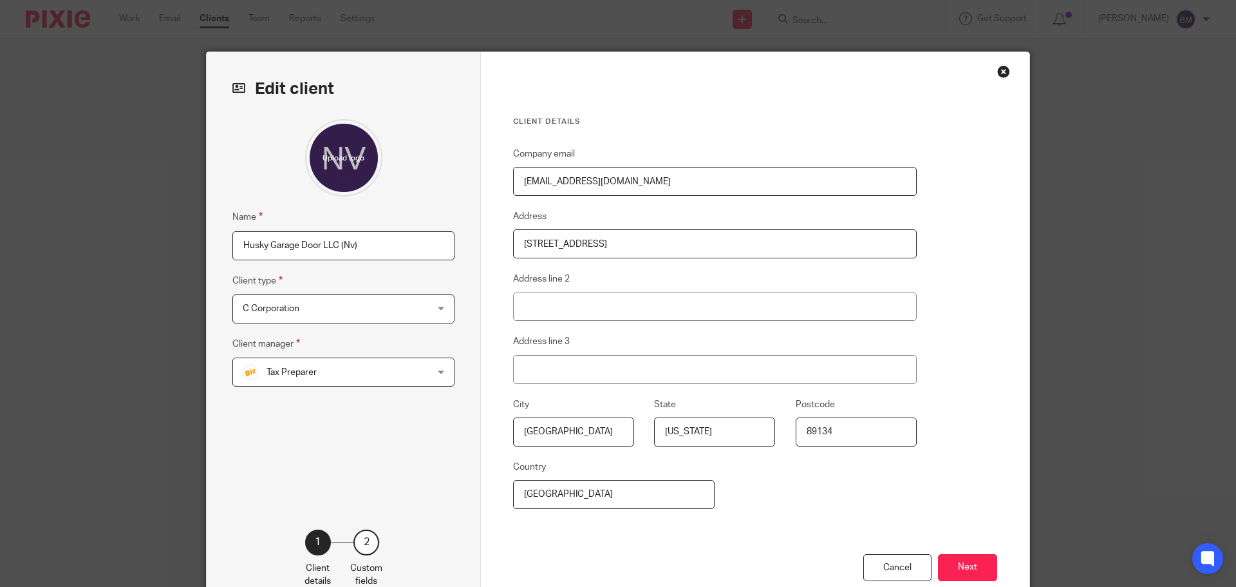
click at [348, 245] on input "Husky Garage Door LLC (Nv)" at bounding box center [343, 245] width 222 height 29
type input "Husky Garage Door LLC ([GEOGRAPHIC_DATA])"
click at [436, 374] on div "Tax Preparer Tax Preparer" at bounding box center [343, 371] width 222 height 29
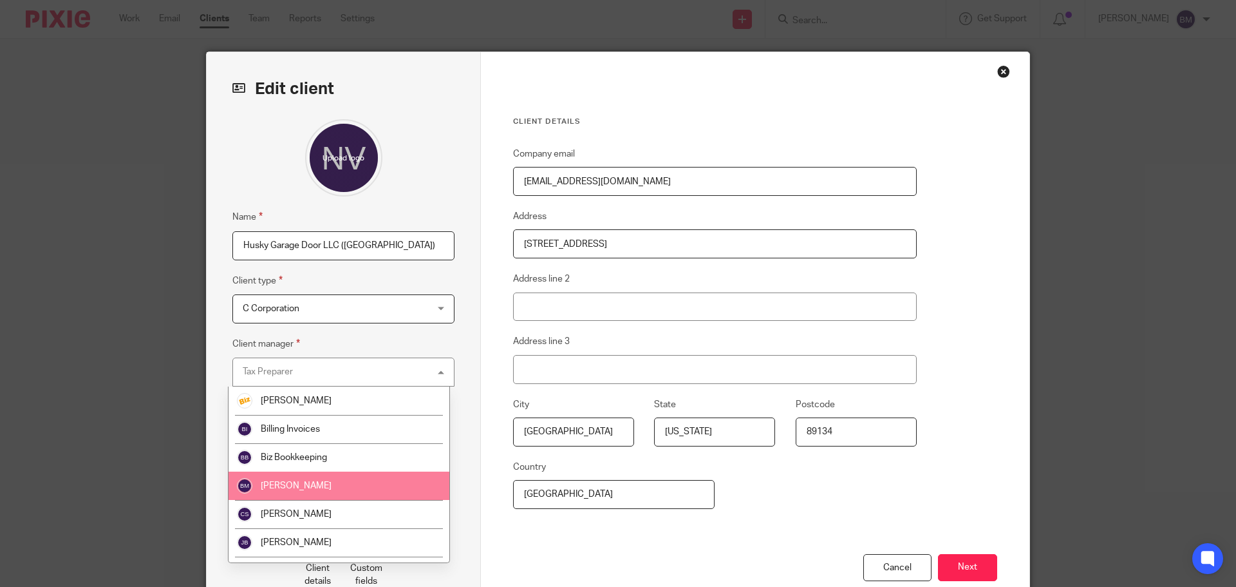
click at [335, 487] on li "[PERSON_NAME]" at bounding box center [339, 485] width 221 height 28
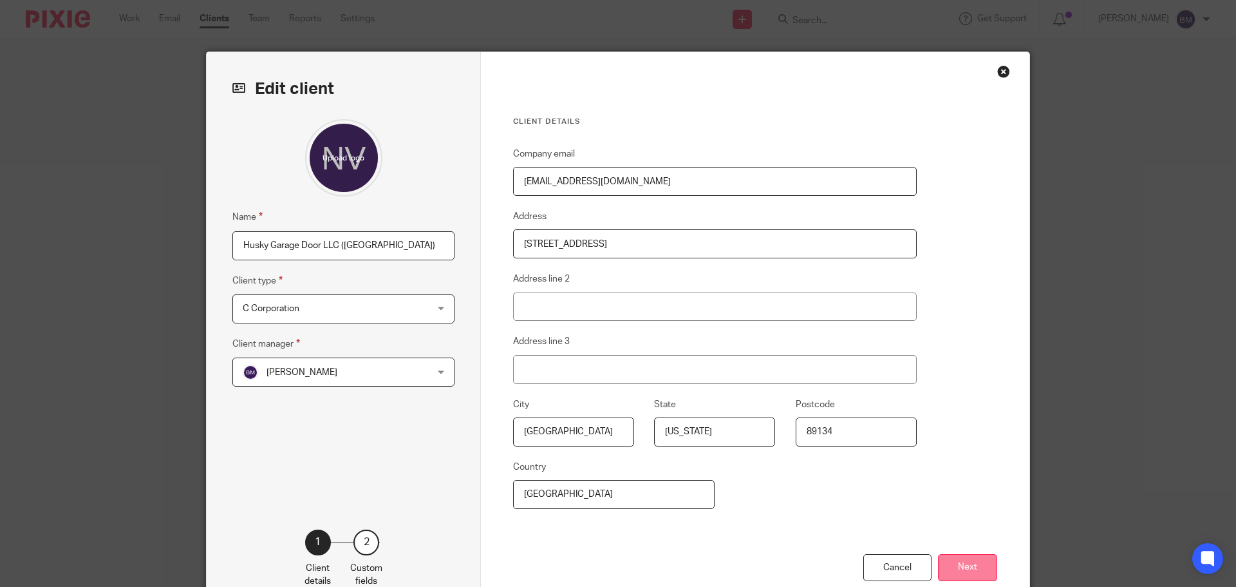
click at [955, 560] on button "Next" at bounding box center [967, 568] width 59 height 28
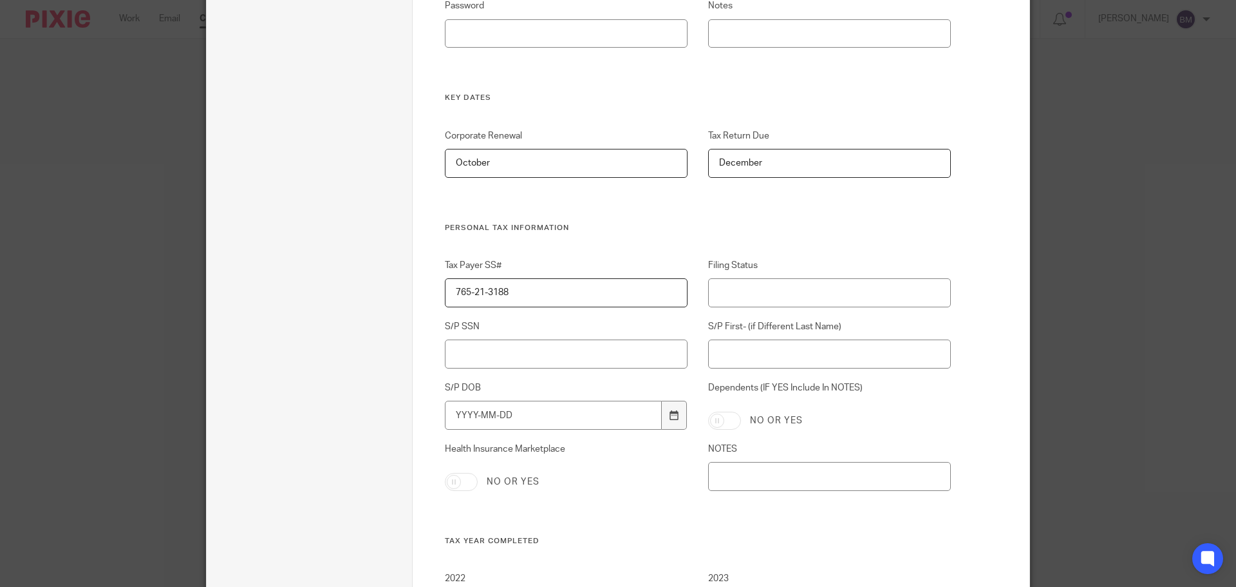
scroll to position [2705, 0]
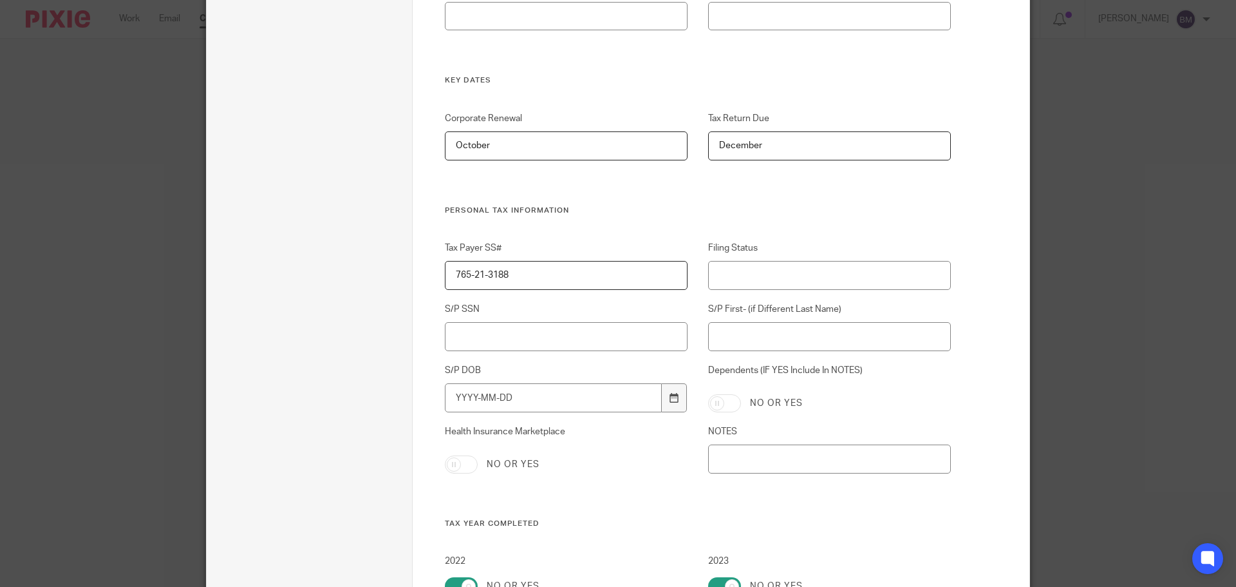
drag, startPoint x: 518, startPoint y: 279, endPoint x: 426, endPoint y: 277, distance: 92.1
click at [430, 277] on div "Tax Payer SS# 765-21-3188" at bounding box center [555, 265] width 263 height 48
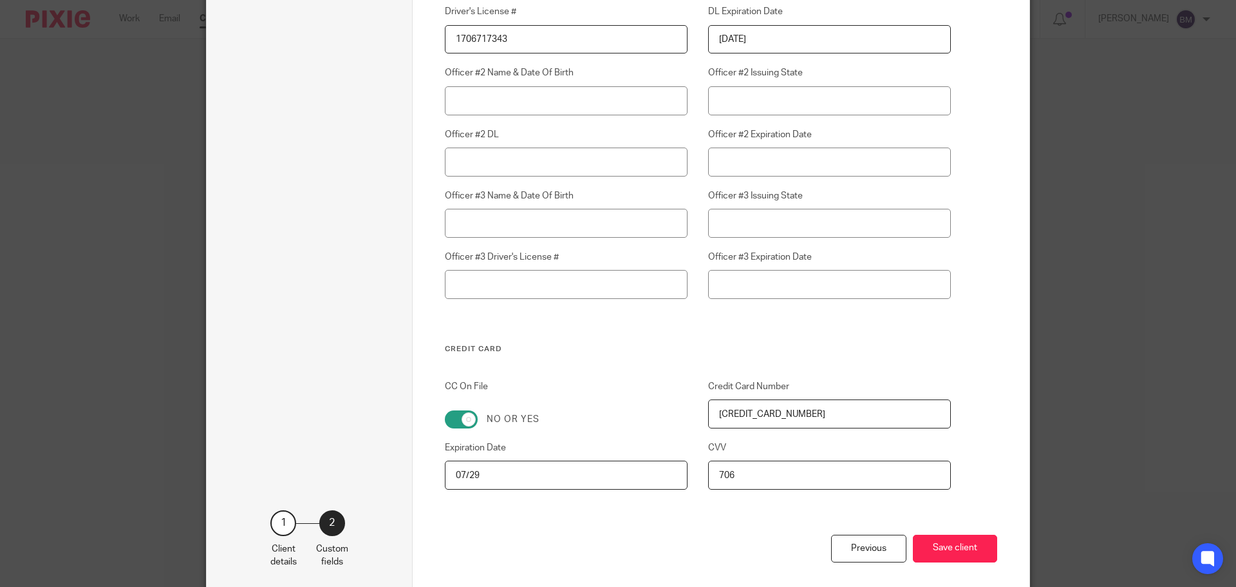
scroll to position [3604, 0]
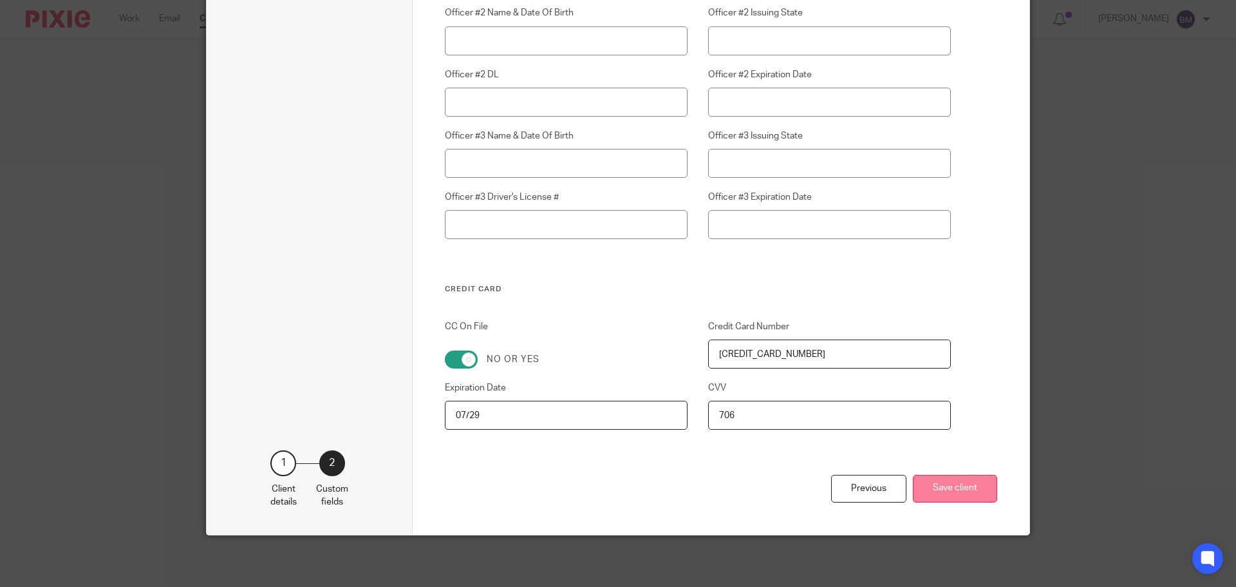
click at [947, 490] on button "Save client" at bounding box center [955, 489] width 84 height 28
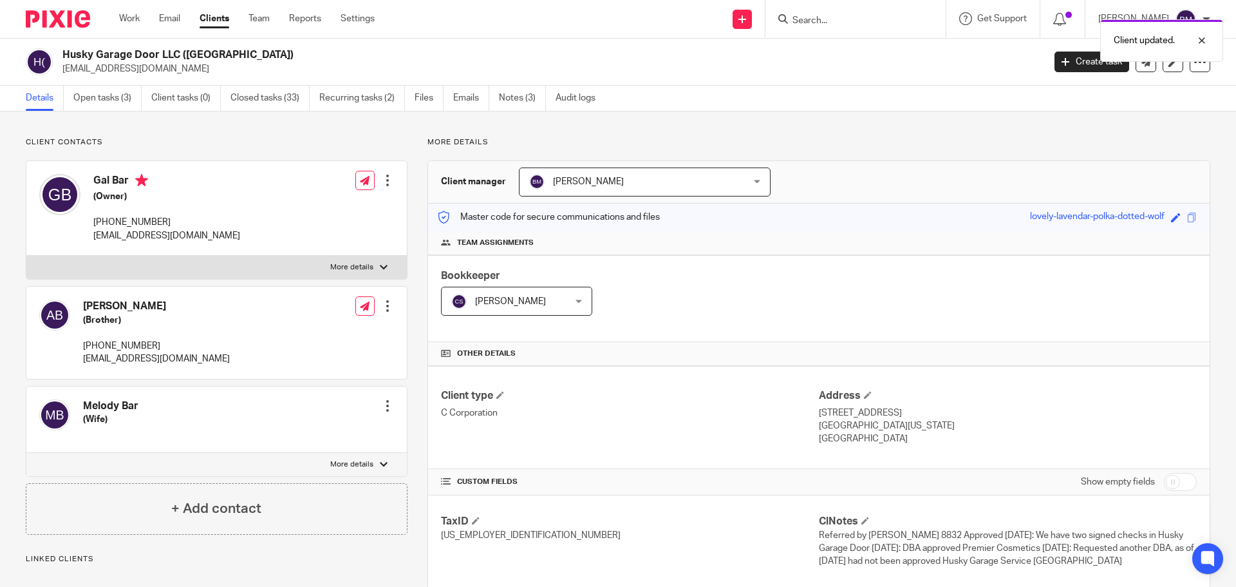
click at [381, 268] on div at bounding box center [384, 267] width 8 height 8
click at [26, 256] on input "More details" at bounding box center [26, 255] width 1 height 1
checkbox input "true"
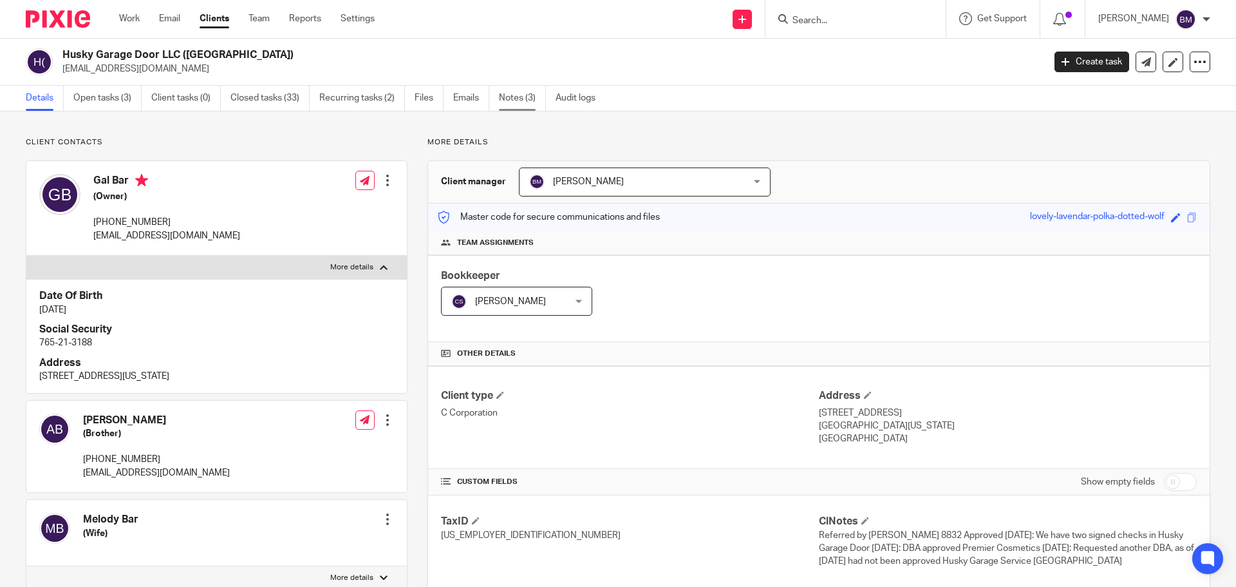
click at [505, 93] on link "Notes (3)" at bounding box center [522, 98] width 47 height 25
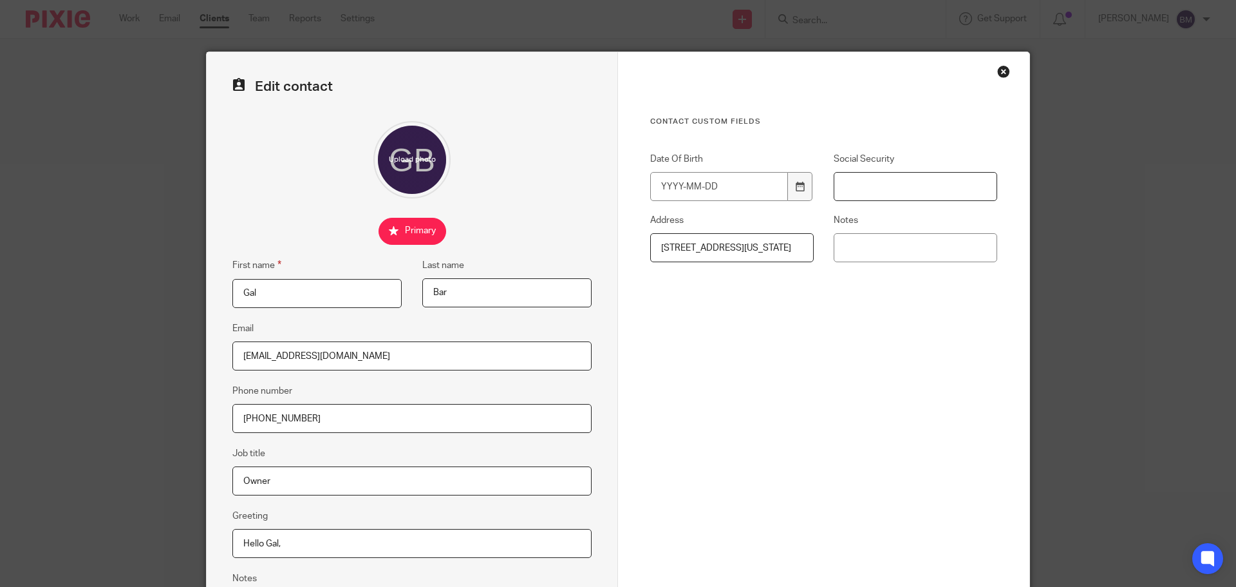
click at [842, 182] on input "Social Security" at bounding box center [916, 186] width 164 height 29
paste input "765-21-3188"
type input "765-21-3188"
click at [684, 189] on input "Date Of Birth" at bounding box center [719, 186] width 138 height 29
type input "[DATE]"
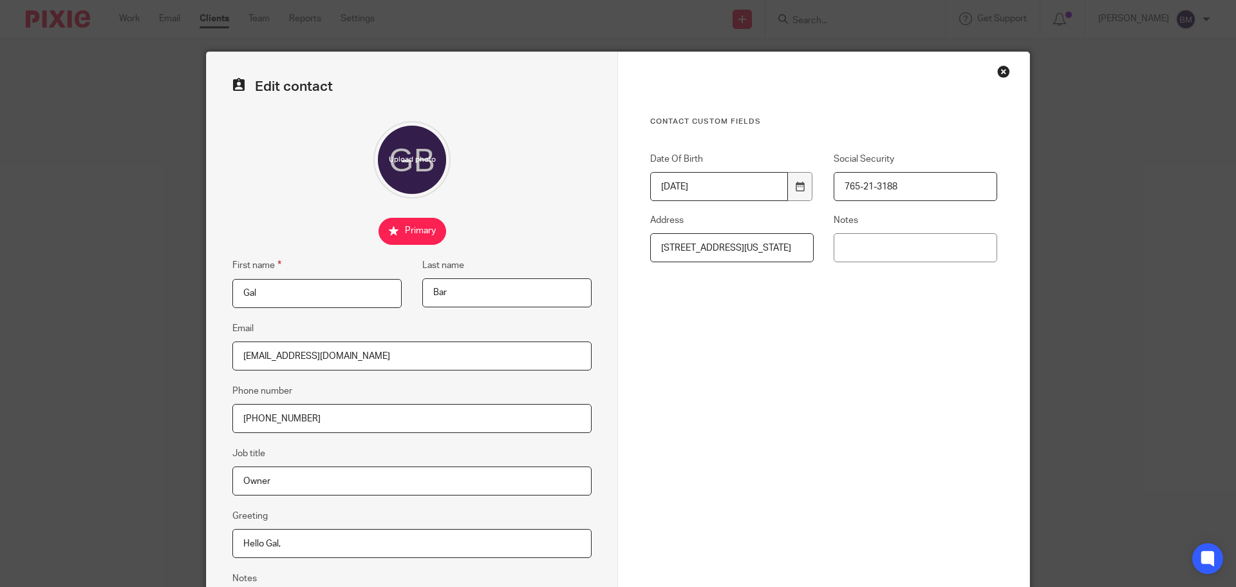
click at [775, 390] on div "Contact Custom fields Date Of Birth [DEMOGRAPHIC_DATA] Social Security 765-21-3…" at bounding box center [823, 282] width 347 height 330
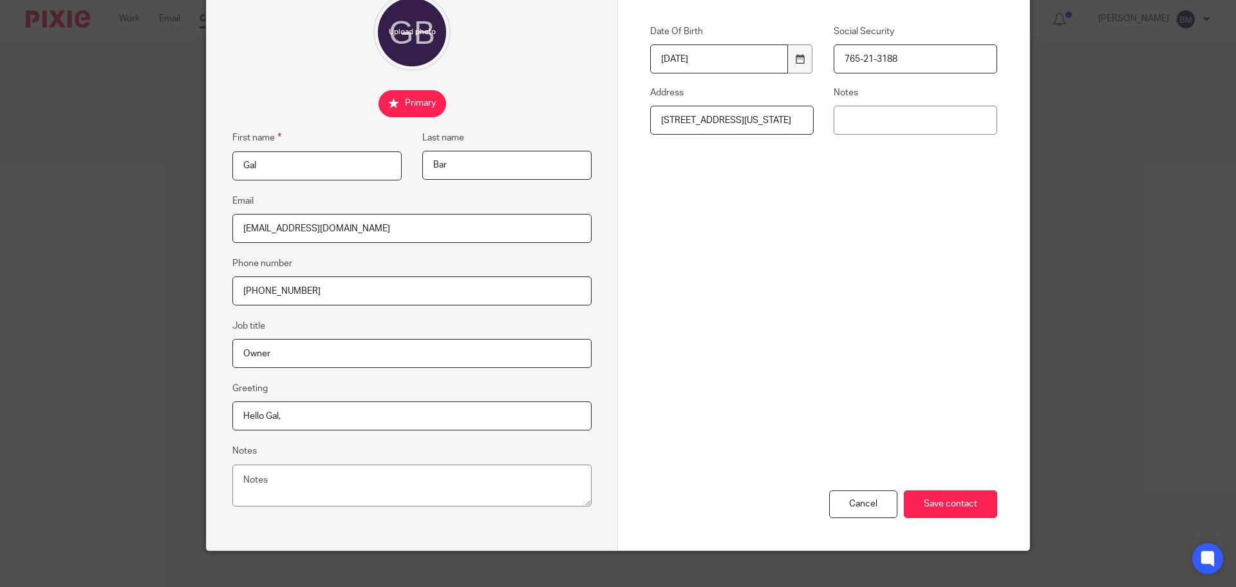
scroll to position [129, 0]
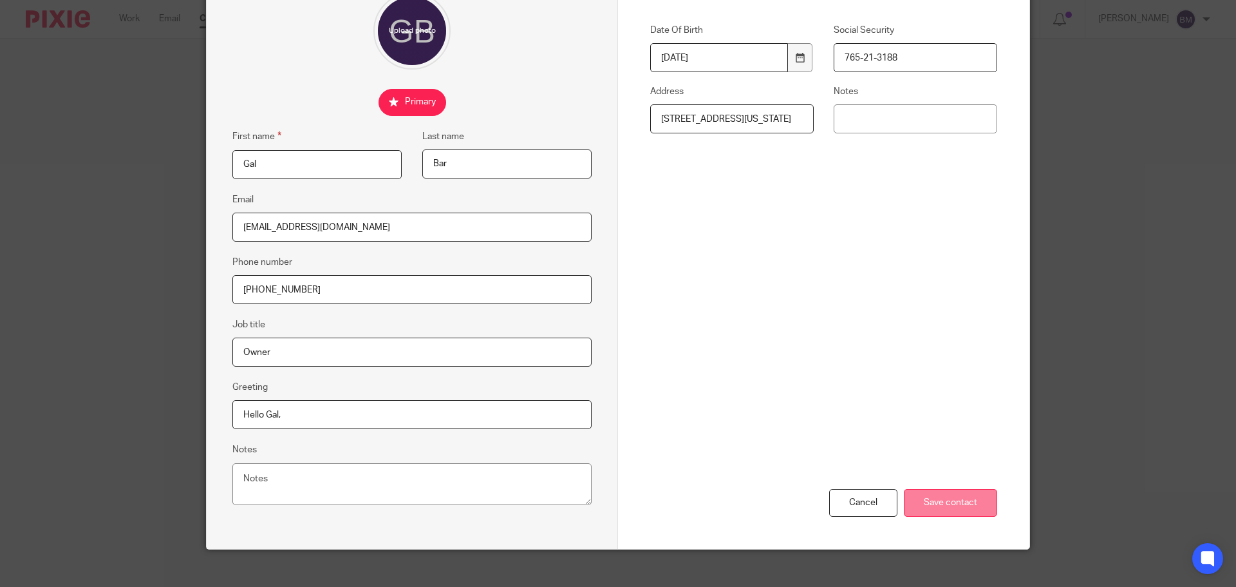
click at [942, 506] on input "Save contact" at bounding box center [950, 503] width 93 height 28
click at [943, 503] on input "Save contact" at bounding box center [950, 503] width 93 height 28
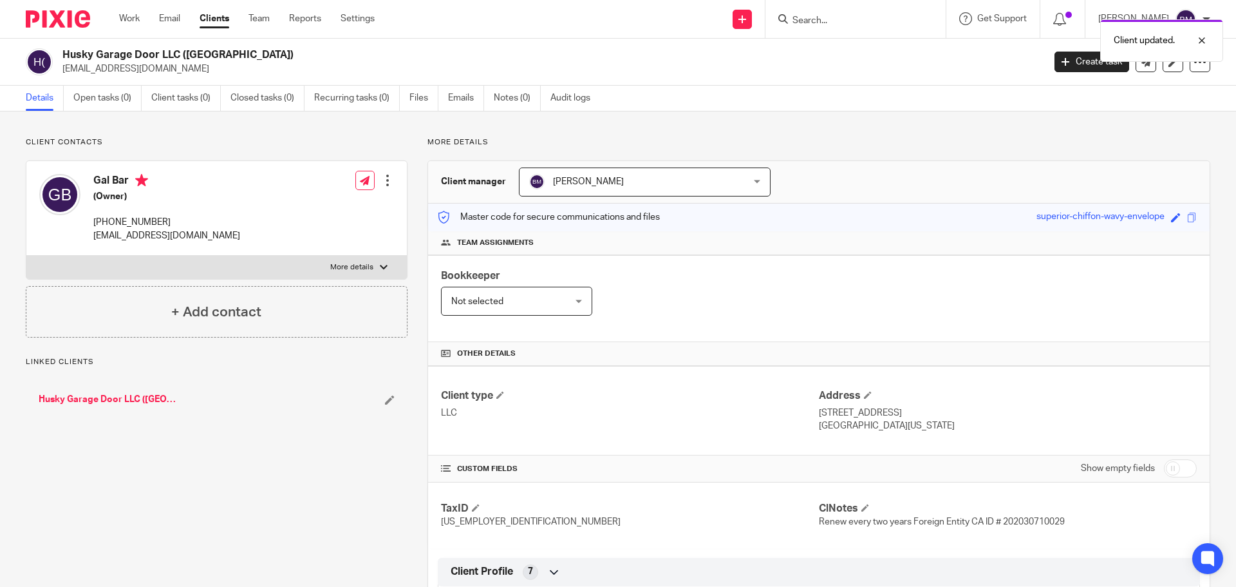
click at [1182, 473] on input "checkbox" at bounding box center [1180, 468] width 33 height 18
checkbox input "true"
click at [214, 24] on link "Clients" at bounding box center [215, 18] width 30 height 13
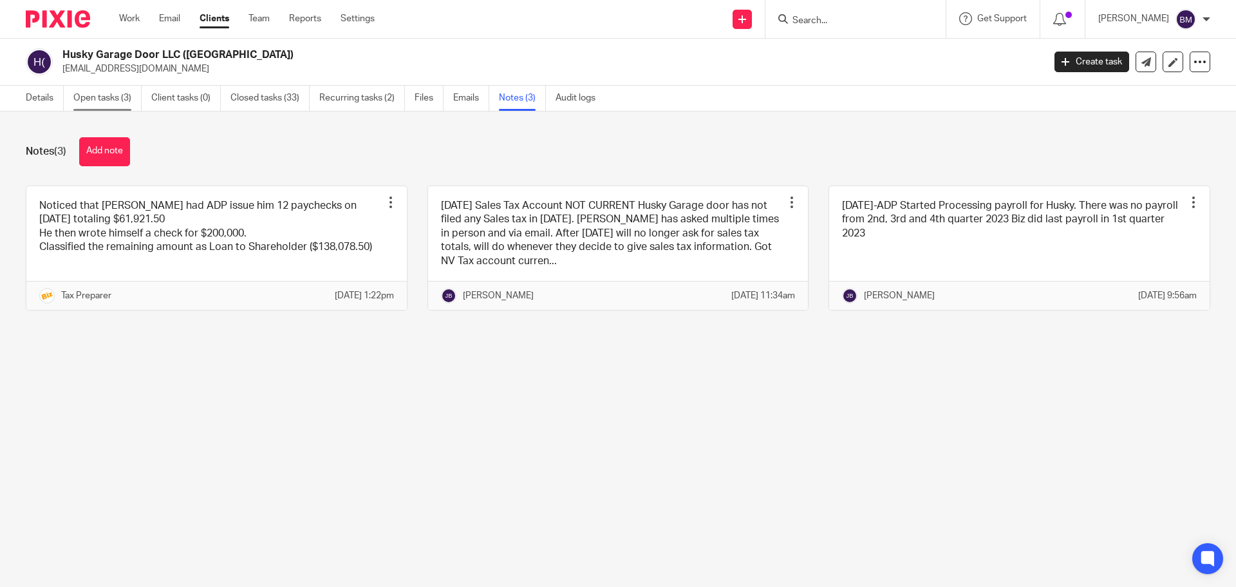
click at [106, 101] on link "Open tasks (3)" at bounding box center [107, 98] width 68 height 25
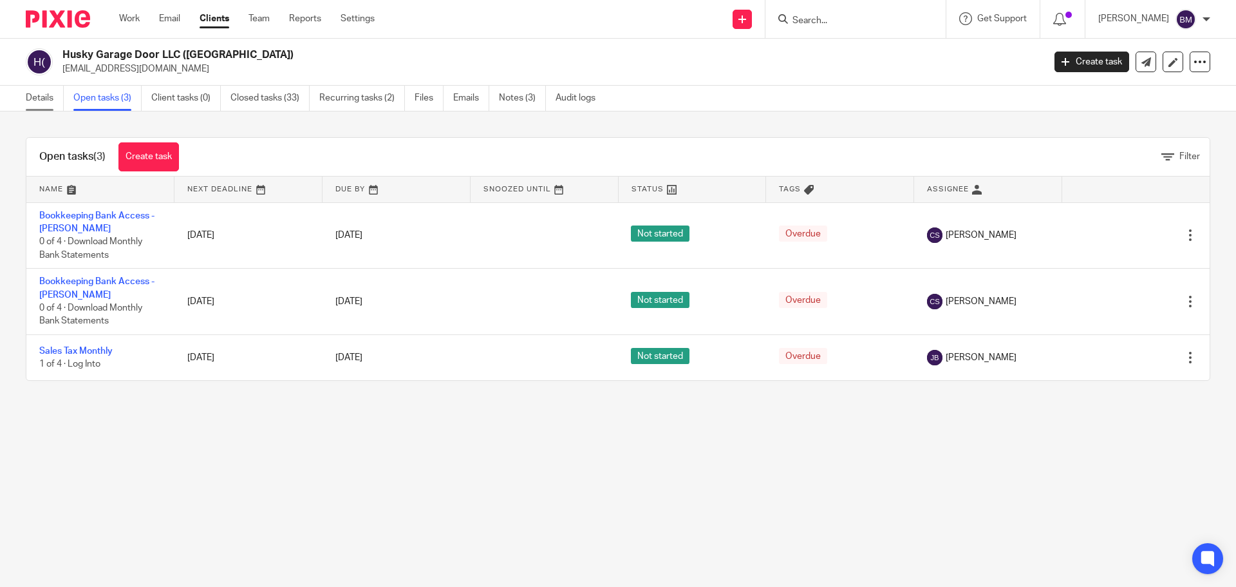
click at [32, 93] on link "Details" at bounding box center [45, 98] width 38 height 25
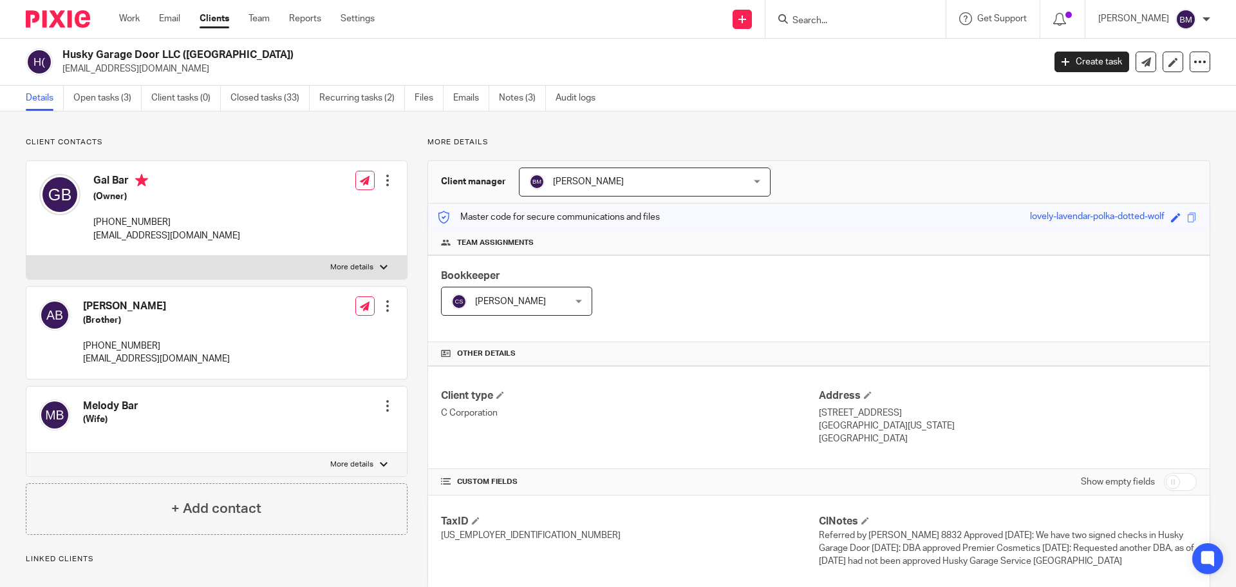
click at [1166, 483] on input "checkbox" at bounding box center [1180, 482] width 33 height 18
checkbox input "true"
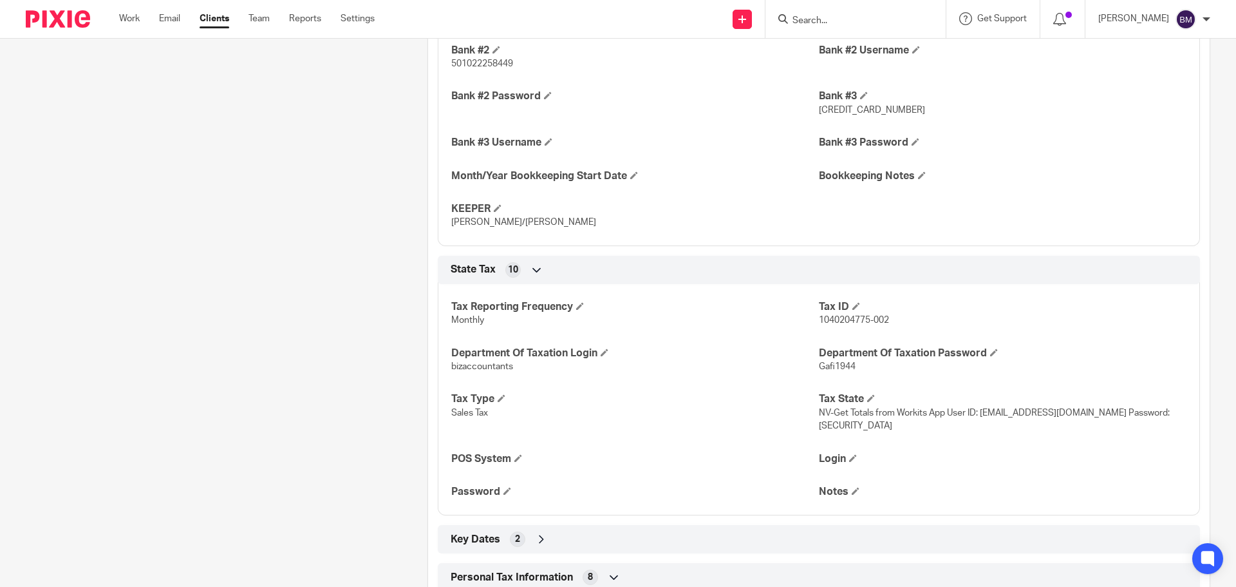
scroll to position [1739, 0]
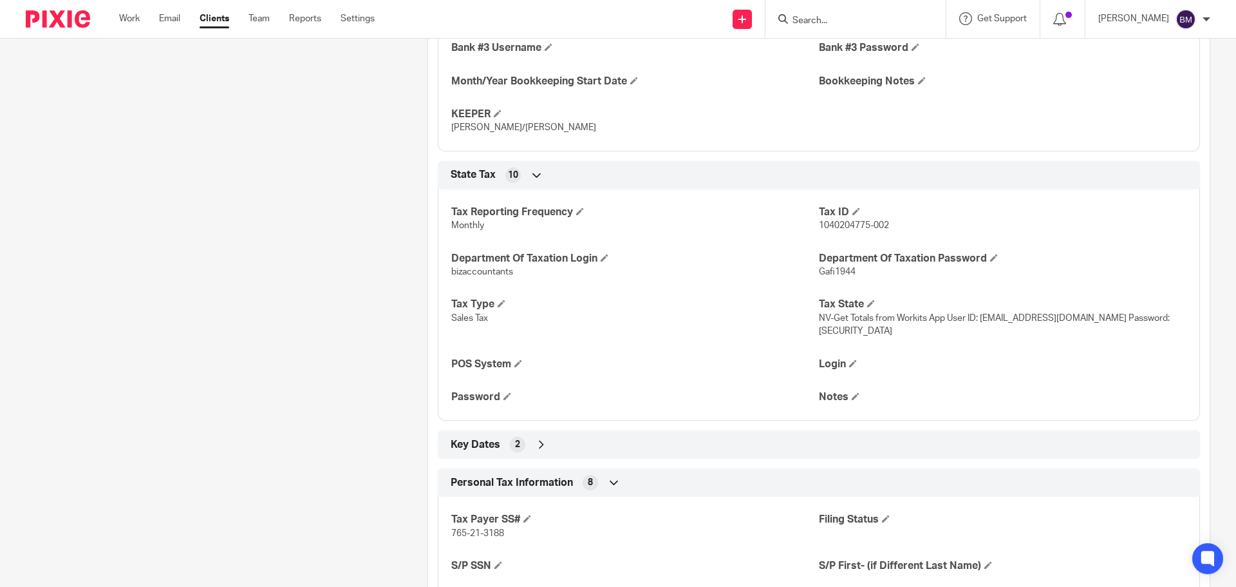
click at [540, 440] on icon at bounding box center [541, 444] width 13 height 13
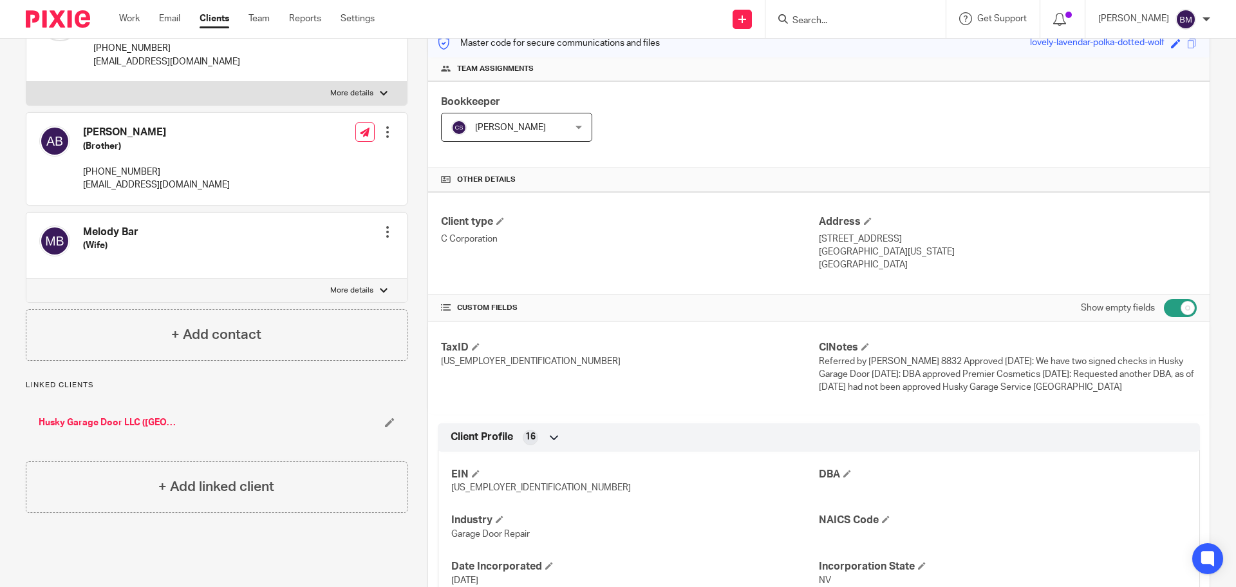
scroll to position [0, 0]
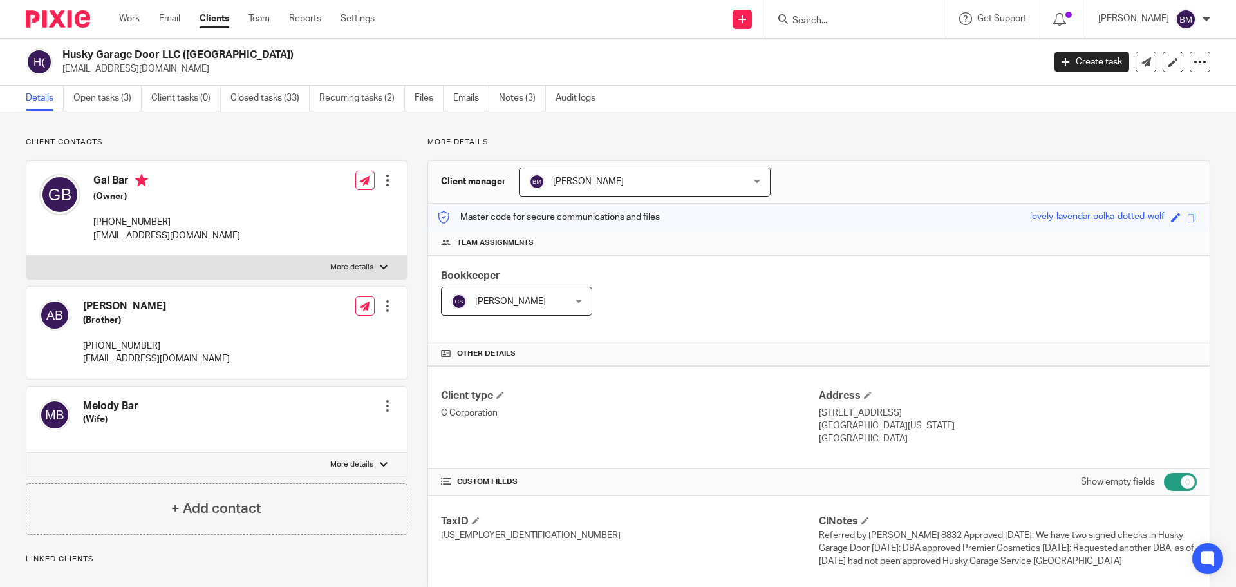
drag, startPoint x: 216, startPoint y: 21, endPoint x: 218, endPoint y: 14, distance: 6.9
click at [216, 21] on link "Clients" at bounding box center [215, 18] width 30 height 13
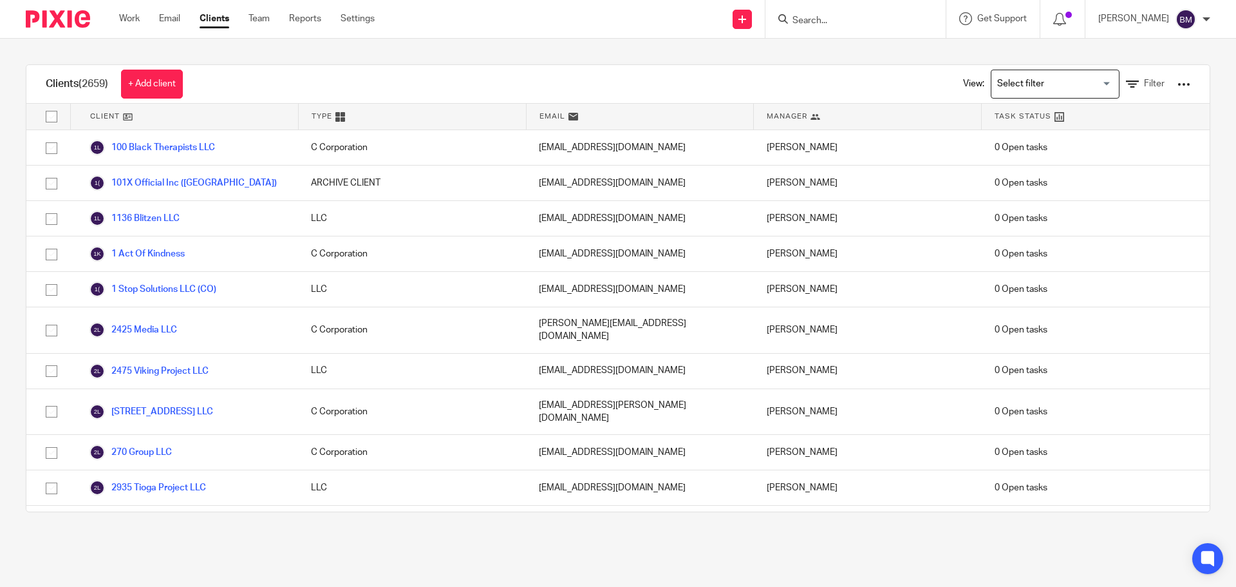
click at [819, 21] on input "Search" at bounding box center [849, 21] width 116 height 12
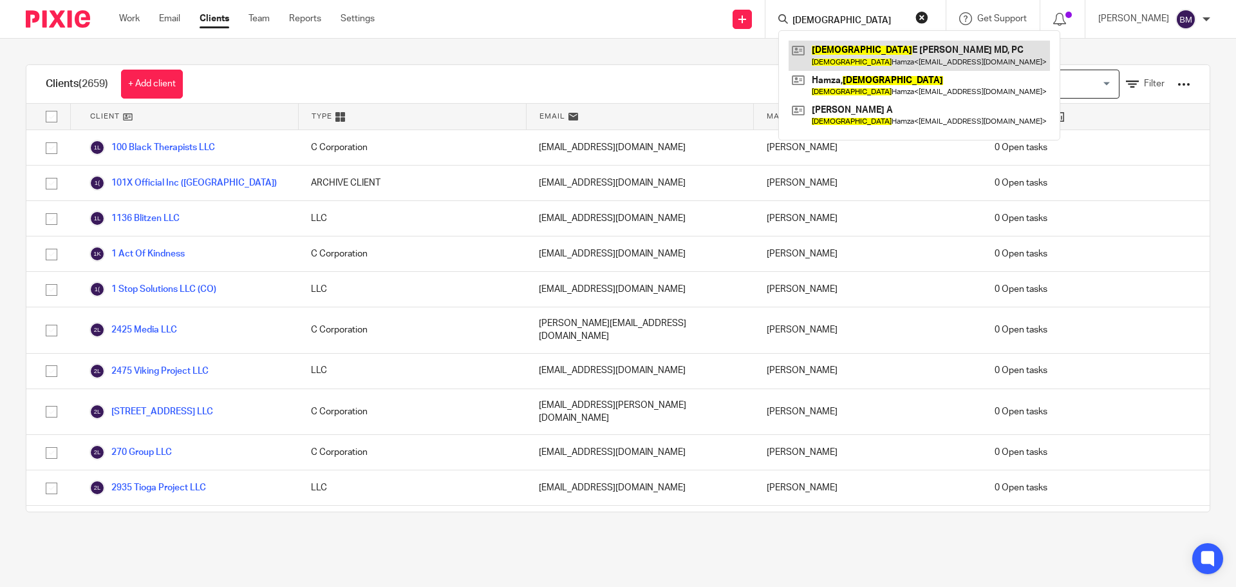
type input "hadiza"
click at [868, 55] on link at bounding box center [919, 56] width 261 height 30
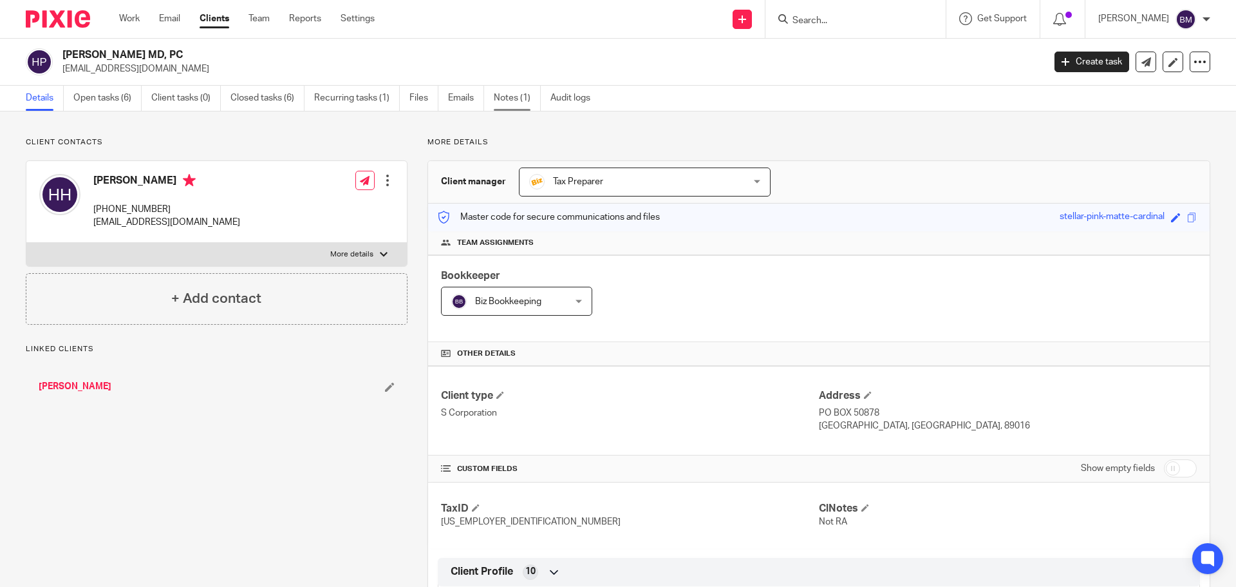
click at [509, 94] on link "Notes (1)" at bounding box center [517, 98] width 47 height 25
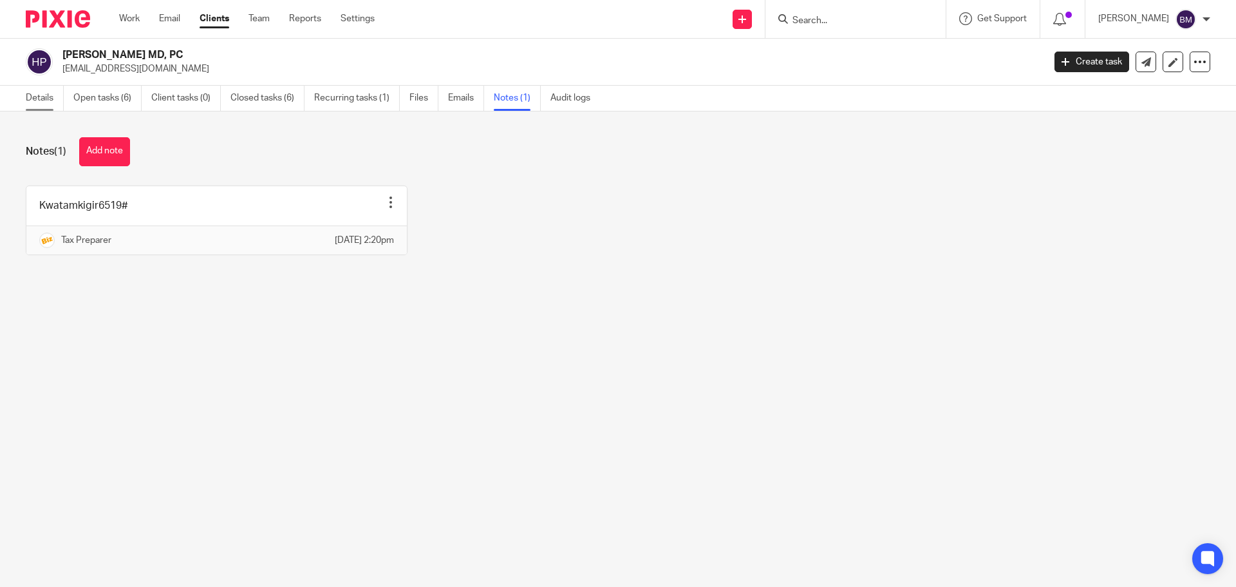
click at [40, 97] on link "Details" at bounding box center [45, 98] width 38 height 25
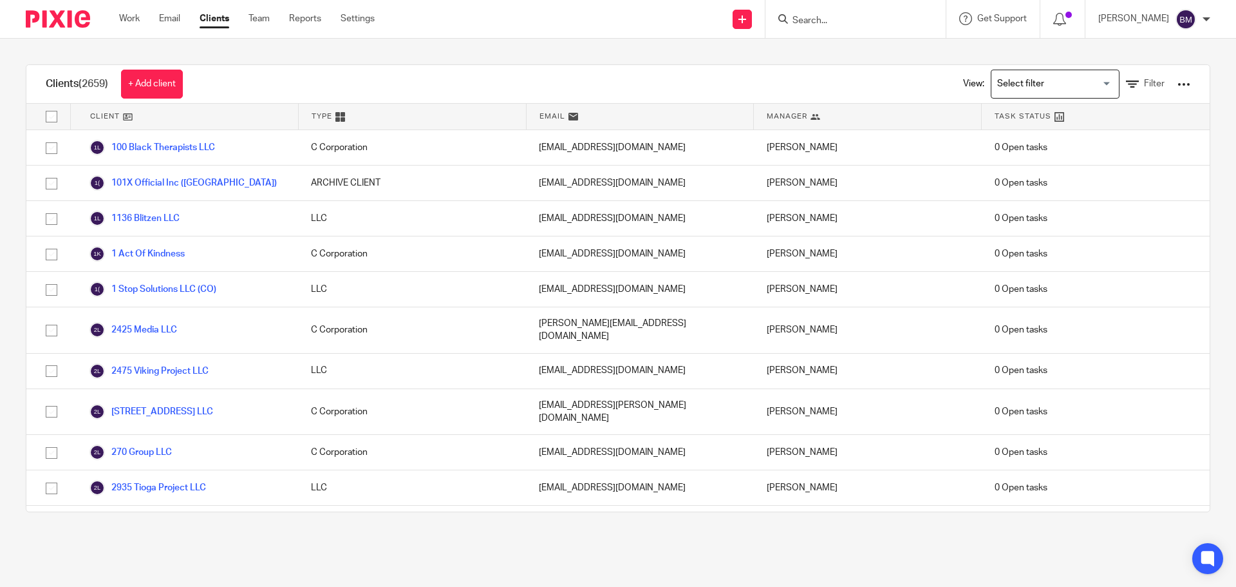
click at [837, 21] on input "Search" at bounding box center [849, 21] width 116 height 12
paste input "Amber Arseno"
type input "Amber Arseno"
click at [929, 12] on button "reset" at bounding box center [922, 17] width 13 height 13
click at [841, 16] on input "Search" at bounding box center [849, 21] width 116 height 12
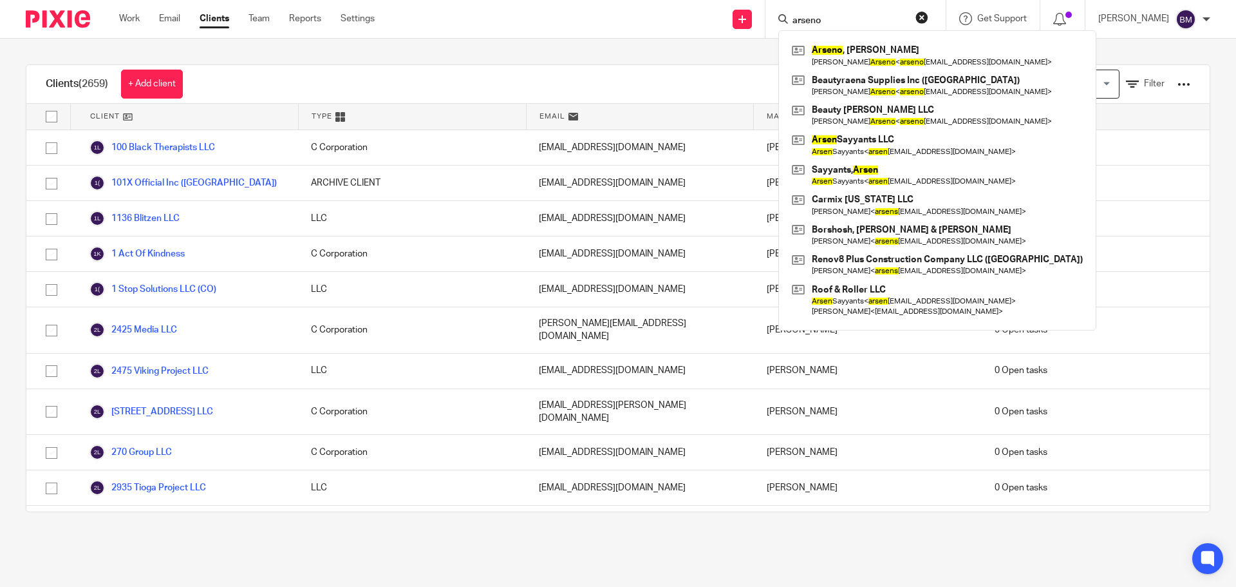
type input "arseno"
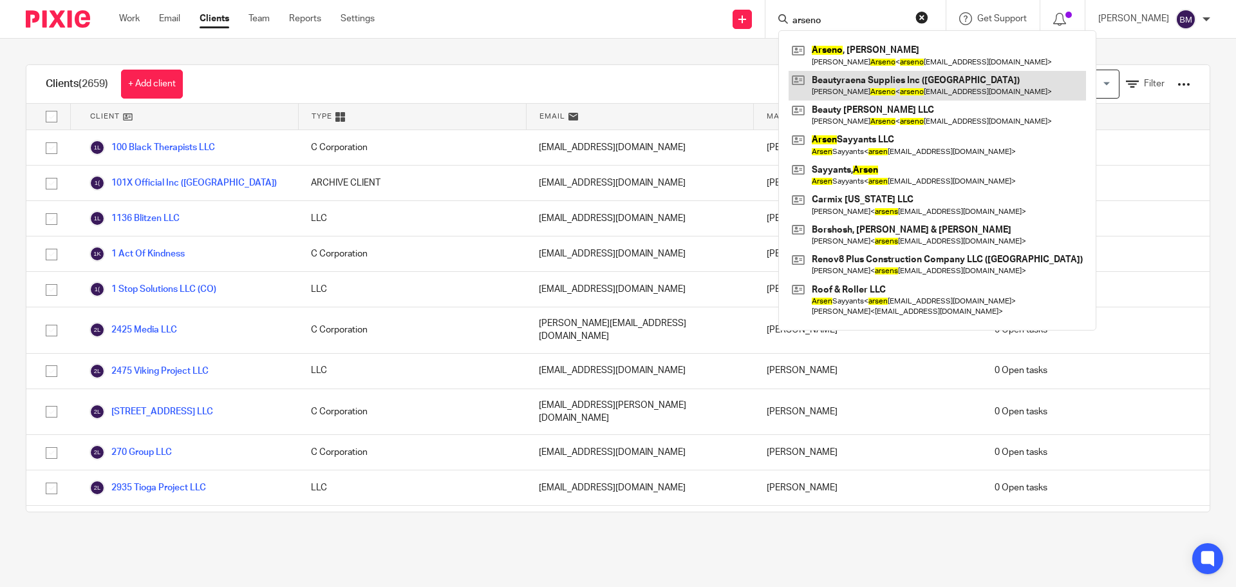
click at [869, 84] on link at bounding box center [938, 86] width 298 height 30
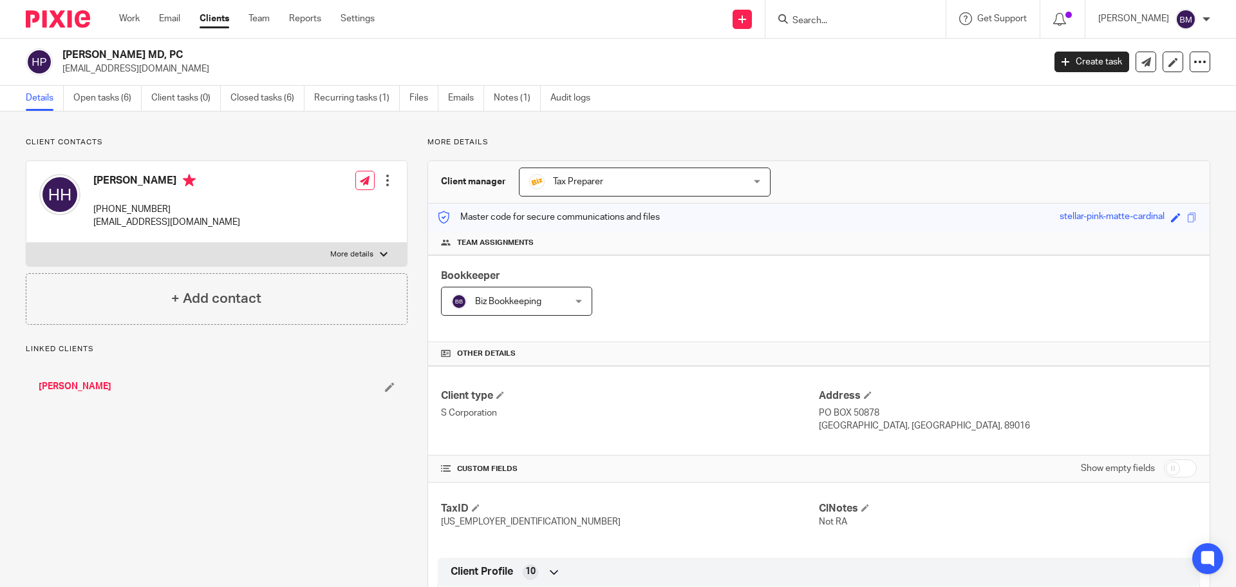
click at [1171, 465] on input "checkbox" at bounding box center [1180, 468] width 33 height 18
checkbox input "true"
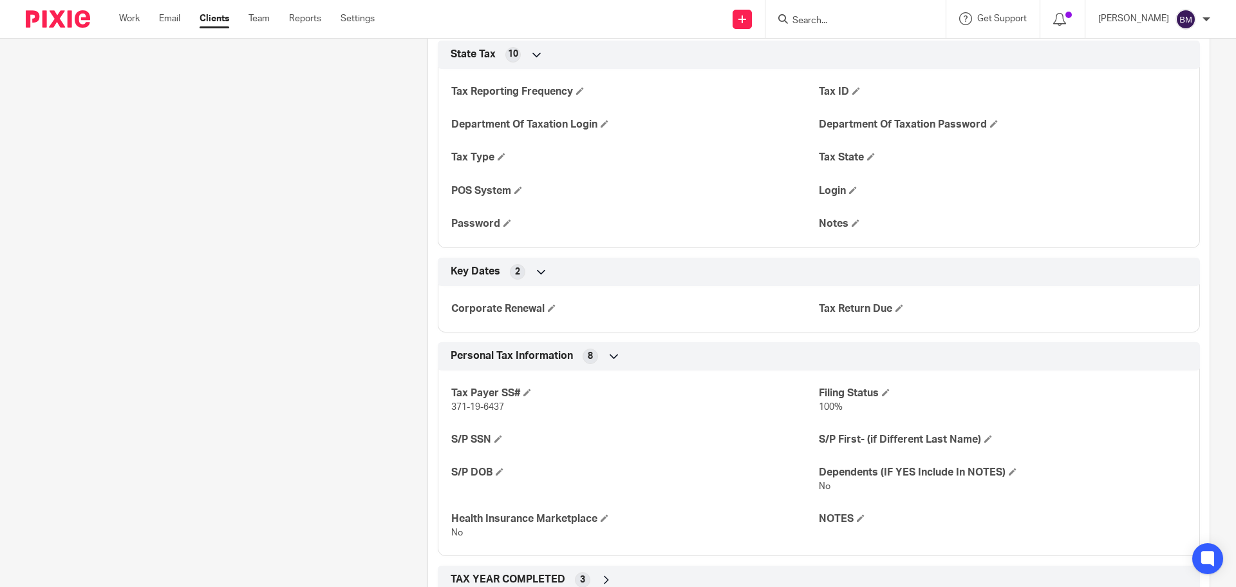
scroll to position [1803, 0]
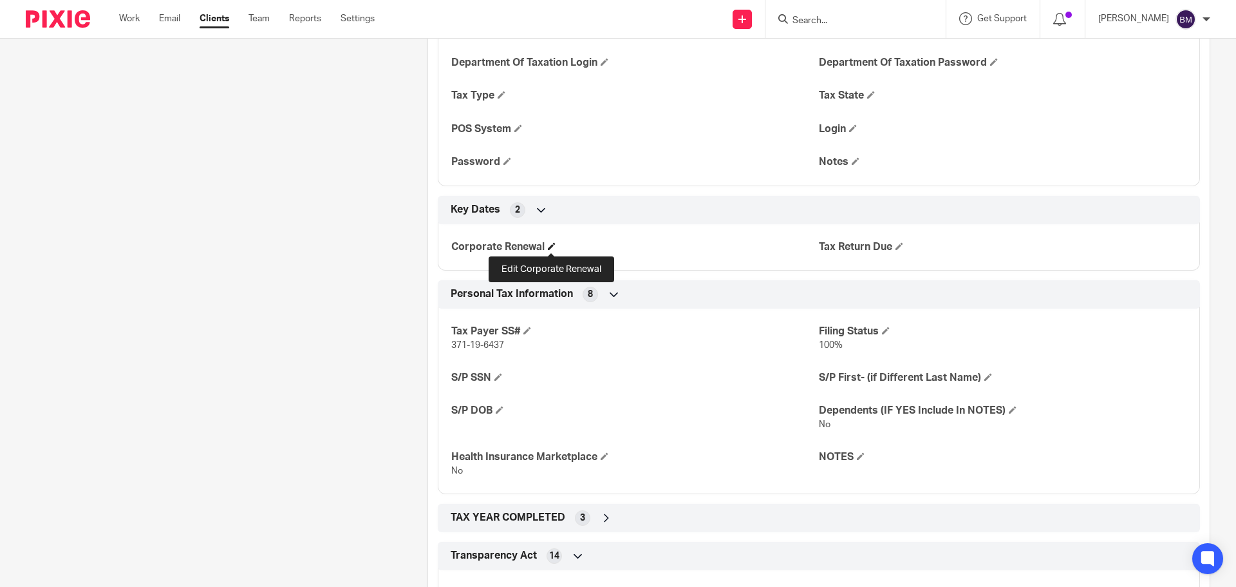
click at [553, 245] on span at bounding box center [552, 246] width 8 height 8
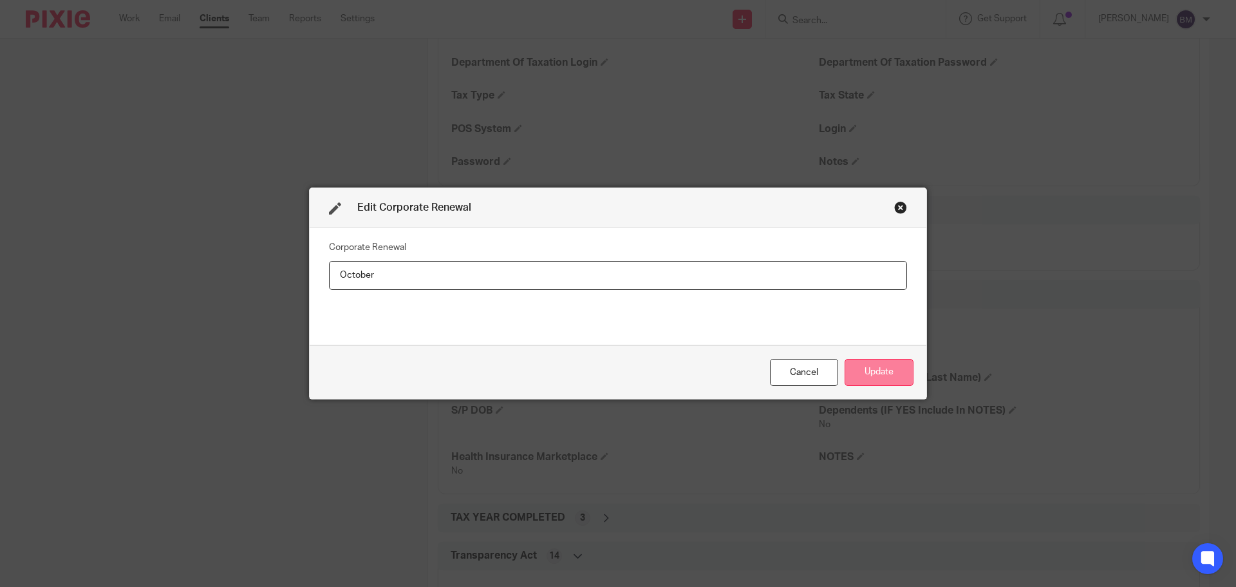
type input "October"
click at [871, 362] on button "Update" at bounding box center [879, 373] width 69 height 28
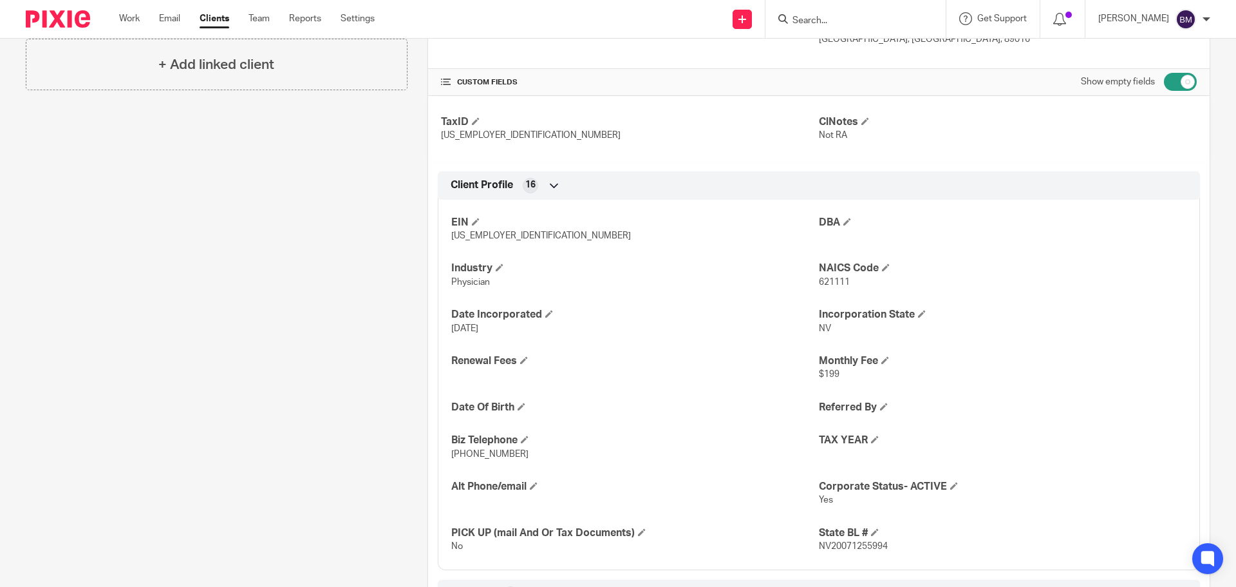
scroll to position [0, 0]
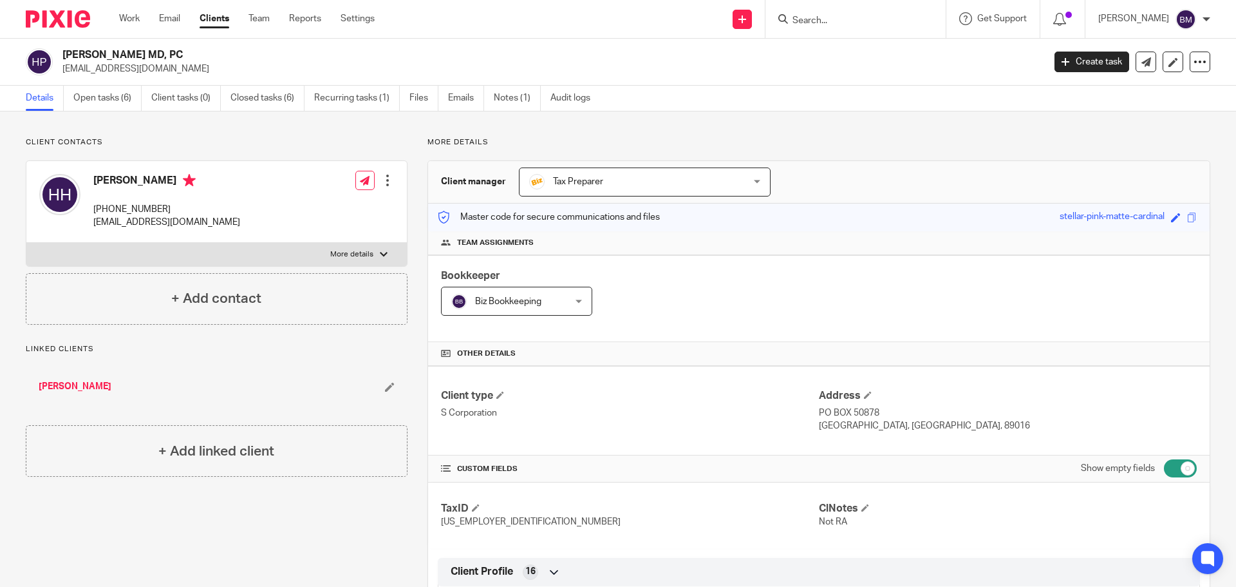
click at [860, 24] on input "Search" at bounding box center [849, 21] width 116 height 12
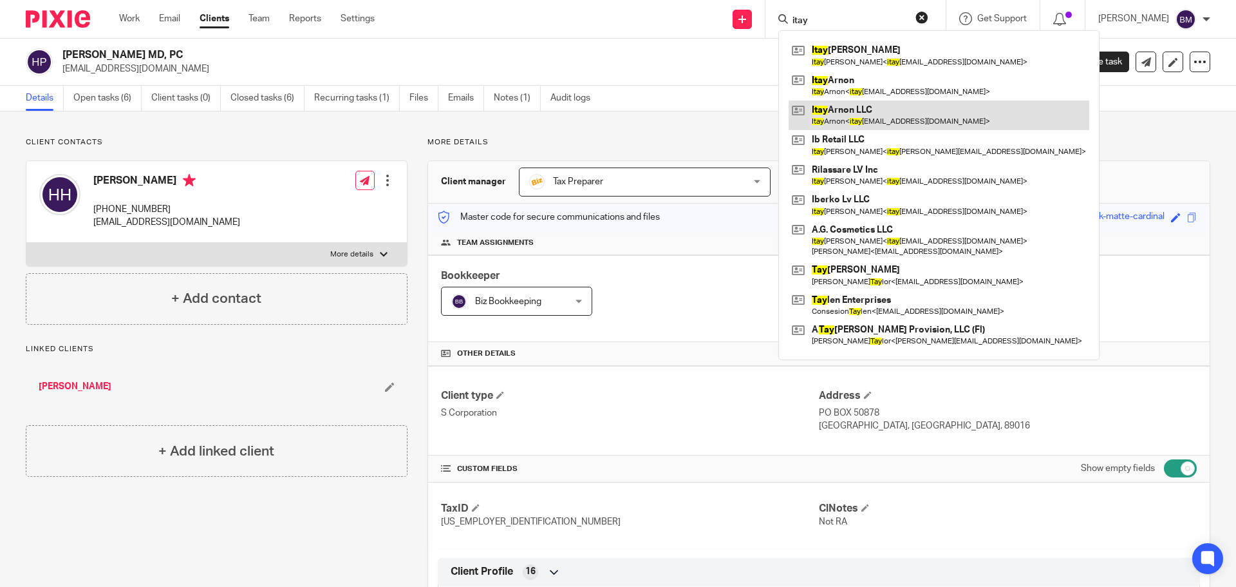
type input "itay"
click at [882, 115] on link at bounding box center [939, 115] width 301 height 30
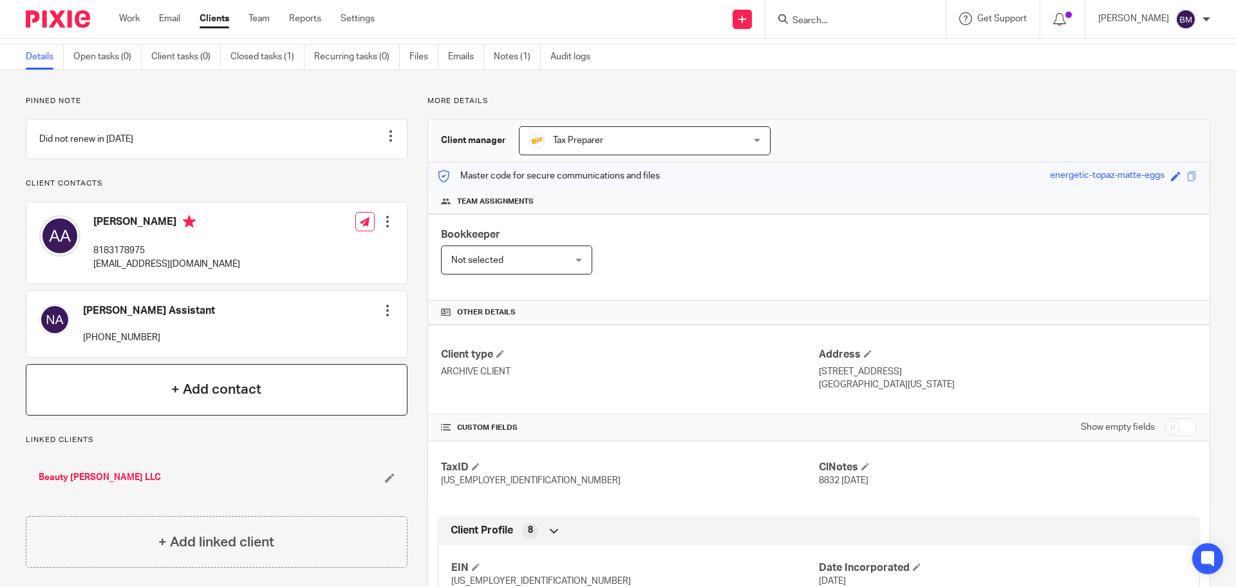
scroll to position [64, 0]
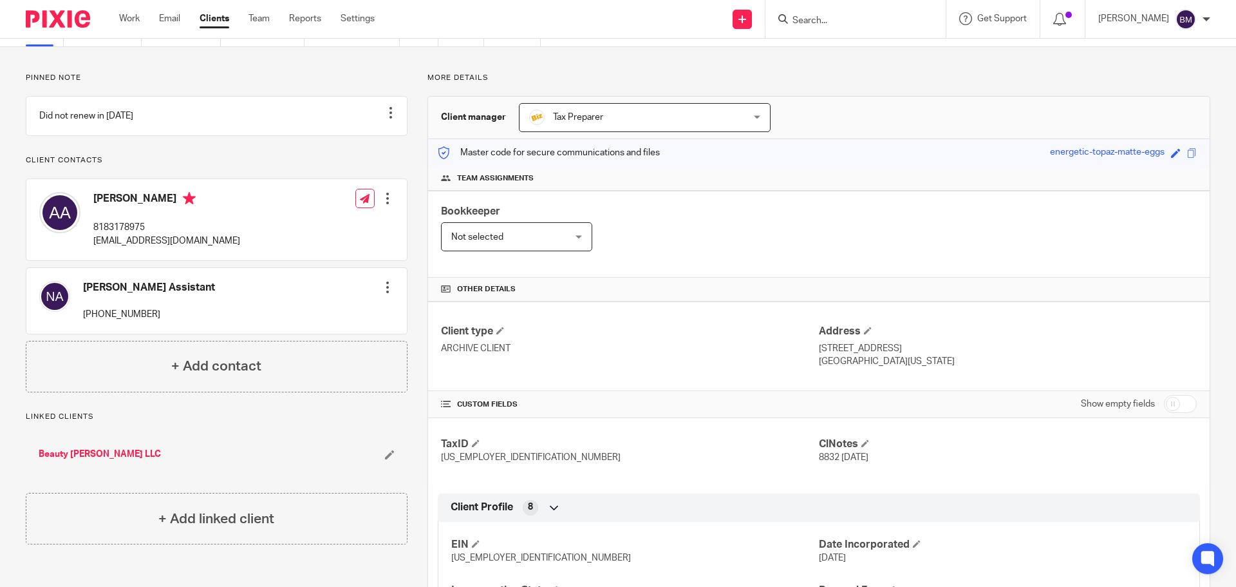
click at [86, 460] on link "Beauty [PERSON_NAME] LLC" at bounding box center [100, 454] width 122 height 13
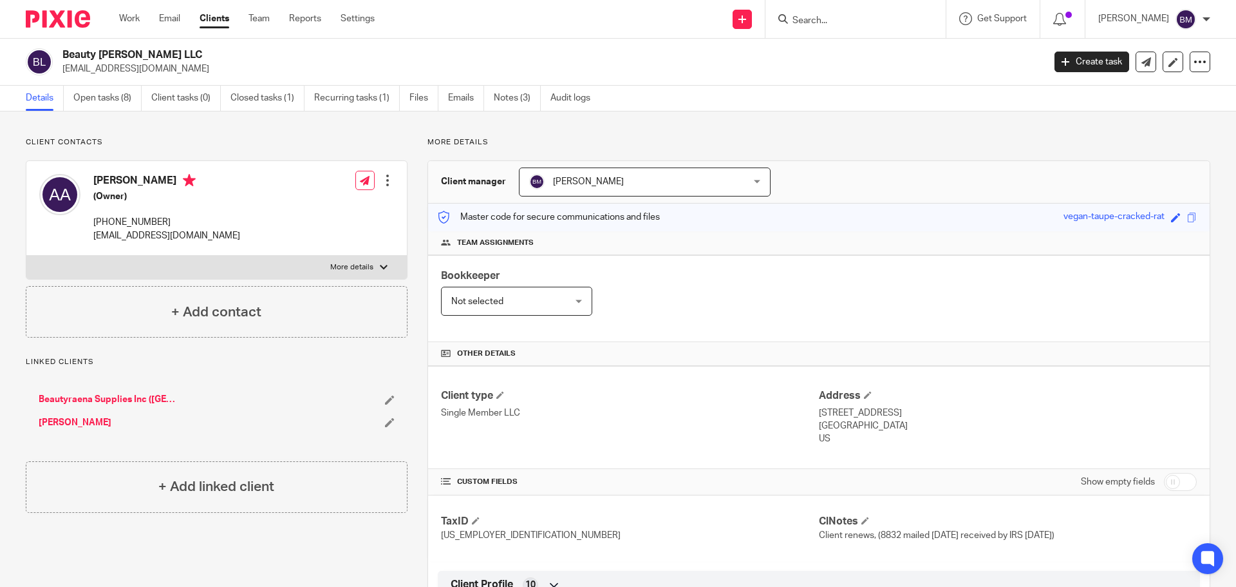
click at [1079, 411] on p "[STREET_ADDRESS]" at bounding box center [1008, 412] width 378 height 13
drag, startPoint x: 94, startPoint y: 178, endPoint x: 166, endPoint y: 180, distance: 72.2
click at [166, 180] on h4 "[PERSON_NAME]" at bounding box center [166, 182] width 147 height 16
copy h4 "[PERSON_NAME]"
drag, startPoint x: 62, startPoint y: 53, endPoint x: 156, endPoint y: 52, distance: 93.4
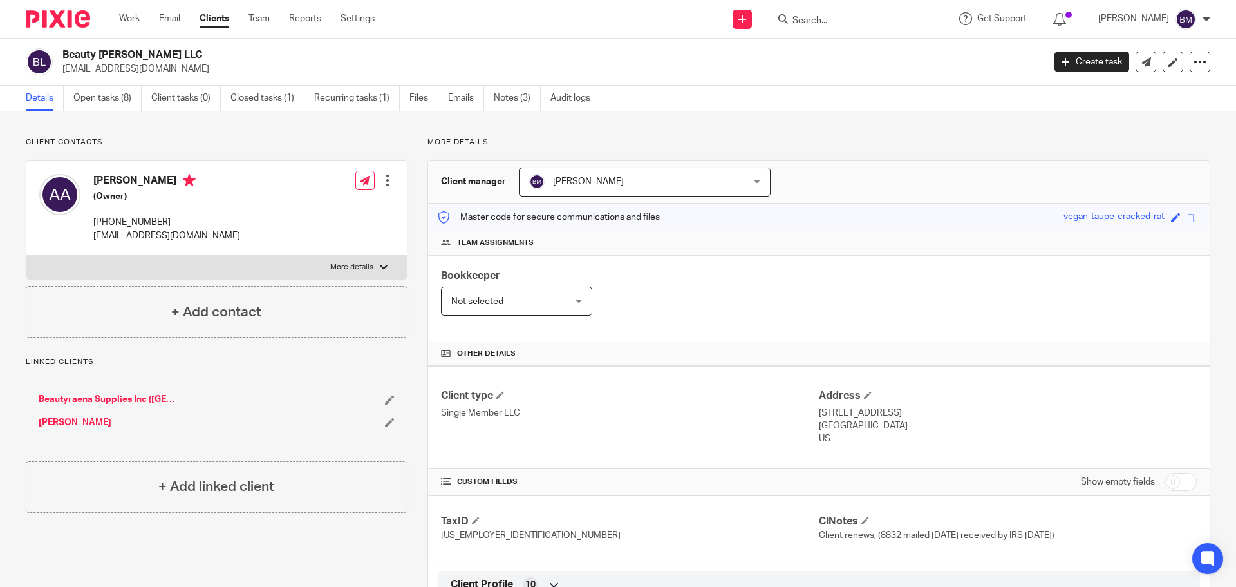
click at [156, 52] on h2 "Beauty [PERSON_NAME] LLC" at bounding box center [451, 55] width 779 height 14
copy h2 "Beauty [PERSON_NAME] LLC"
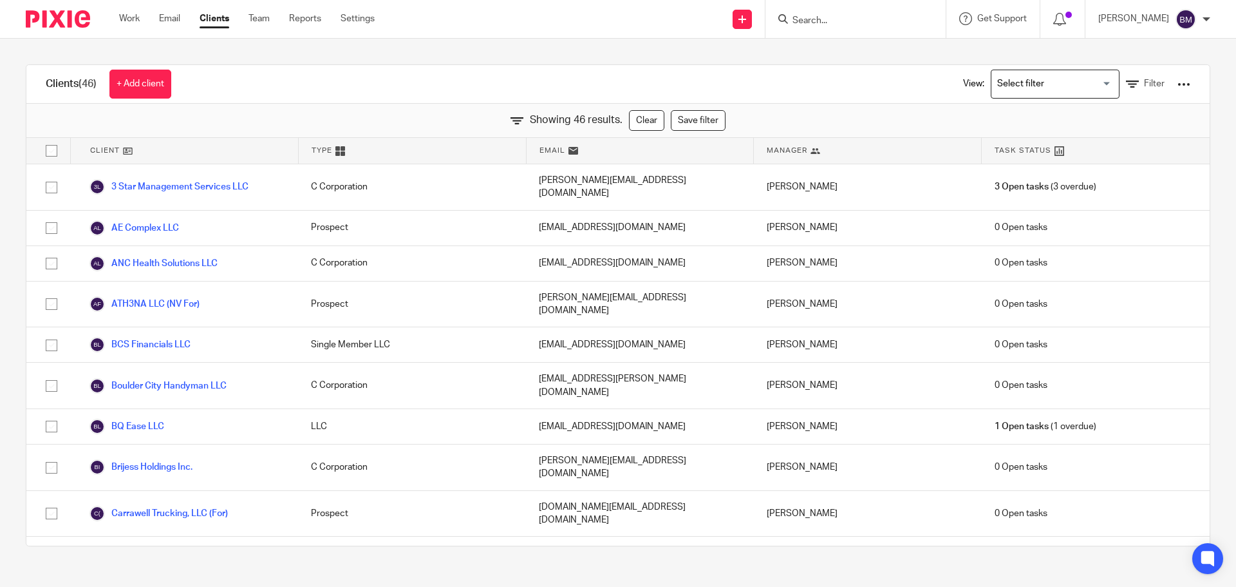
scroll to position [258, 0]
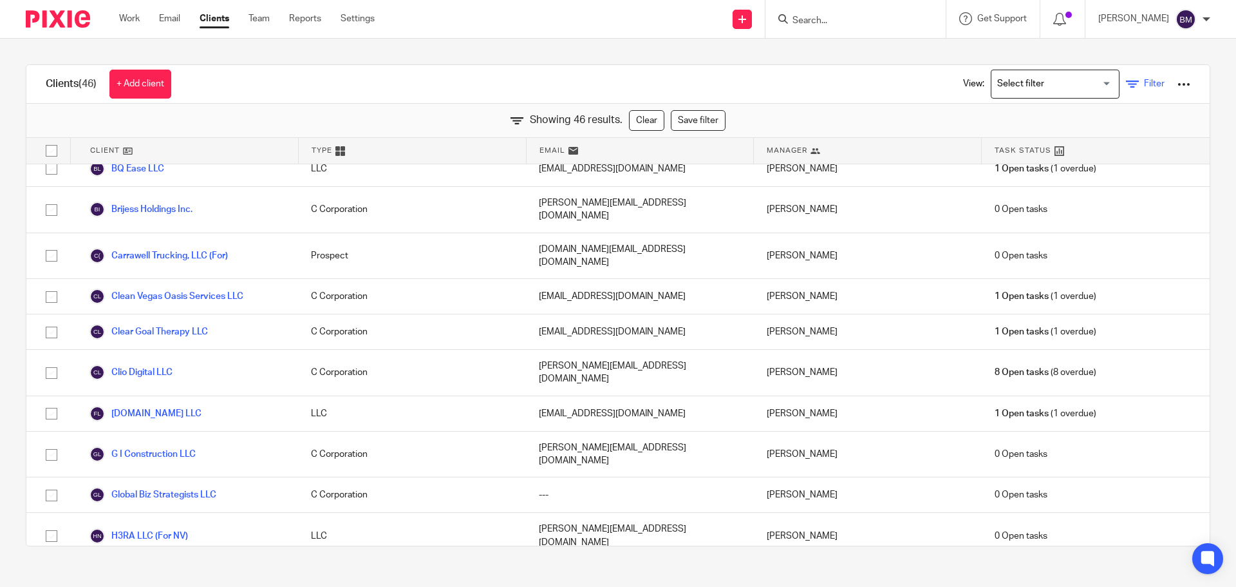
drag, startPoint x: 0, startPoint y: 0, endPoint x: 1139, endPoint y: 84, distance: 1141.7
click at [1144, 84] on span "Filter" at bounding box center [1154, 83] width 21 height 9
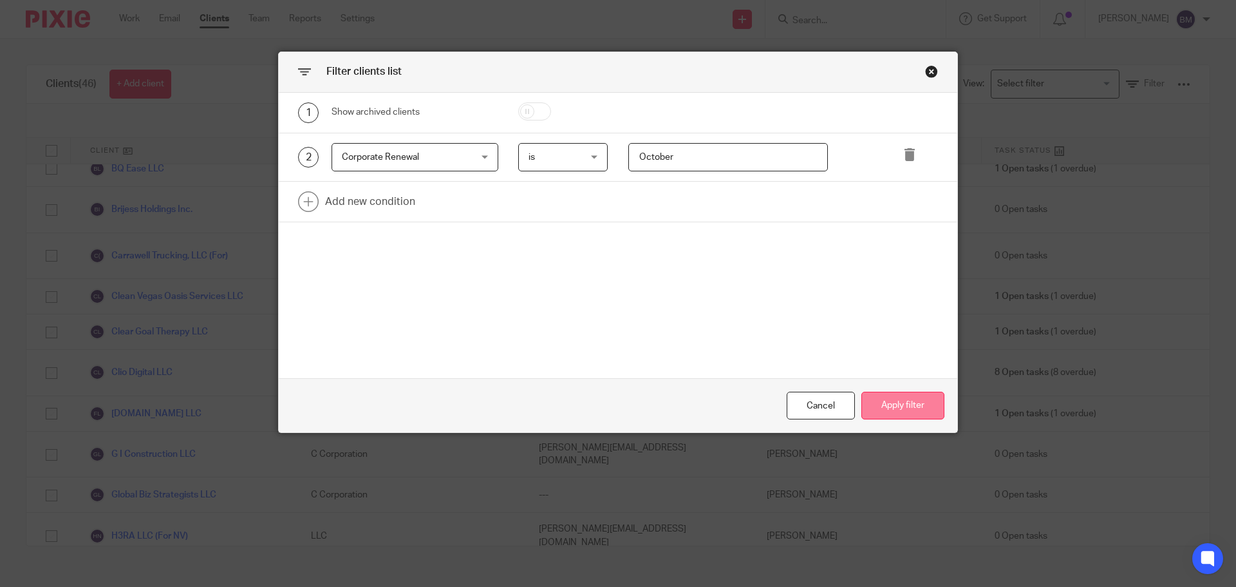
click at [884, 399] on button "Apply filter" at bounding box center [903, 406] width 83 height 28
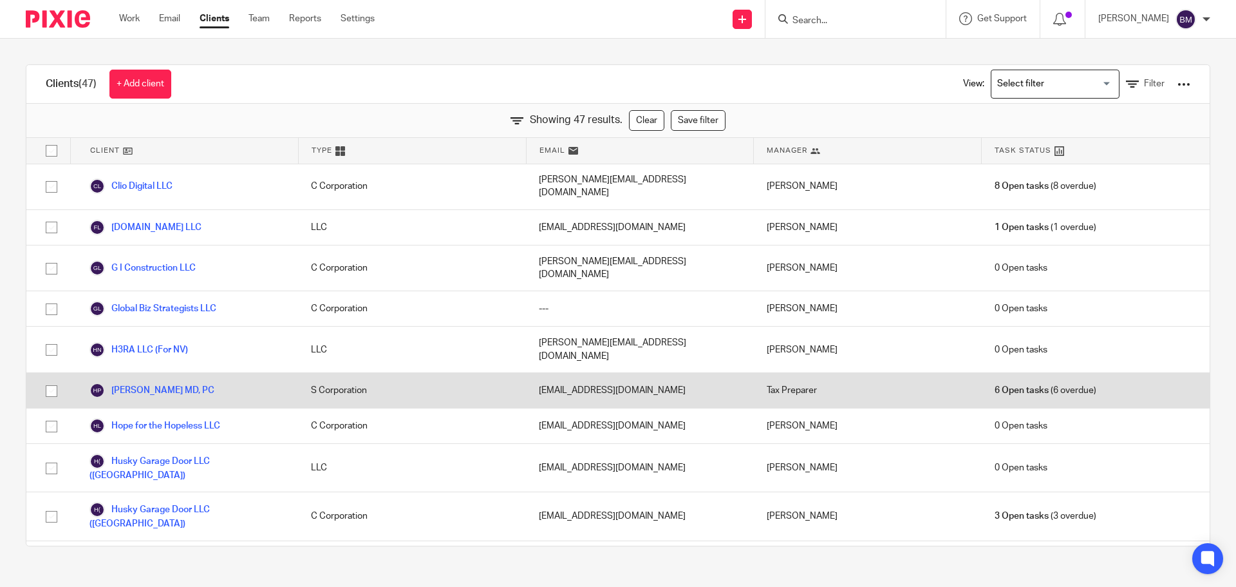
scroll to position [451, 0]
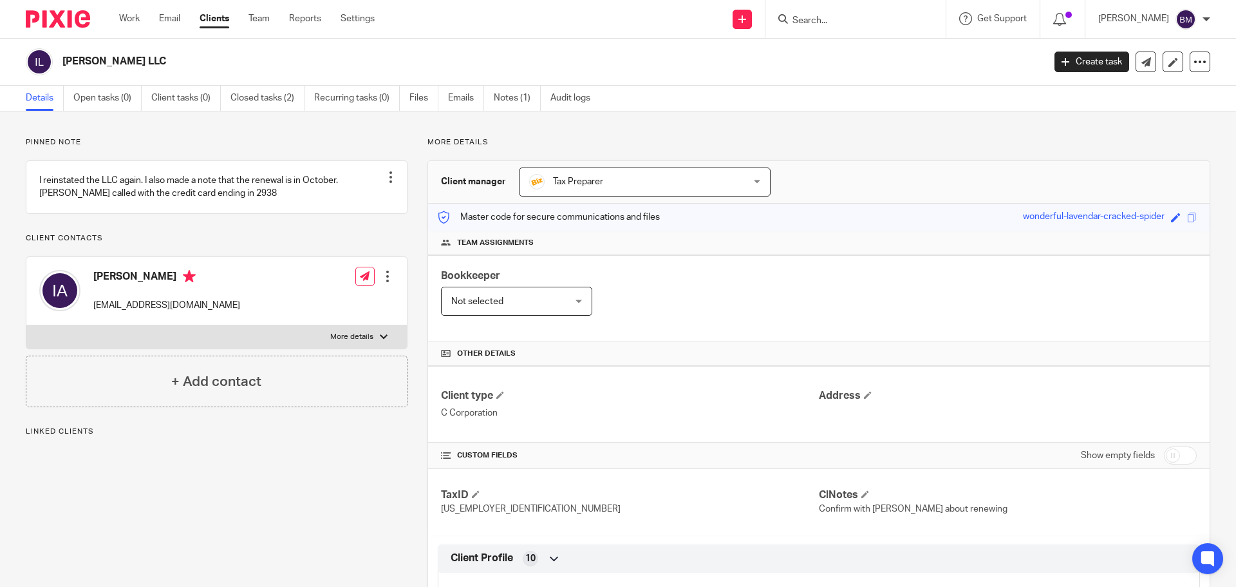
click at [1180, 459] on input "checkbox" at bounding box center [1180, 455] width 33 height 18
checkbox input "true"
click at [754, 178] on div "Tax Preparer Tax Preparer" at bounding box center [645, 181] width 252 height 29
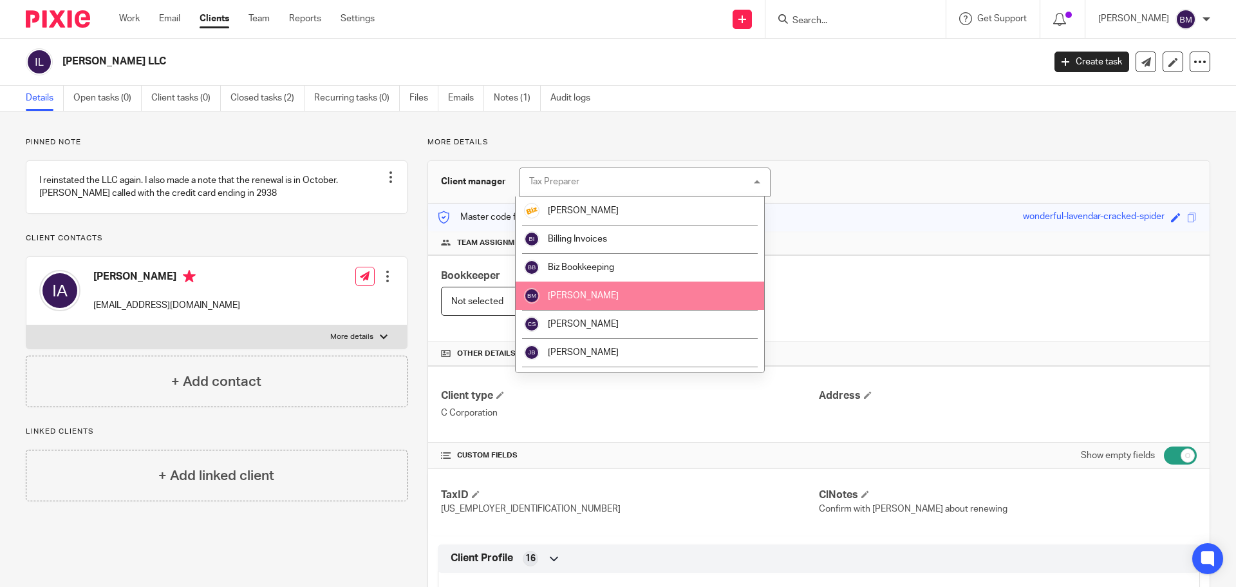
click at [623, 303] on li "[PERSON_NAME]" at bounding box center [640, 295] width 249 height 28
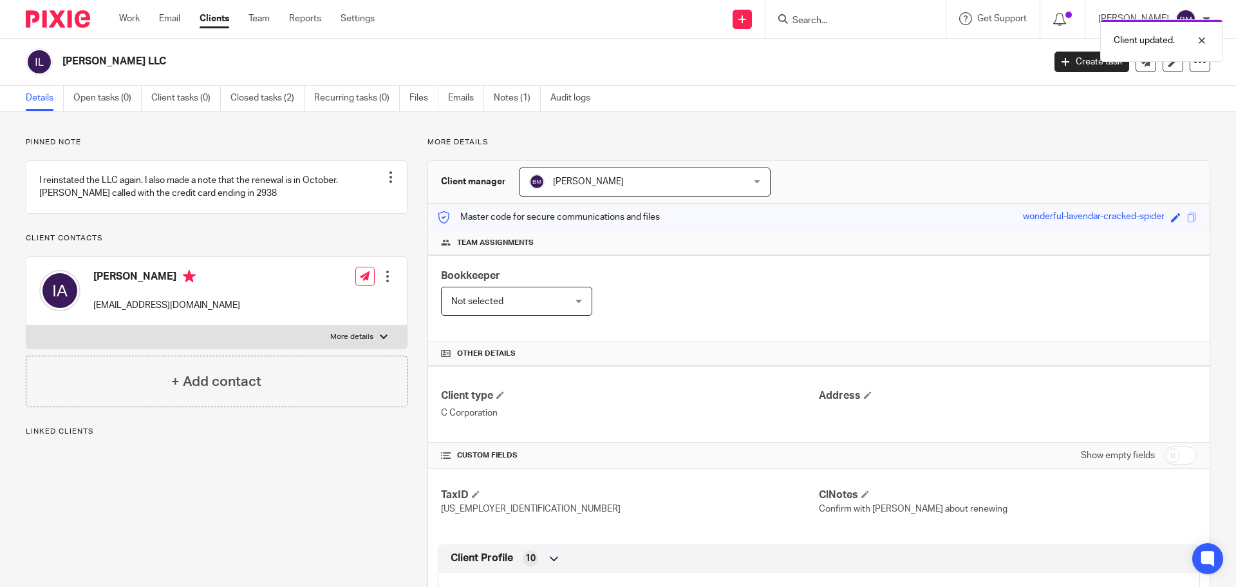
click at [1180, 459] on input "checkbox" at bounding box center [1180, 455] width 33 height 18
checkbox input "true"
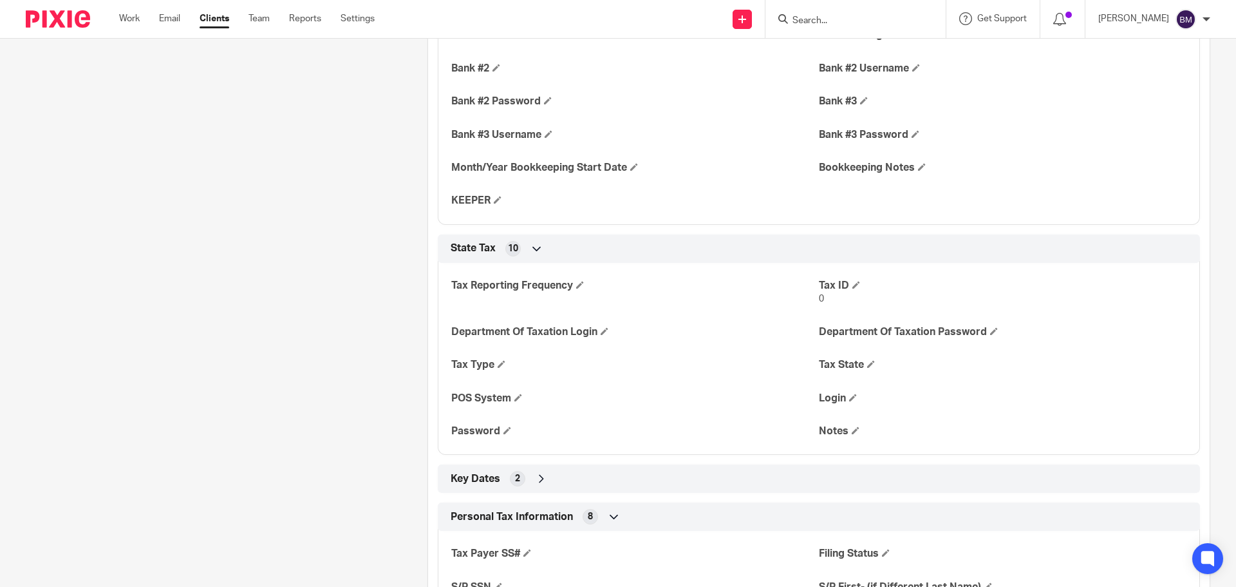
scroll to position [1546, 0]
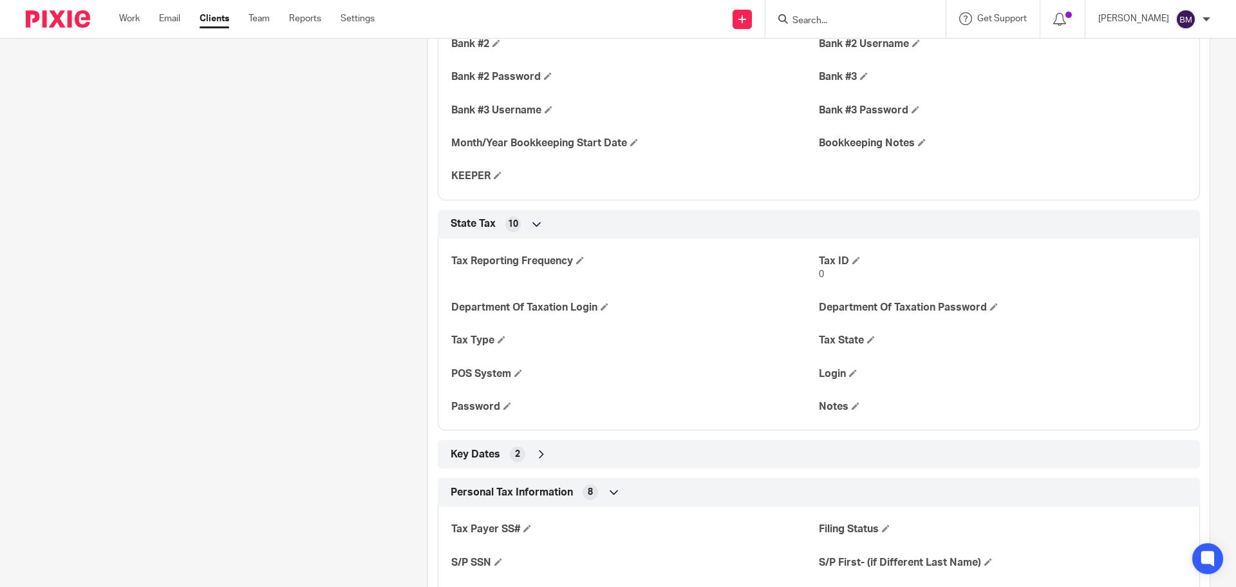
click at [536, 453] on icon at bounding box center [541, 454] width 13 height 13
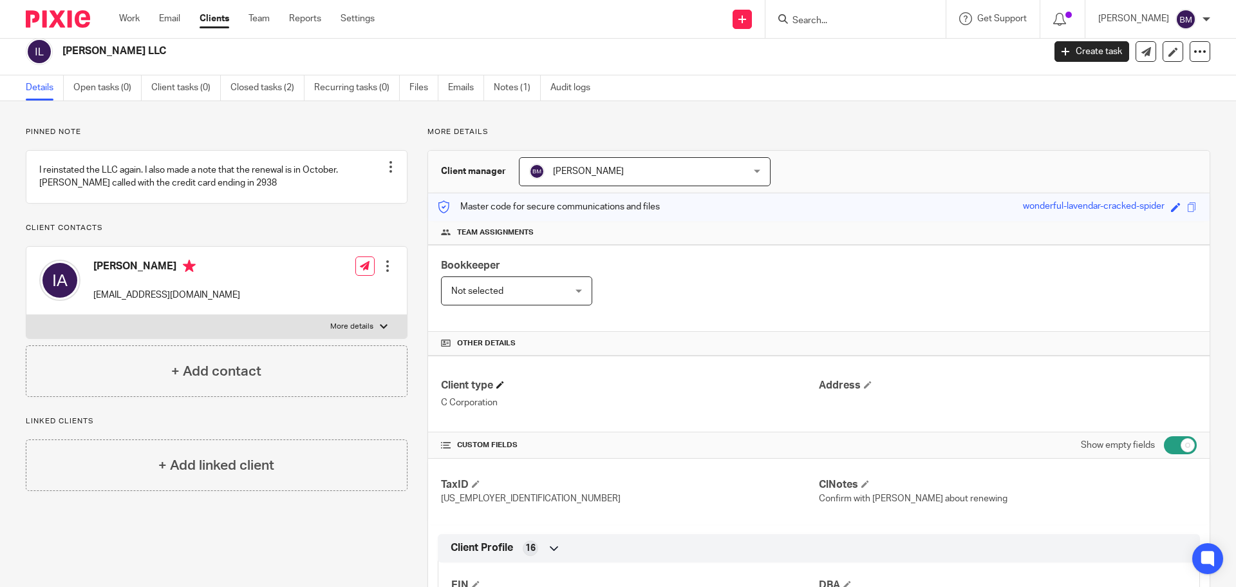
scroll to position [0, 0]
